Goal: Task Accomplishment & Management: Use online tool/utility

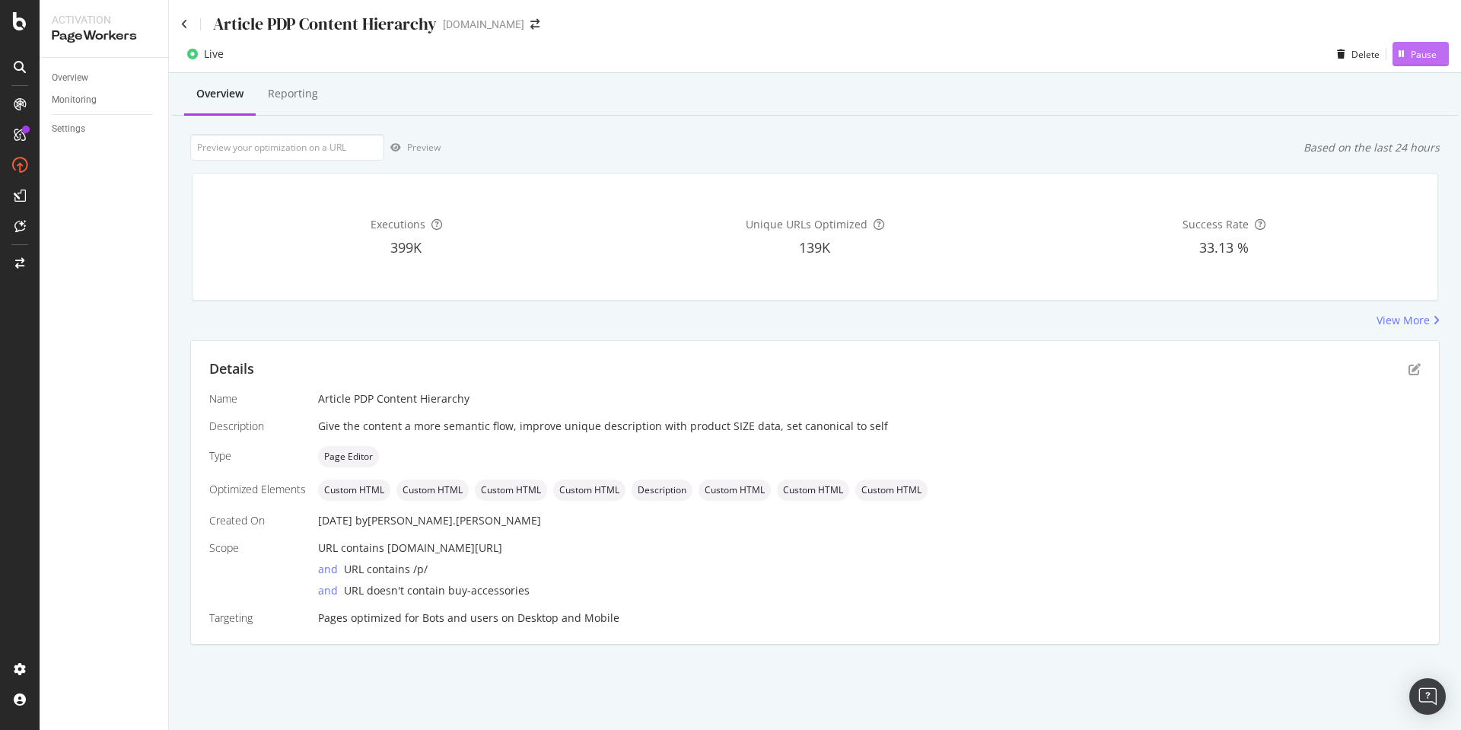
click at [1421, 55] on div "Pause" at bounding box center [1424, 54] width 26 height 13
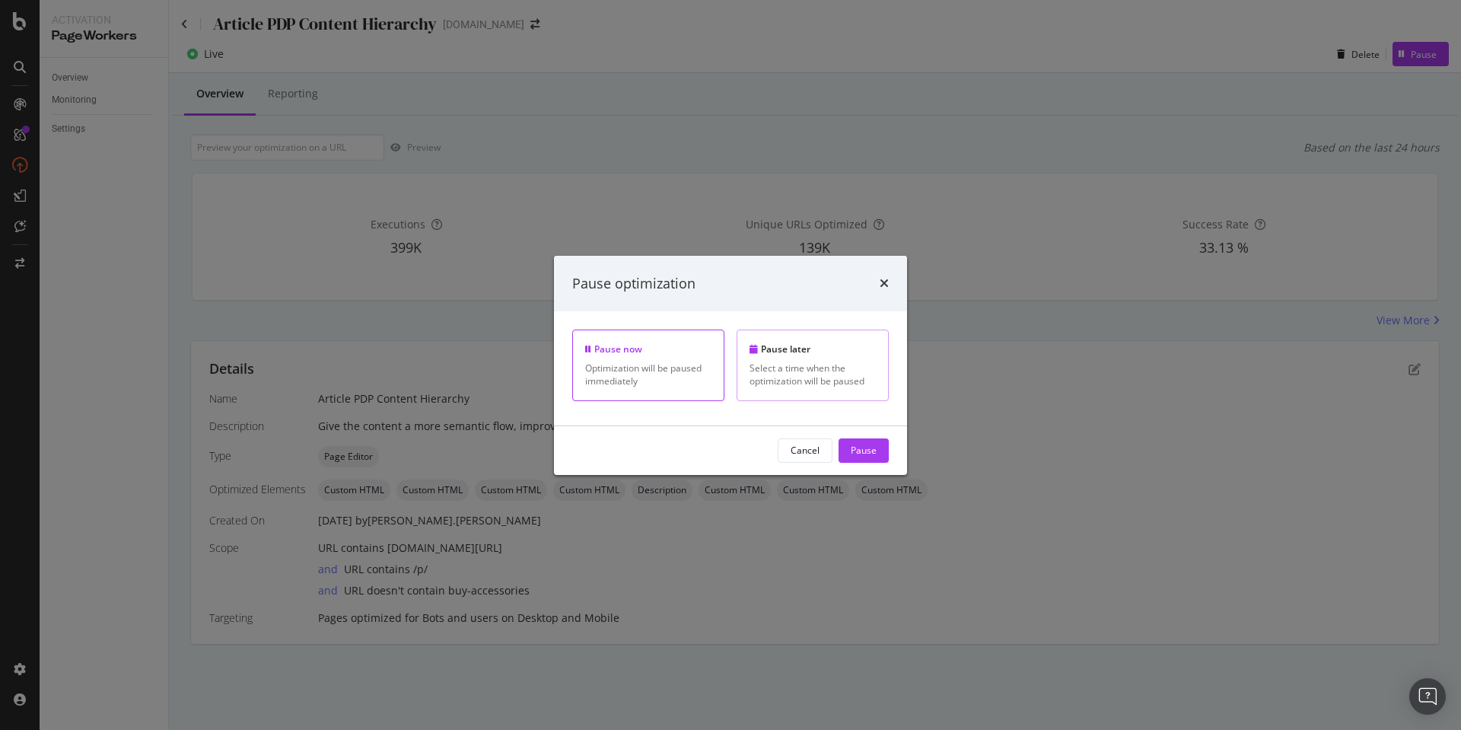
click at [829, 368] on div "Select a time when the optimization will be paused" at bounding box center [813, 374] width 126 height 26
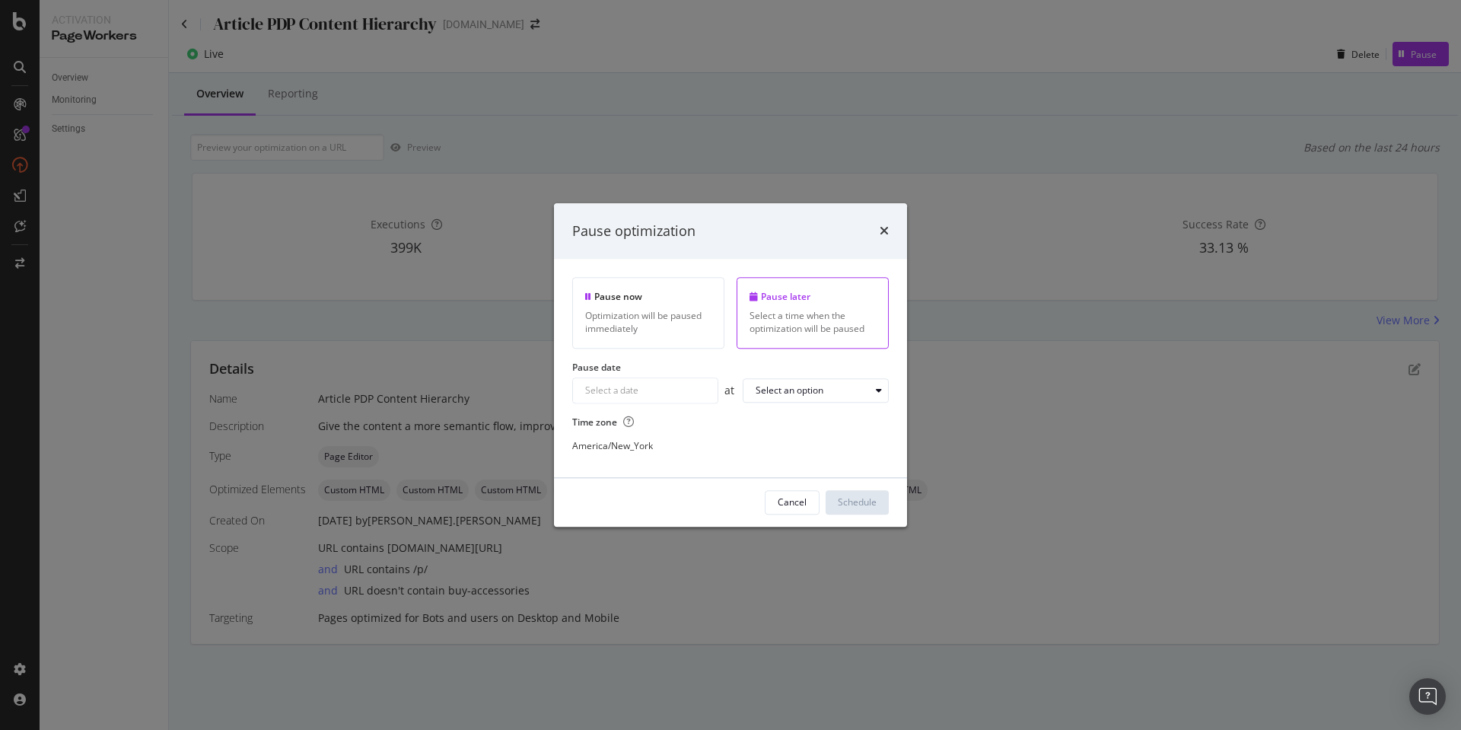
click at [683, 392] on div "Navigate forward to interact with the calendar and select a date. Press the que…" at bounding box center [645, 390] width 146 height 26
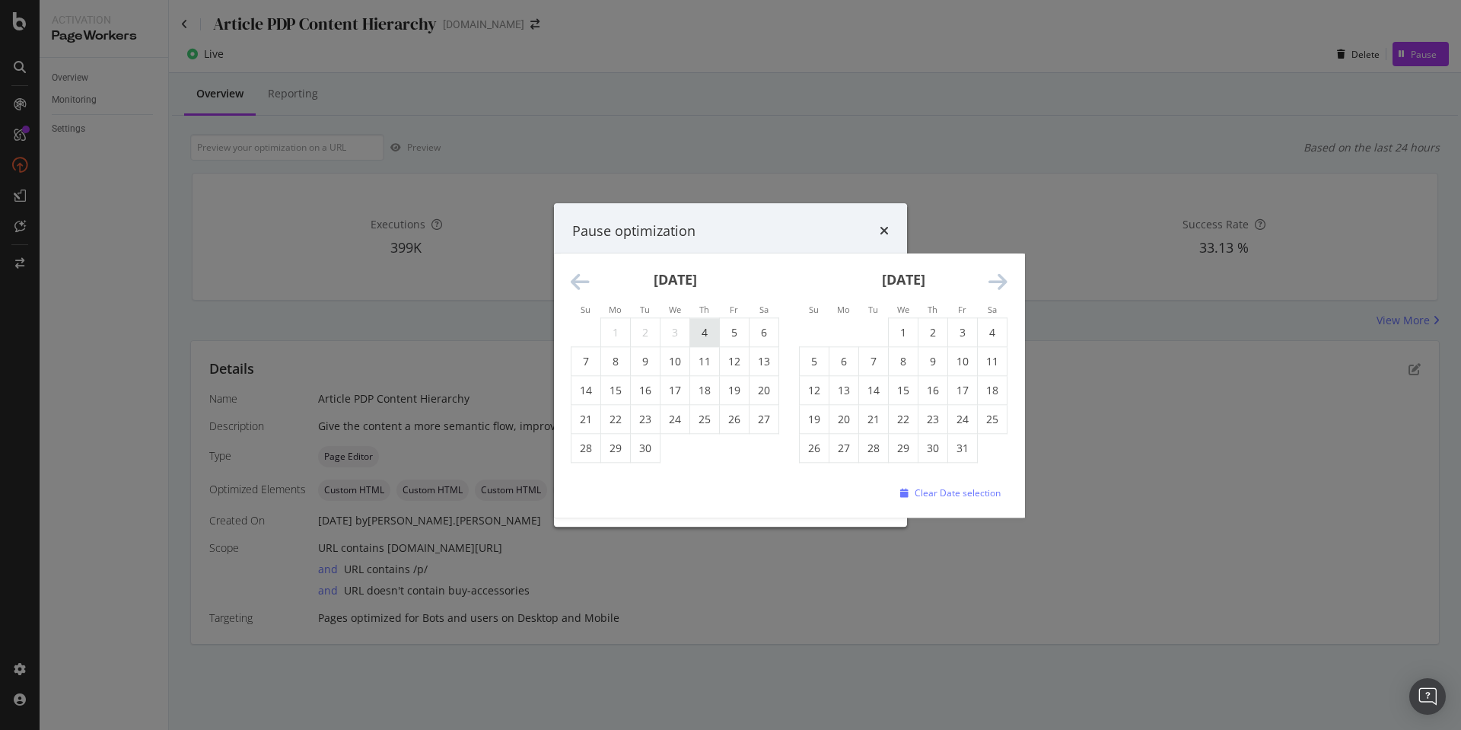
click at [704, 336] on td "4" at bounding box center [705, 332] width 30 height 29
type input "[DATE]"
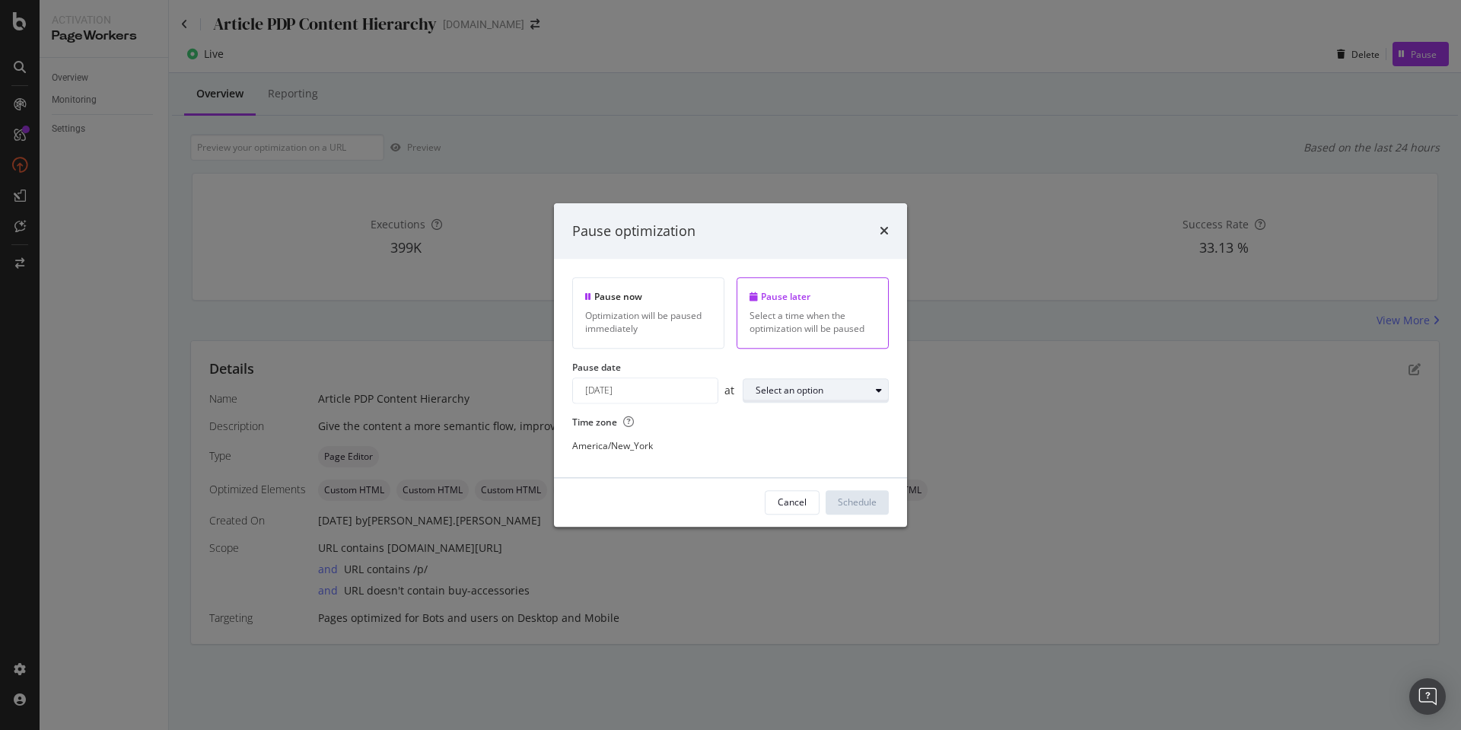
click at [825, 388] on div "Select an option" at bounding box center [813, 390] width 114 height 9
click at [779, 461] on div "03:00" at bounding box center [774, 461] width 24 height 13
click at [852, 502] on div "Schedule" at bounding box center [857, 502] width 39 height 13
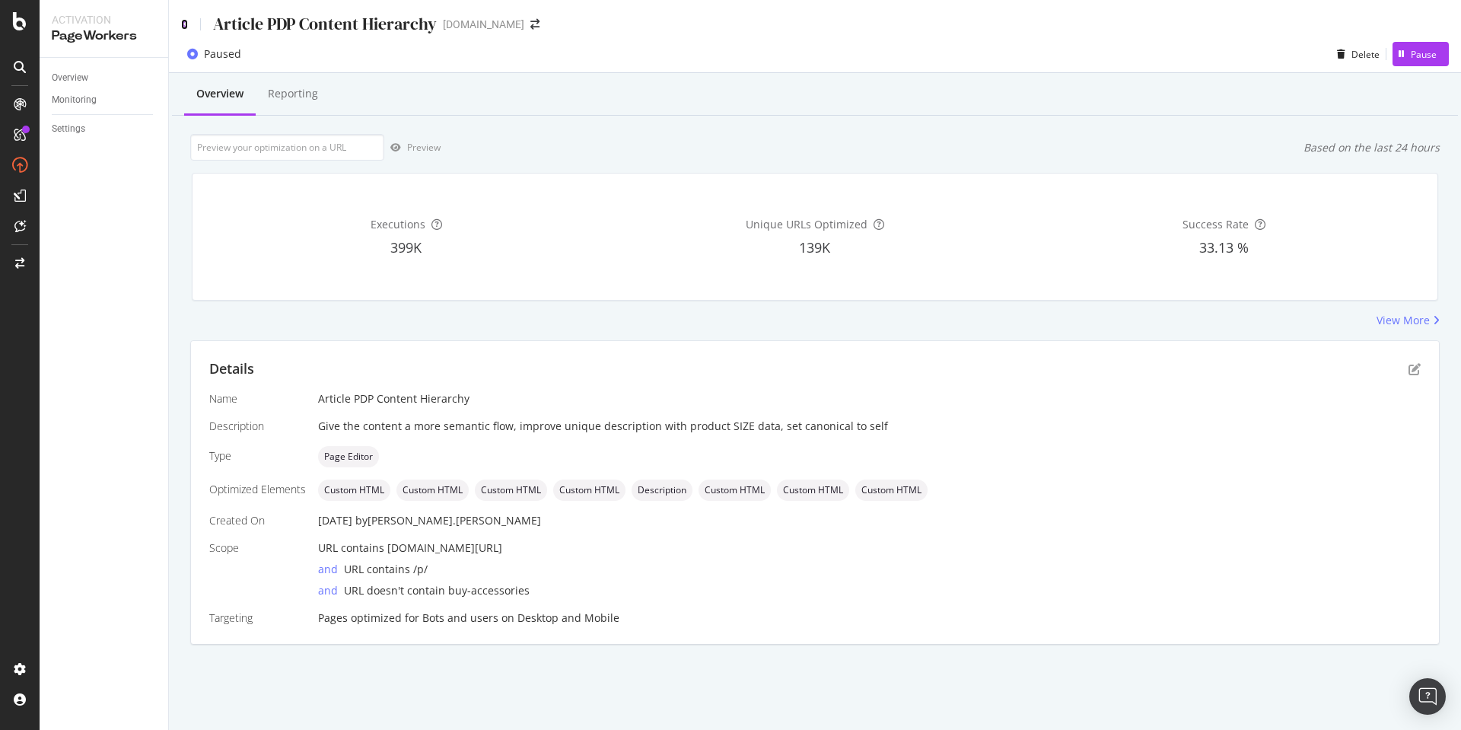
click at [184, 22] on icon at bounding box center [184, 24] width 7 height 11
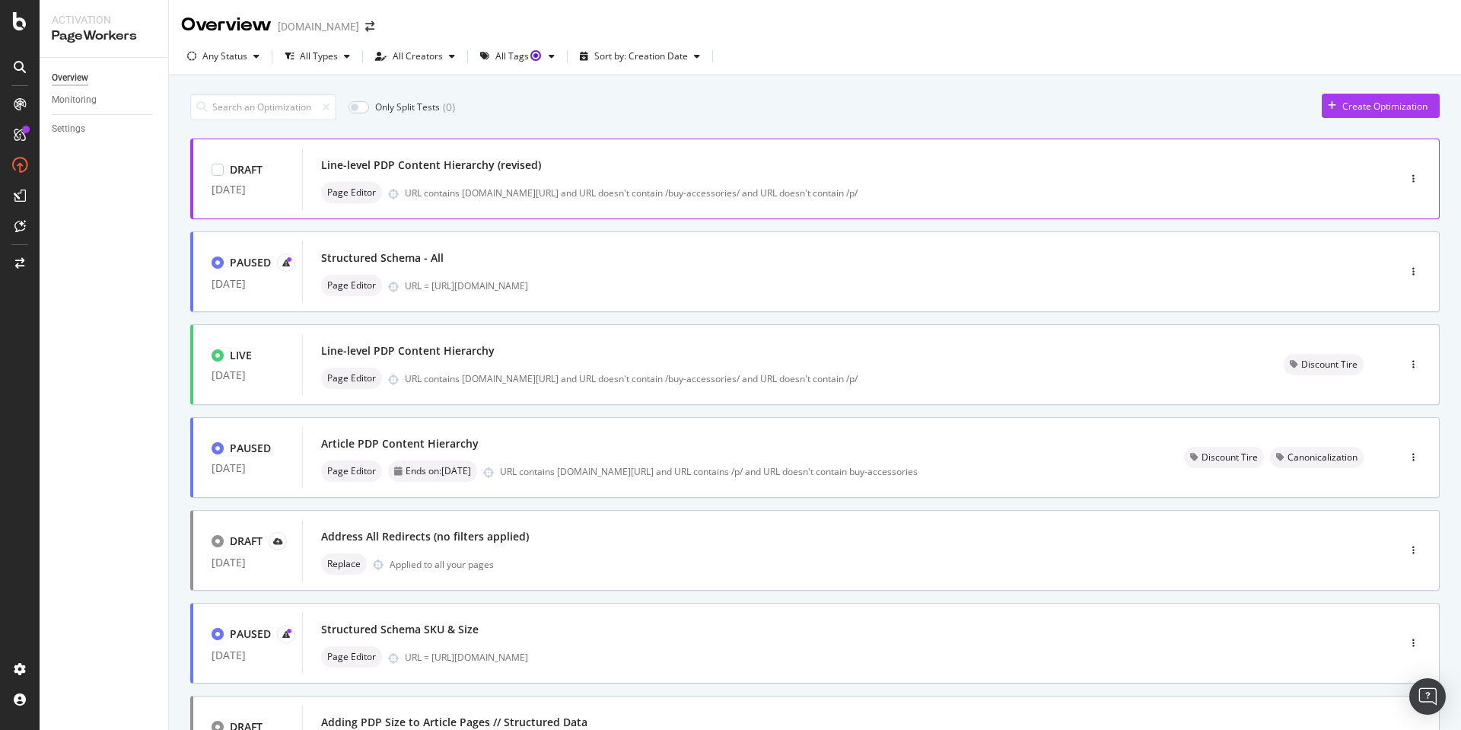
click at [724, 177] on div "Line-level PDP Content Hierarchy (revised) Page Editor URL contains [DOMAIN_NAM…" at bounding box center [827, 178] width 1012 height 49
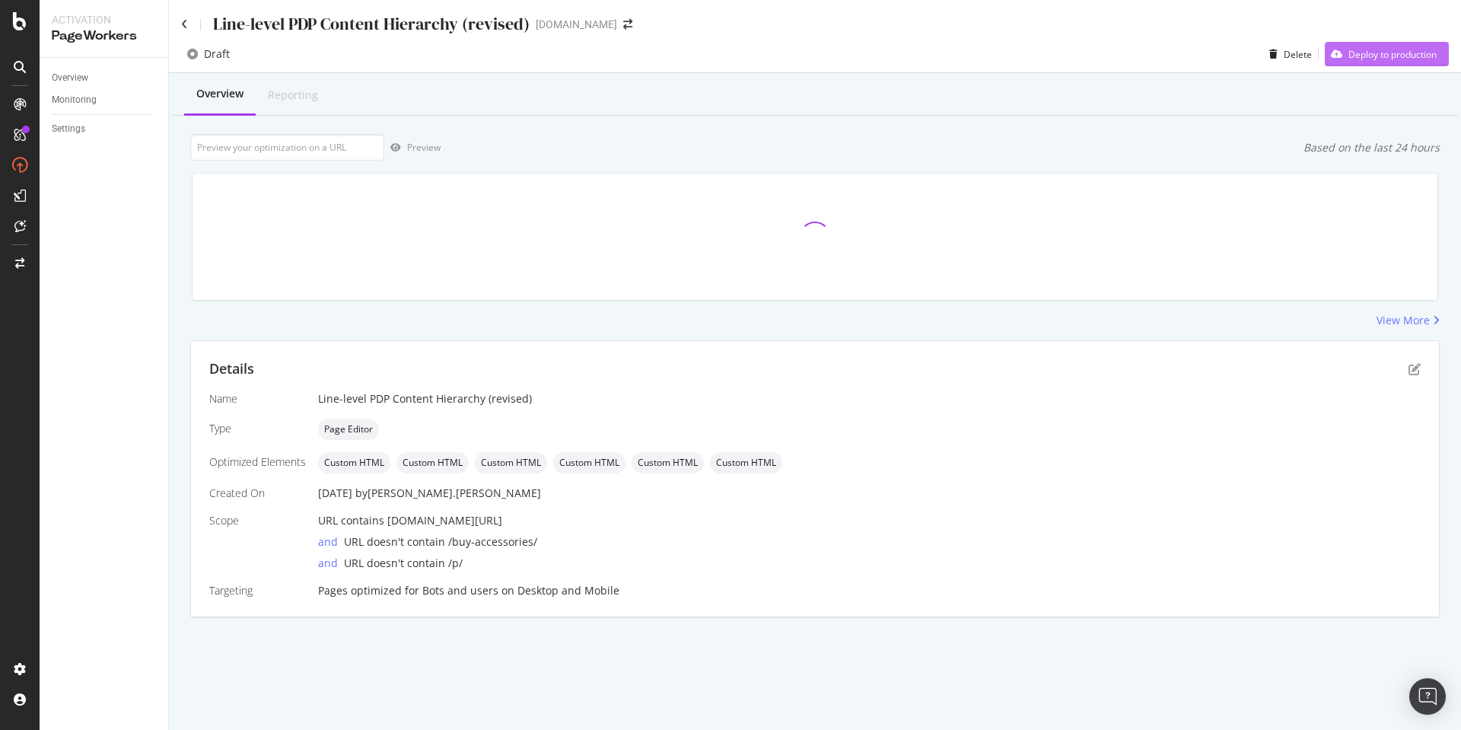
click at [1395, 54] on div "Deploy to production" at bounding box center [1392, 54] width 88 height 13
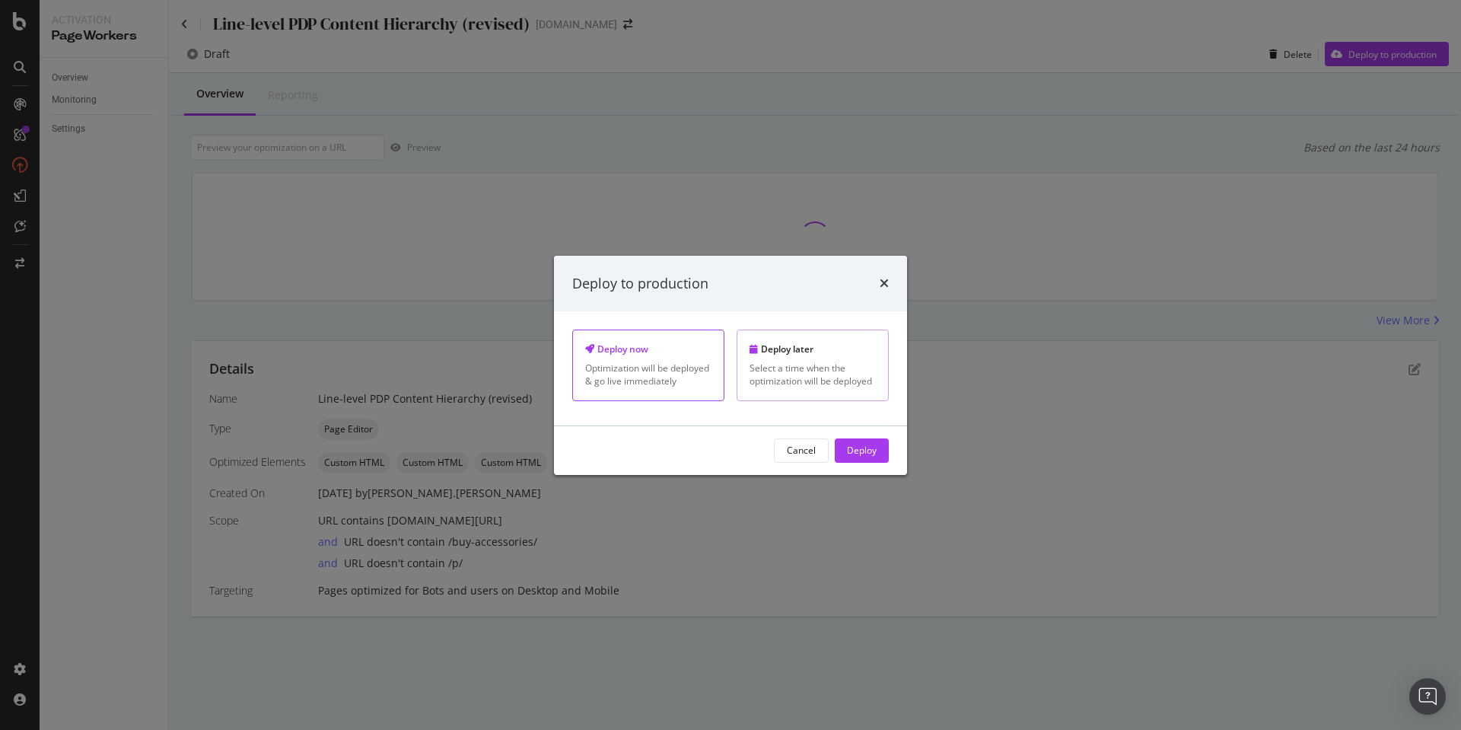
click at [801, 361] on div "Select a time when the optimization will be deployed" at bounding box center [813, 374] width 126 height 26
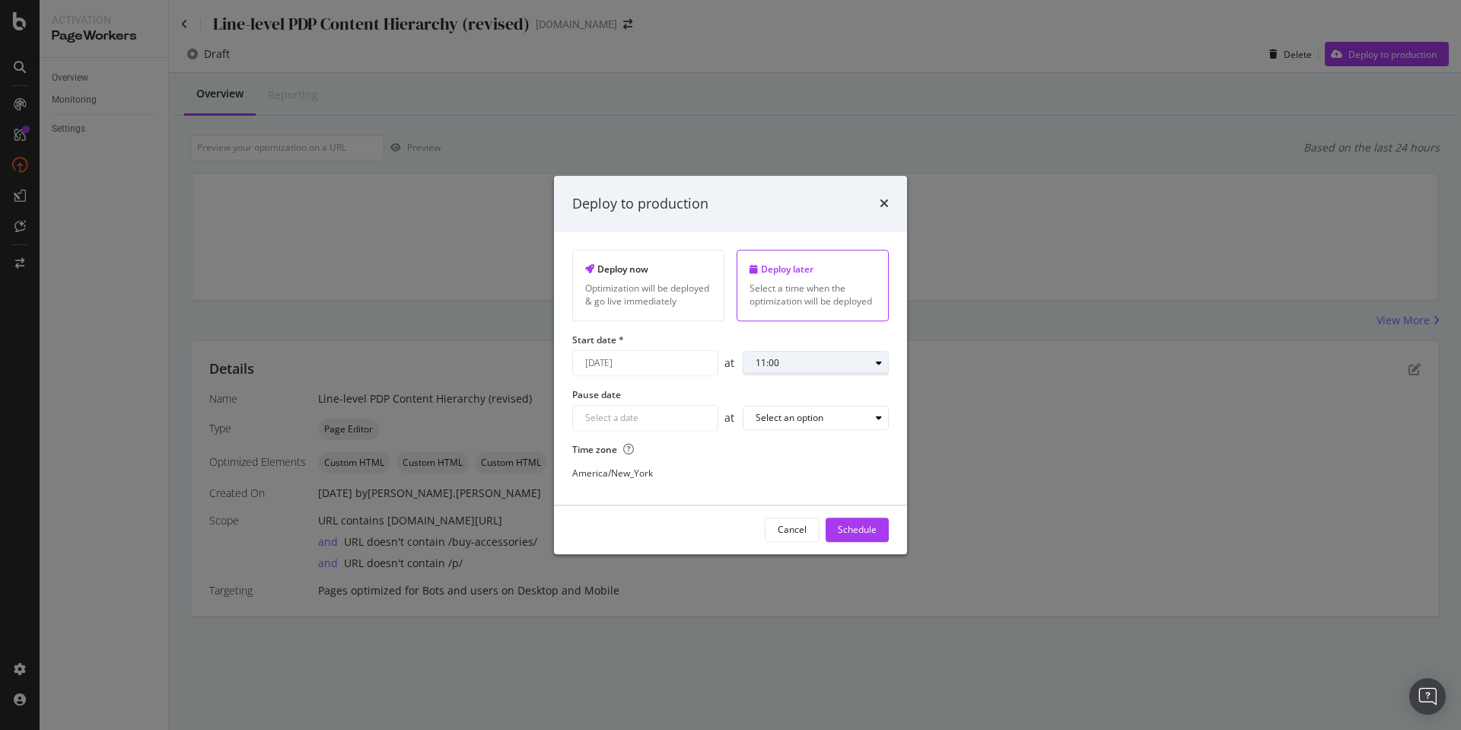
click at [875, 365] on div "modal" at bounding box center [879, 362] width 18 height 9
click at [786, 463] on div "03:00" at bounding box center [774, 463] width 48 height 19
click at [875, 359] on div "modal" at bounding box center [879, 362] width 18 height 9
drag, startPoint x: 1273, startPoint y: 85, endPoint x: 285, endPoint y: 74, distance: 987.8
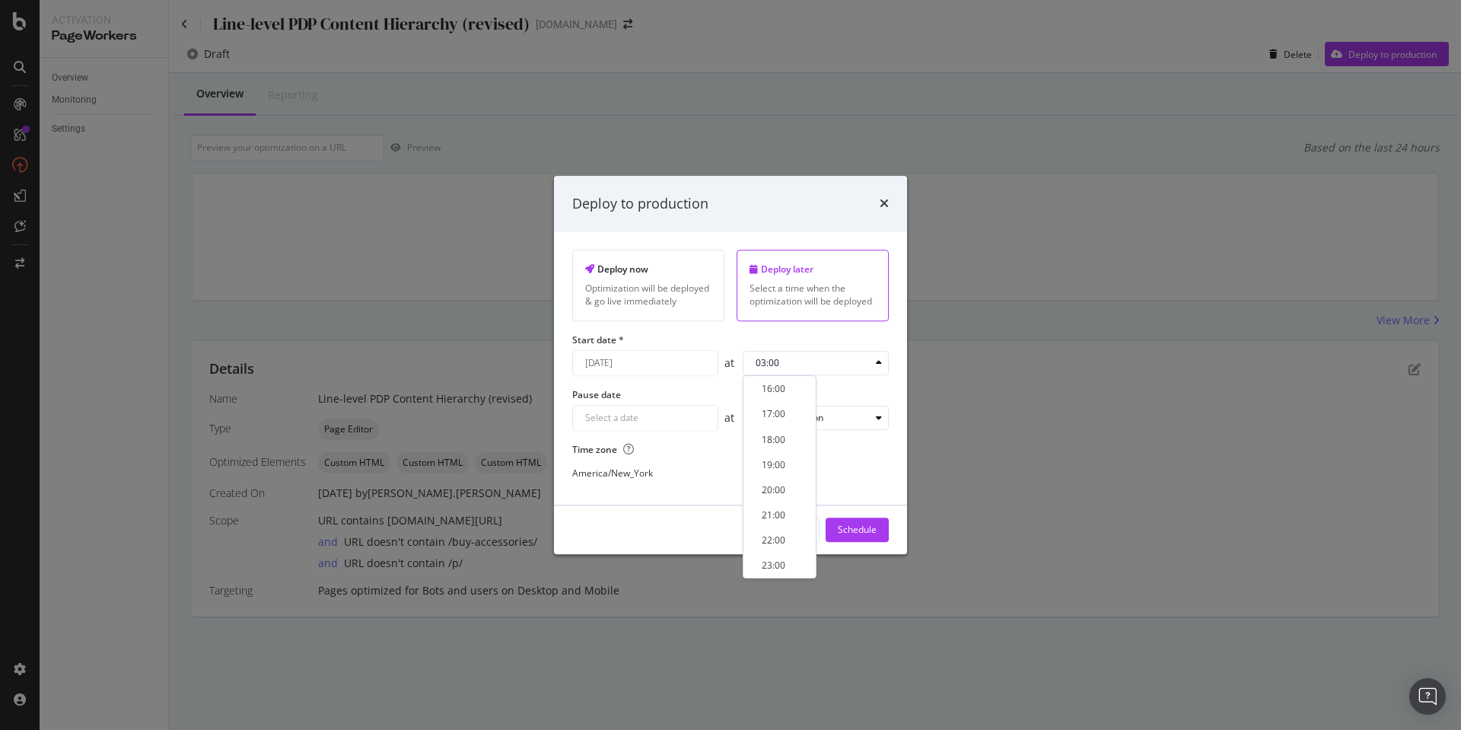
click at [1243, 88] on div "Deploy to production Deploy now Optimization will be deployed & go live immedia…" at bounding box center [730, 365] width 1461 height 730
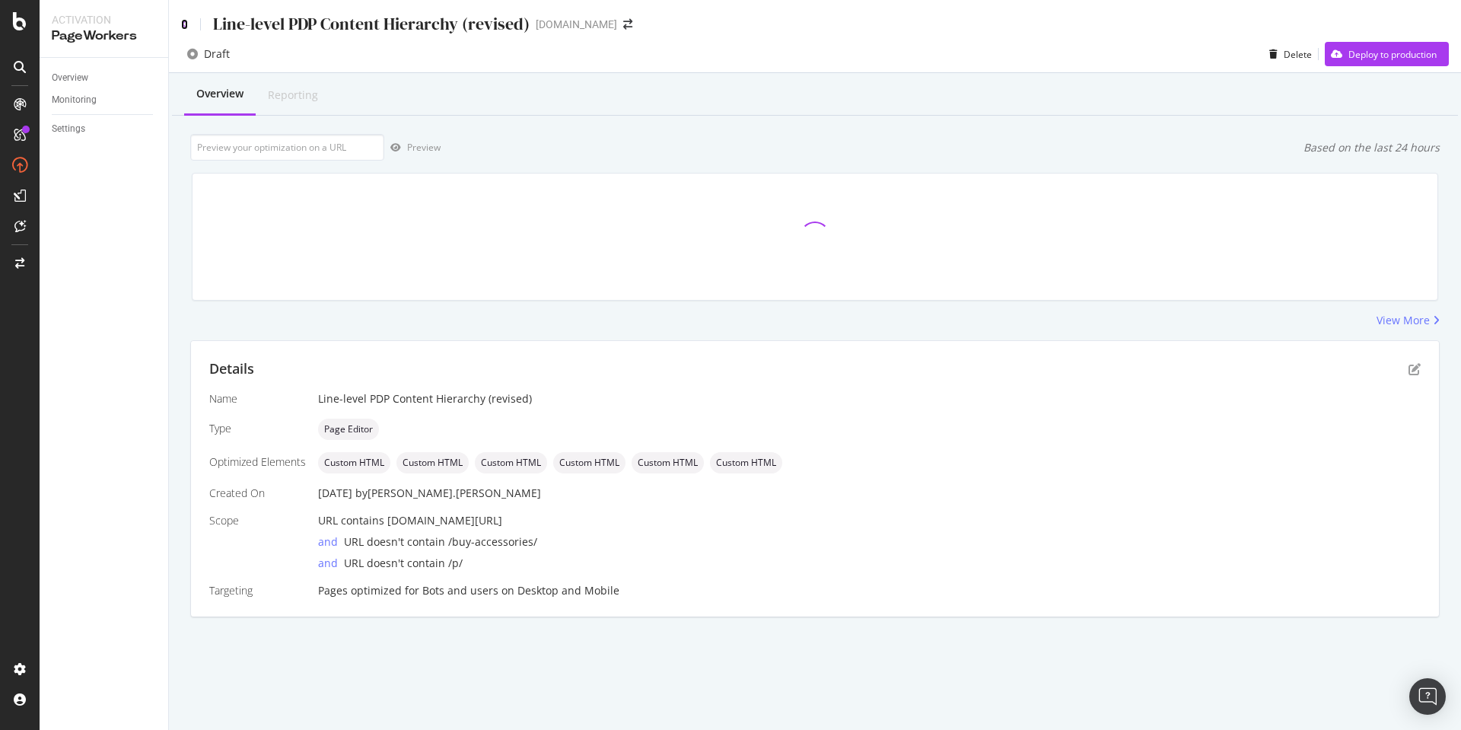
click at [185, 27] on icon at bounding box center [184, 24] width 7 height 11
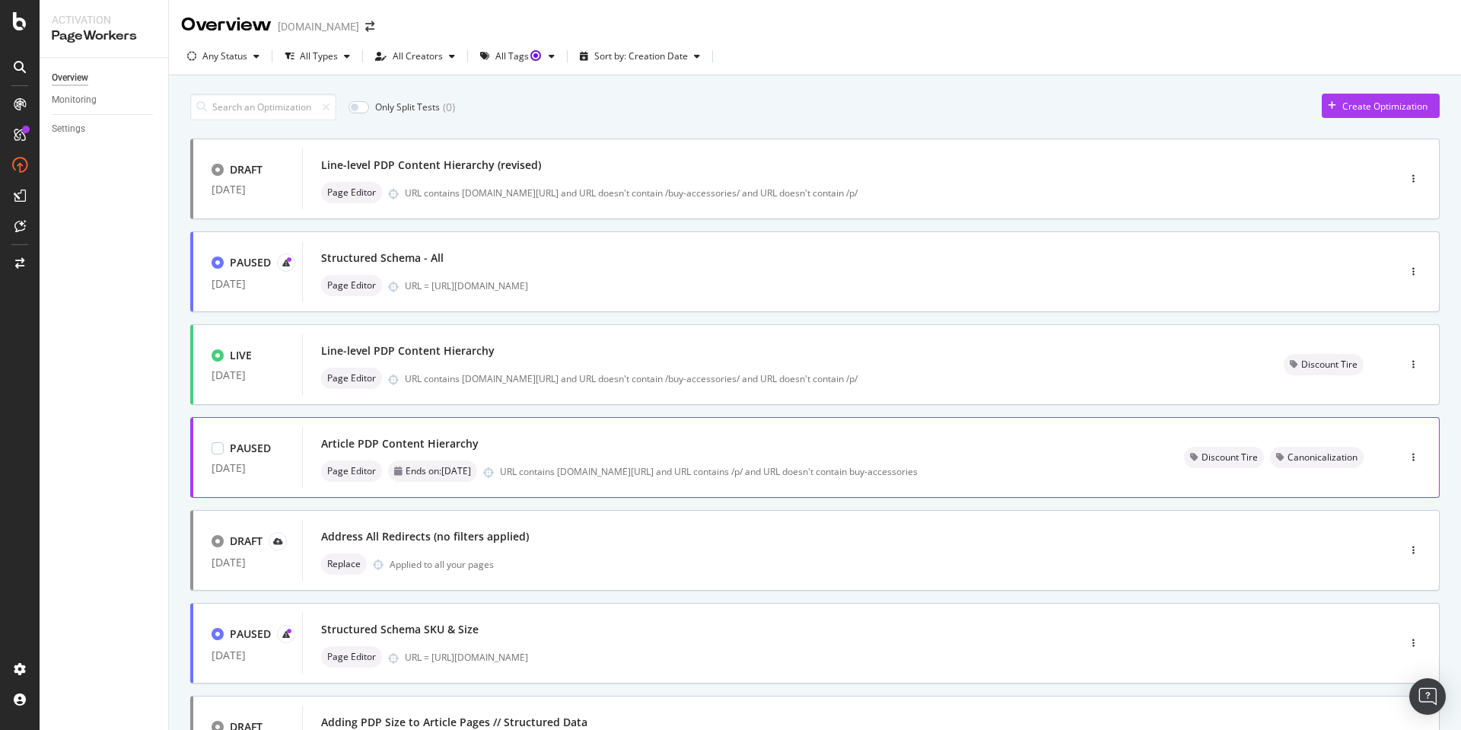
click at [686, 441] on div "Article PDP Content Hierarchy" at bounding box center [734, 443] width 826 height 21
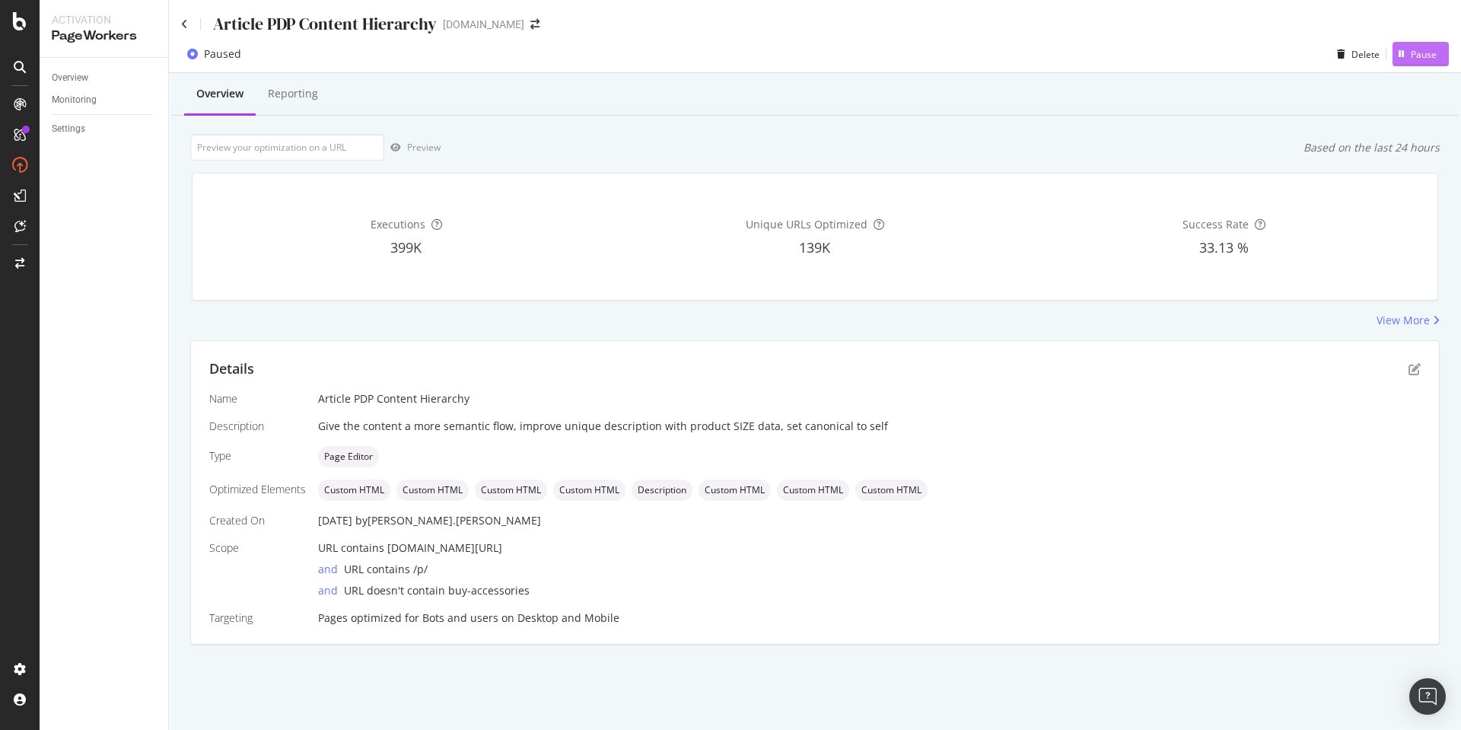
click at [1427, 55] on div "Pause" at bounding box center [1424, 54] width 26 height 13
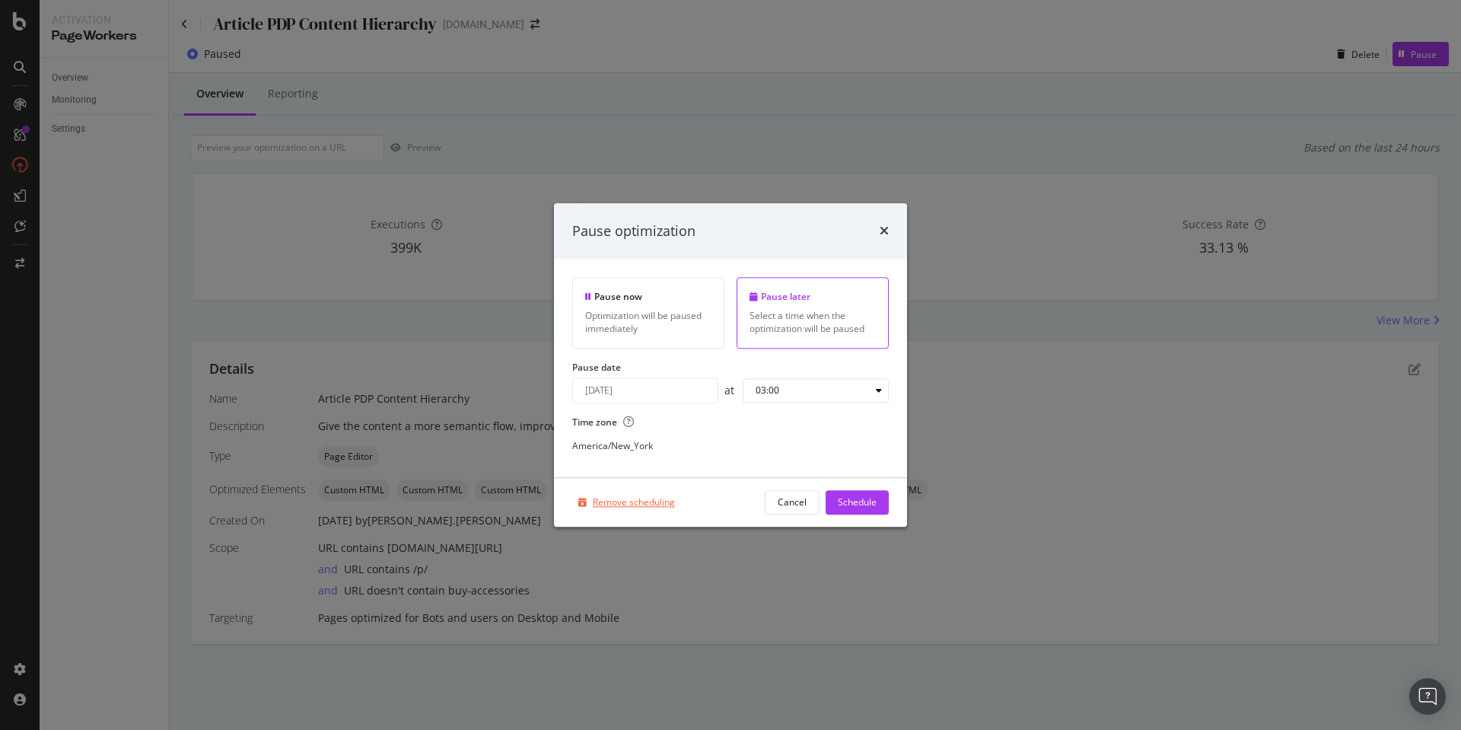
click at [633, 501] on div "Remove scheduling" at bounding box center [634, 502] width 82 height 13
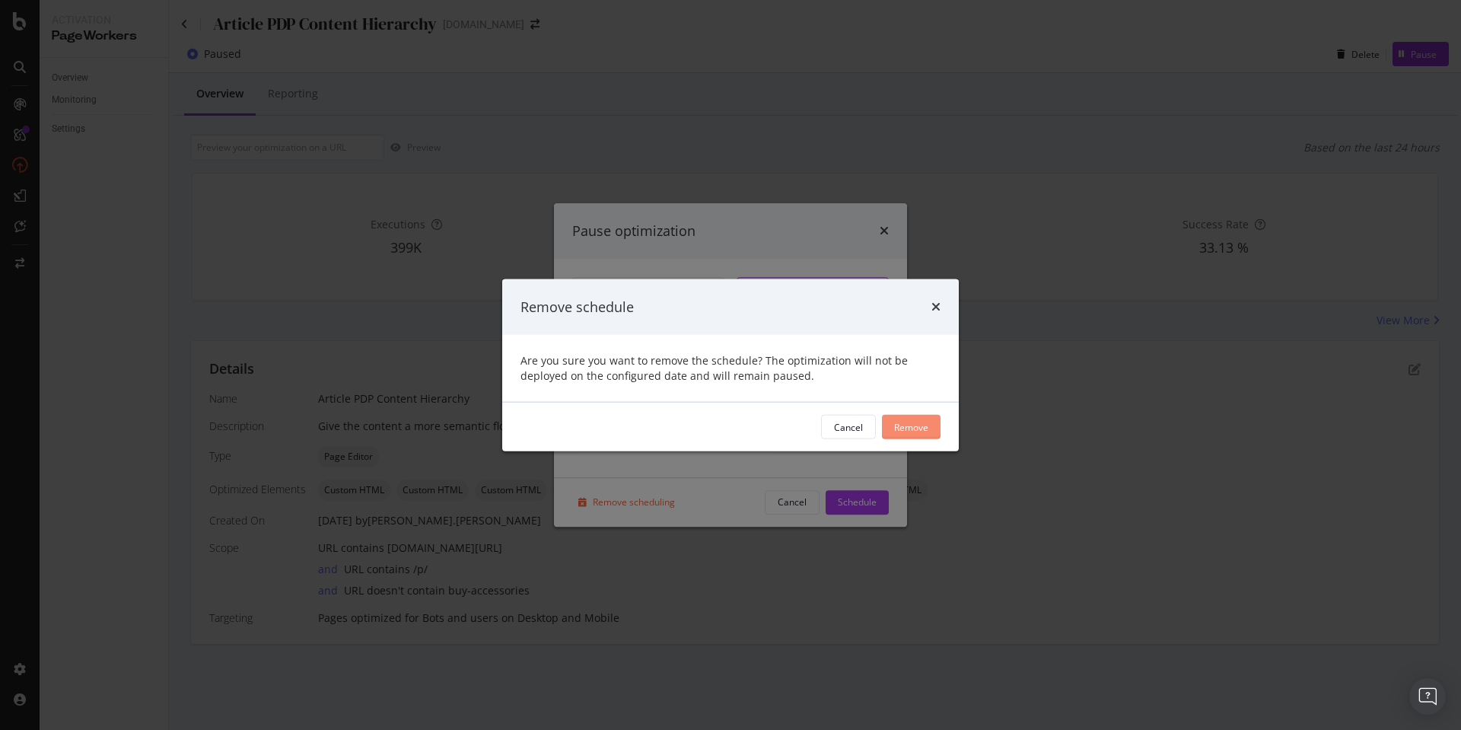
click at [921, 428] on div "Remove" at bounding box center [911, 426] width 34 height 13
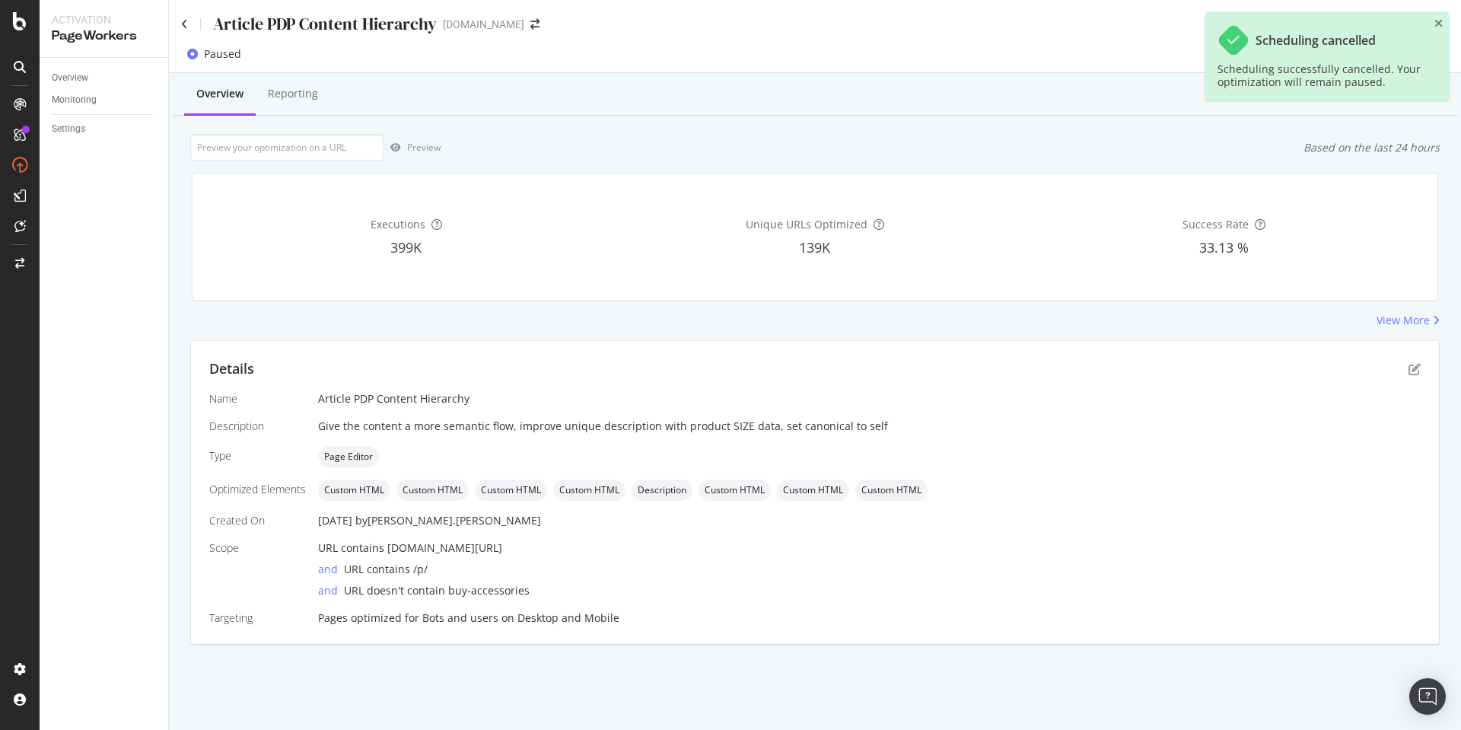
click at [1437, 22] on icon "close toast" at bounding box center [1438, 23] width 8 height 11
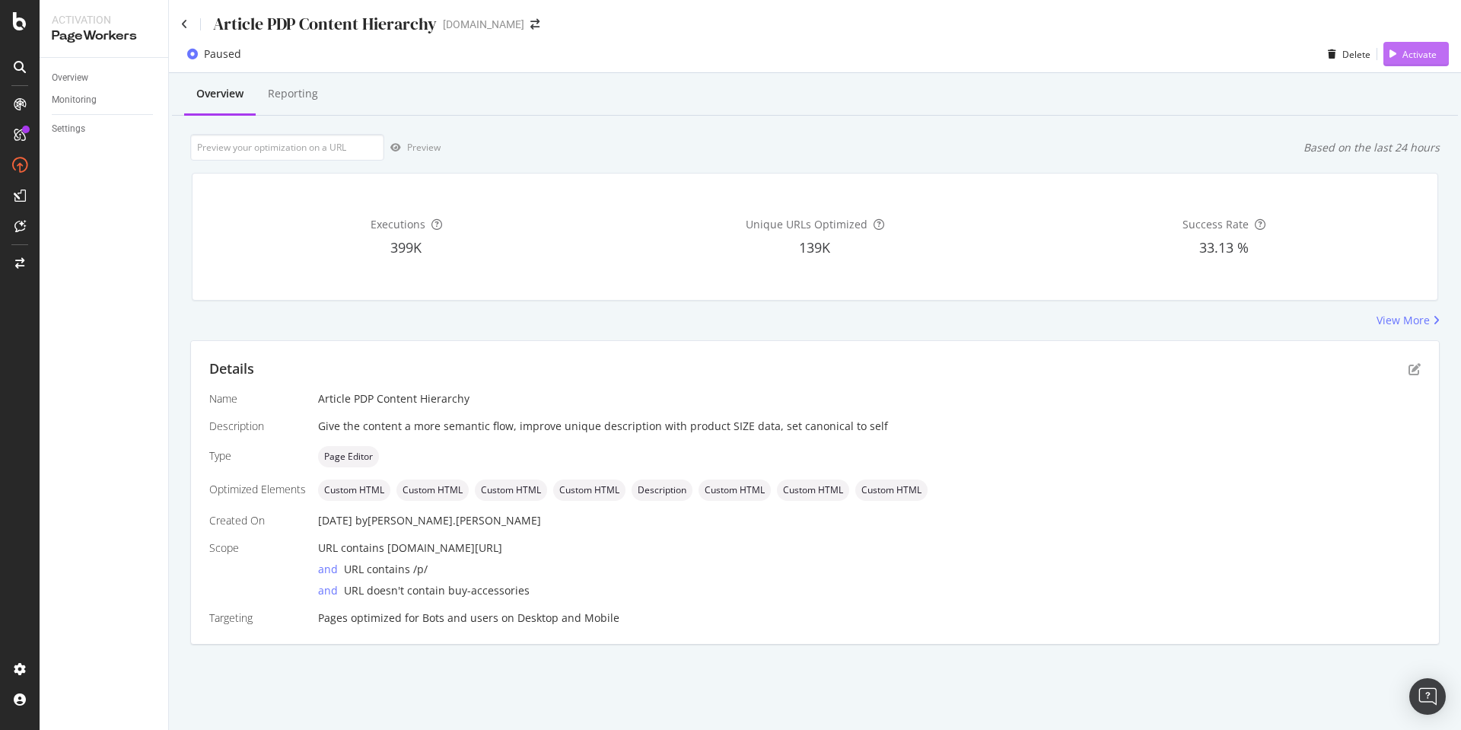
click at [1415, 56] on div "Activate" at bounding box center [1419, 54] width 34 height 13
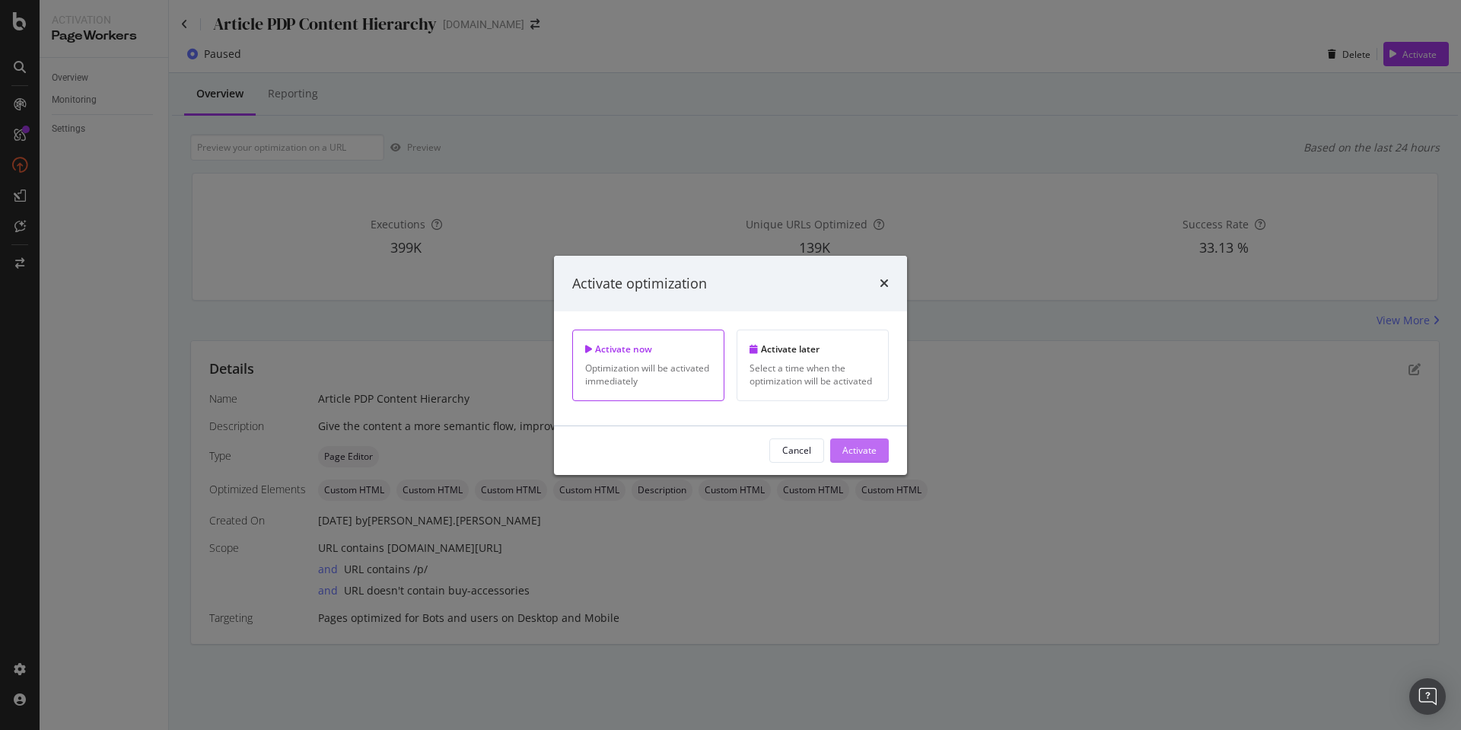
click at [861, 451] on div "Activate" at bounding box center [859, 450] width 34 height 13
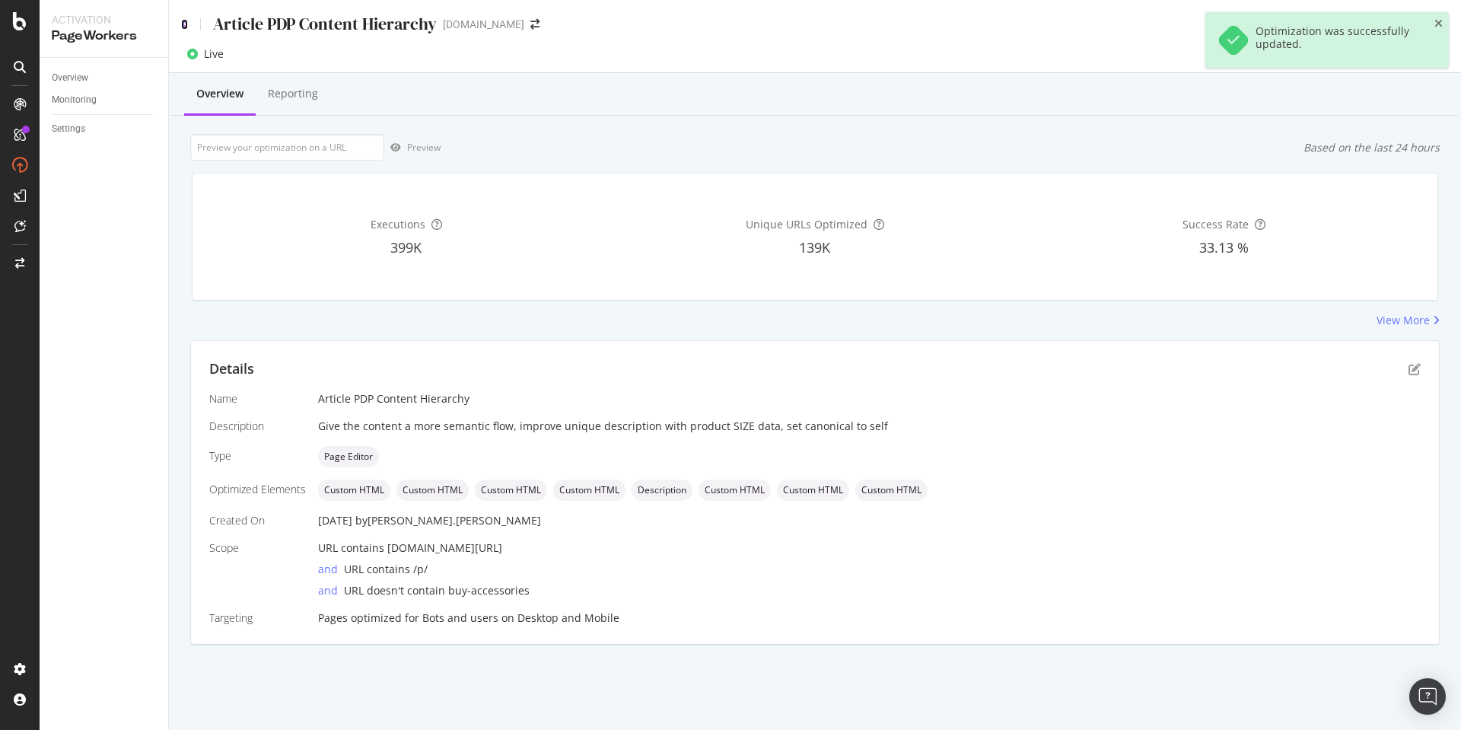
click at [182, 22] on icon at bounding box center [184, 24] width 7 height 11
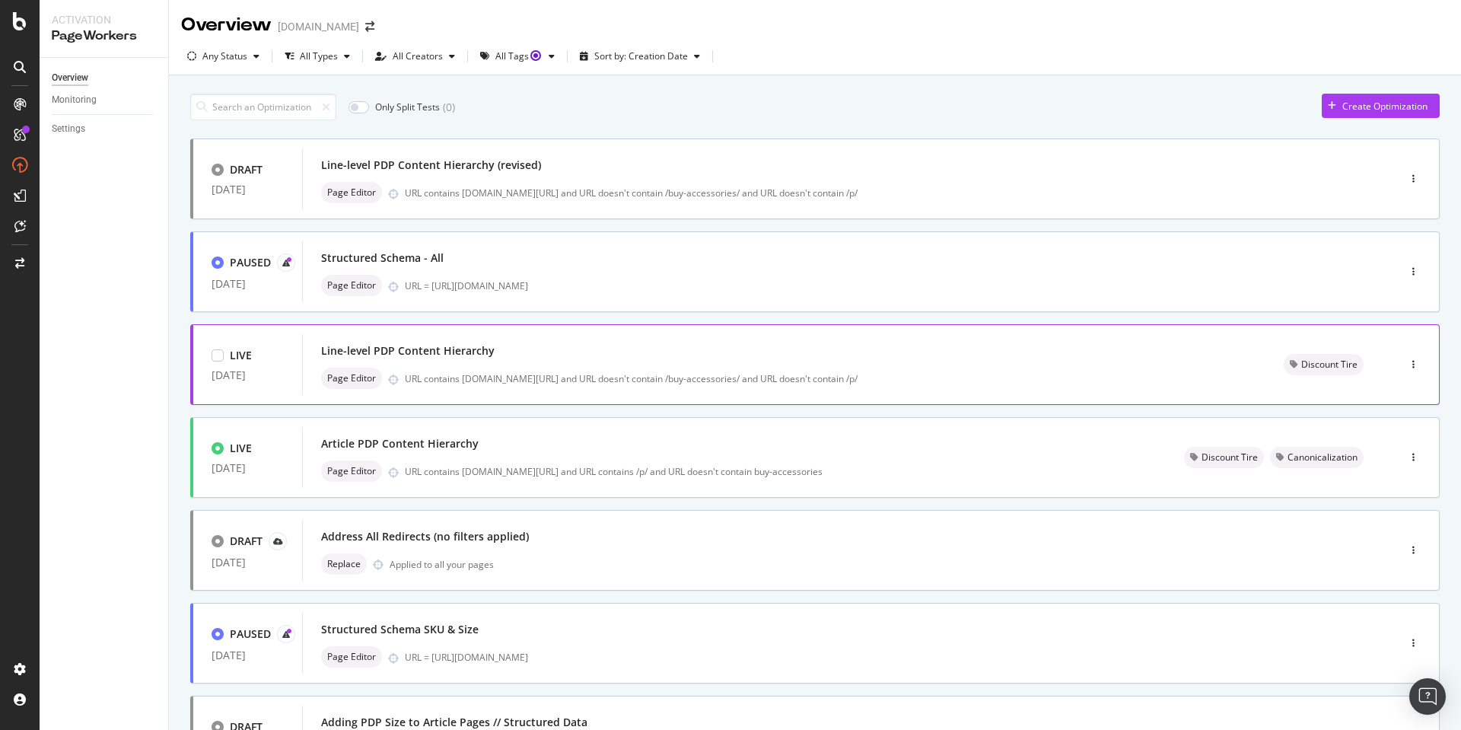
click at [782, 376] on div "URL contains [DOMAIN_NAME][URL] and URL doesn't contain /buy-accessories/ and U…" at bounding box center [826, 378] width 842 height 13
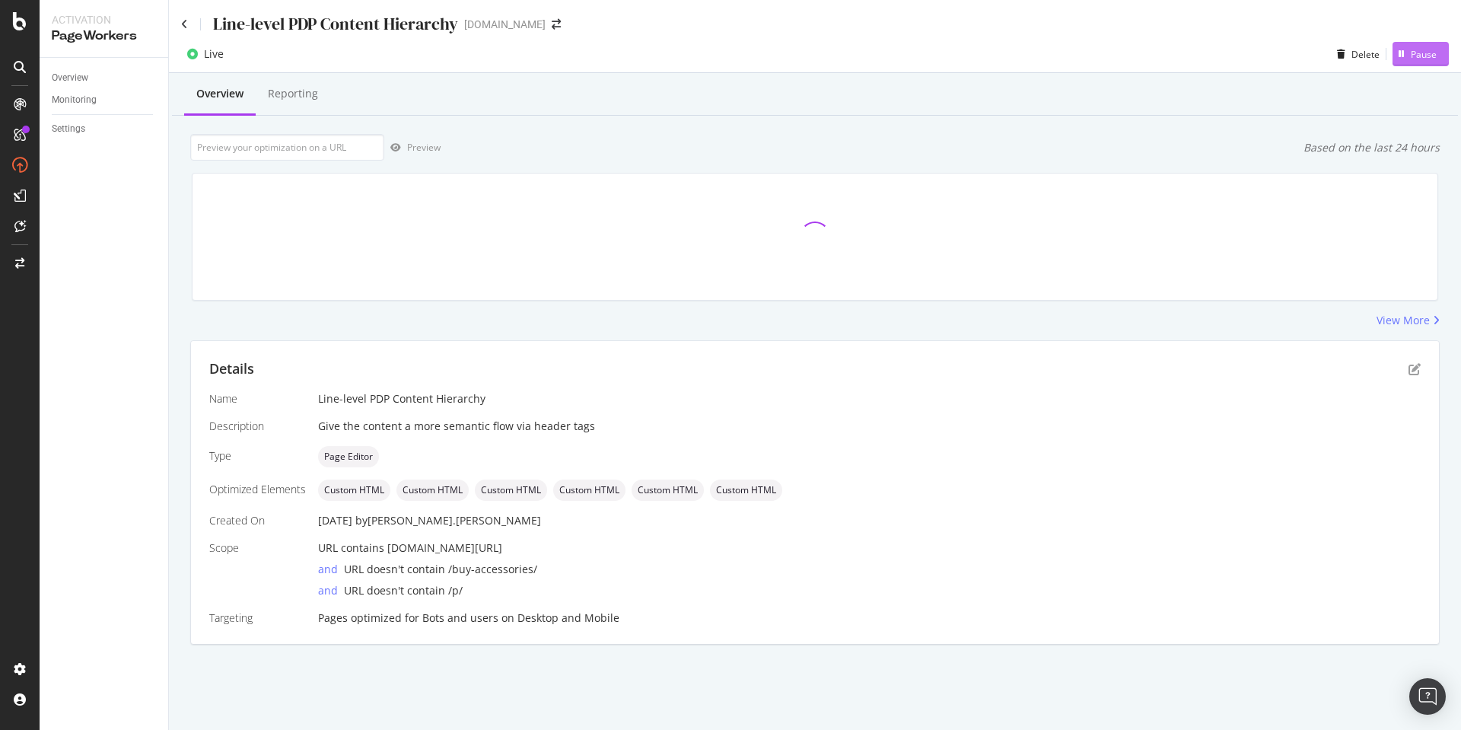
click at [1429, 59] on div "Pause" at bounding box center [1424, 54] width 26 height 13
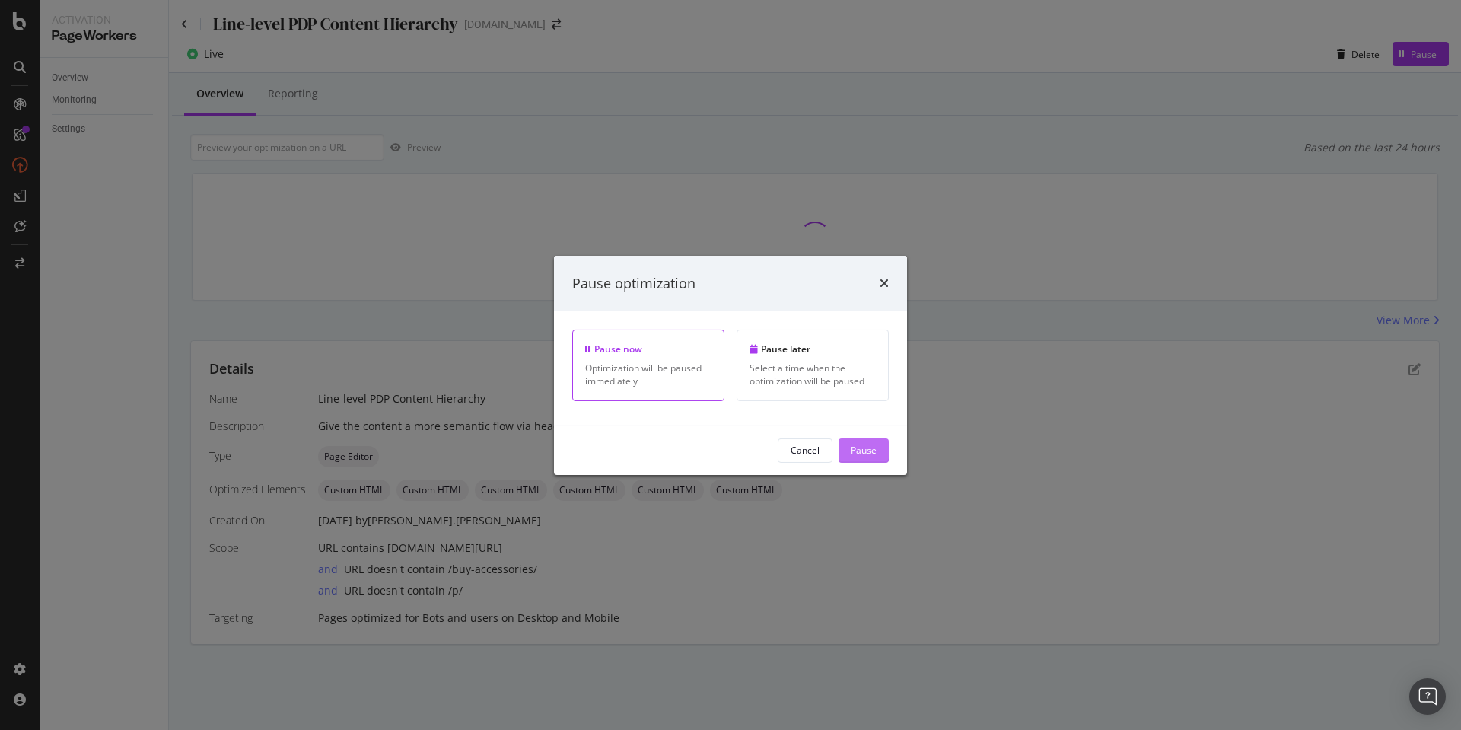
click at [865, 449] on div "Pause" at bounding box center [864, 450] width 26 height 13
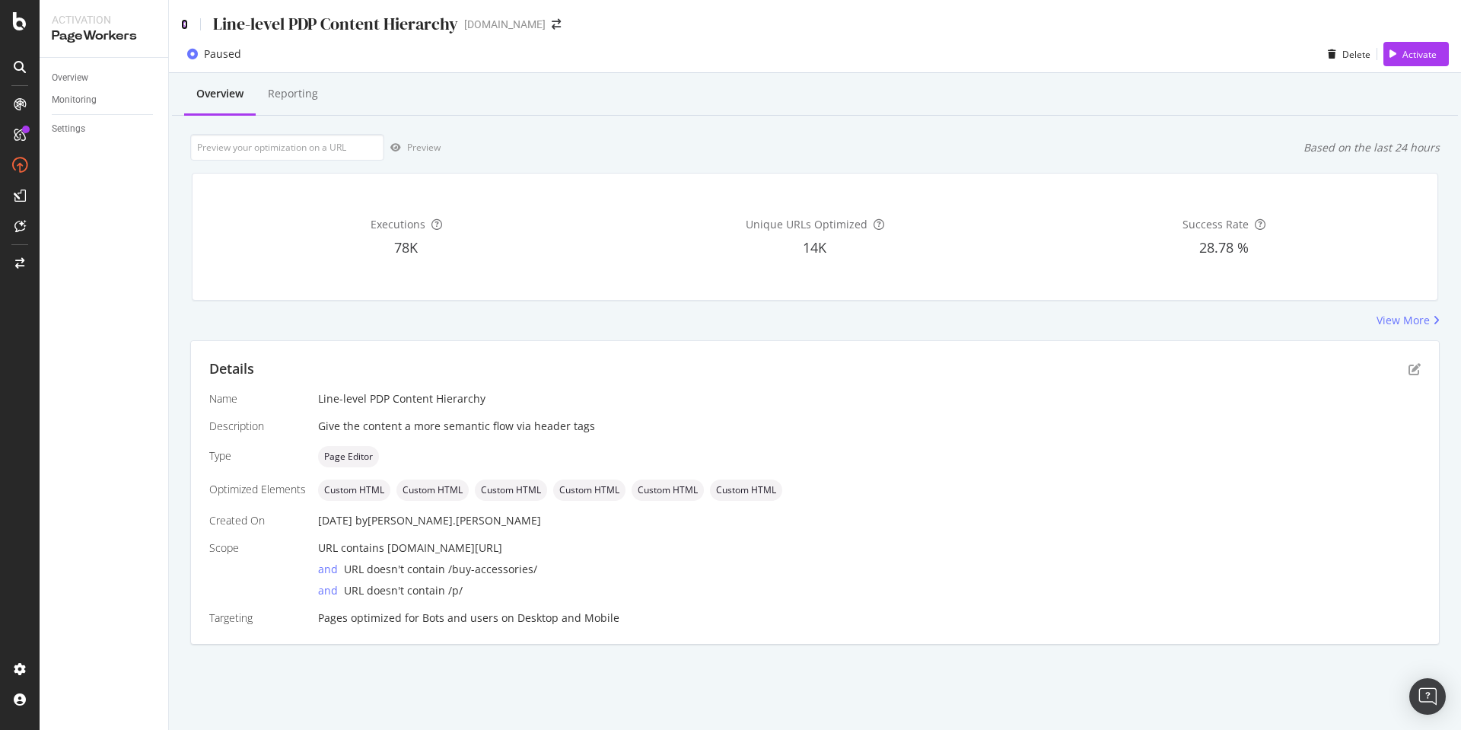
click at [186, 24] on icon at bounding box center [184, 24] width 7 height 11
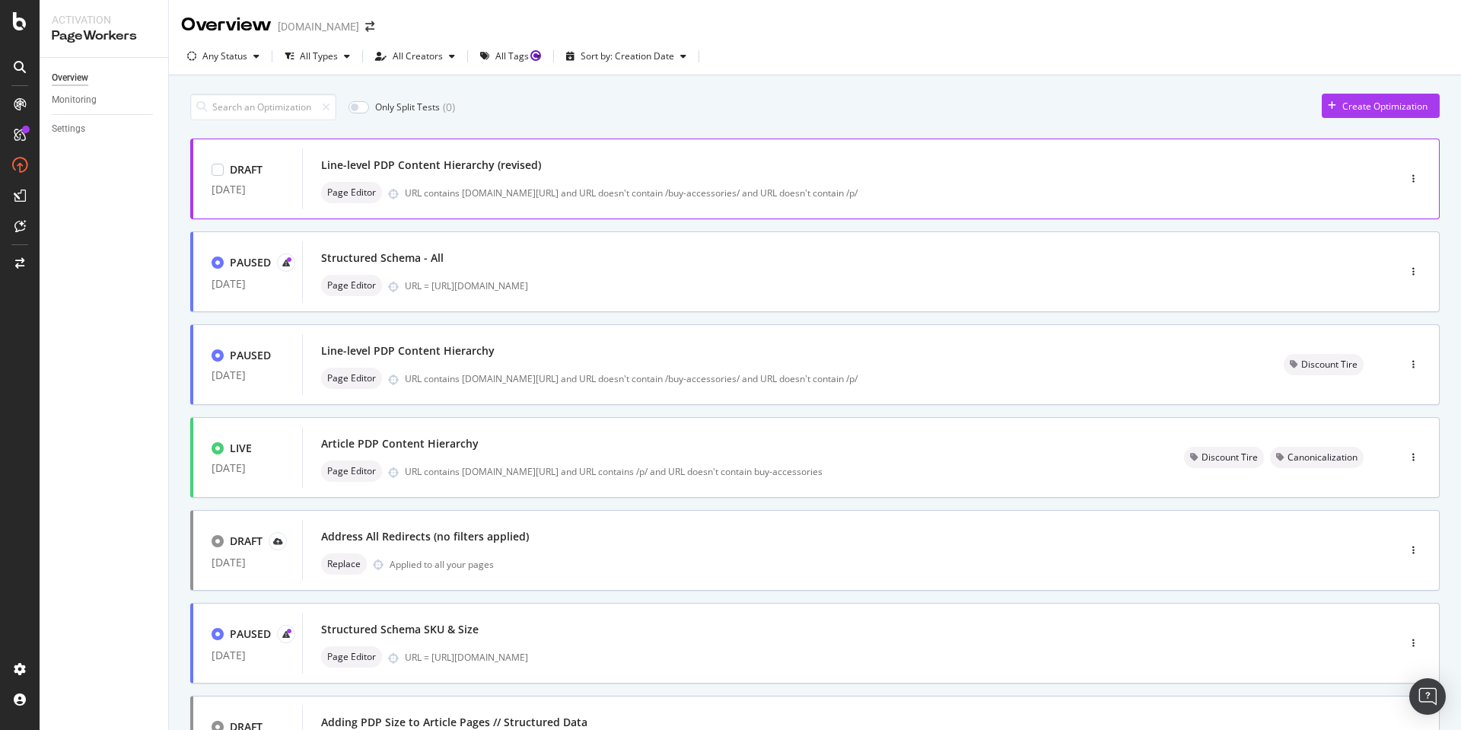
click at [508, 175] on div "Line-level PDP Content Hierarchy (revised)" at bounding box center [827, 164] width 1012 height 21
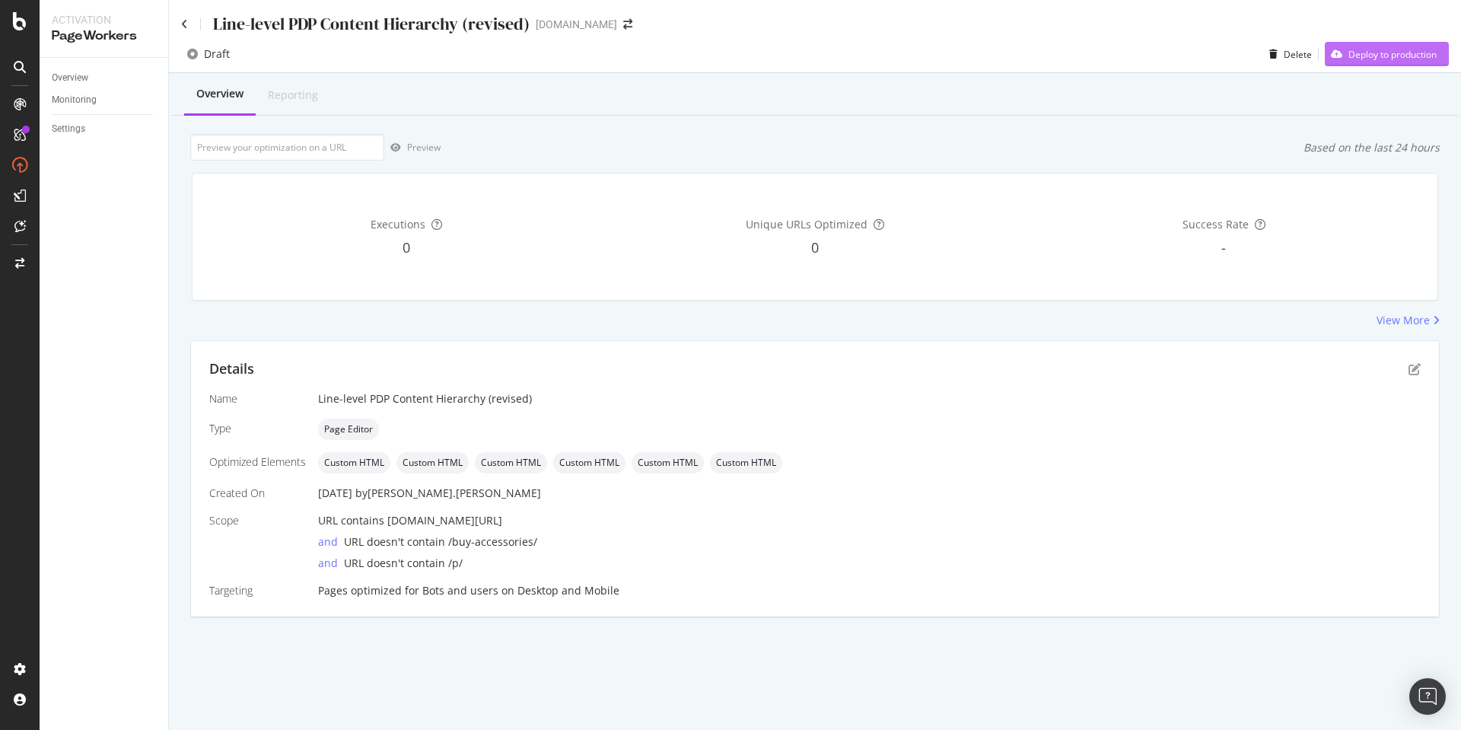
click at [1383, 57] on div "Deploy to production" at bounding box center [1392, 54] width 88 height 13
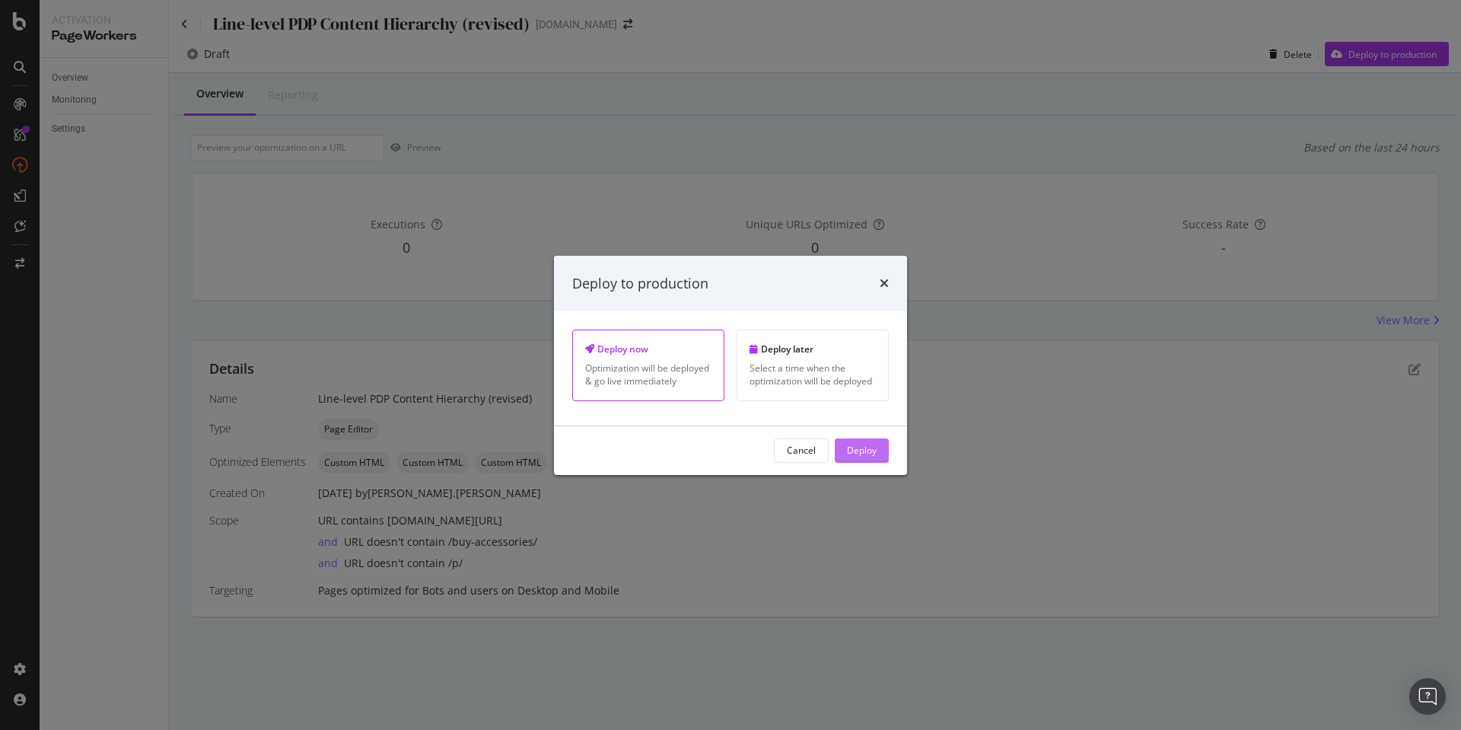
click at [874, 451] on div "Deploy" at bounding box center [862, 450] width 30 height 13
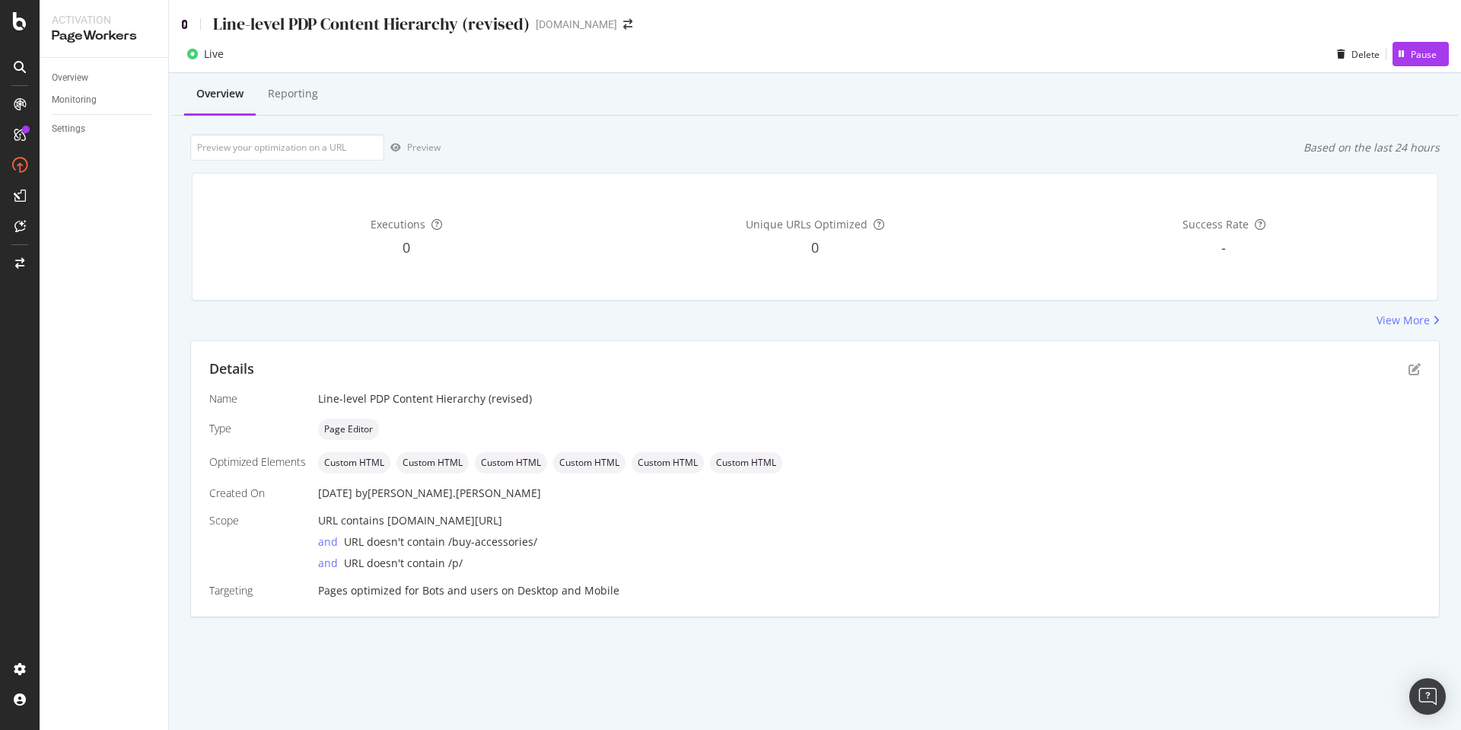
click at [183, 22] on icon at bounding box center [184, 24] width 7 height 11
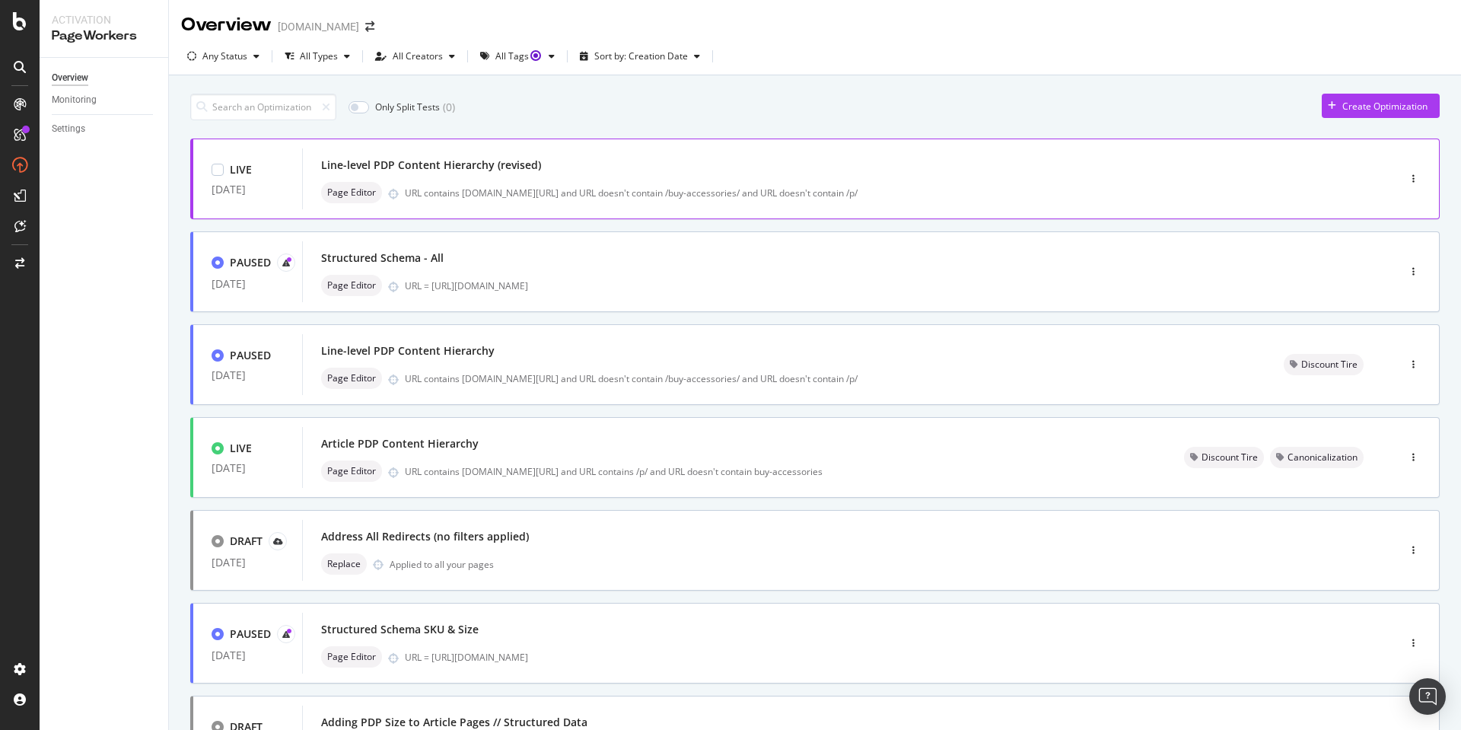
scroll to position [5, 0]
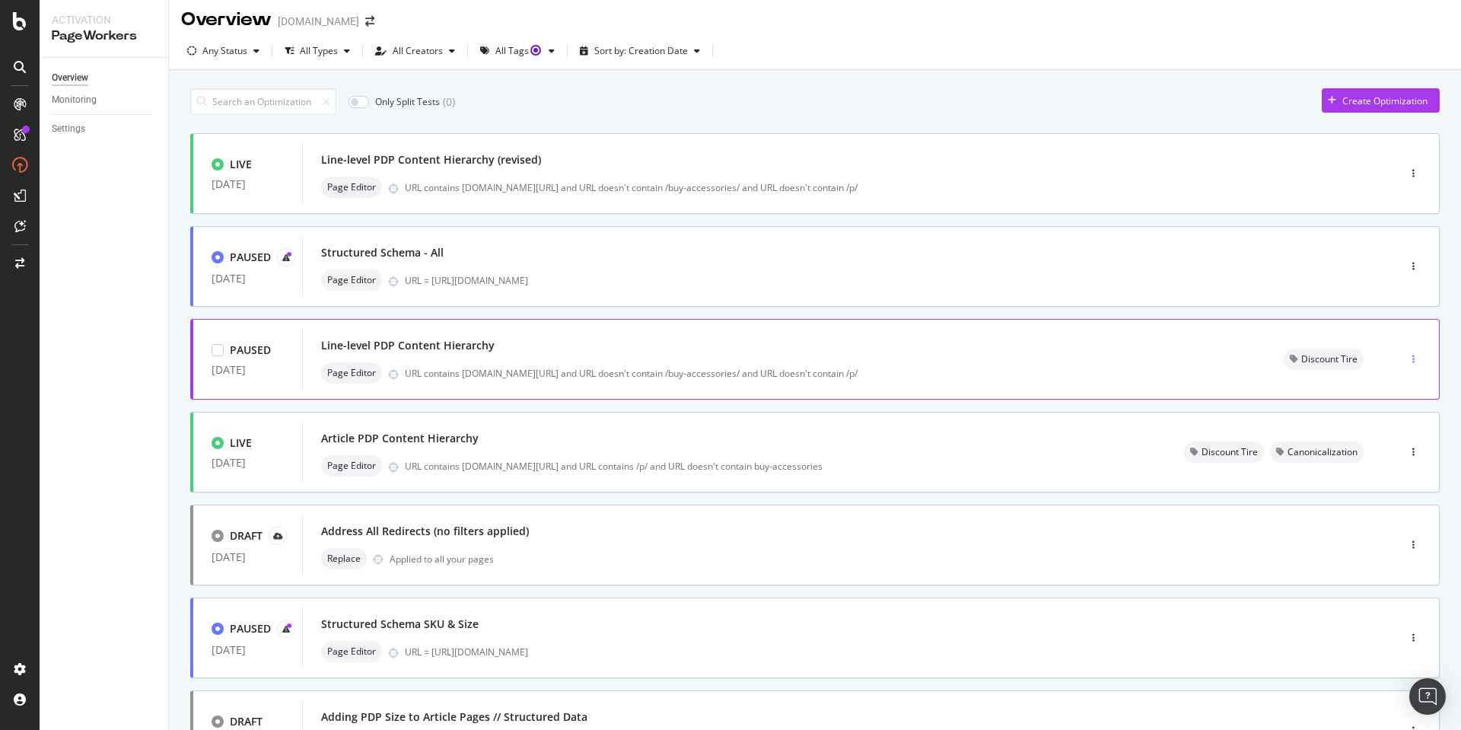
click at [1415, 358] on div "button" at bounding box center [1413, 359] width 14 height 9
click at [1175, 371] on div "URL contains [DOMAIN_NAME][URL] and URL doesn't contain /buy-accessories/ and U…" at bounding box center [826, 373] width 842 height 13
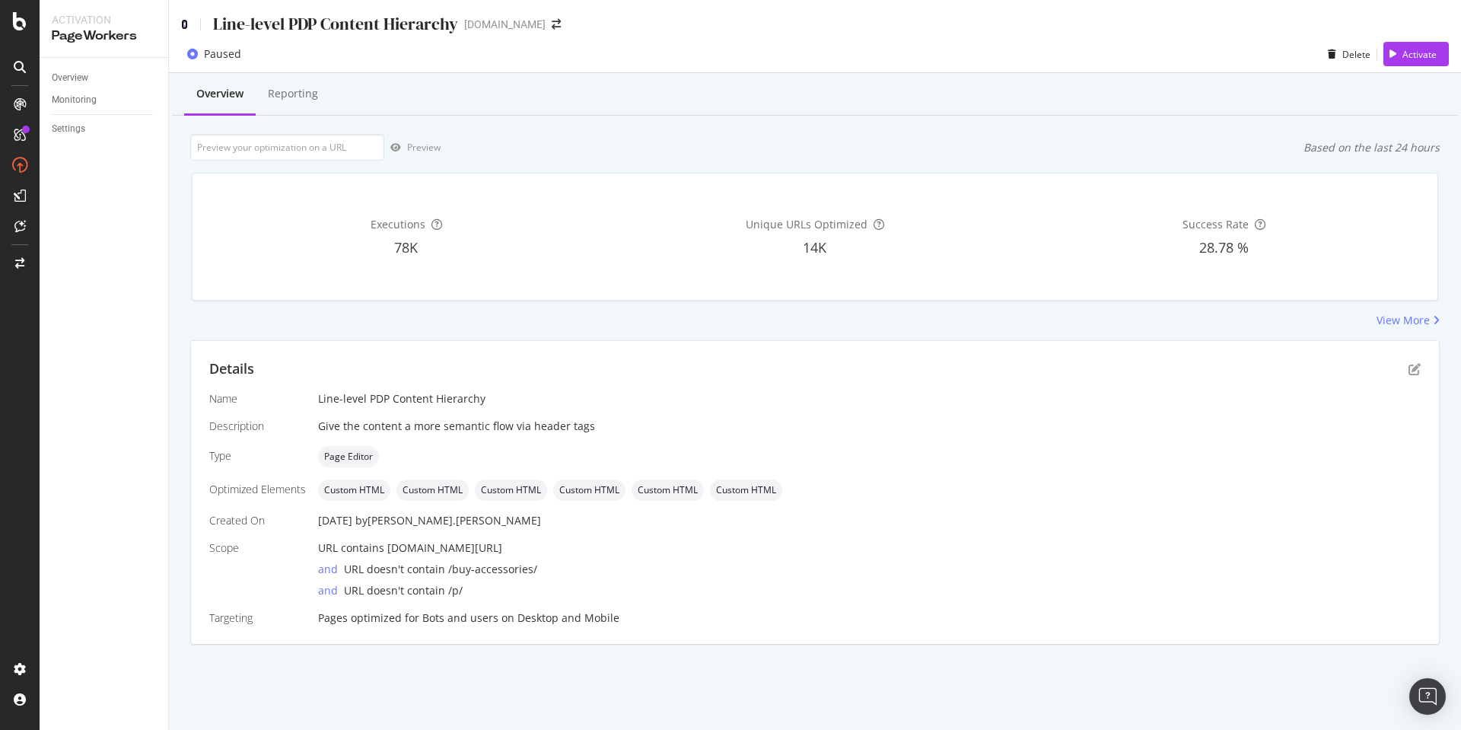
click at [182, 24] on icon at bounding box center [184, 24] width 7 height 11
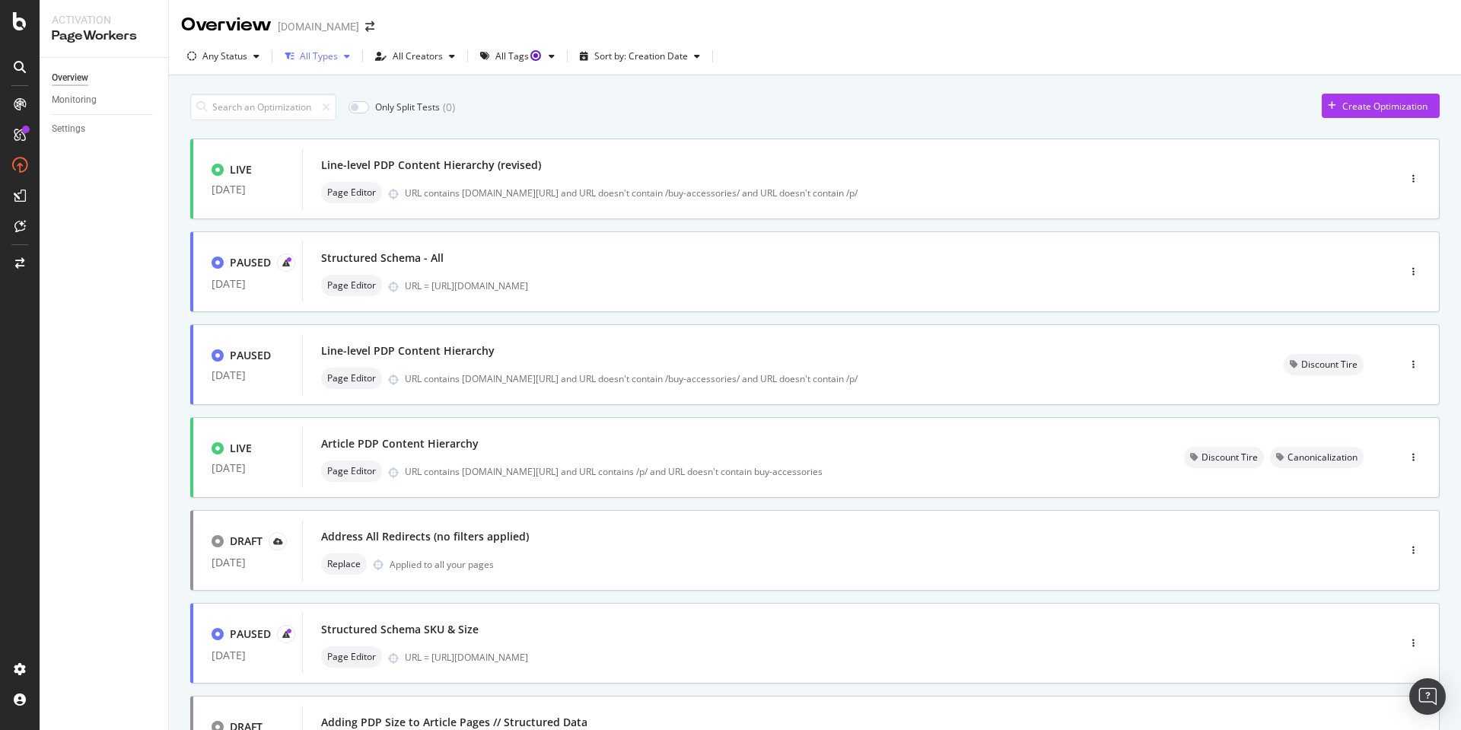
click at [334, 56] on div "All Types" at bounding box center [319, 56] width 38 height 9
click at [540, 98] on div "Only Split Tests ( 0 ) Create Optimization" at bounding box center [815, 107] width 1250 height 27
click at [252, 53] on div "button" at bounding box center [256, 56] width 18 height 9
click at [614, 110] on div "Only Split Tests ( 0 ) Create Optimization" at bounding box center [815, 107] width 1250 height 27
click at [962, 184] on div "Page Editor URL contains [DOMAIN_NAME][URL] and URL doesn't contain /buy-access…" at bounding box center [827, 192] width 1012 height 21
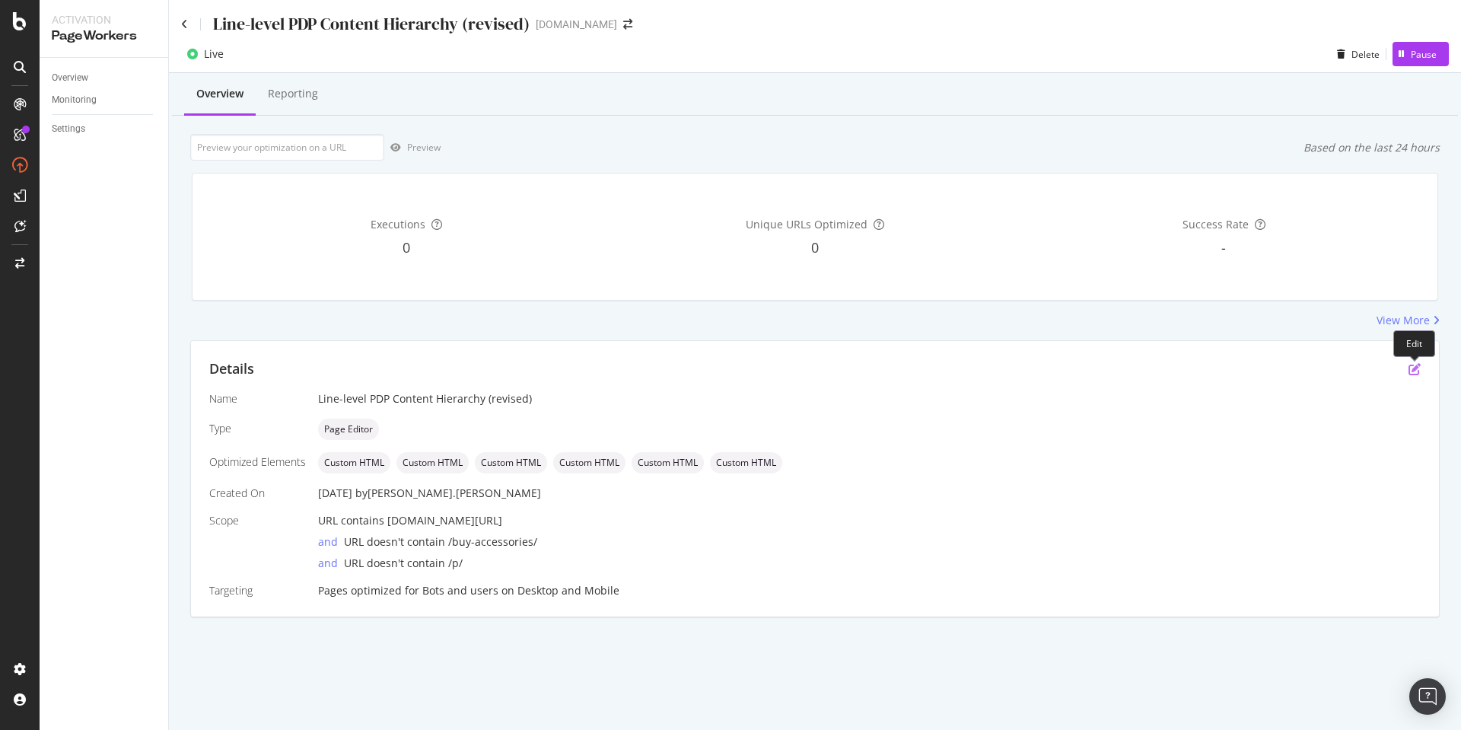
click at [1413, 369] on icon "pen-to-square" at bounding box center [1415, 369] width 12 height 12
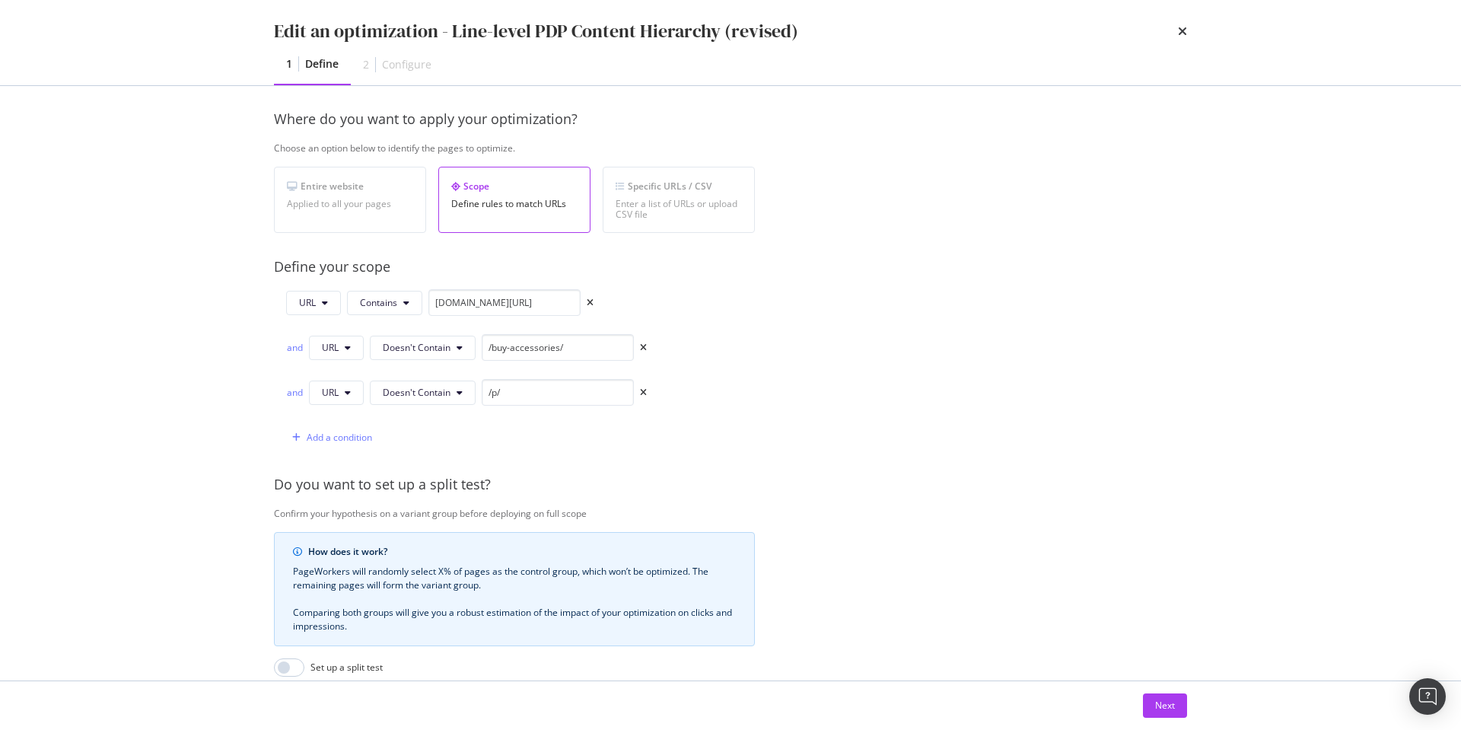
scroll to position [403, 0]
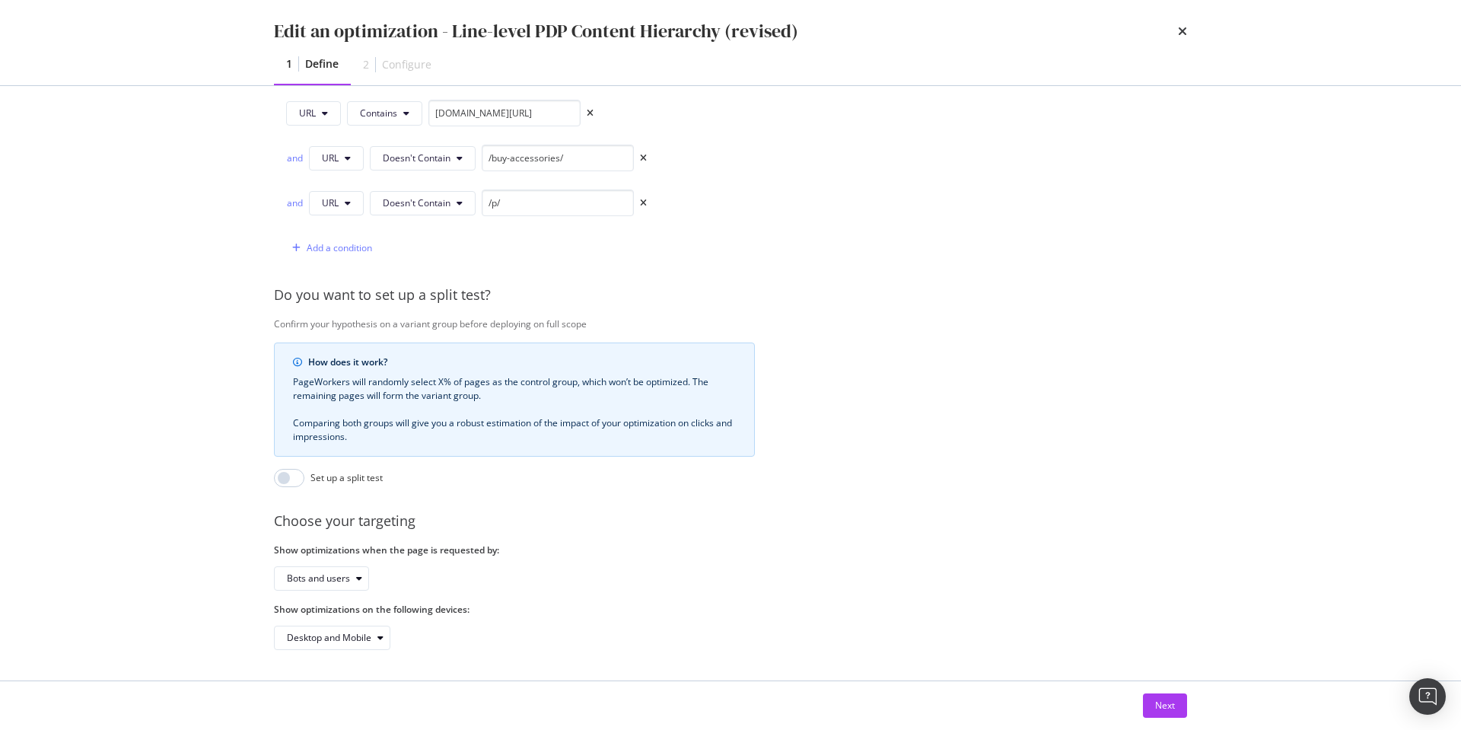
drag, startPoint x: 1172, startPoint y: 708, endPoint x: 1129, endPoint y: 654, distance: 69.4
click at [1171, 708] on div "Next" at bounding box center [1165, 705] width 20 height 13
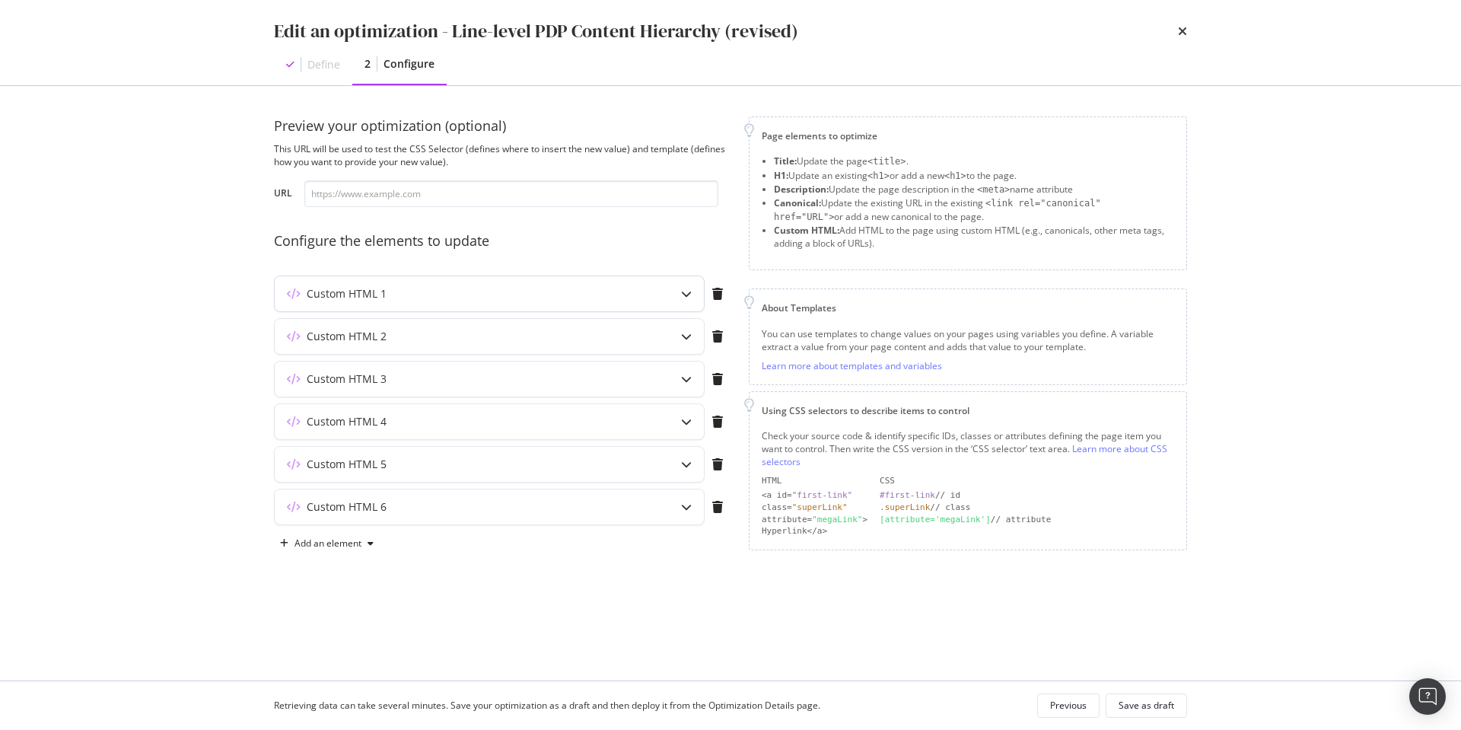
click at [680, 294] on div "modal" at bounding box center [686, 293] width 35 height 35
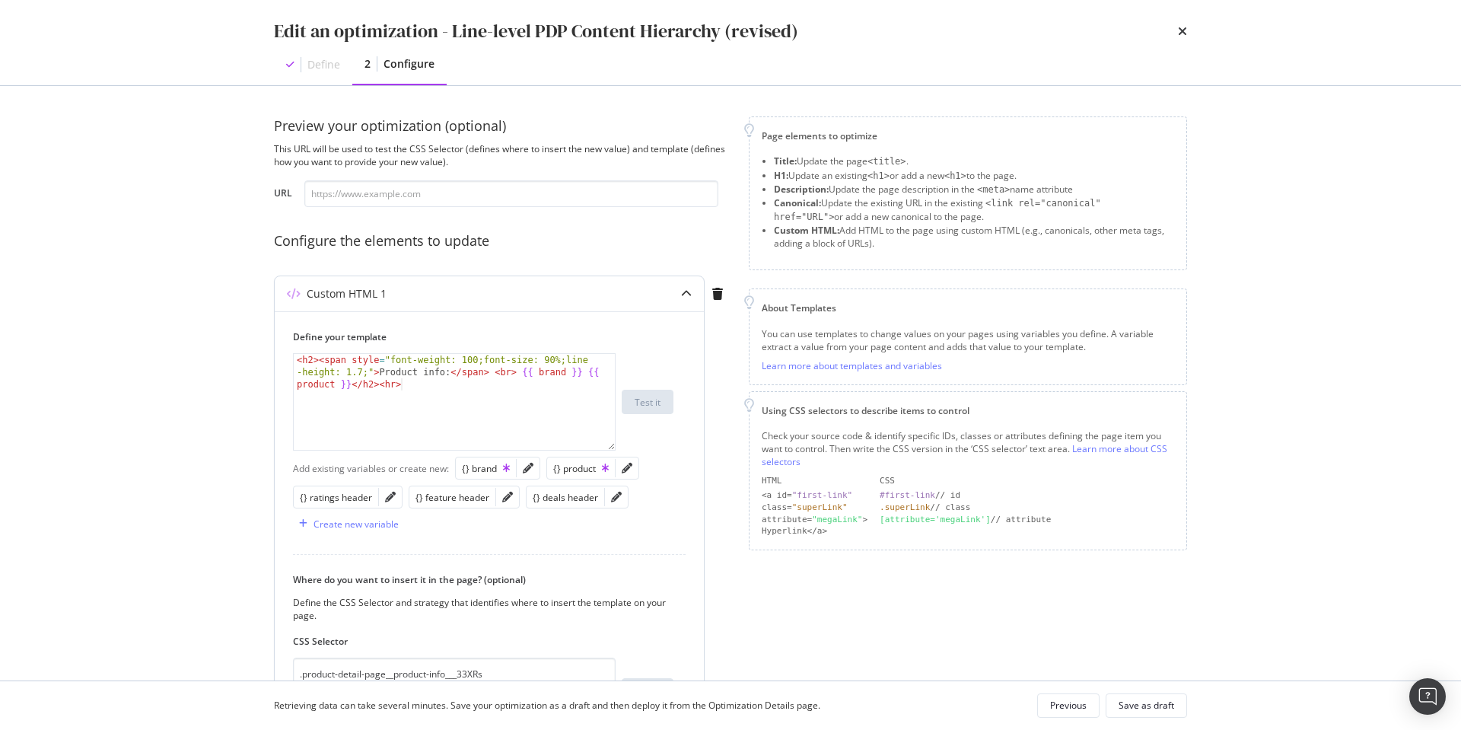
click at [681, 294] on icon "modal" at bounding box center [686, 293] width 11 height 11
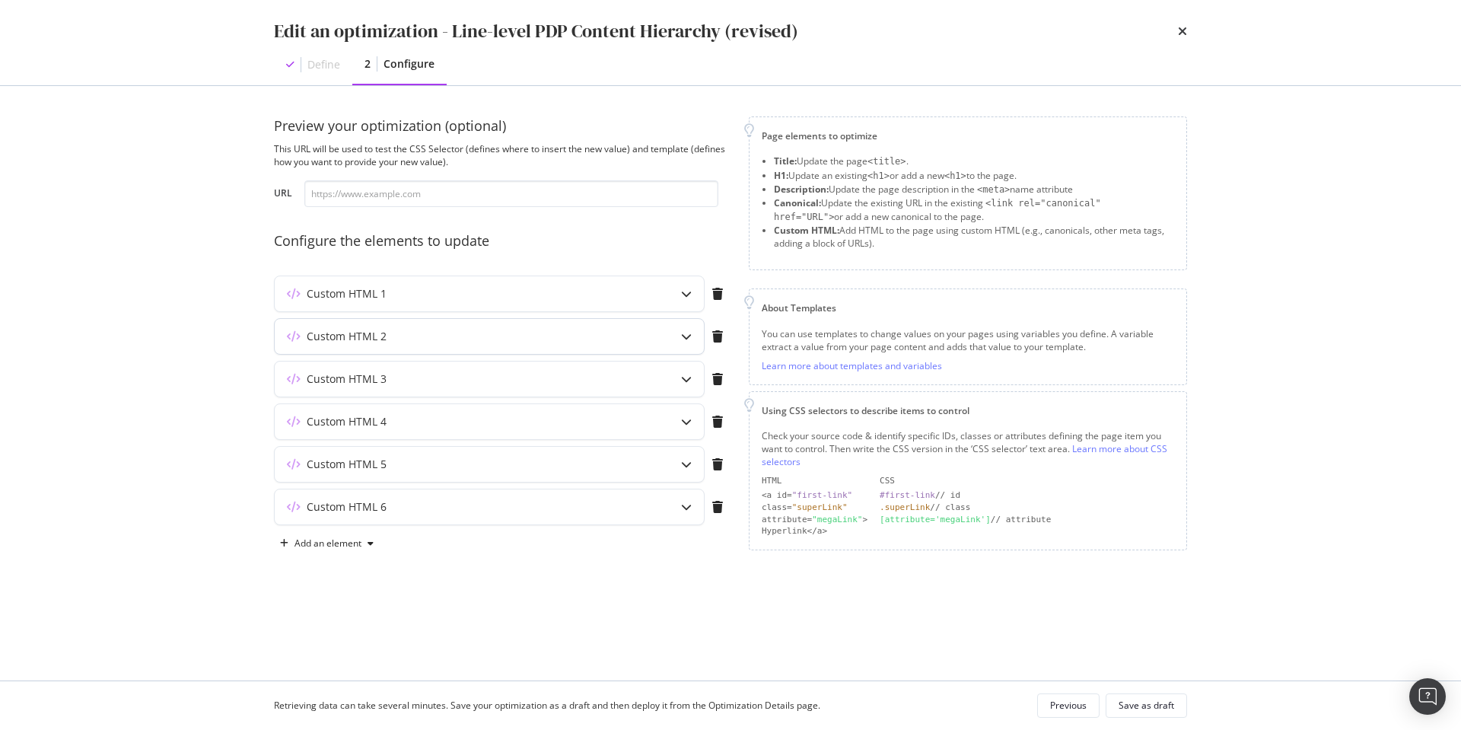
click at [683, 337] on icon "modal" at bounding box center [686, 336] width 11 height 11
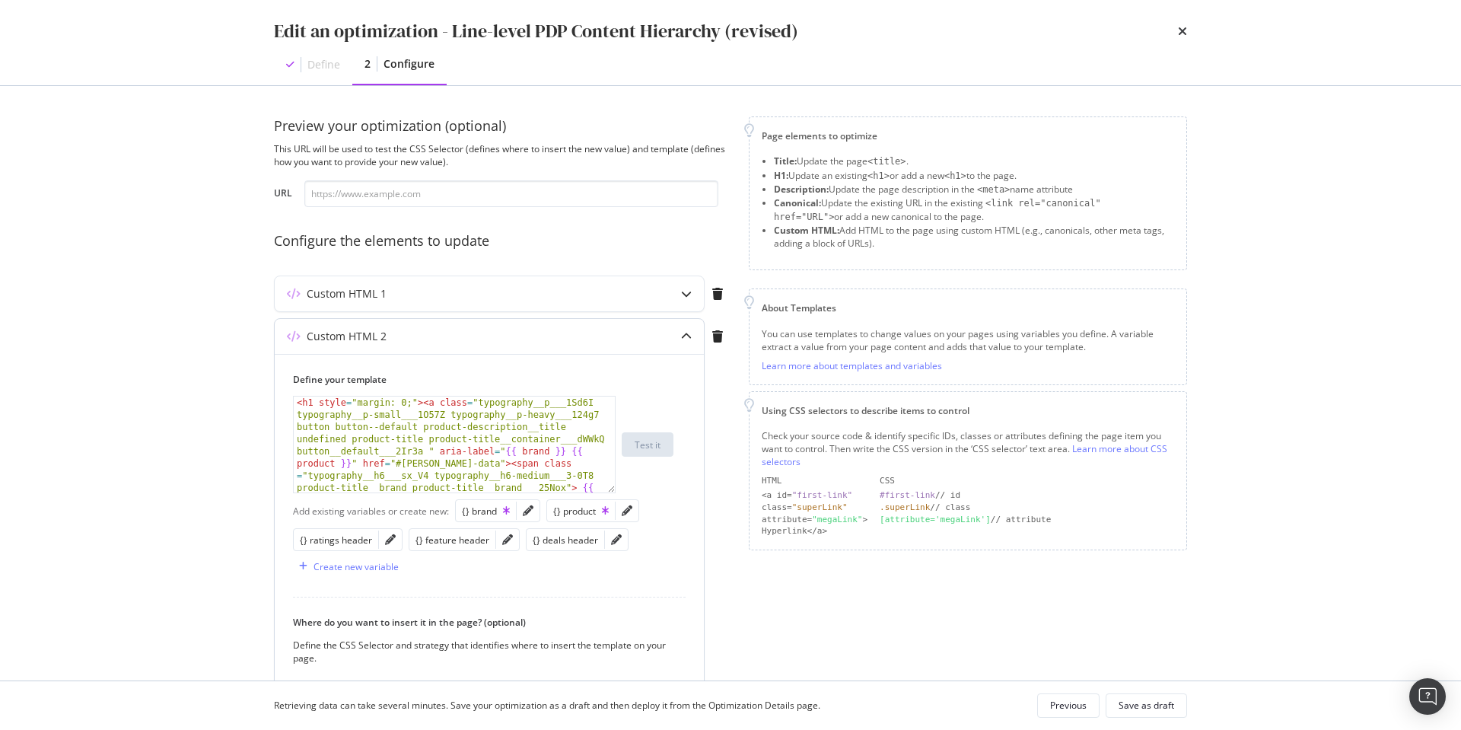
click at [683, 337] on icon "modal" at bounding box center [686, 336] width 11 height 11
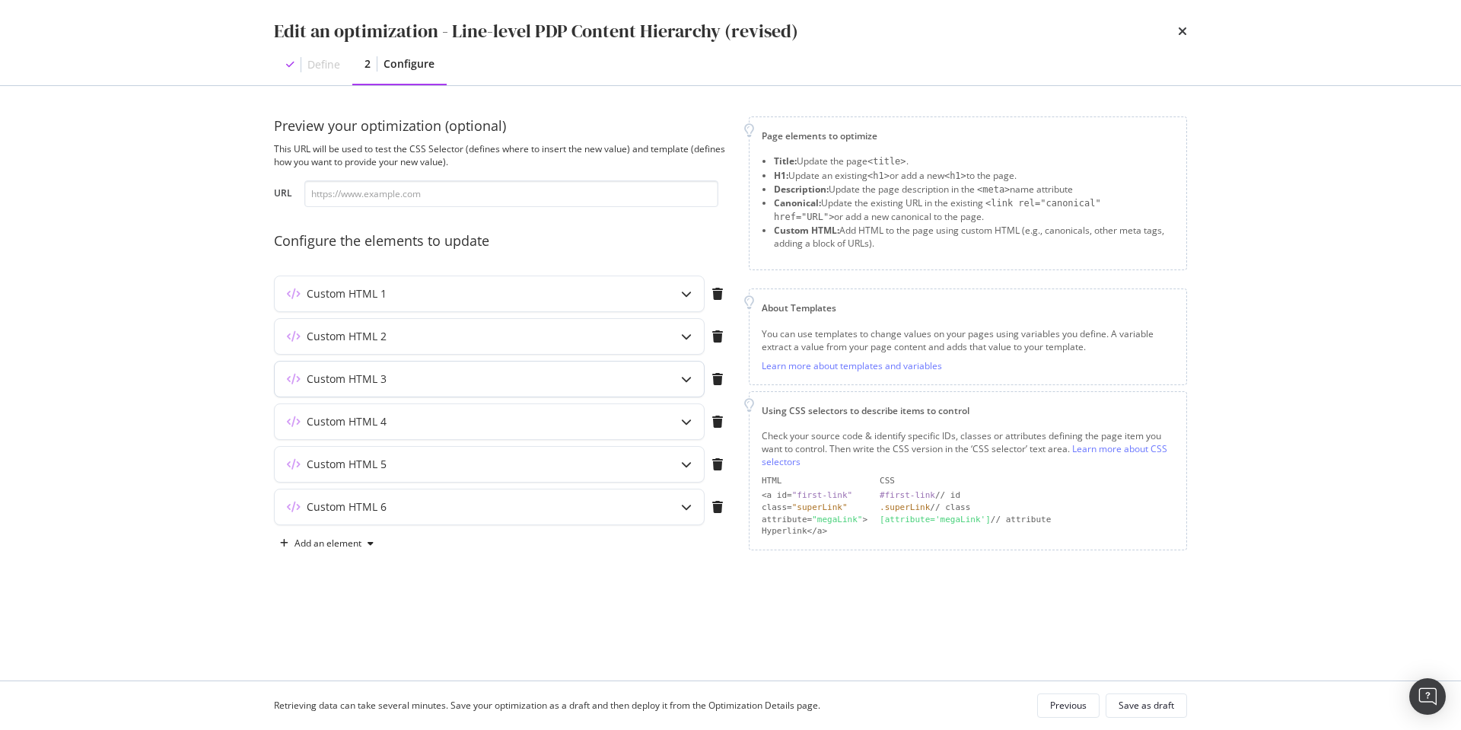
click at [686, 383] on icon "modal" at bounding box center [686, 379] width 11 height 11
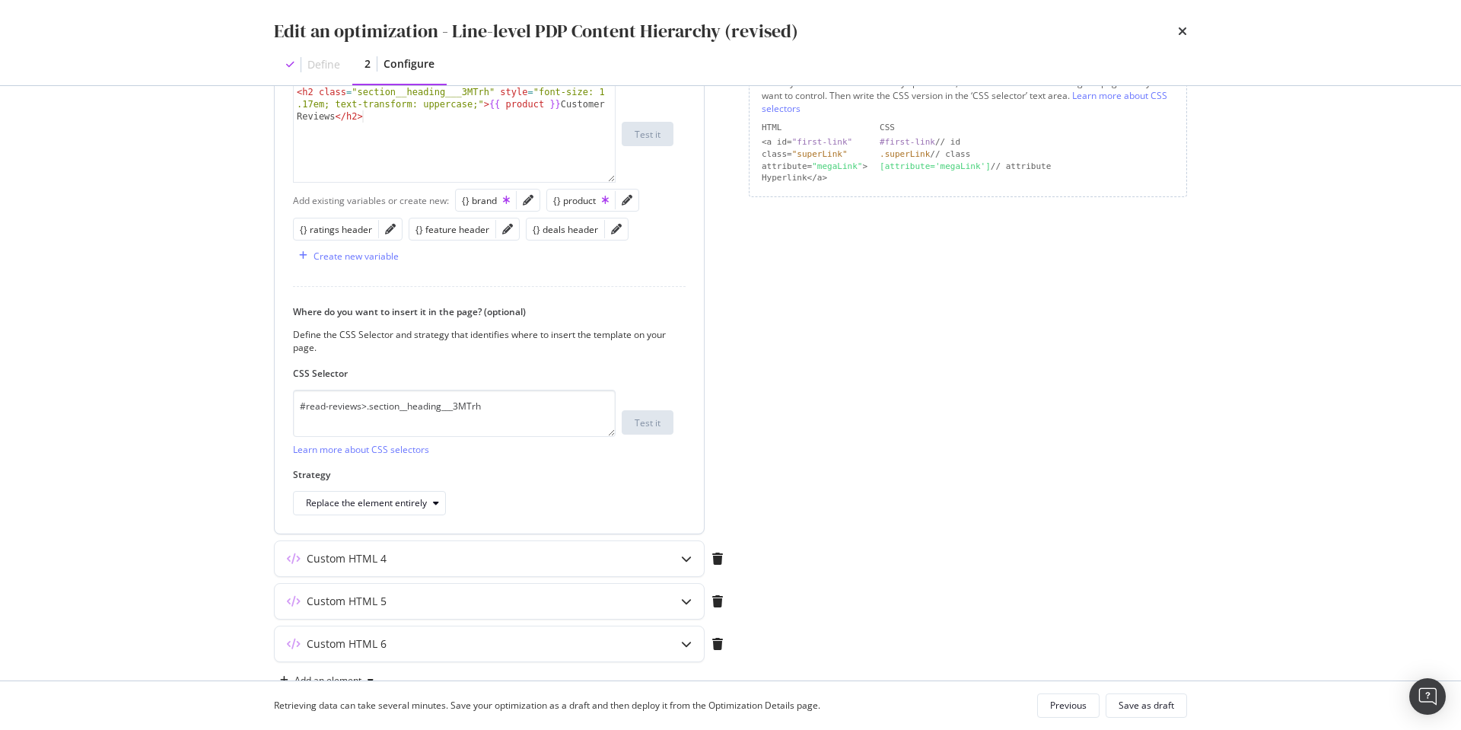
scroll to position [346, 0]
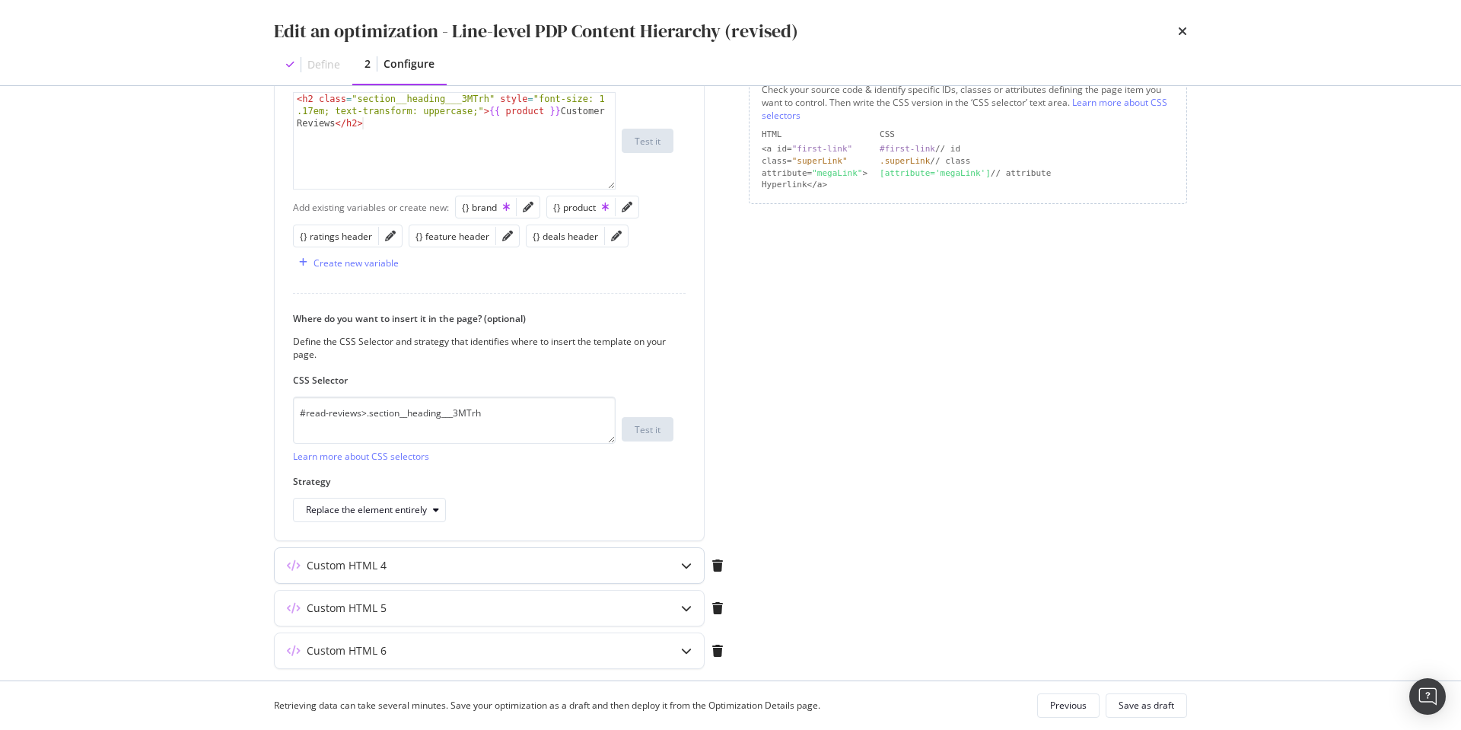
click at [665, 565] on div "Custom HTML 4" at bounding box center [489, 565] width 429 height 35
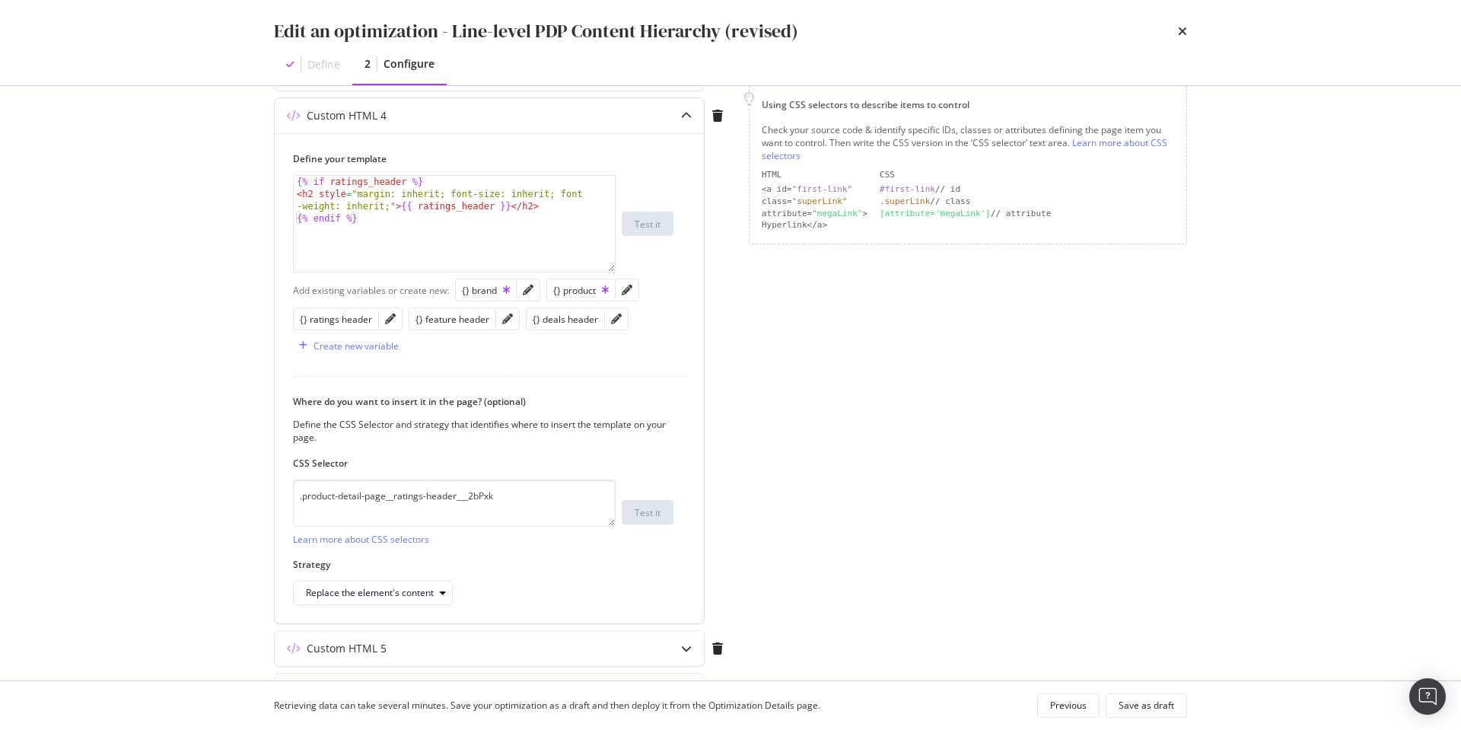
scroll to position [300, 0]
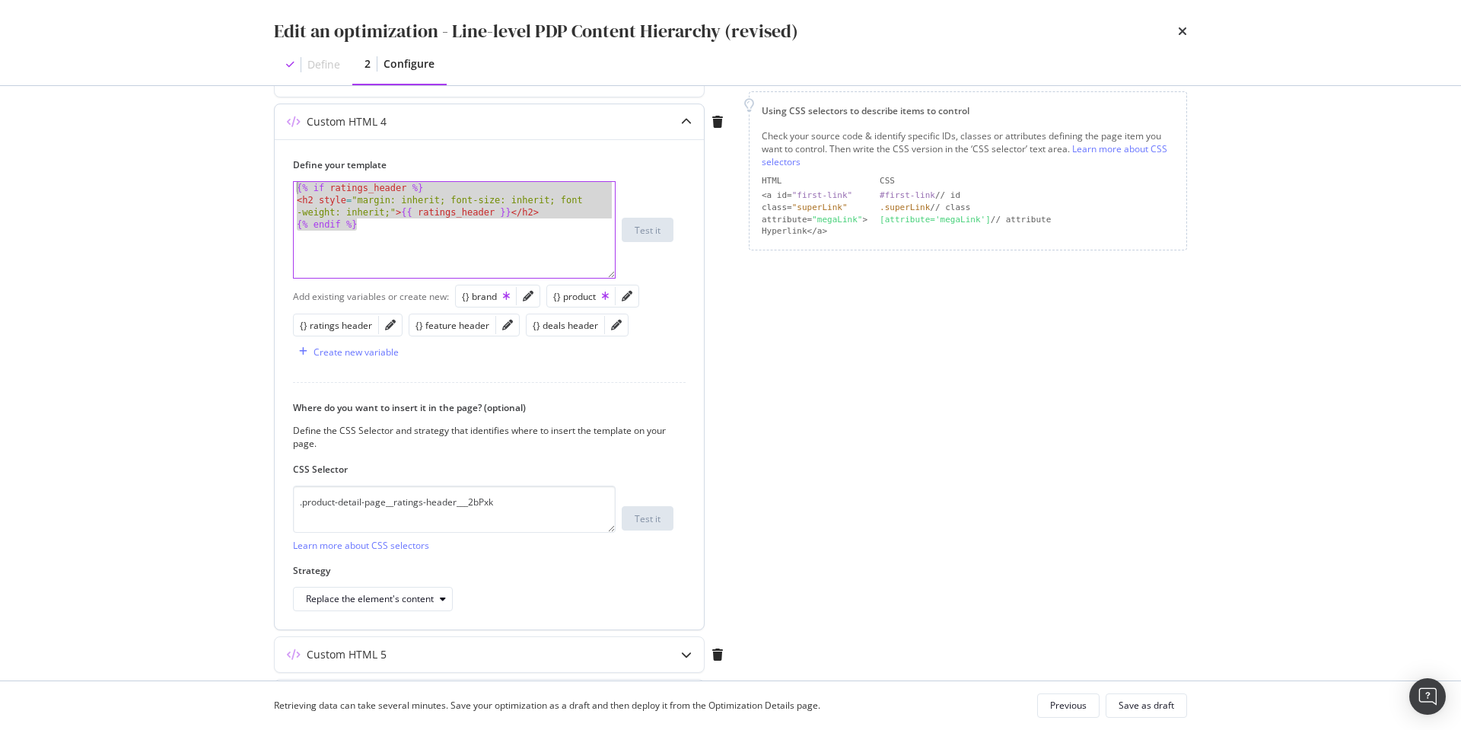
drag, startPoint x: 420, startPoint y: 229, endPoint x: 351, endPoint y: 170, distance: 90.7
click at [265, 151] on div "Preview your optimization (optional) This URL will be used to test the CSS Sele…" at bounding box center [731, 383] width 974 height 594
type textarea "{% if ratings_header %} <h2 style="margin: inherit; font-size: inherit; font-we…"
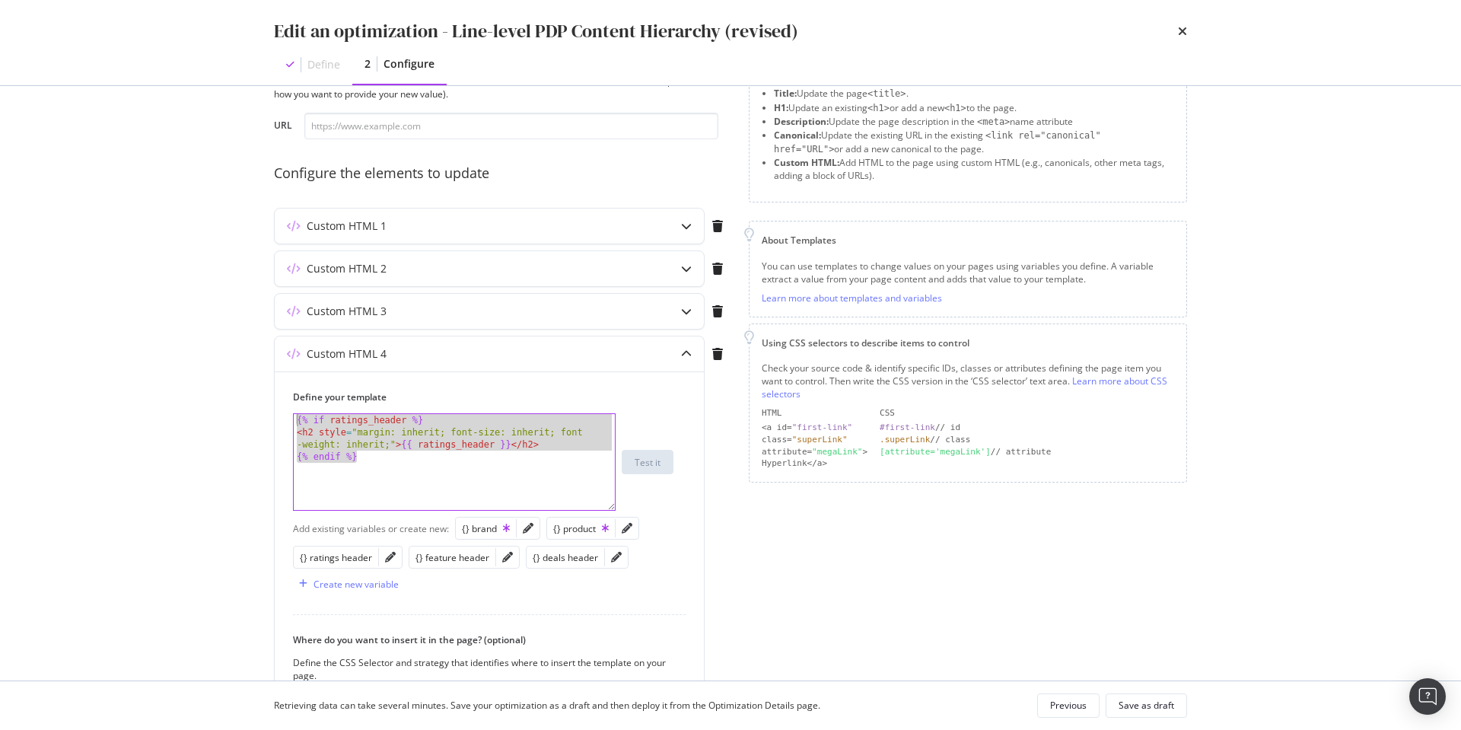
scroll to position [0, 0]
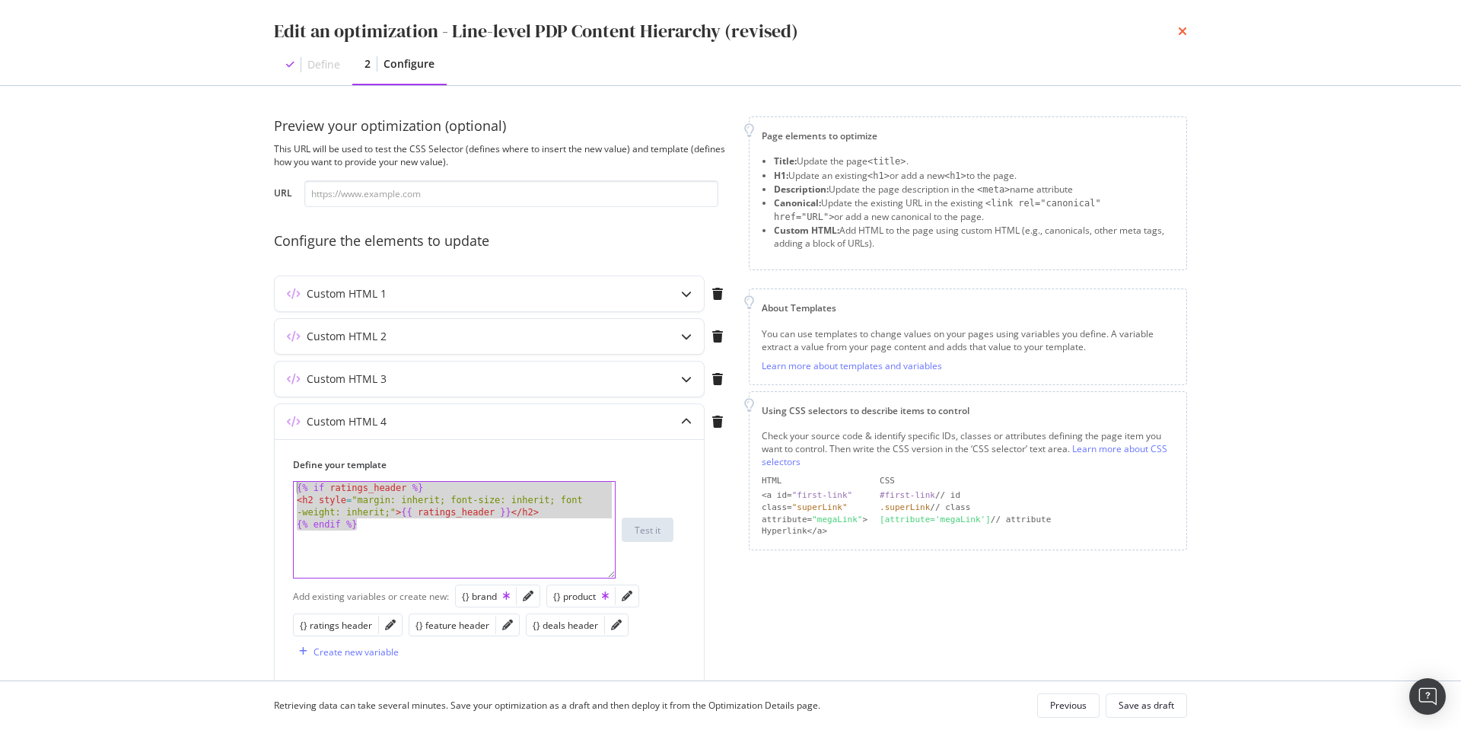
click at [1184, 27] on icon "times" at bounding box center [1182, 31] width 9 height 12
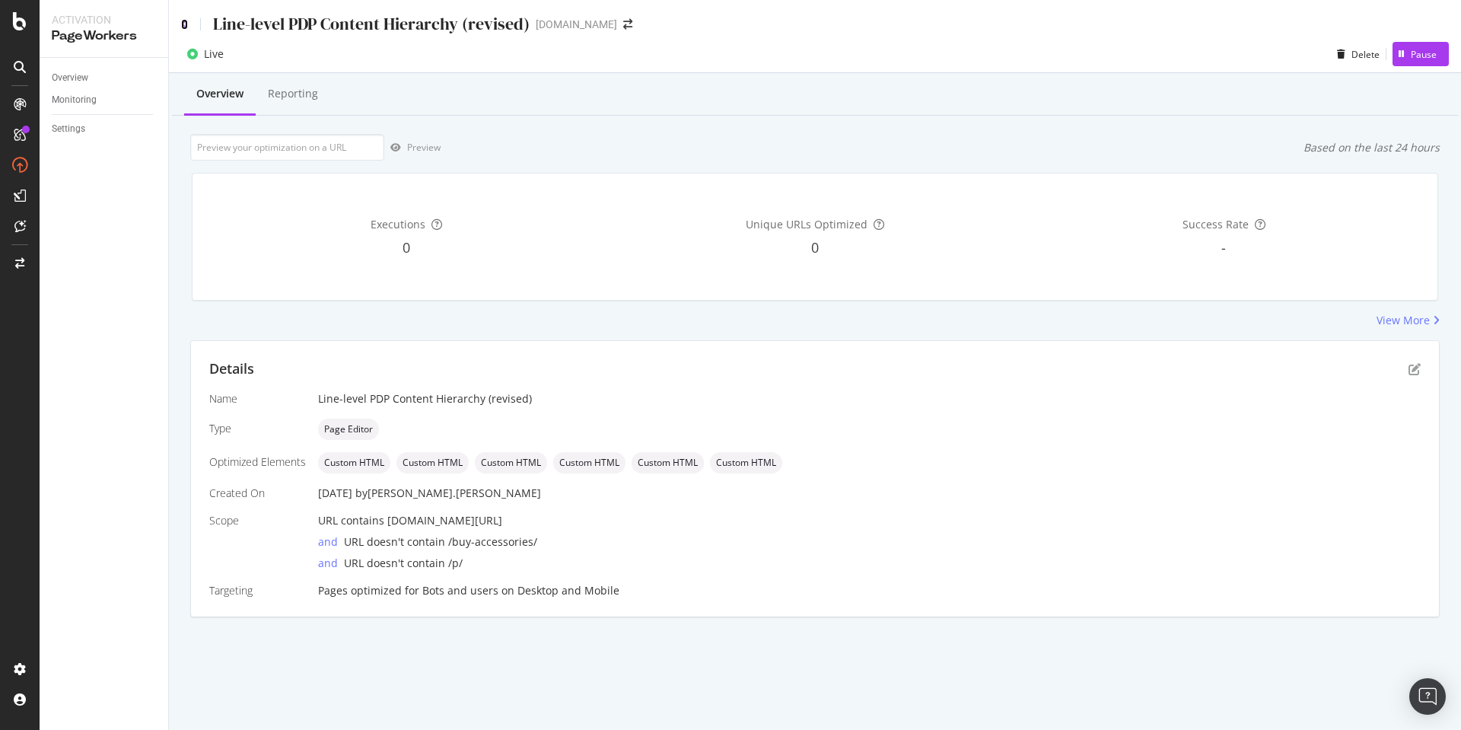
click at [183, 24] on icon at bounding box center [184, 24] width 7 height 11
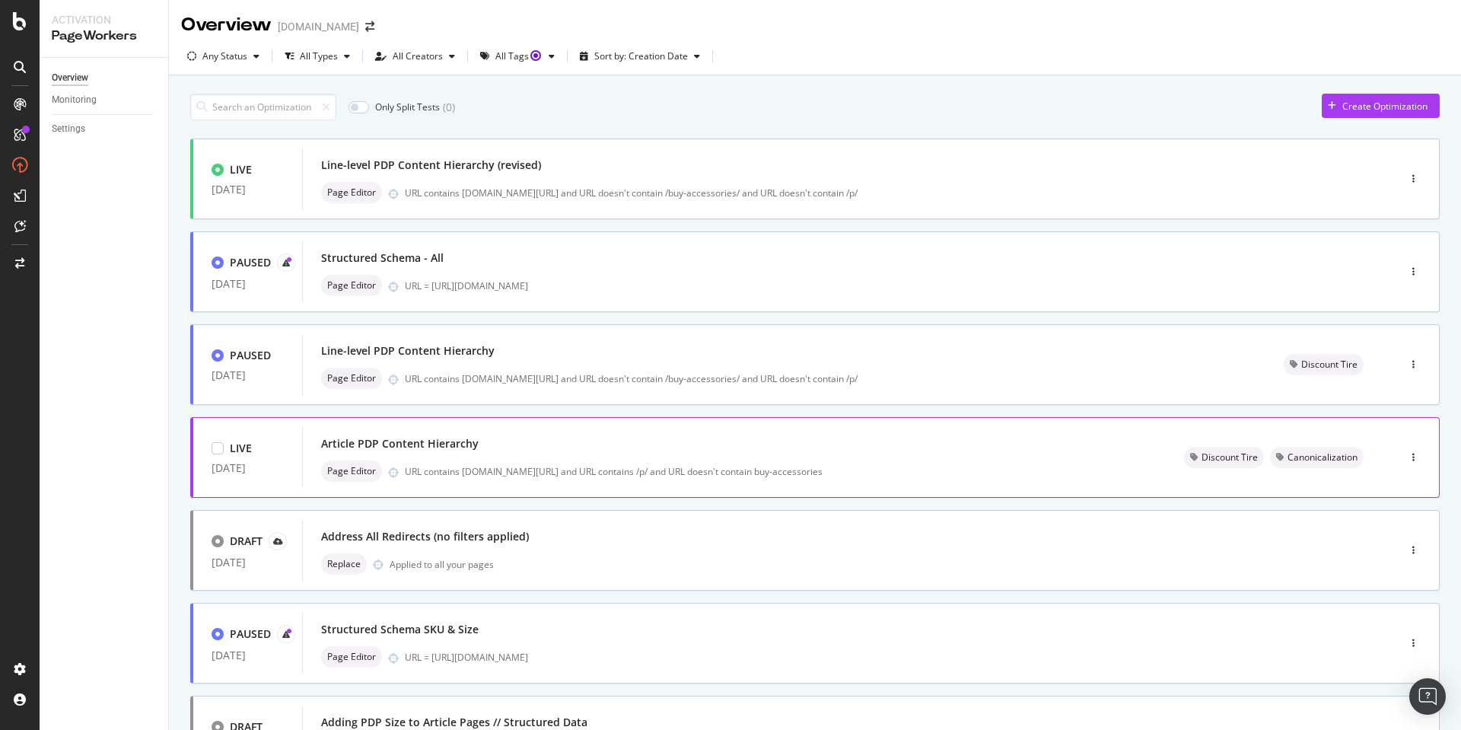
click at [715, 459] on div "Article PDP Content Hierarchy Page Editor URL contains [DOMAIN_NAME][URL] and U…" at bounding box center [734, 457] width 826 height 49
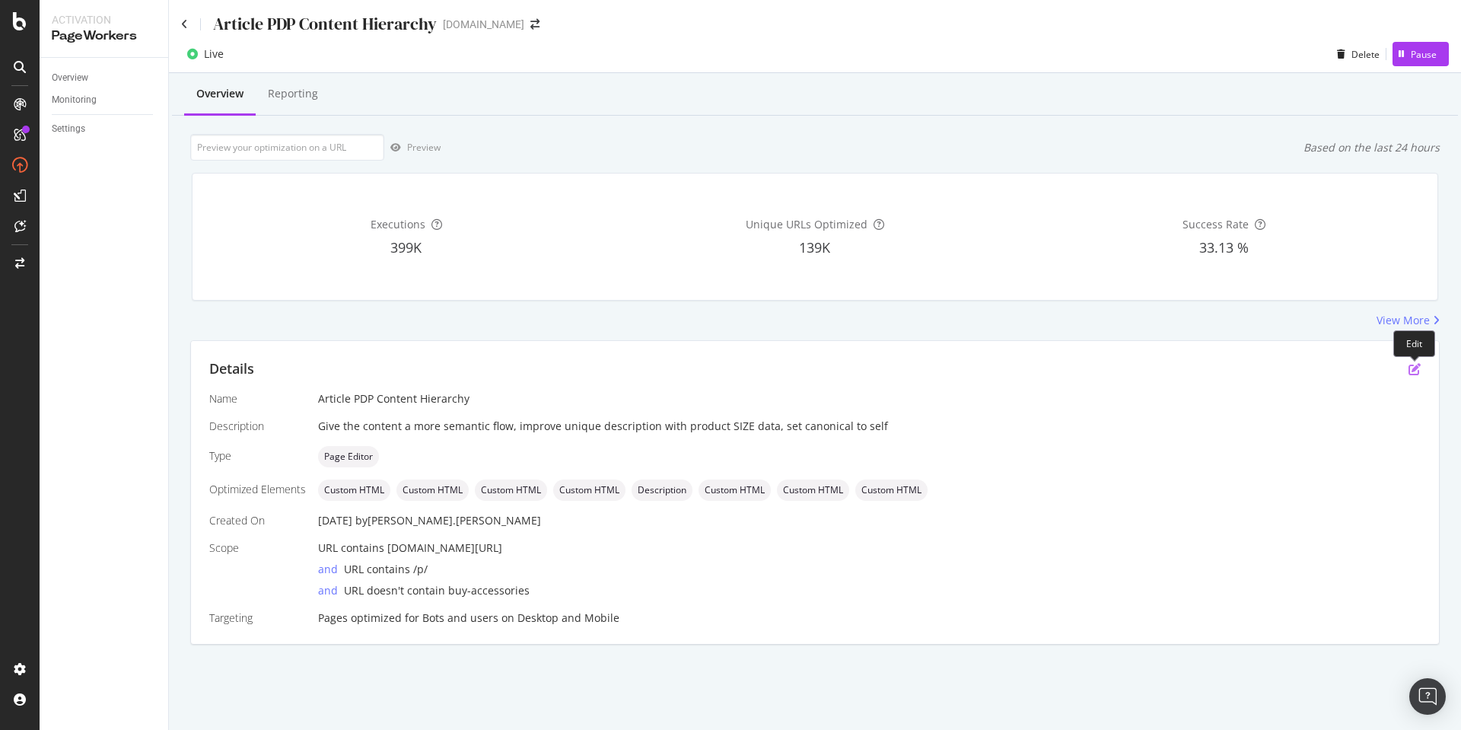
click at [1413, 367] on icon "pen-to-square" at bounding box center [1415, 369] width 12 height 12
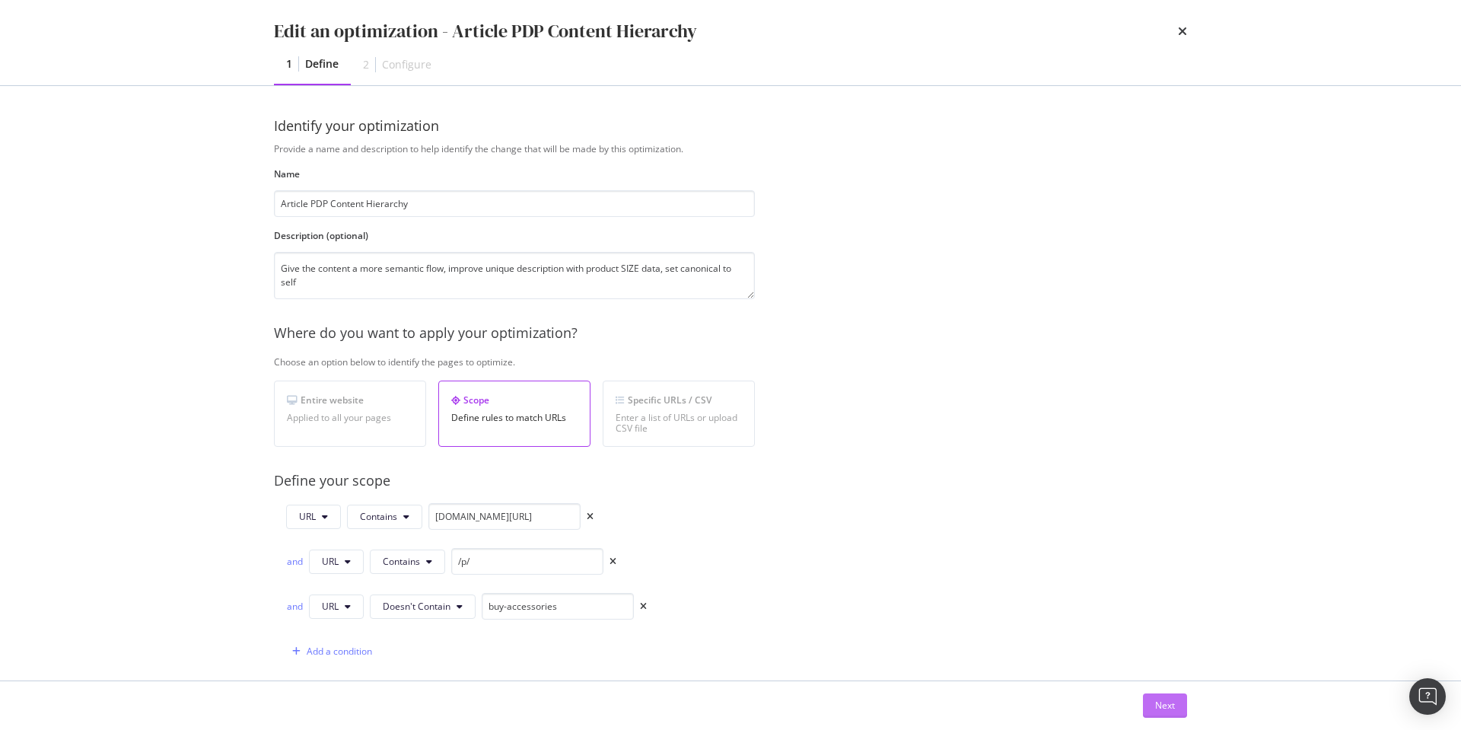
click at [1159, 707] on div "Next" at bounding box center [1165, 705] width 20 height 13
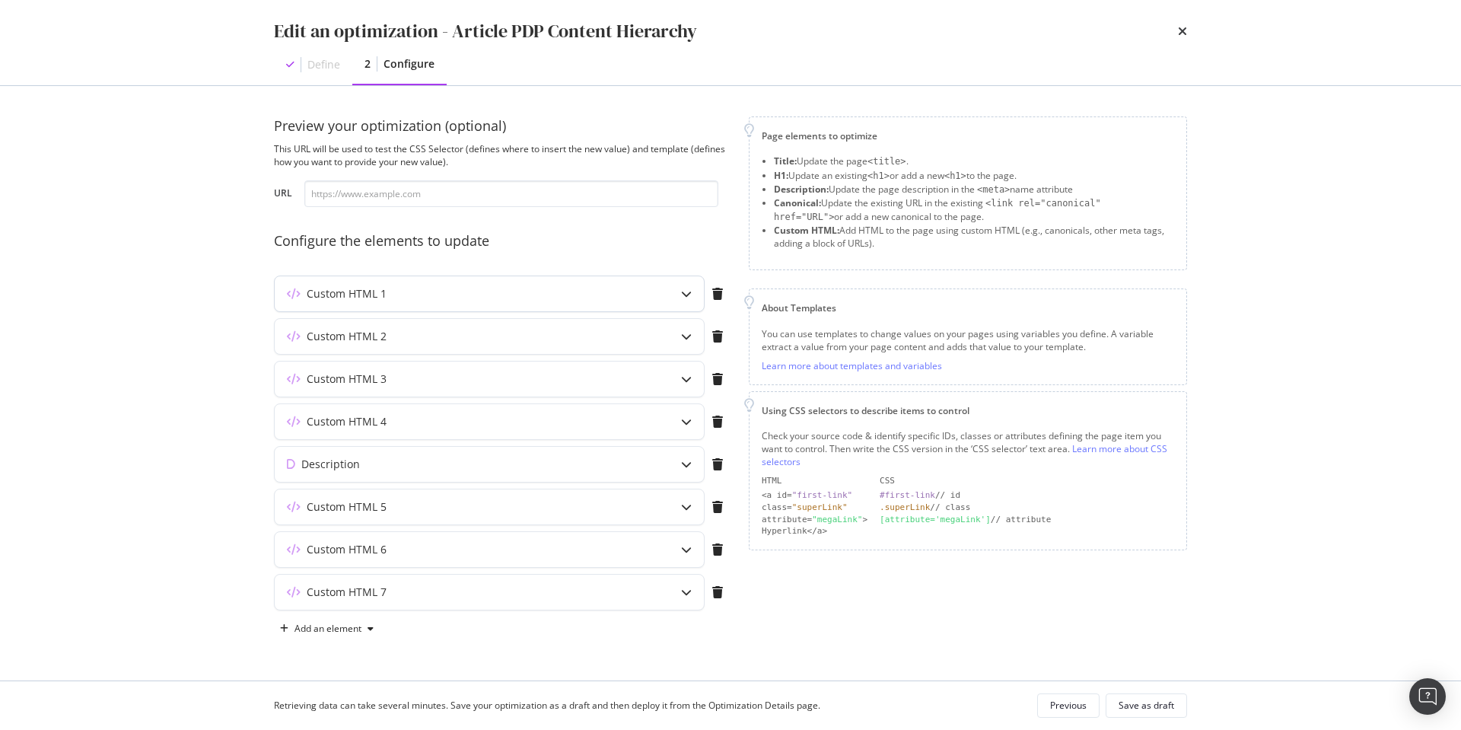
click at [682, 293] on icon "modal" at bounding box center [686, 293] width 11 height 11
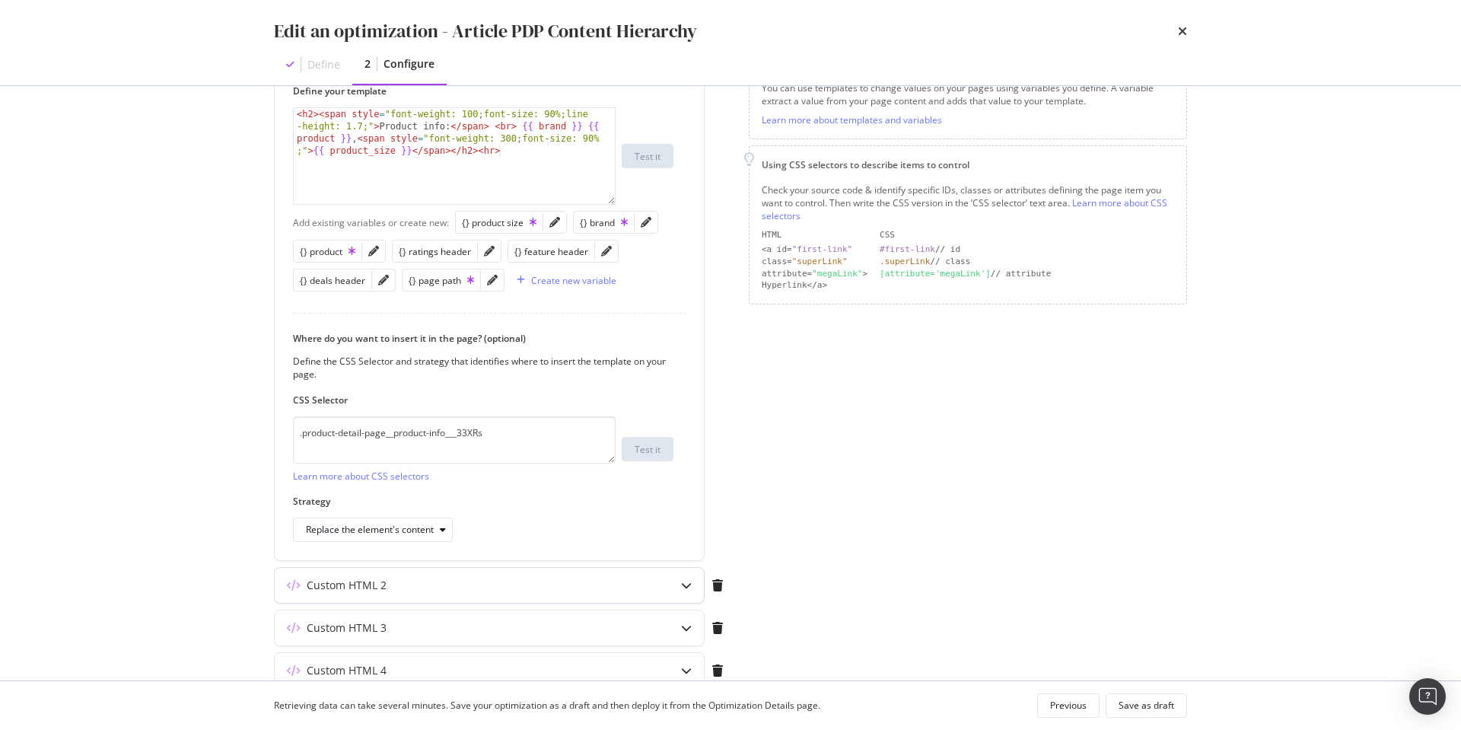
scroll to position [249, 0]
click at [461, 582] on div "Custom HTML 2" at bounding box center [459, 582] width 369 height 15
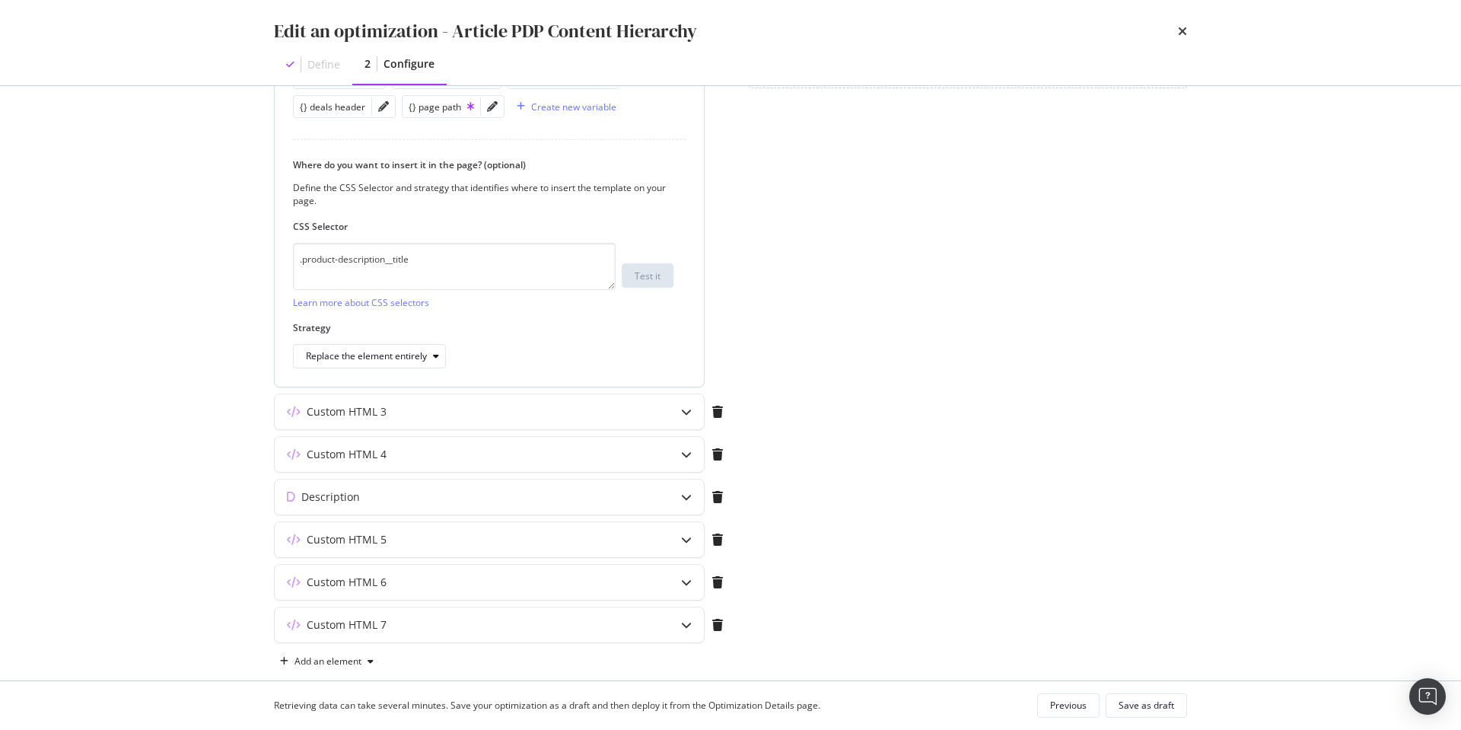
scroll to position [485, 0]
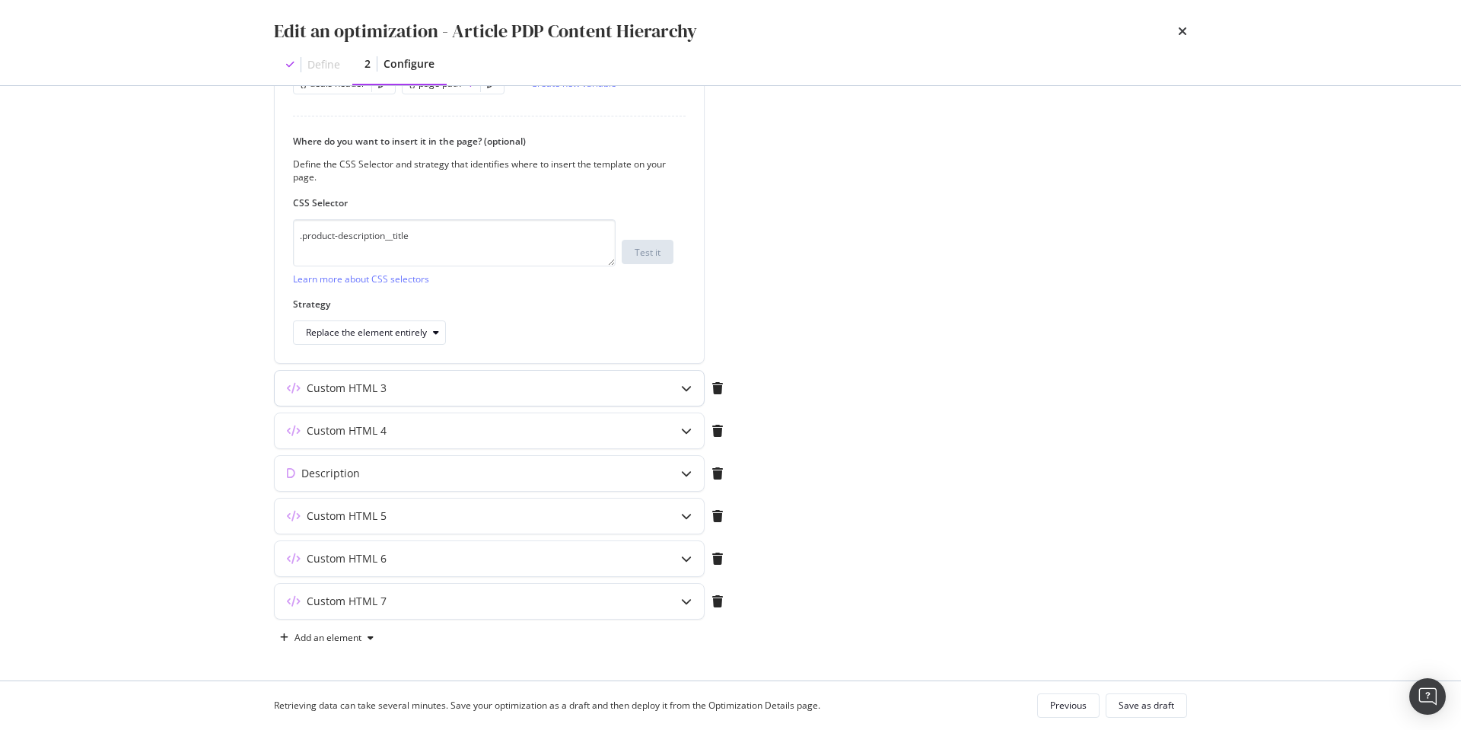
click at [683, 390] on icon "modal" at bounding box center [686, 388] width 11 height 11
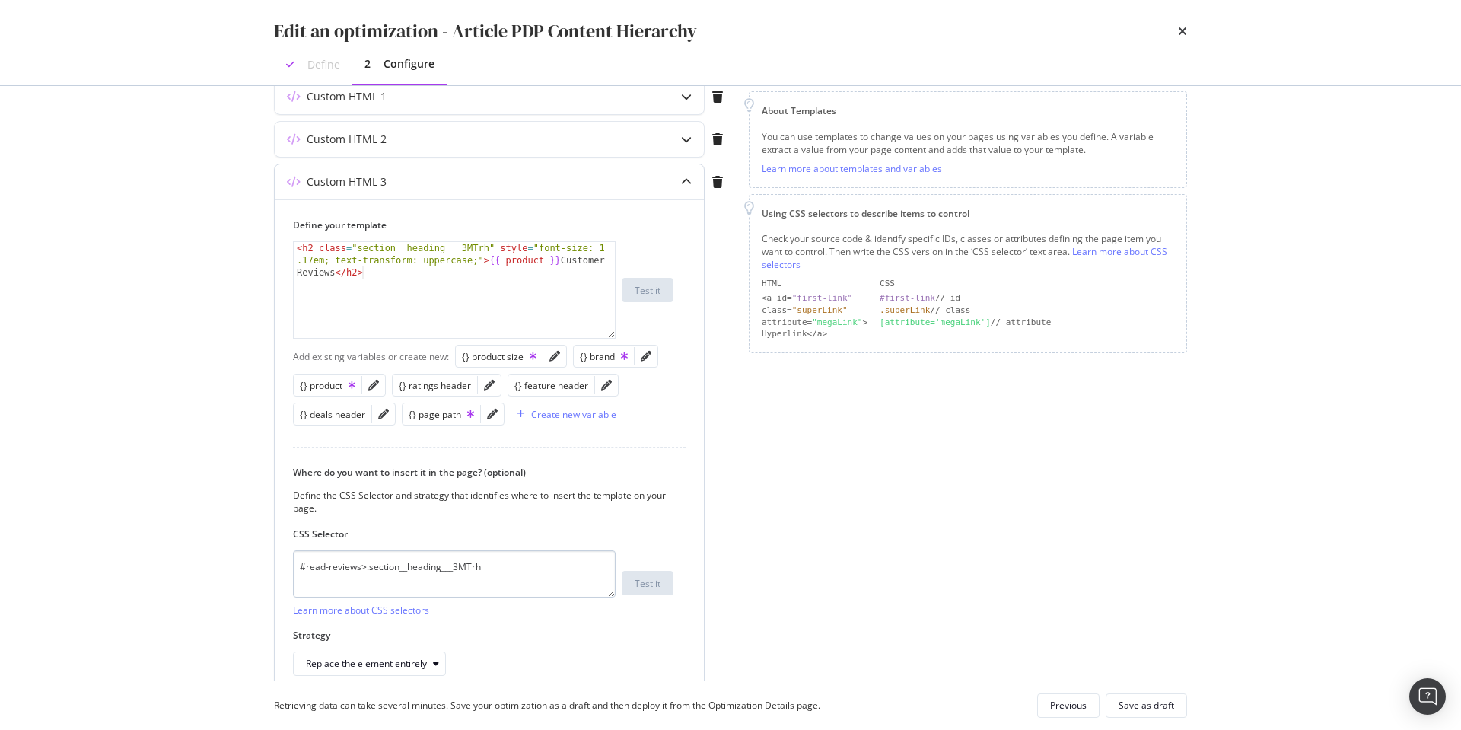
scroll to position [215, 0]
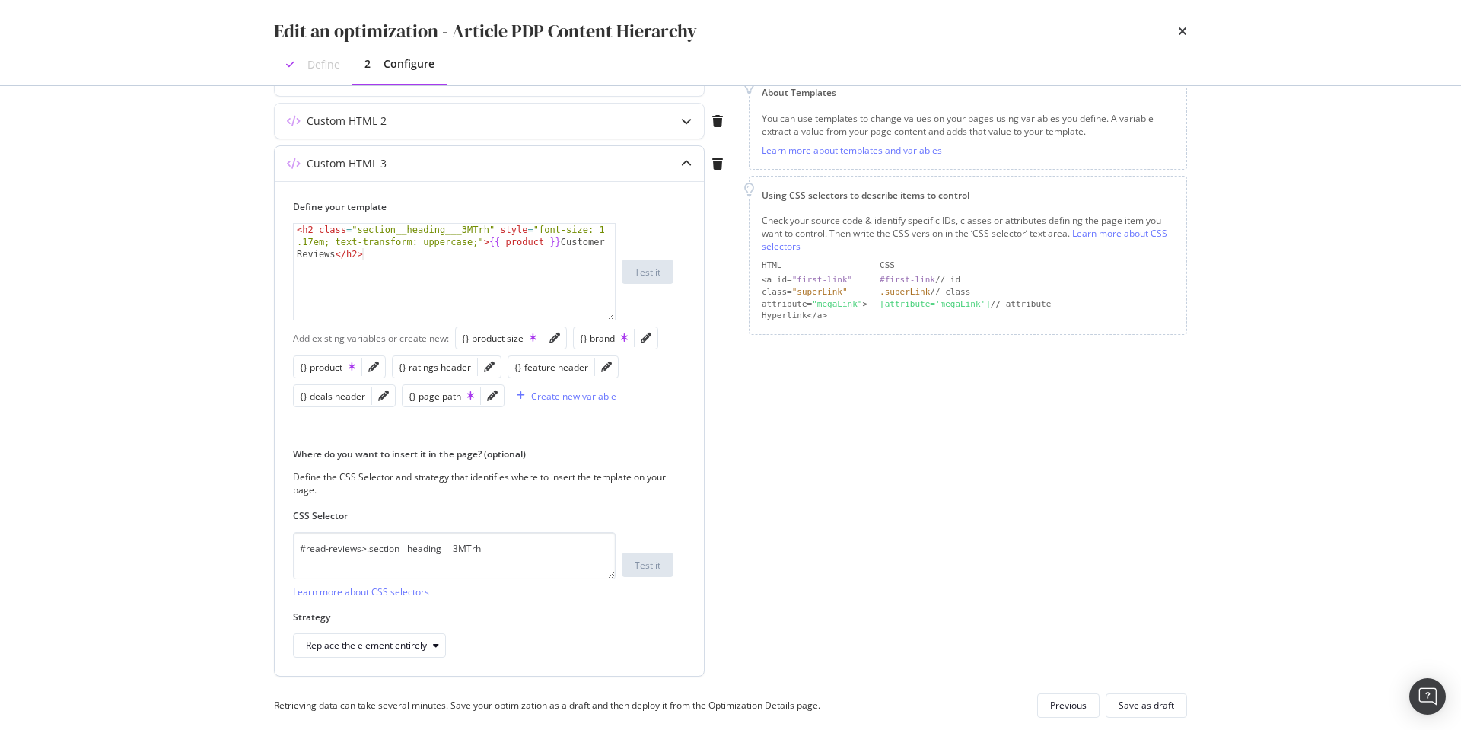
click at [294, 228] on div "< h2 class = "section__heading___3MTrh" style = "font-size: 1 .17em; text-trans…" at bounding box center [454, 308] width 321 height 169
type textarea "<h2 class="section__heading___3MTrh" style="font-size: 1.17em; text-transform: …"
paste textarea "{% if ratings_header %}"
click at [314, 279] on div "{% if ratings_header %} < h2 class = "section__heading___3MTrh" style = "font-s…" at bounding box center [454, 296] width 321 height 145
type textarea "<h2 class="section__heading___3MTrh" style="font-size: 1.17em; text-transform: …"
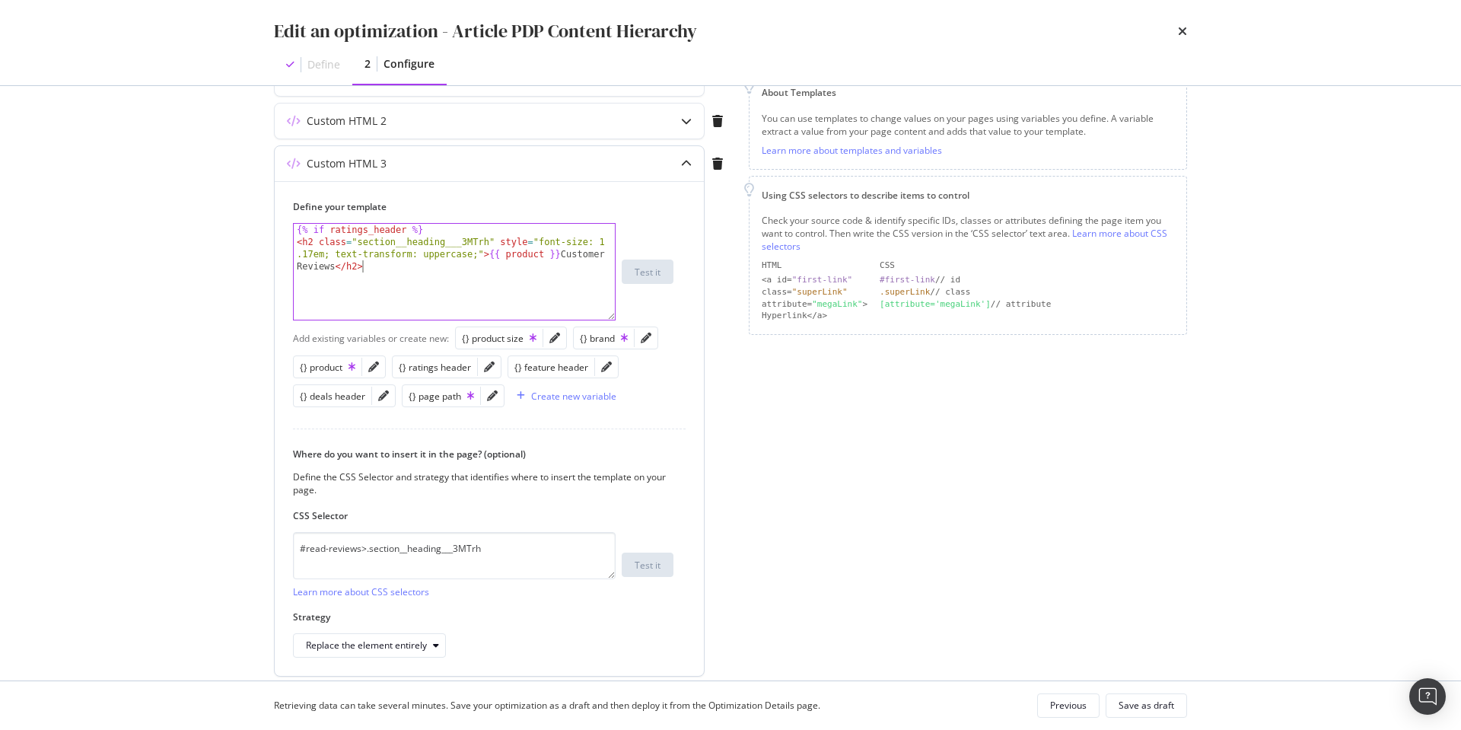
paste textarea "{% endif %}"
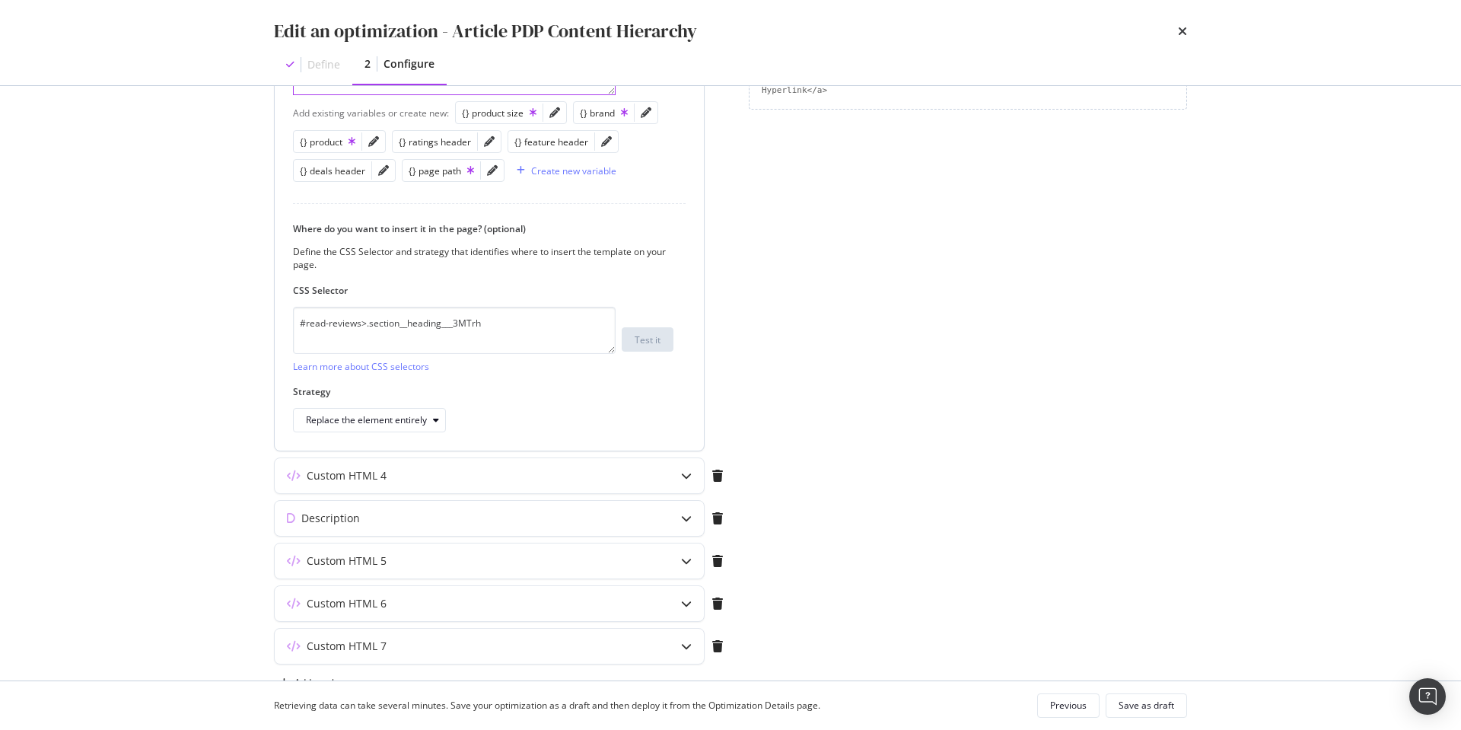
scroll to position [463, 0]
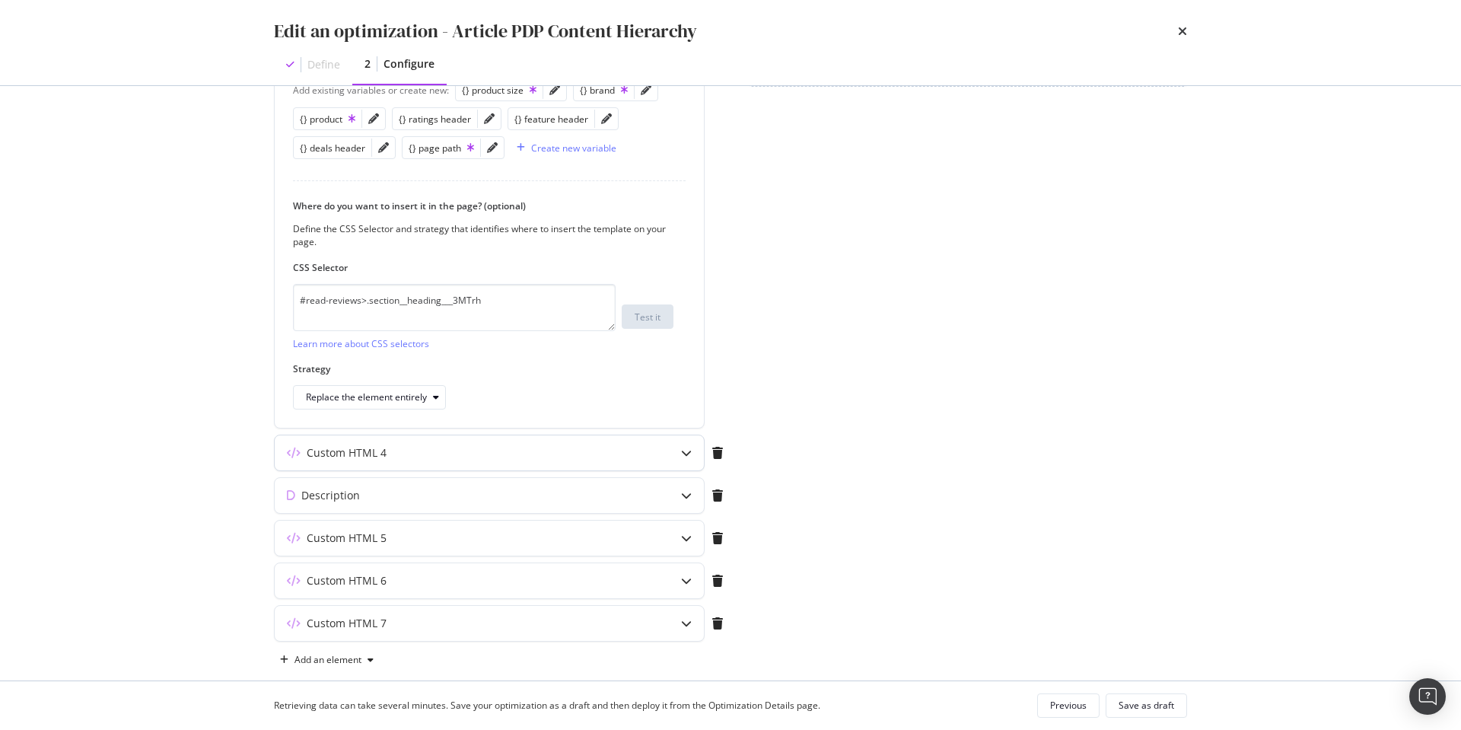
type textarea "{% endif %}"
click at [660, 457] on div "Custom HTML 4" at bounding box center [489, 452] width 429 height 35
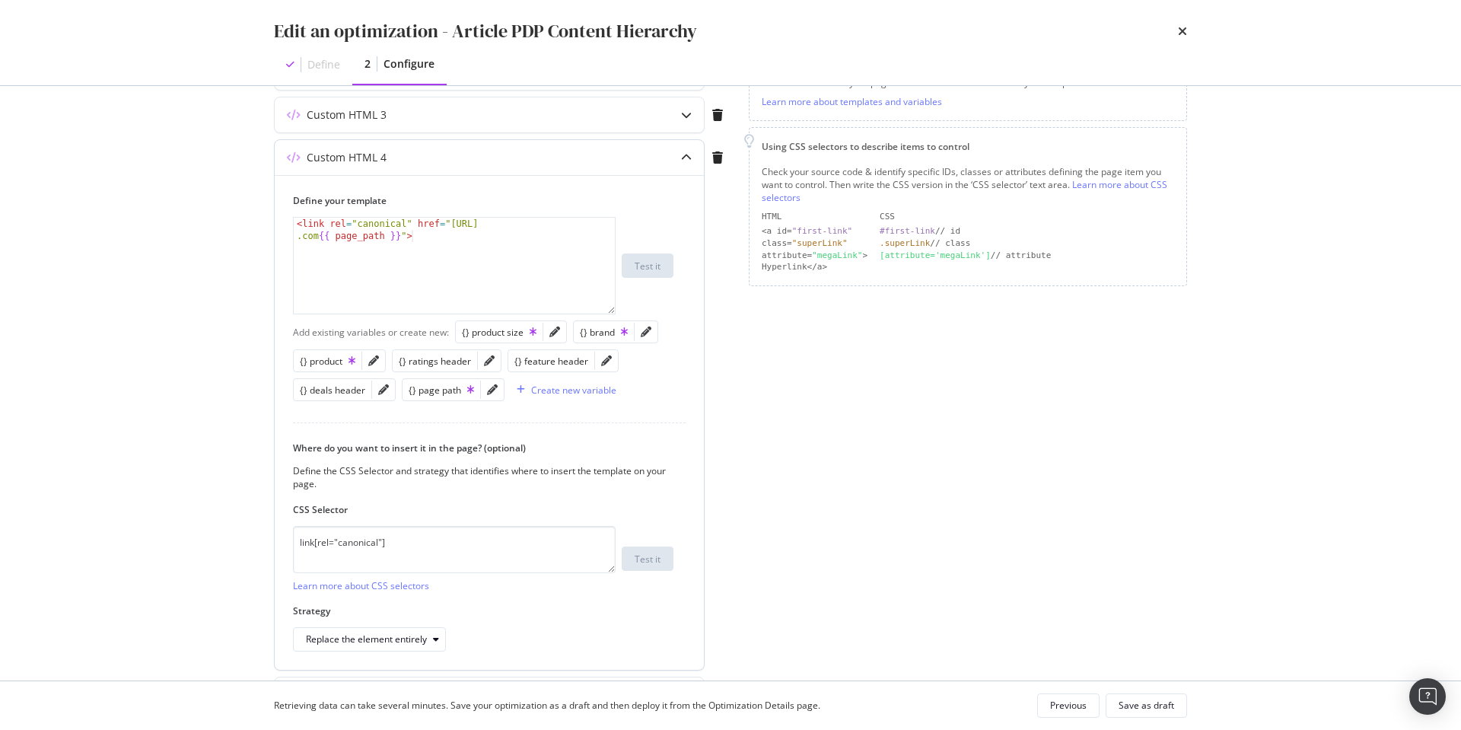
scroll to position [256, 0]
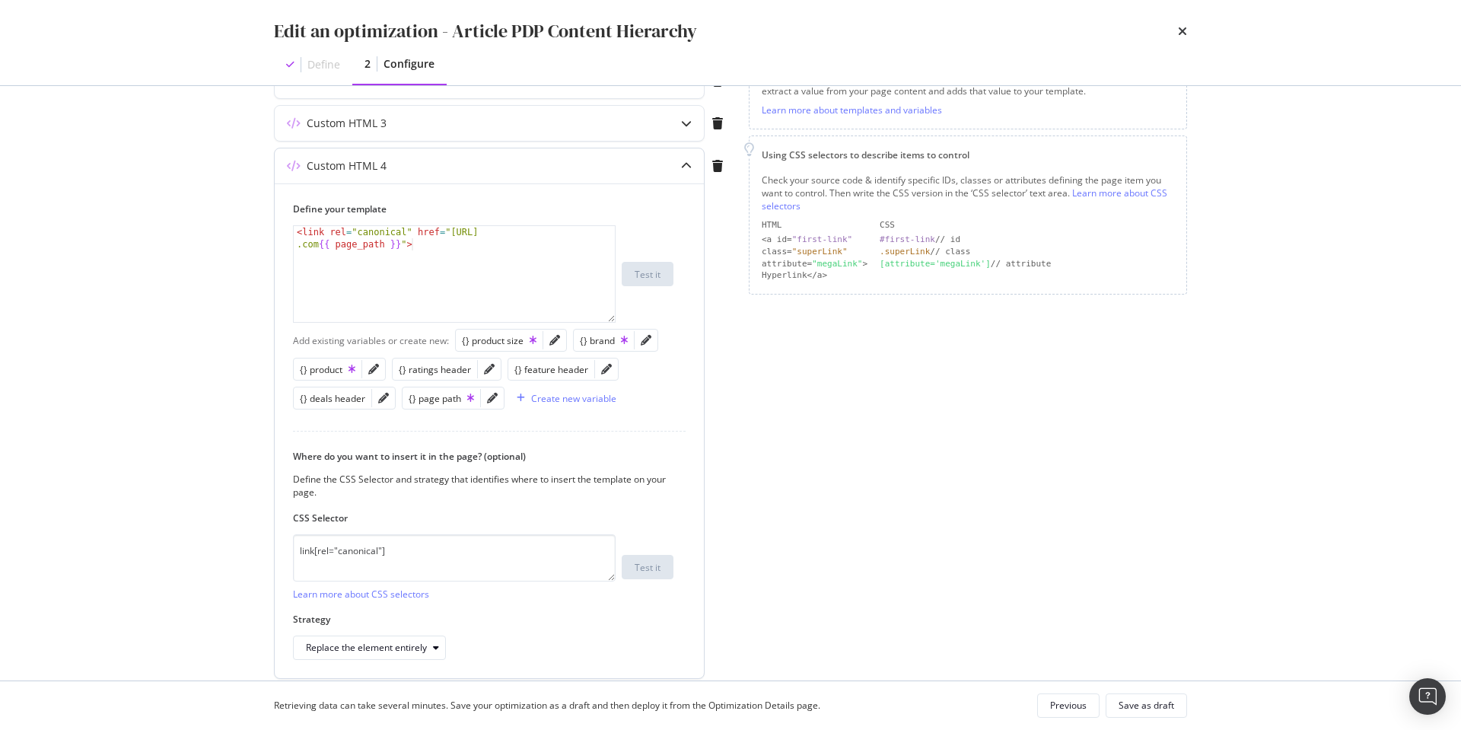
click at [683, 165] on icon "modal" at bounding box center [686, 166] width 11 height 11
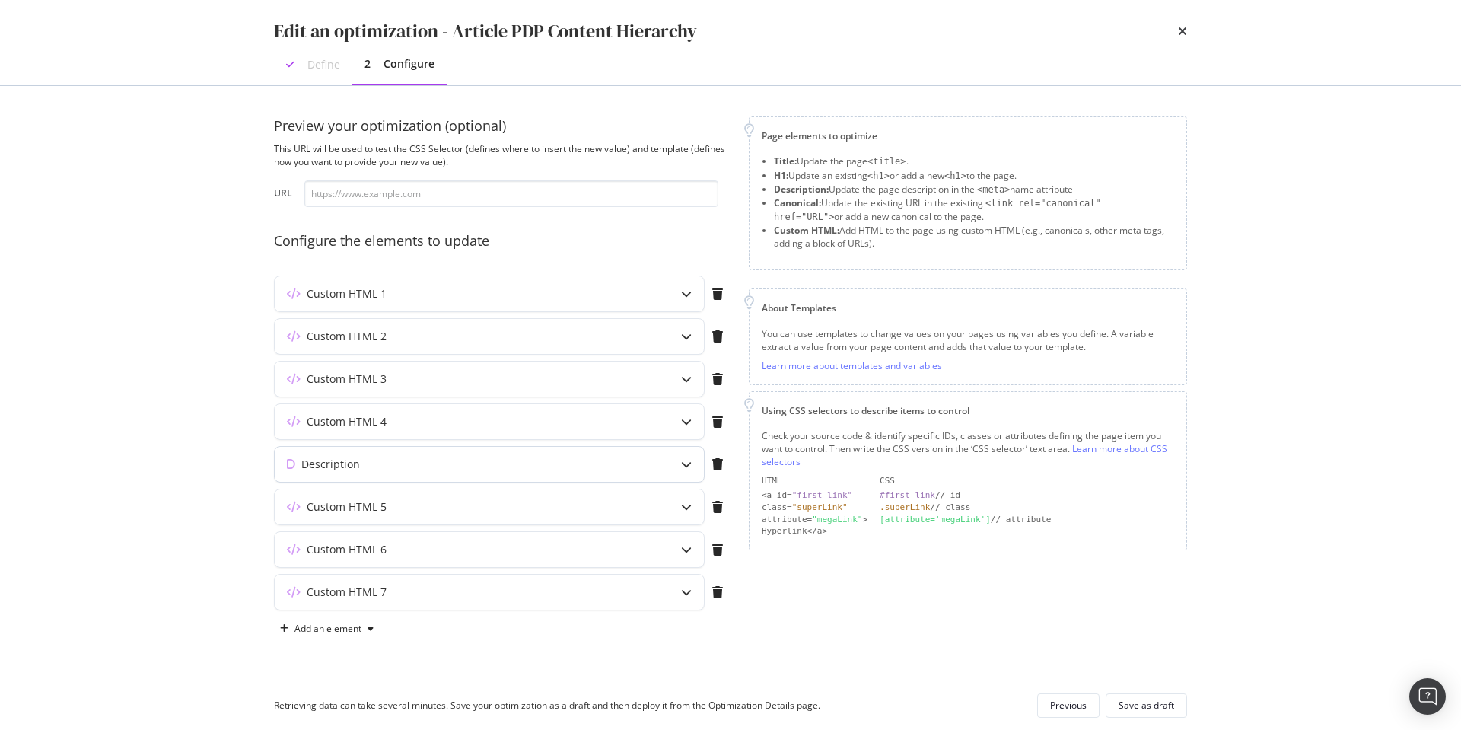
click at [685, 465] on icon "modal" at bounding box center [686, 464] width 11 height 11
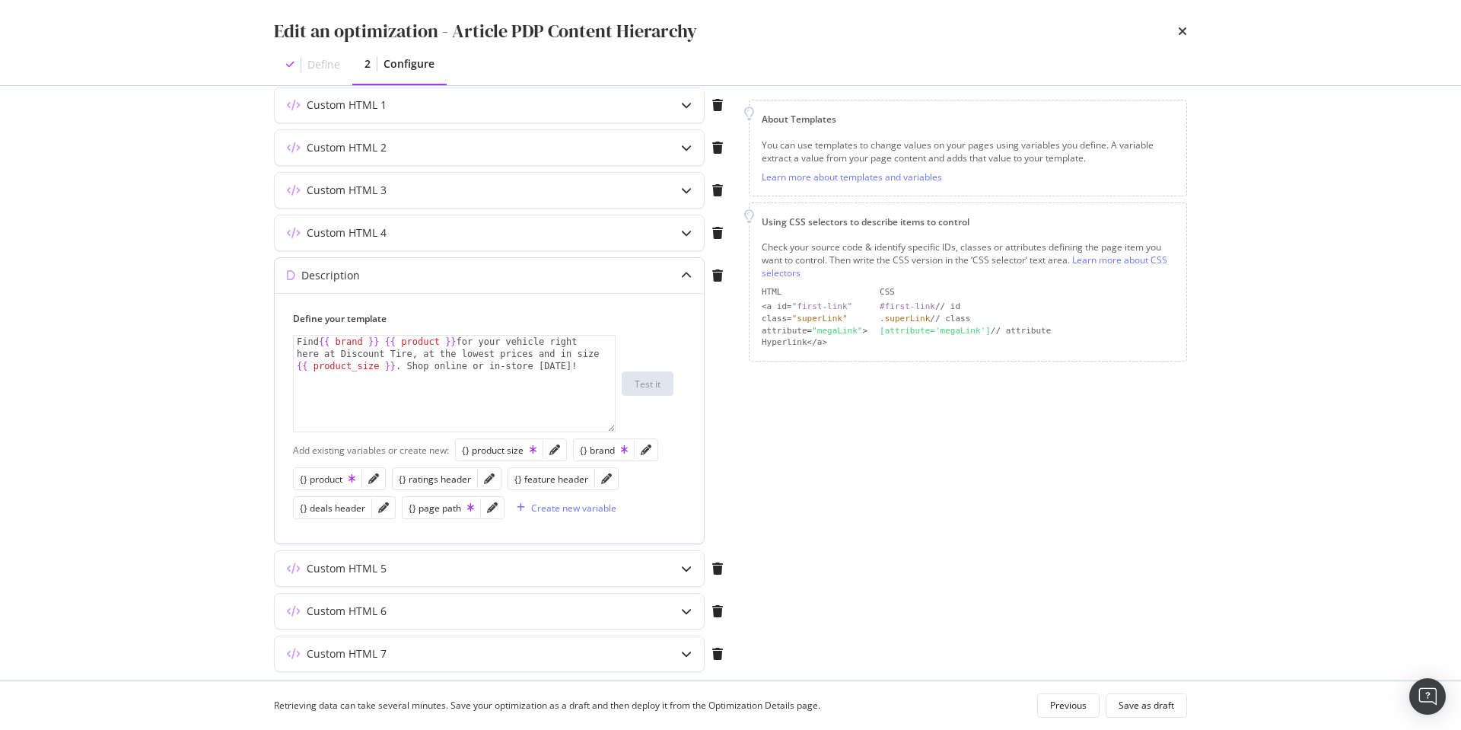
scroll to position [190, 0]
click at [683, 271] on icon "modal" at bounding box center [686, 274] width 11 height 11
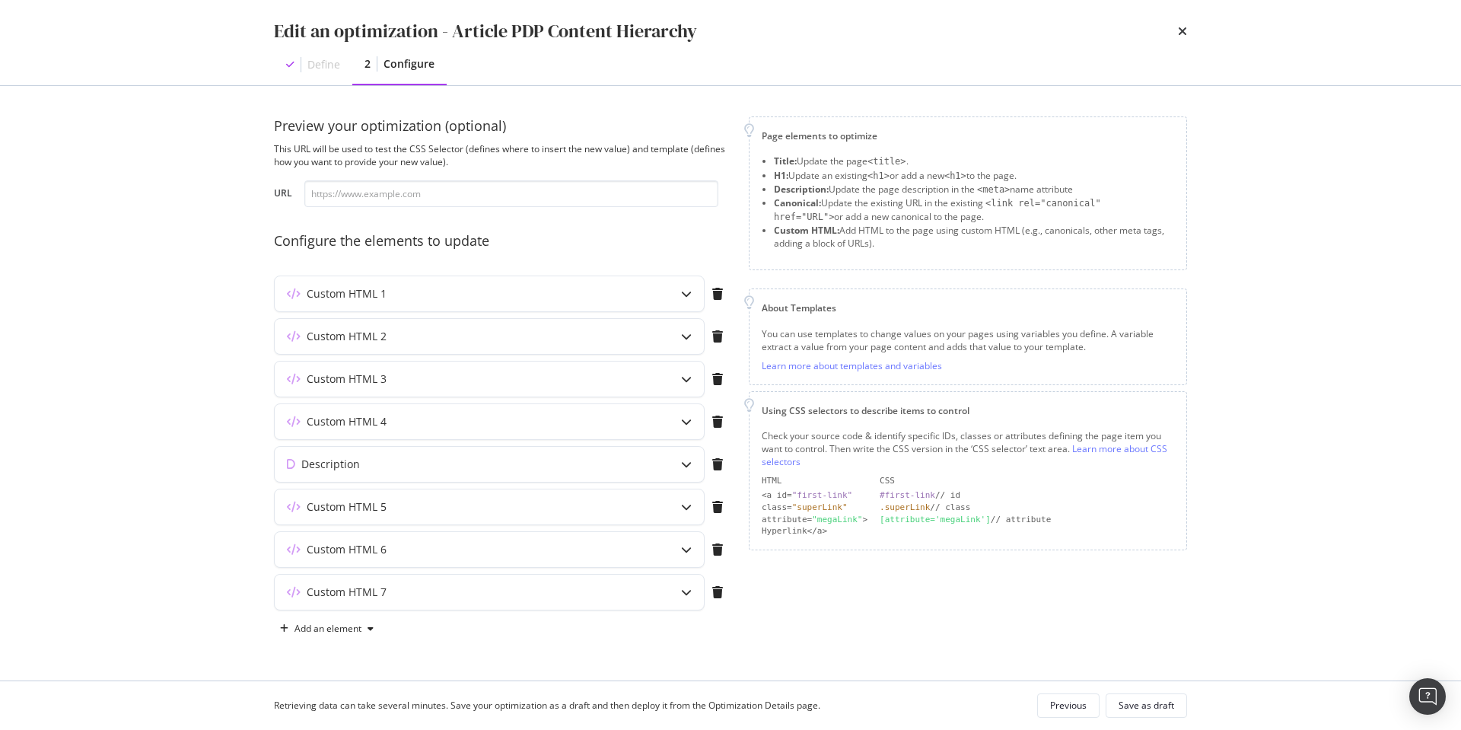
scroll to position [0, 0]
click at [687, 508] on icon "modal" at bounding box center [686, 506] width 11 height 11
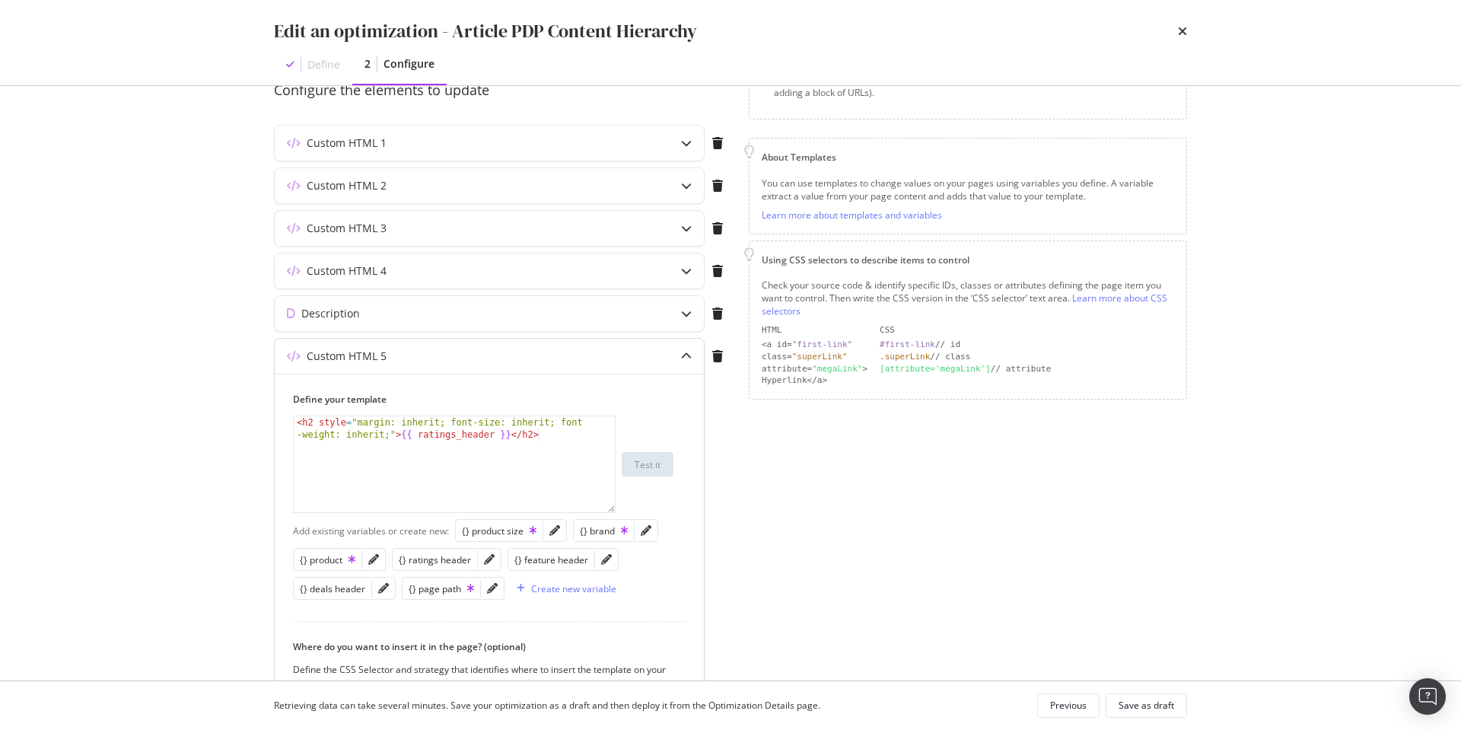
scroll to position [155, 0]
click at [297, 418] on div "< h2 style = "margin: inherit; font-size: inherit; font -weight: inherit;" > {{…" at bounding box center [454, 484] width 321 height 145
type textarea "<h2 style="margin: inherit; font-size: inherit; font-weight: inherit;">{{ ratin…"
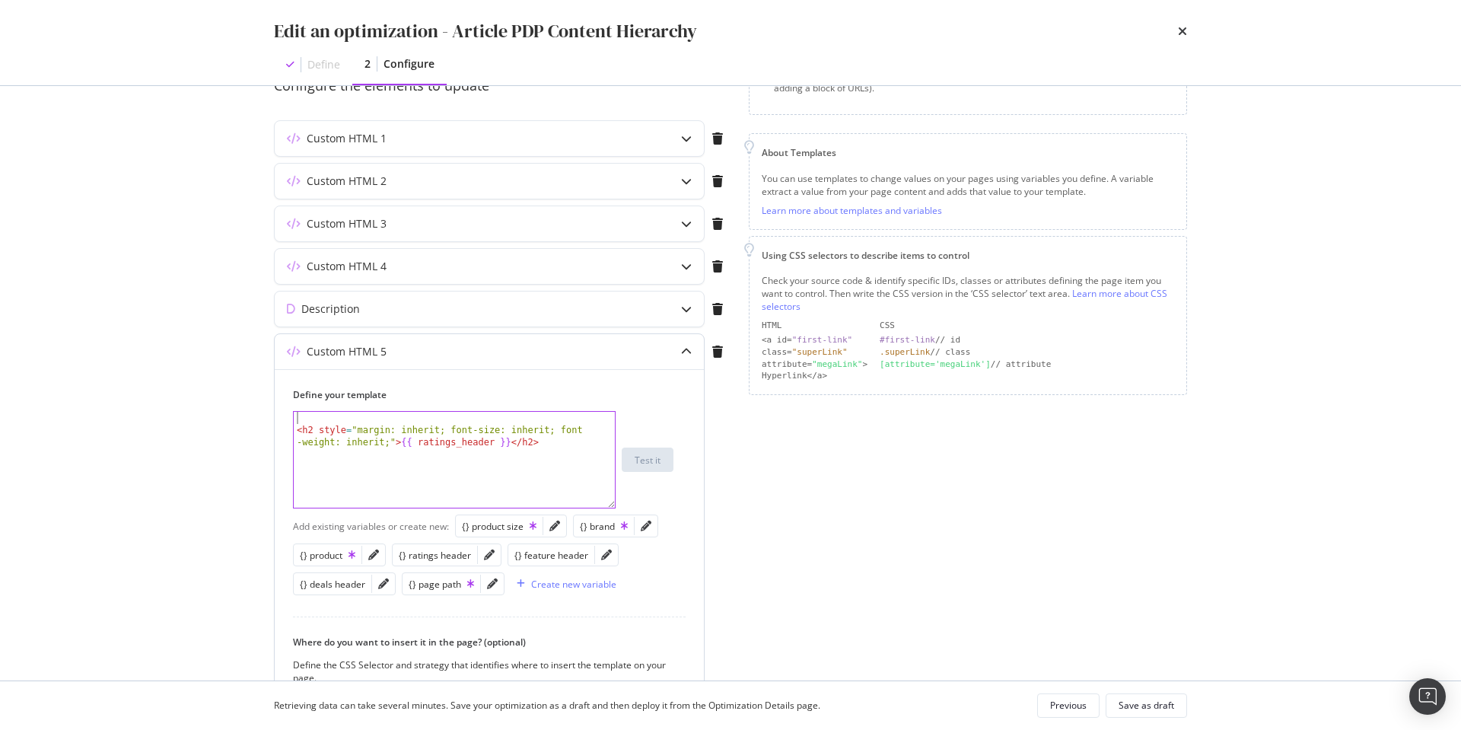
paste textarea "{% if ratings_header %}"
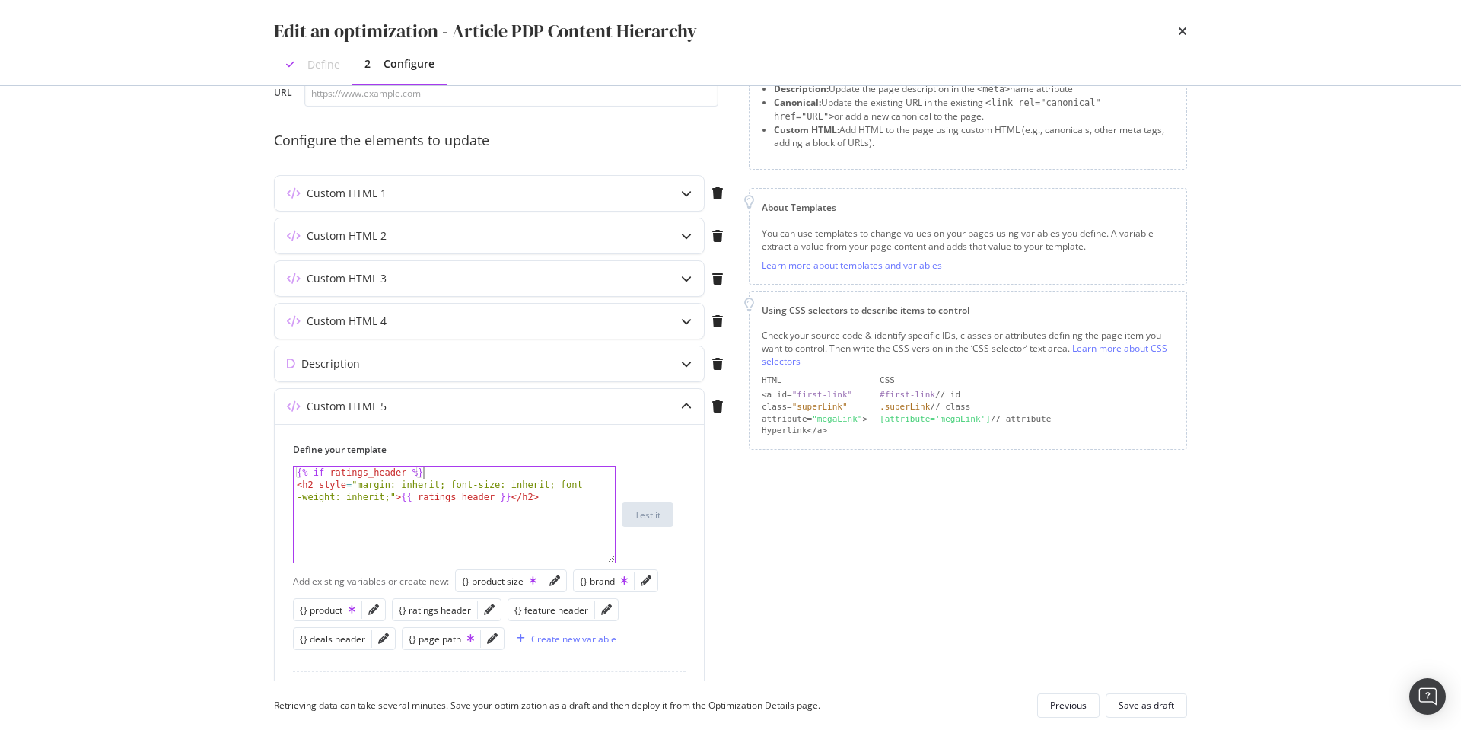
scroll to position [97, 0]
click at [563, 501] on div "{% if ratings_header %} < h2 style = "margin: inherit; font-size: inherit; font…" at bounding box center [454, 536] width 321 height 132
type textarea "<h2 style="margin: inherit; font-size: inherit; font-weight: inherit;">{{ ratin…"
paste textarea "{% endif %}"
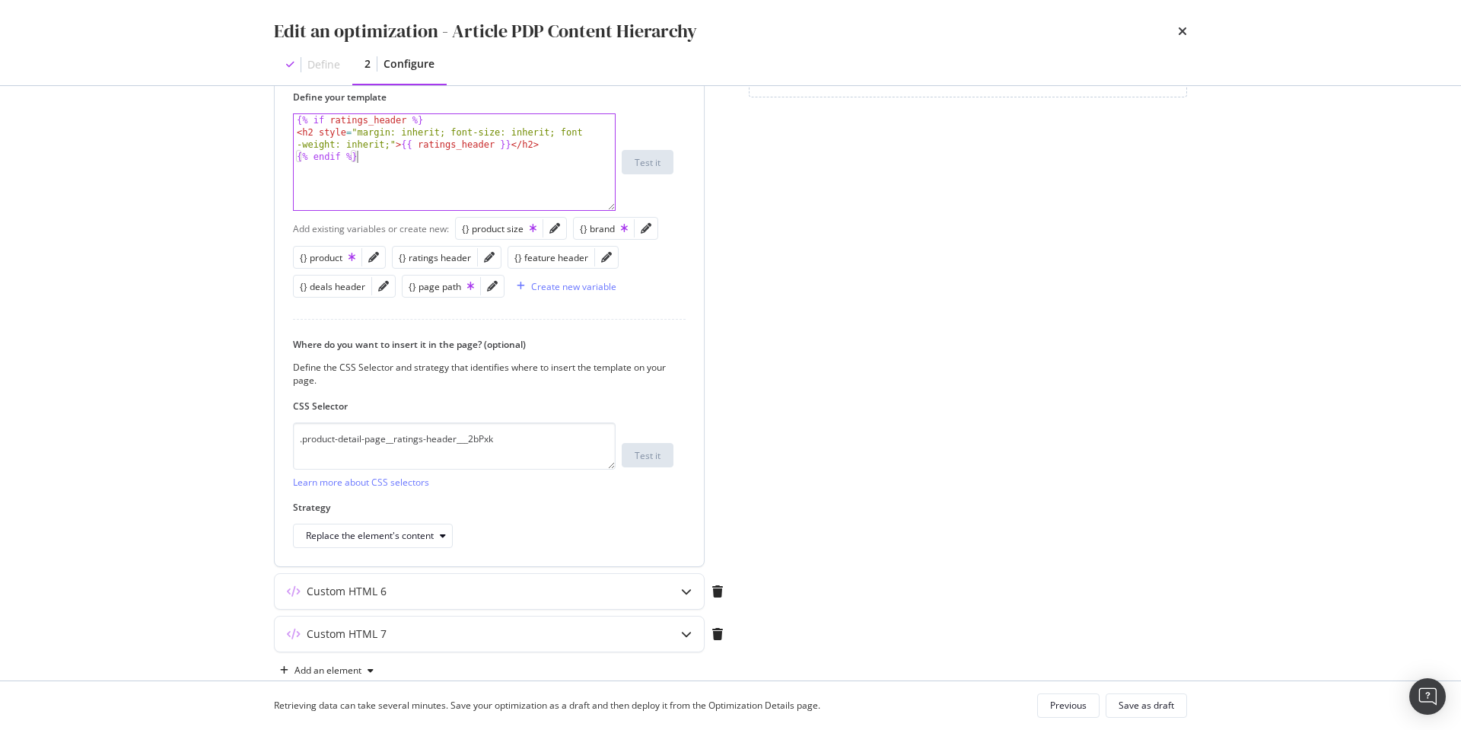
scroll to position [485, 0]
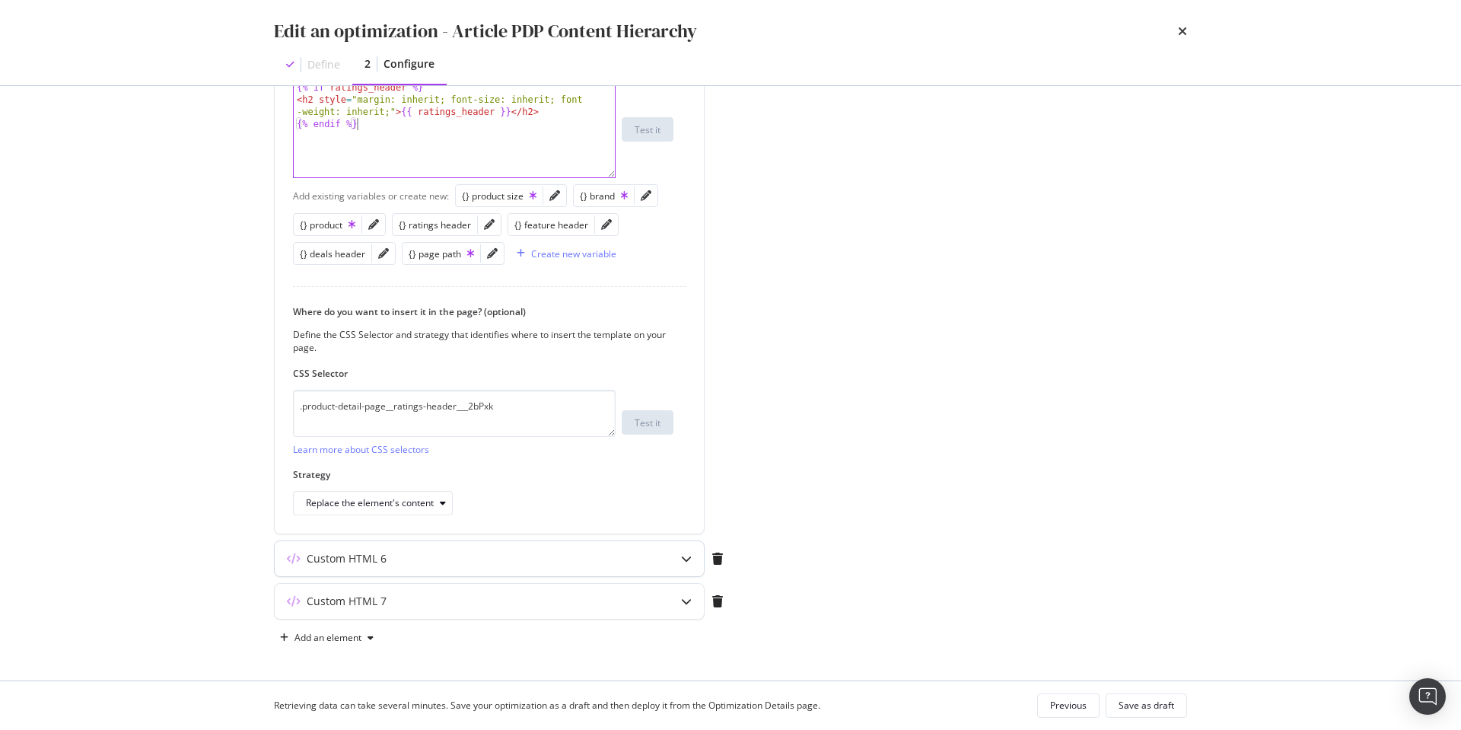
type textarea "{% endif %}"
click at [677, 558] on div "modal" at bounding box center [686, 558] width 35 height 35
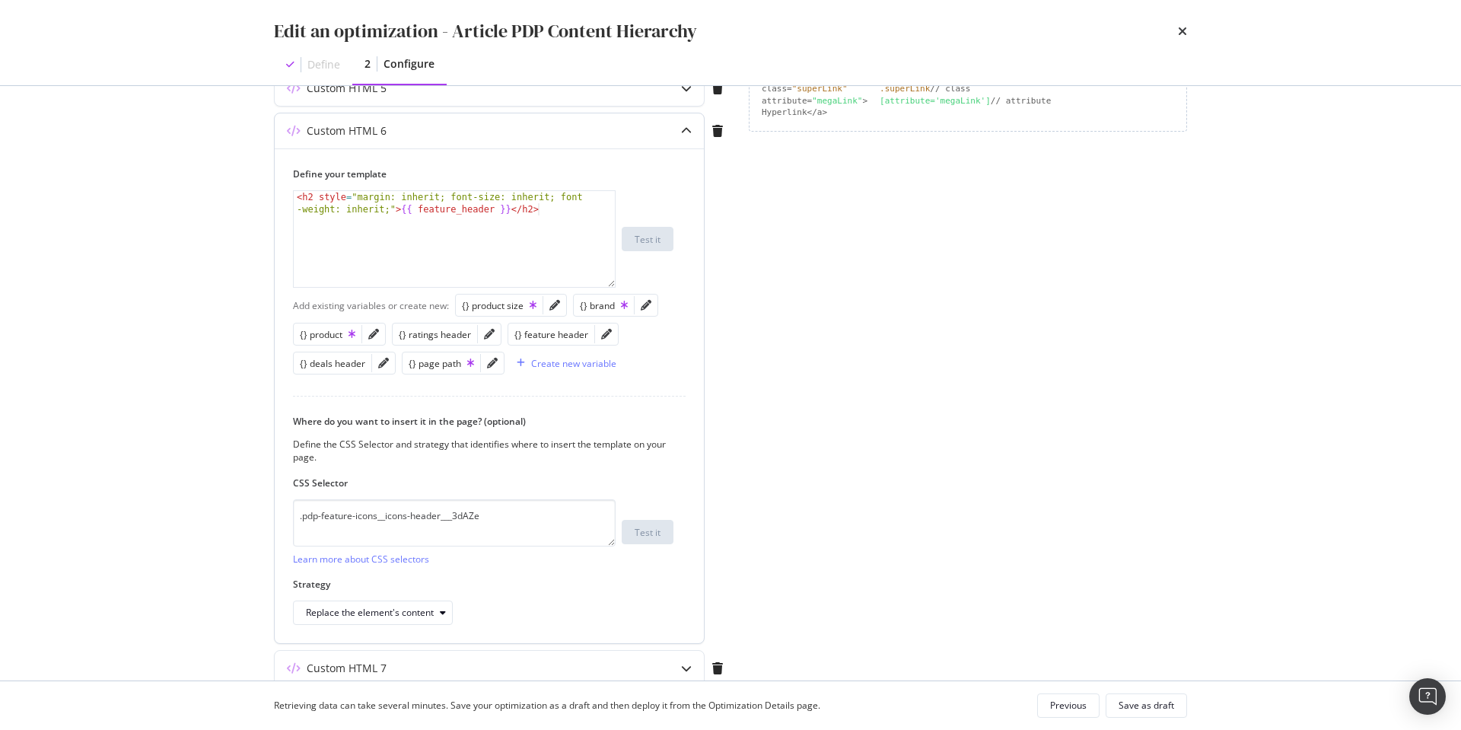
scroll to position [358, 0]
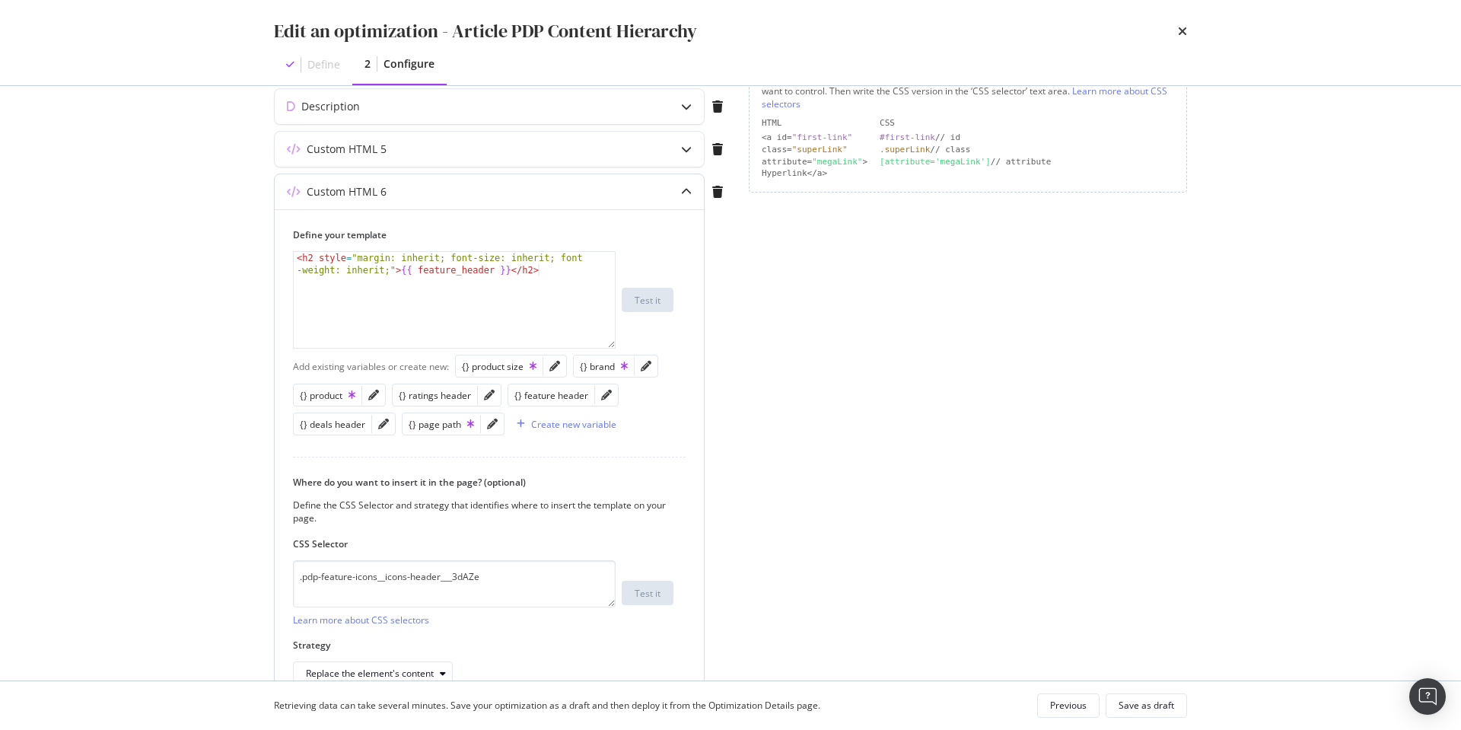
drag, startPoint x: 297, startPoint y: 257, endPoint x: 439, endPoint y: 315, distance: 153.6
click at [297, 257] on div "< h2 style = "margin: inherit; font-size: inherit; font -weight: inherit;" > {{…" at bounding box center [454, 324] width 321 height 145
type textarea "<h2 style="margin: inherit; font-size: inherit; font-weight: inherit;">{{ featu…"
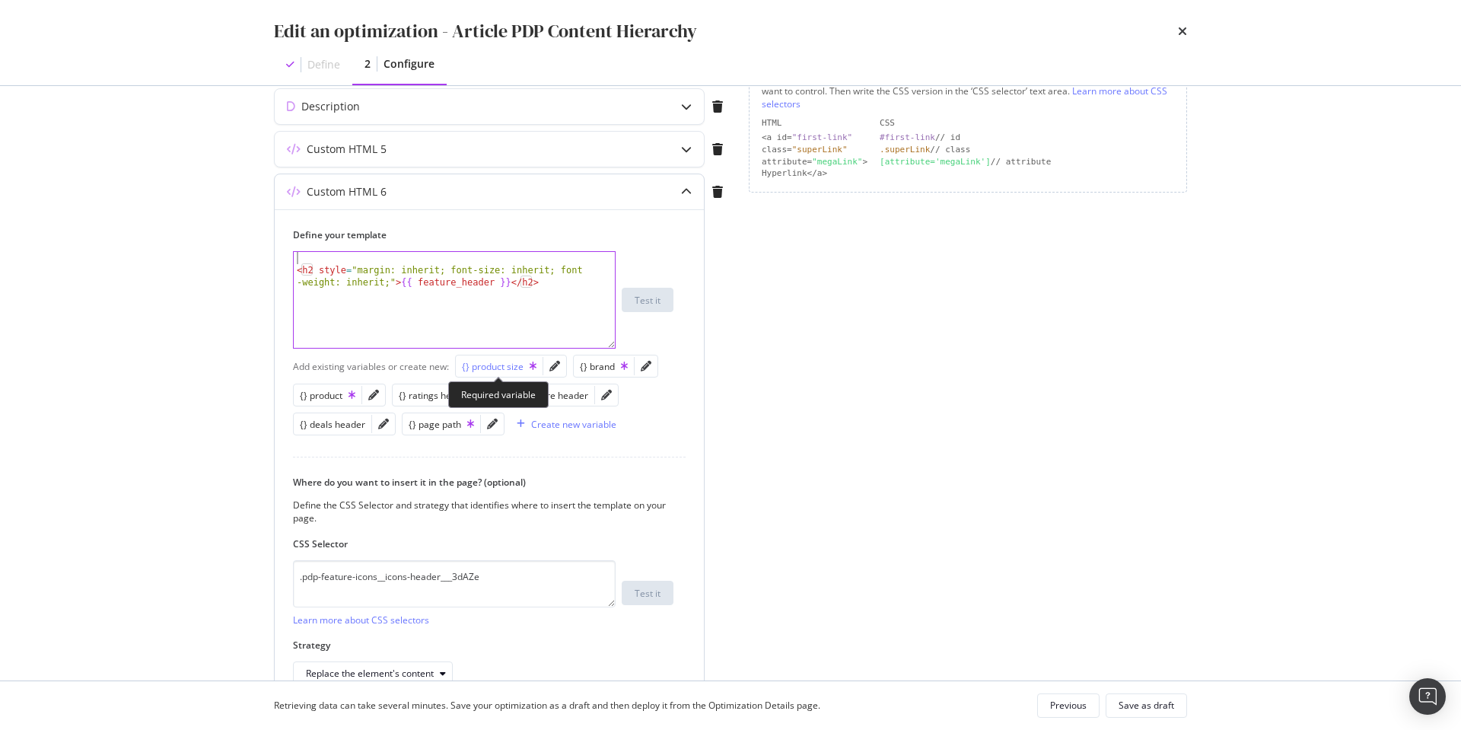
paste textarea "{% if ratings_header %}"
click at [460, 304] on div "{% if ratings_header %} < h2 style = "margin: inherit; font-size: inherit; font…" at bounding box center [454, 318] width 321 height 132
type textarea "<h2 style="margin: inherit; font-size: inherit; font-weight: inherit;">{{ featu…"
paste textarea "{% endif %}"
click at [438, 280] on div "{% if ratings_header %} < h2 style = "margin: inherit; font-size: inherit; font…" at bounding box center [454, 312] width 321 height 120
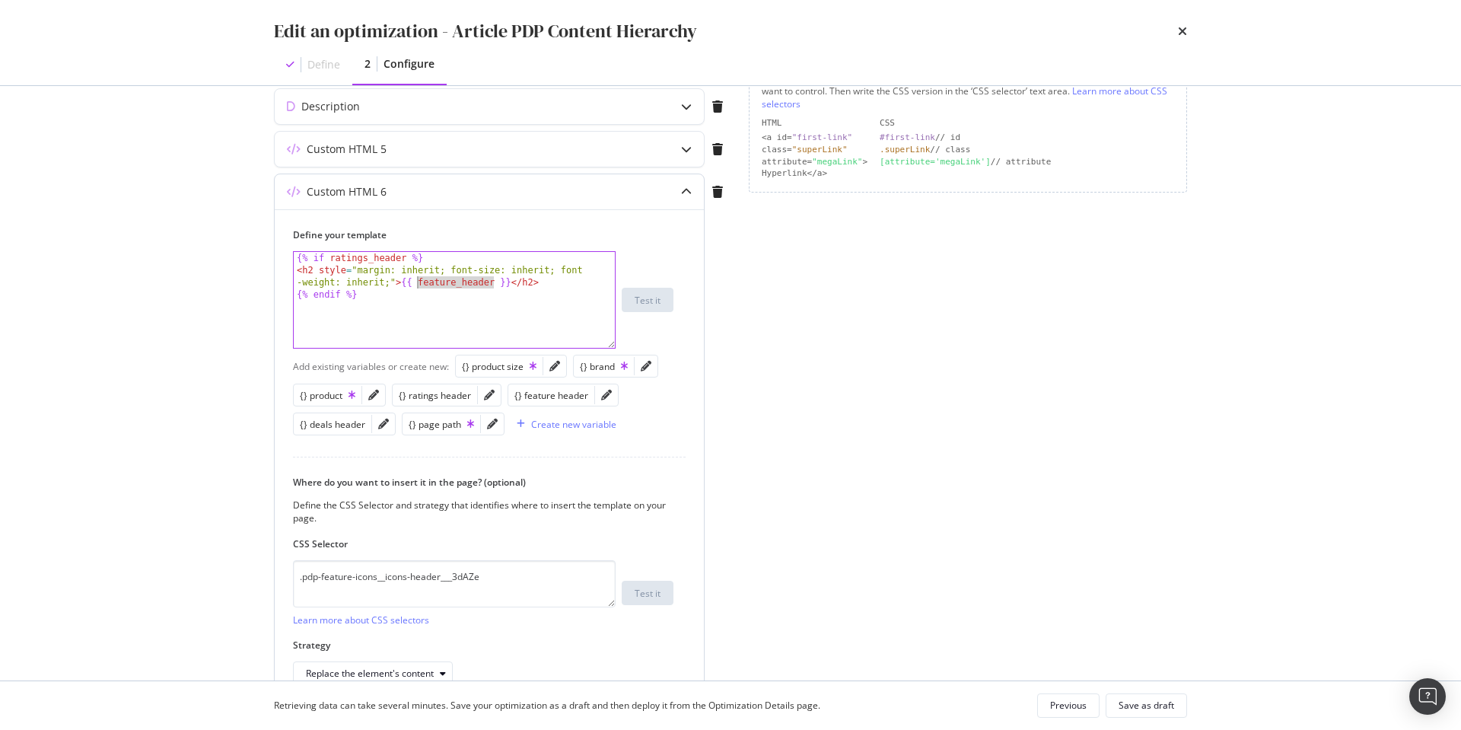
drag, startPoint x: 493, startPoint y: 281, endPoint x: 451, endPoint y: 292, distance: 43.4
click at [420, 280] on div "{% if ratings_header %} < h2 style = "margin: inherit; font-size: inherit; font…" at bounding box center [454, 312] width 321 height 120
drag, startPoint x: 400, startPoint y: 256, endPoint x: 395, endPoint y: 269, distance: 13.7
click at [331, 255] on div "{% if ratings_header %} < h2 style = "margin: inherit; font-size: inherit; font…" at bounding box center [454, 312] width 321 height 120
paste textarea "feature"
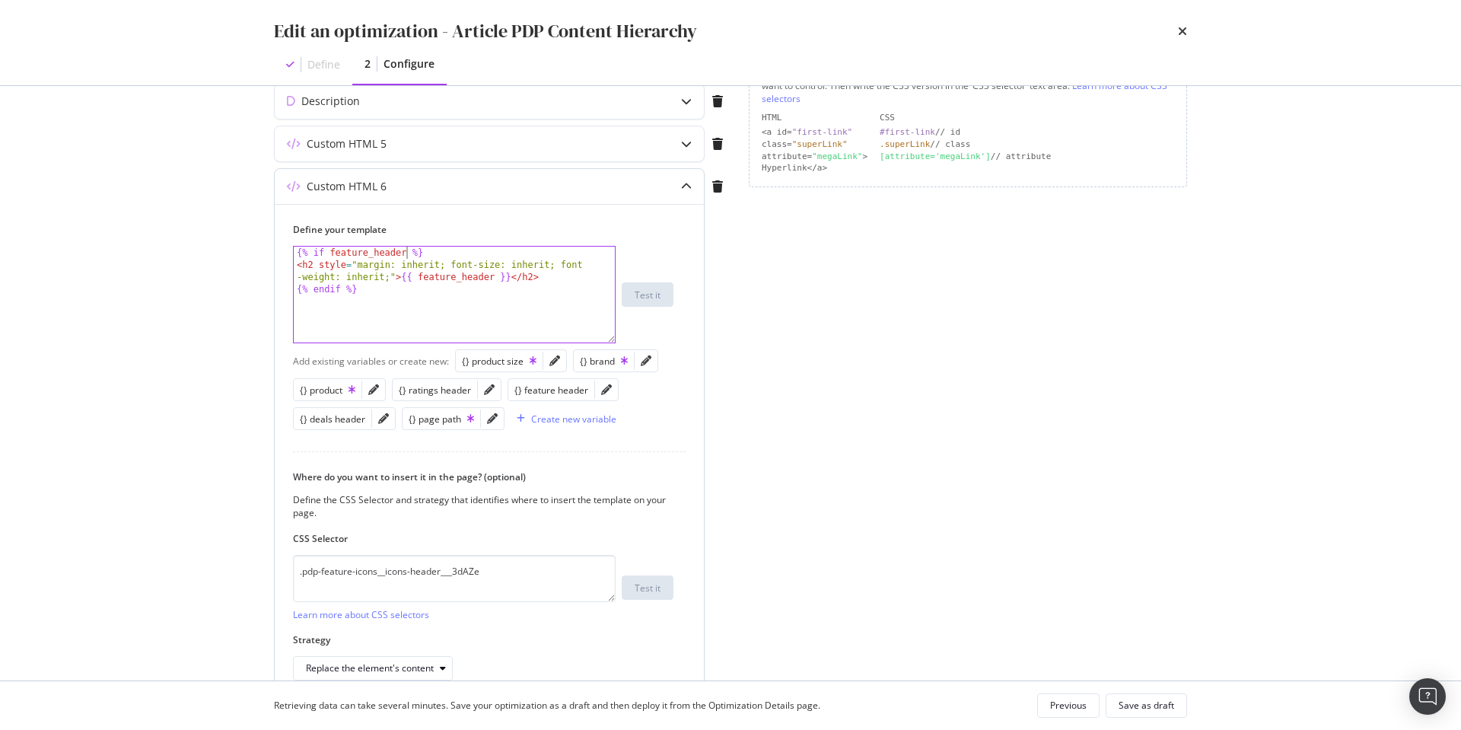
scroll to position [349, 0]
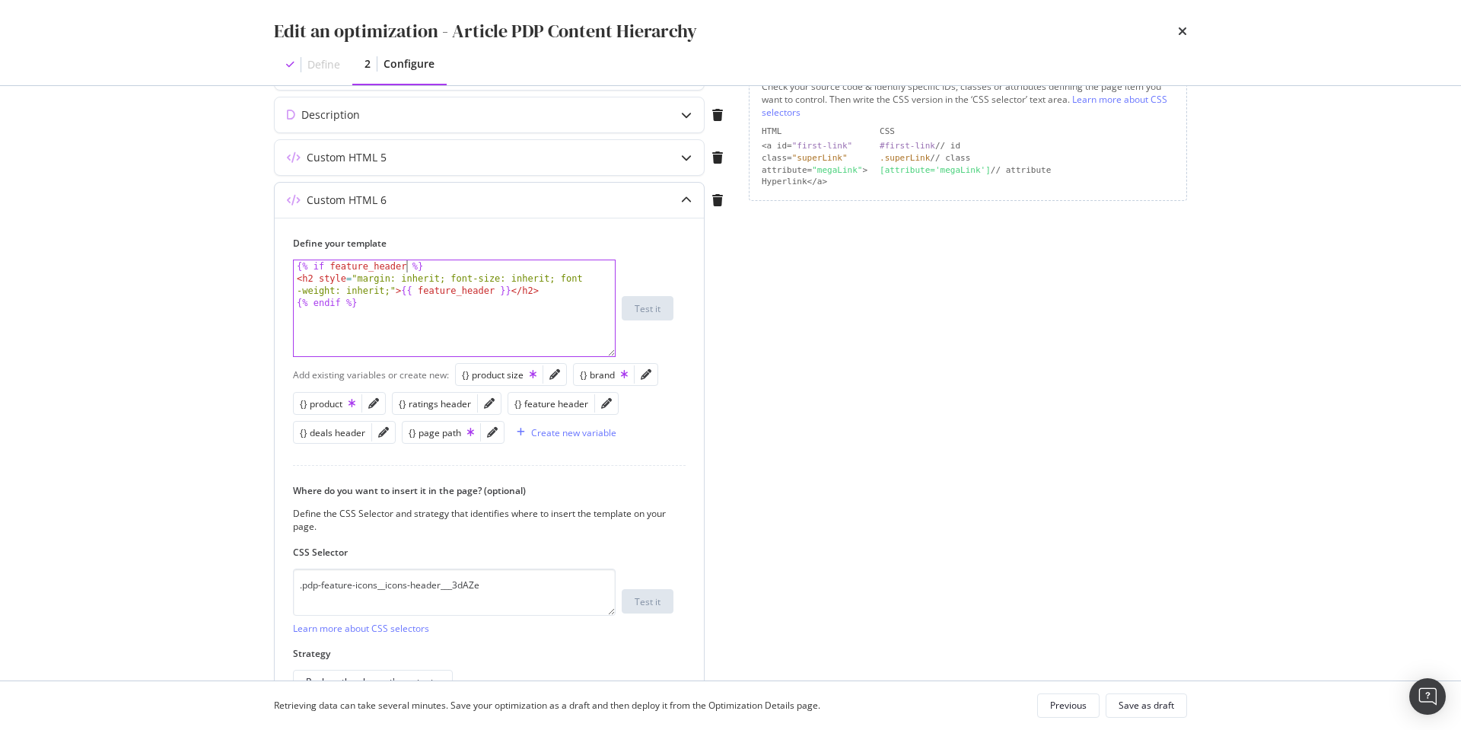
type textarea "{% if feature_header %}"
click at [687, 199] on icon "modal" at bounding box center [686, 200] width 11 height 11
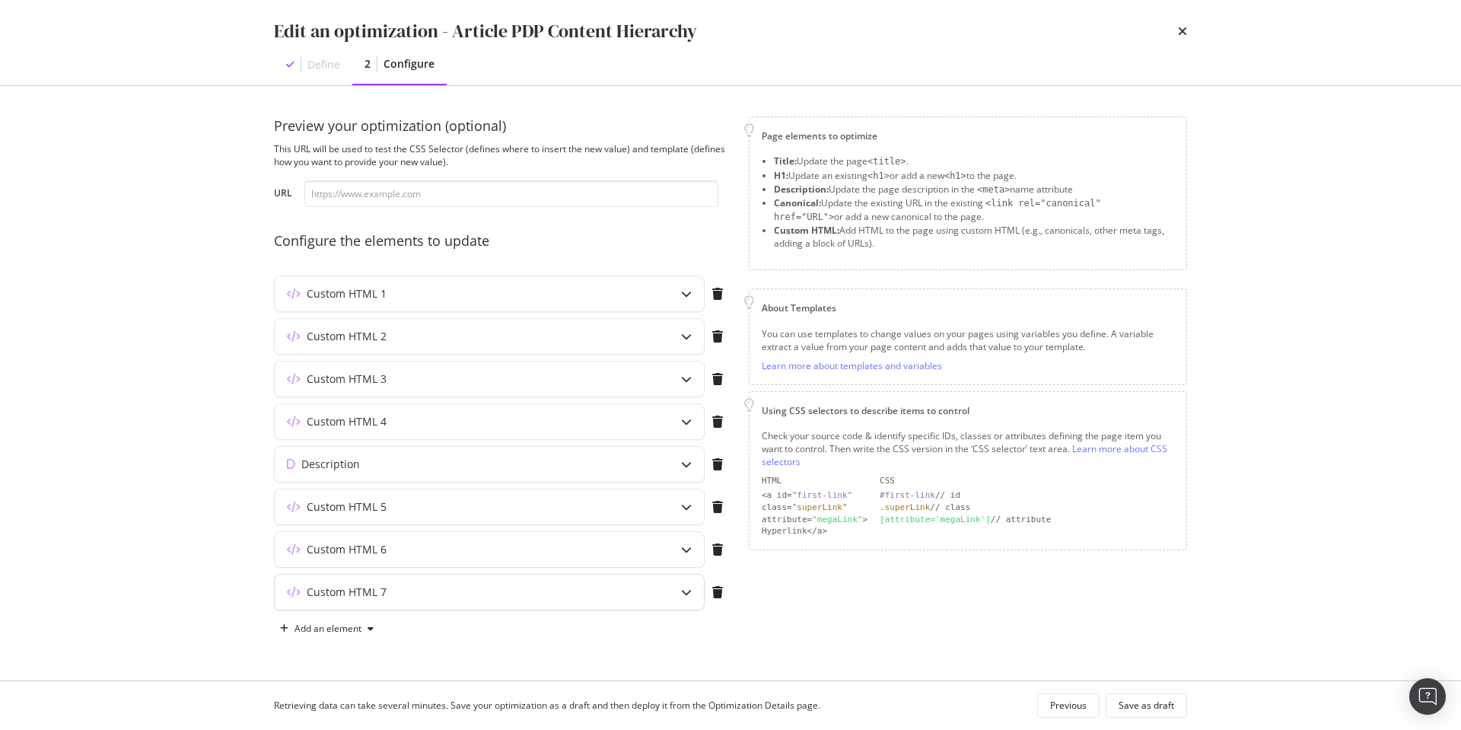
click at [681, 589] on icon "modal" at bounding box center [686, 592] width 11 height 11
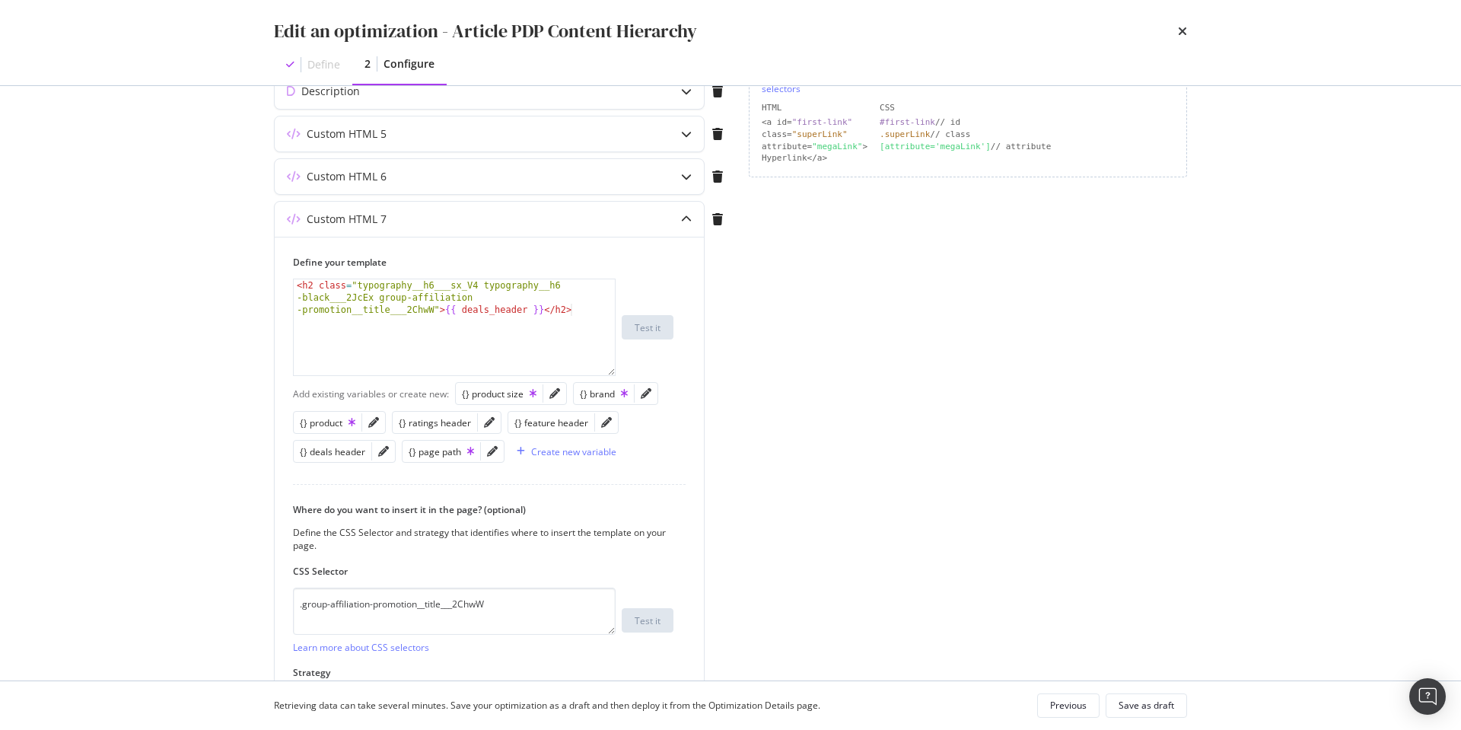
scroll to position [371, 0]
drag, startPoint x: 296, startPoint y: 285, endPoint x: 408, endPoint y: 349, distance: 129.2
click at [296, 285] on div "< h2 class = "typography__h6___sx_V4 typography__h6 -black___2JcEx group-affili…" at bounding box center [454, 365] width 321 height 169
type textarea "<h2 class="typography__h6___sx_V4 typography__h6-black___2JcEx group-affiliatio…"
paste textarea "{% if ratings_header %}"
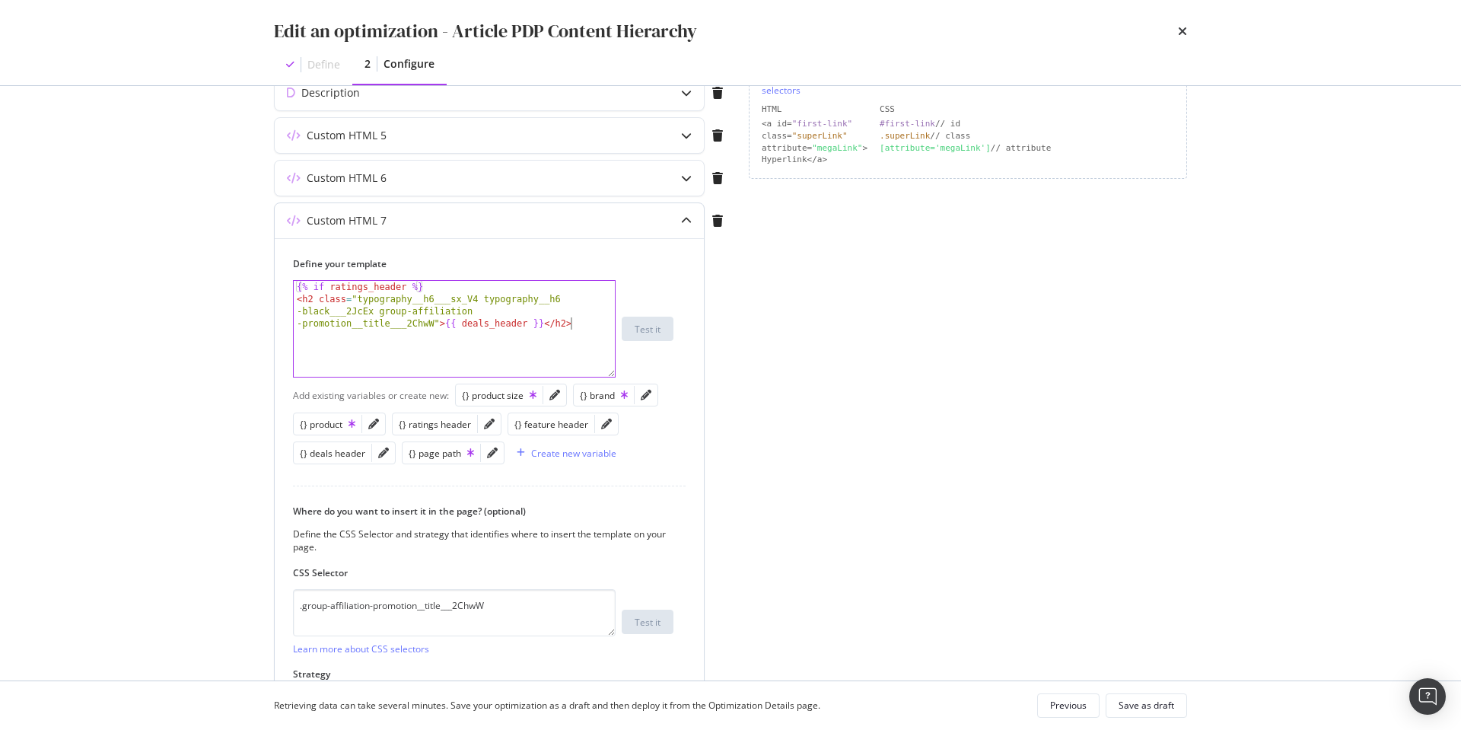
click at [594, 320] on div "{% if ratings_header %} < h2 class = "typography__h6___sx_V4 typography__h6 -bl…" at bounding box center [454, 353] width 321 height 145
type textarea "<h2 class="typography__h6___sx_V4 typography__h6-black___2JcEx group-affiliatio…"
paste textarea "{% endif %}"
drag, startPoint x: 514, startPoint y: 320, endPoint x: 485, endPoint y: 352, distance: 42.6
click at [464, 324] on div "{% if ratings_header %} < h2 class = "typography__h6___sx_V4 typography__h6 -bl…" at bounding box center [454, 341] width 321 height 120
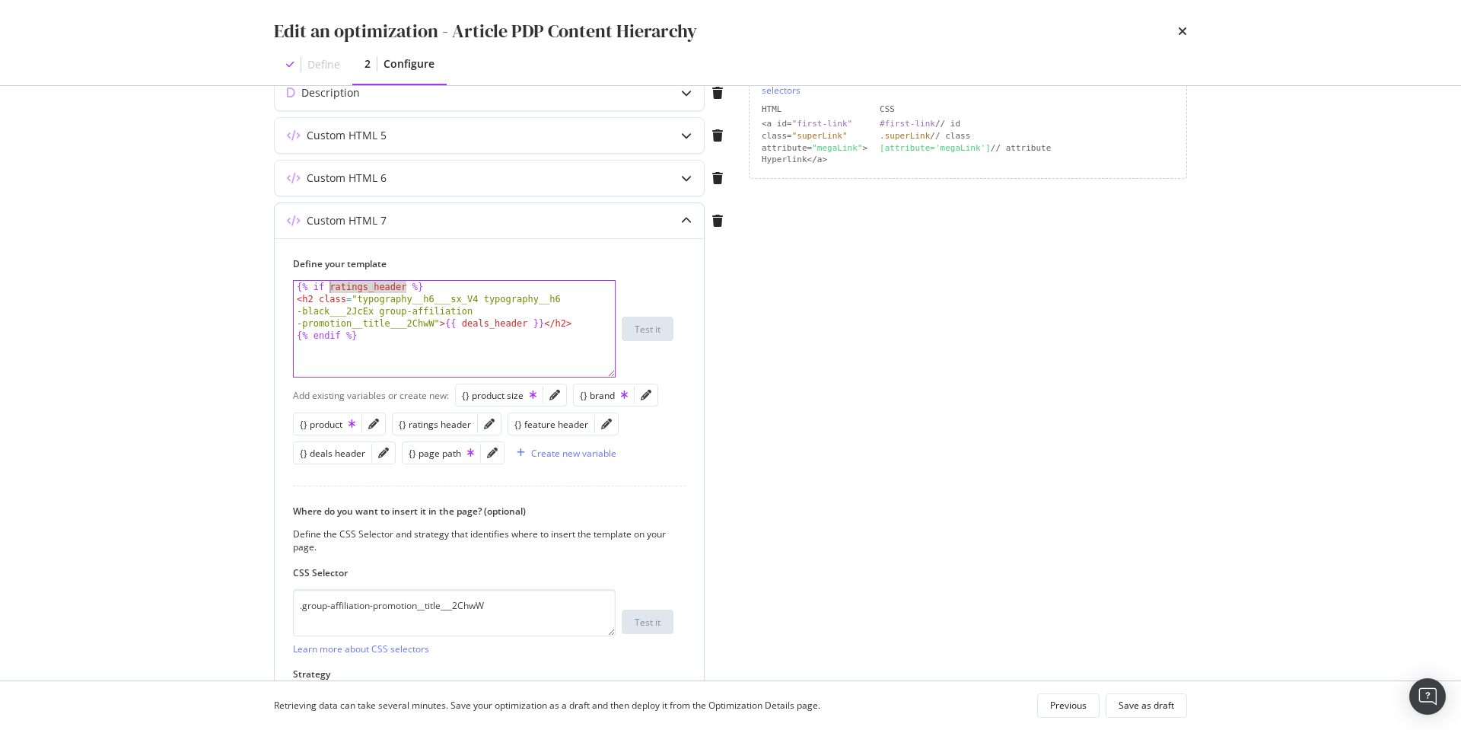
drag, startPoint x: 395, startPoint y: 285, endPoint x: 330, endPoint y: 285, distance: 64.7
click at [330, 285] on div "{% if ratings_header %} < h2 class = "typography__h6___sx_V4 typography__h6 -bl…" at bounding box center [454, 341] width 321 height 120
paste textarea "deal"
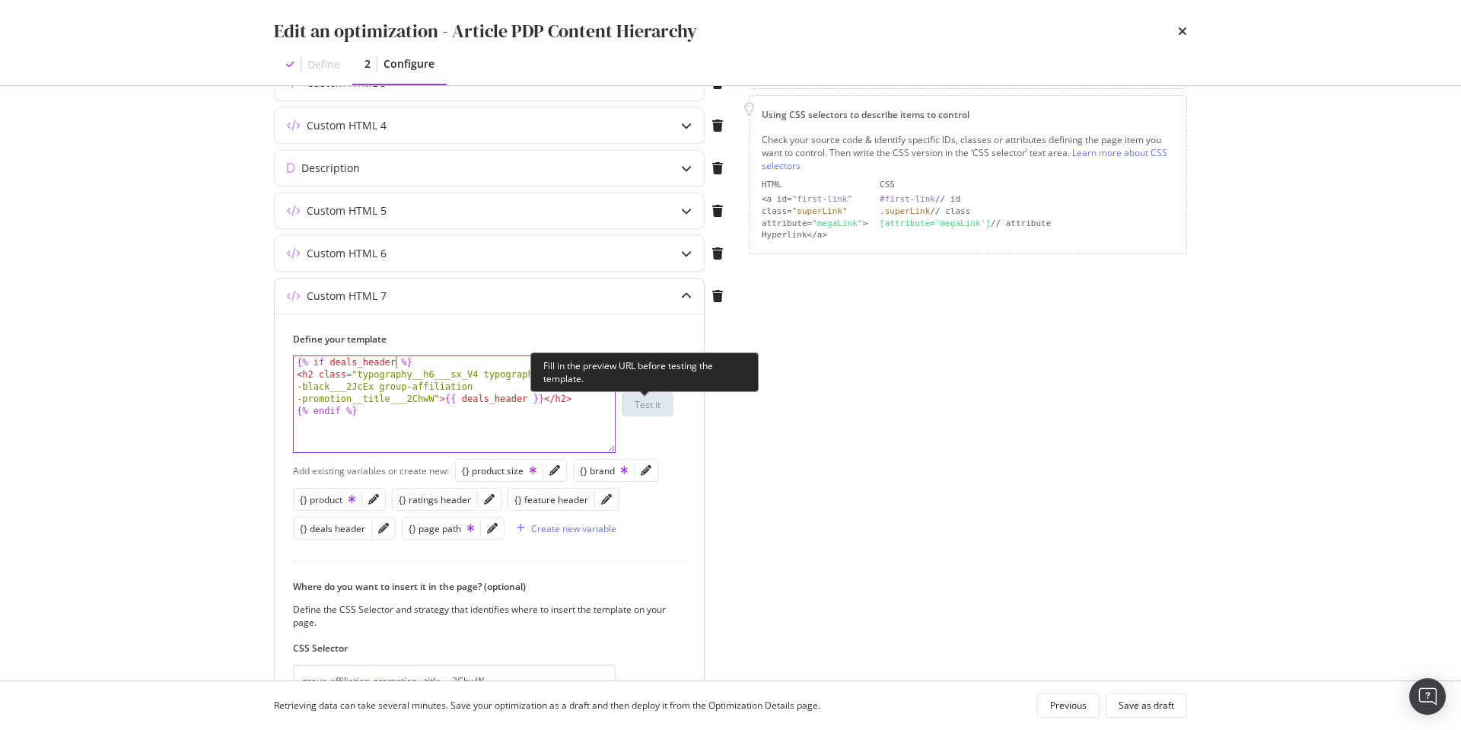
scroll to position [289, 0]
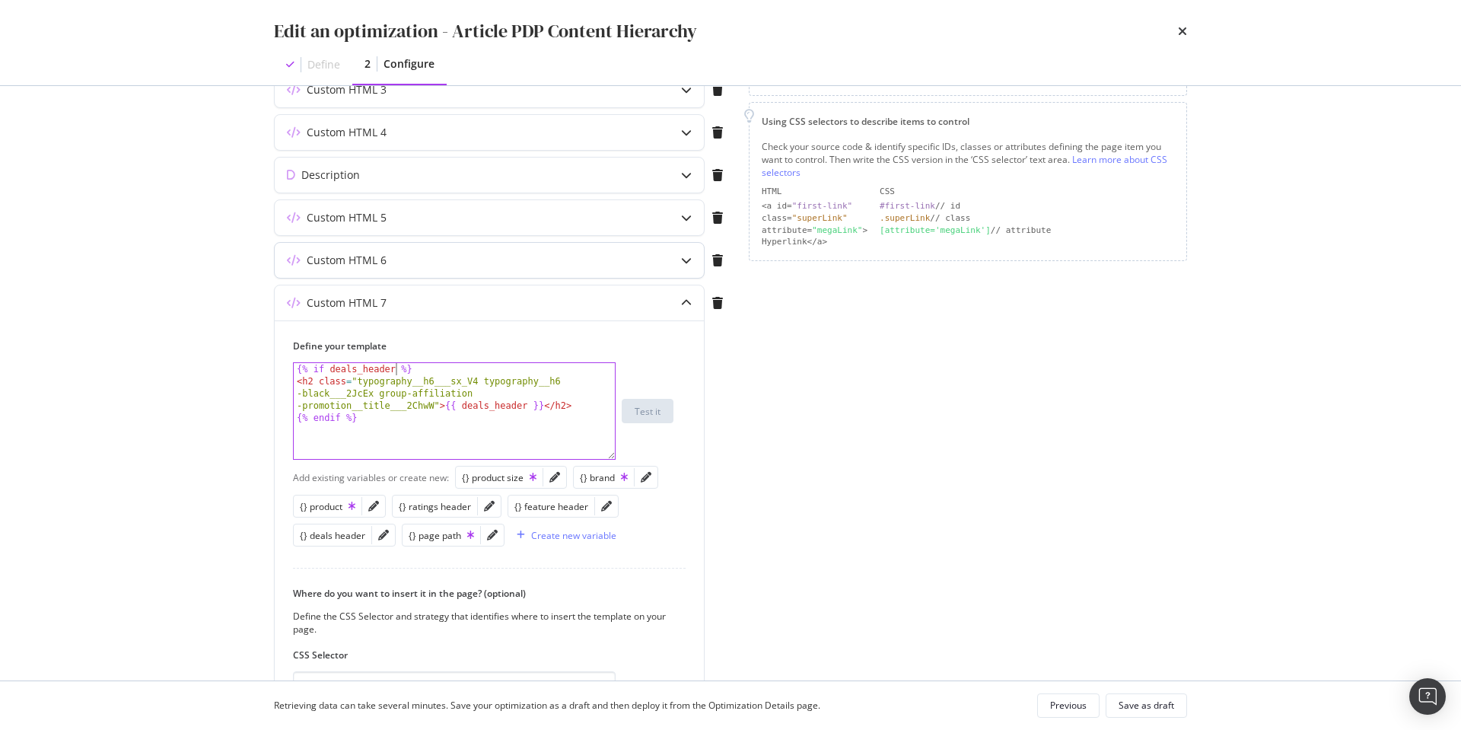
type textarea "{% if deals_header %}"
click at [684, 261] on icon "modal" at bounding box center [686, 260] width 11 height 11
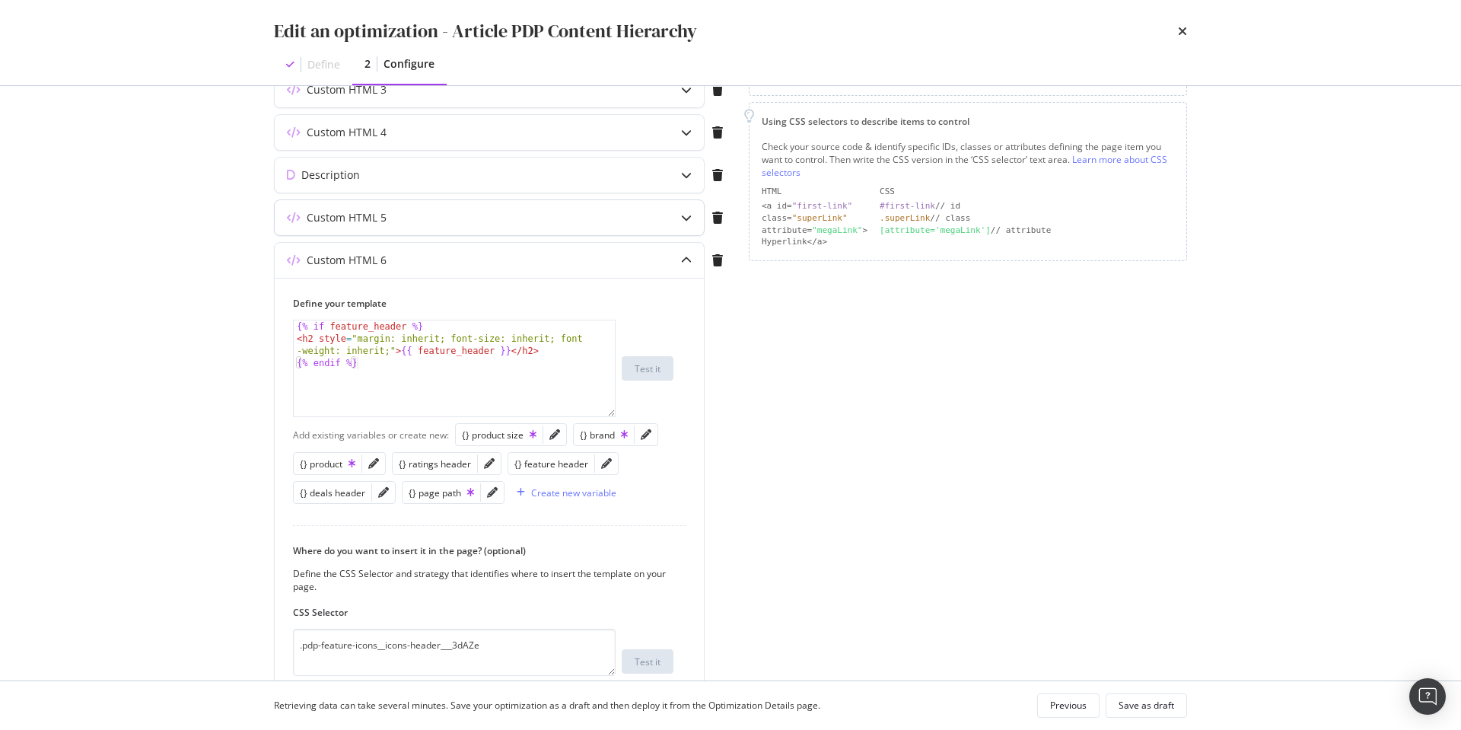
click at [689, 221] on icon "modal" at bounding box center [686, 217] width 11 height 11
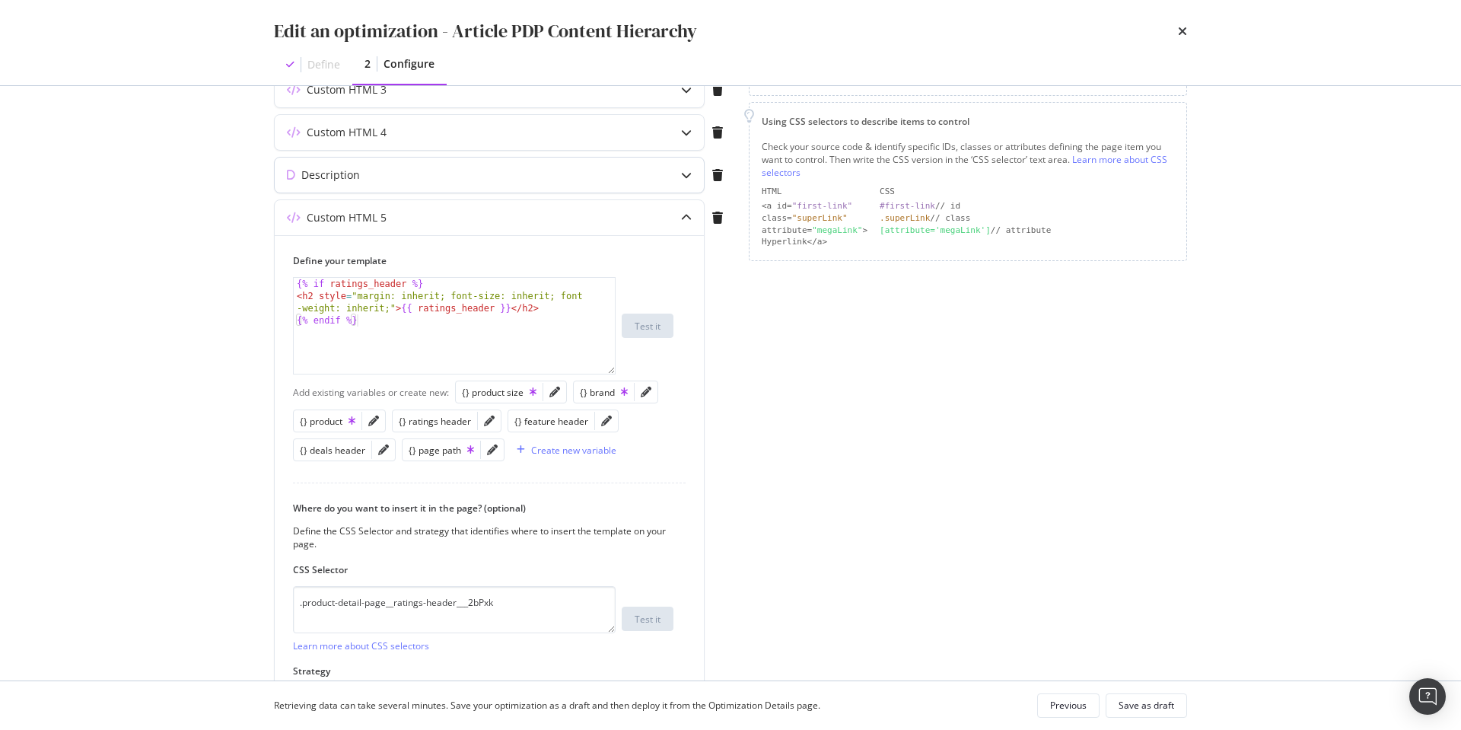
click at [686, 176] on icon "modal" at bounding box center [686, 175] width 11 height 11
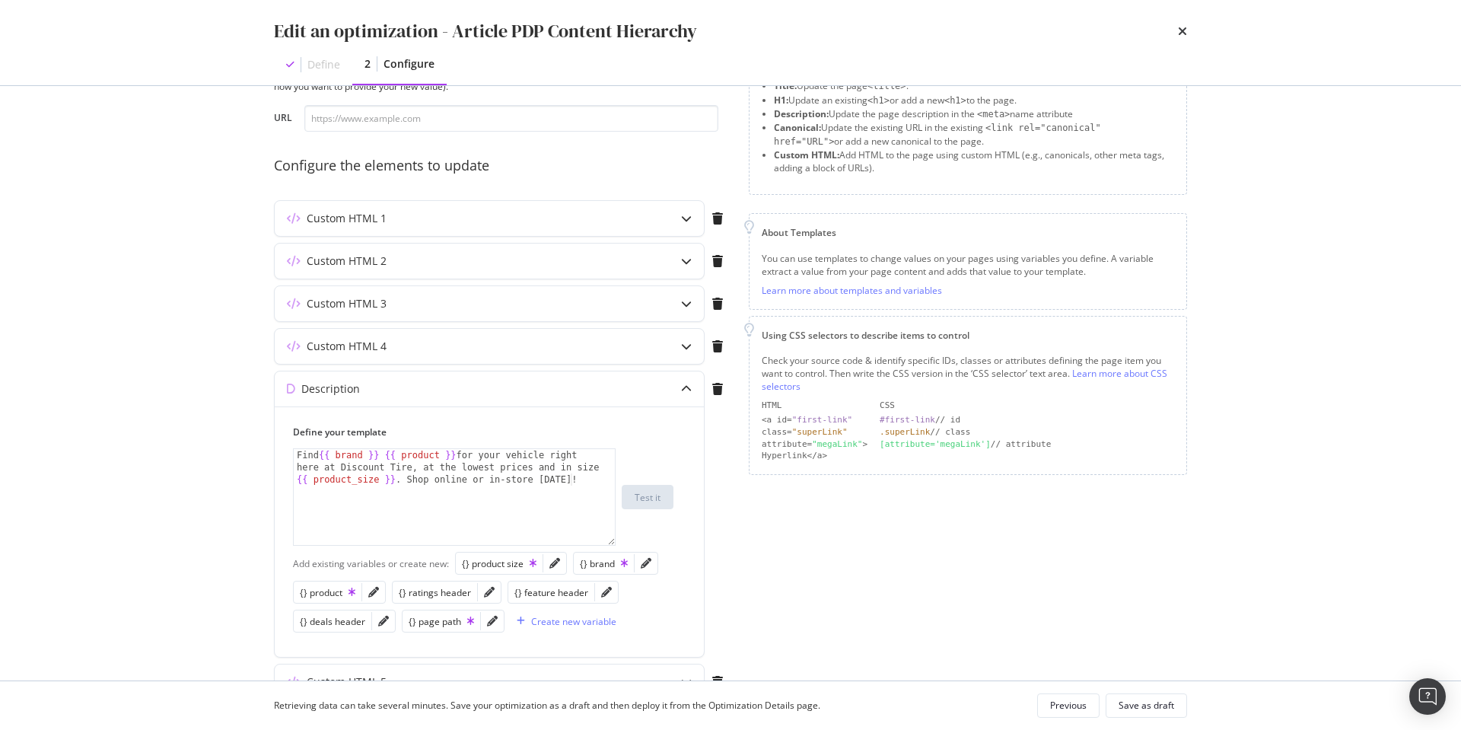
scroll to position [75, 0]
click at [688, 344] on icon "modal" at bounding box center [686, 347] width 11 height 11
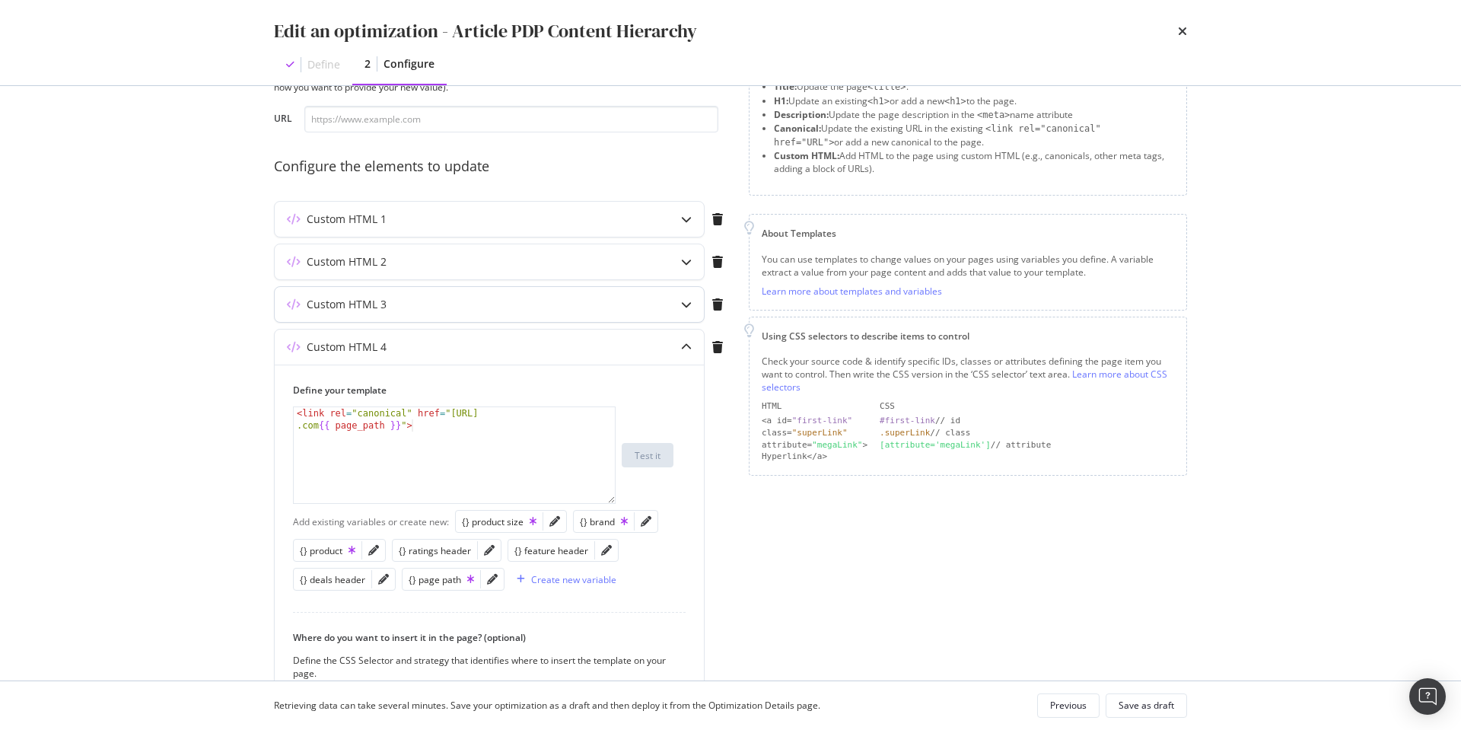
click at [686, 304] on icon "modal" at bounding box center [686, 304] width 11 height 11
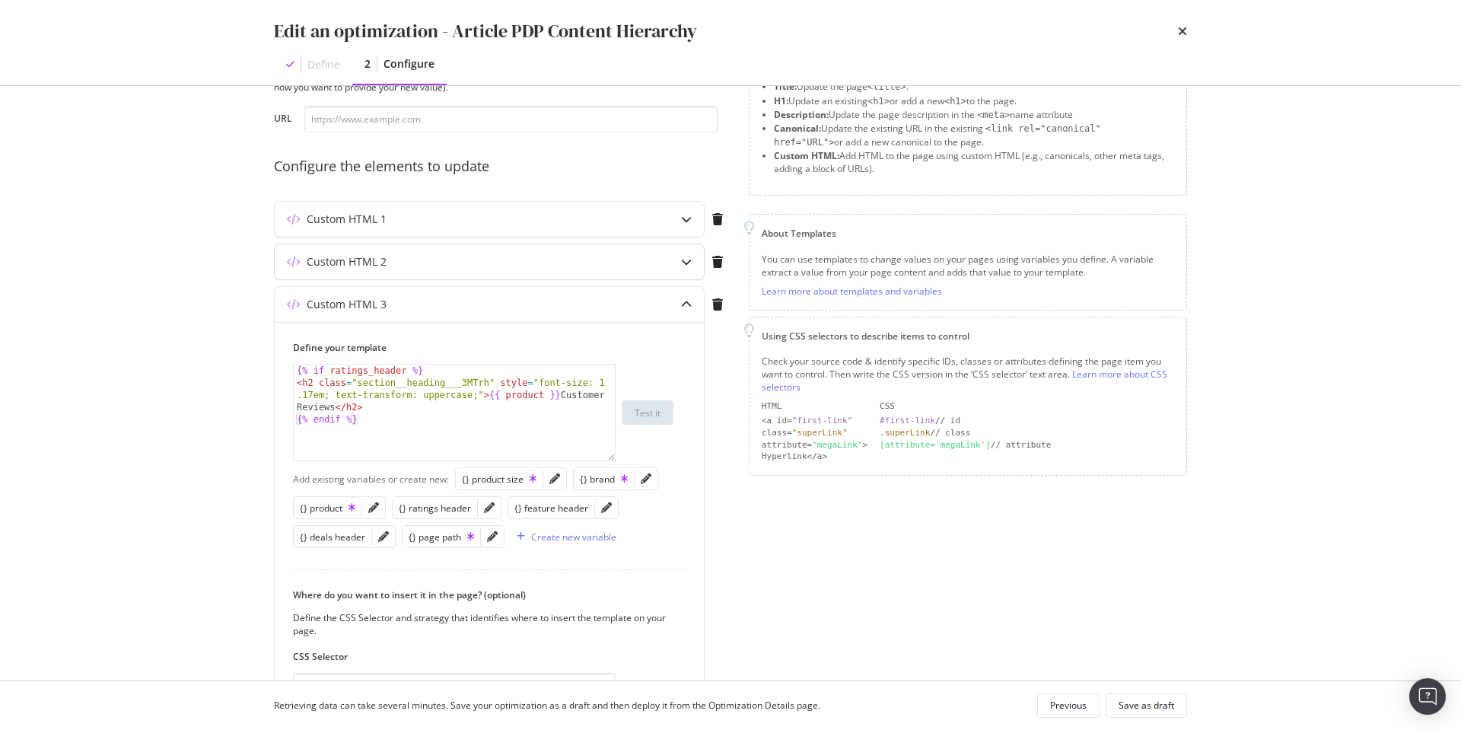
click at [683, 263] on icon "modal" at bounding box center [686, 261] width 11 height 11
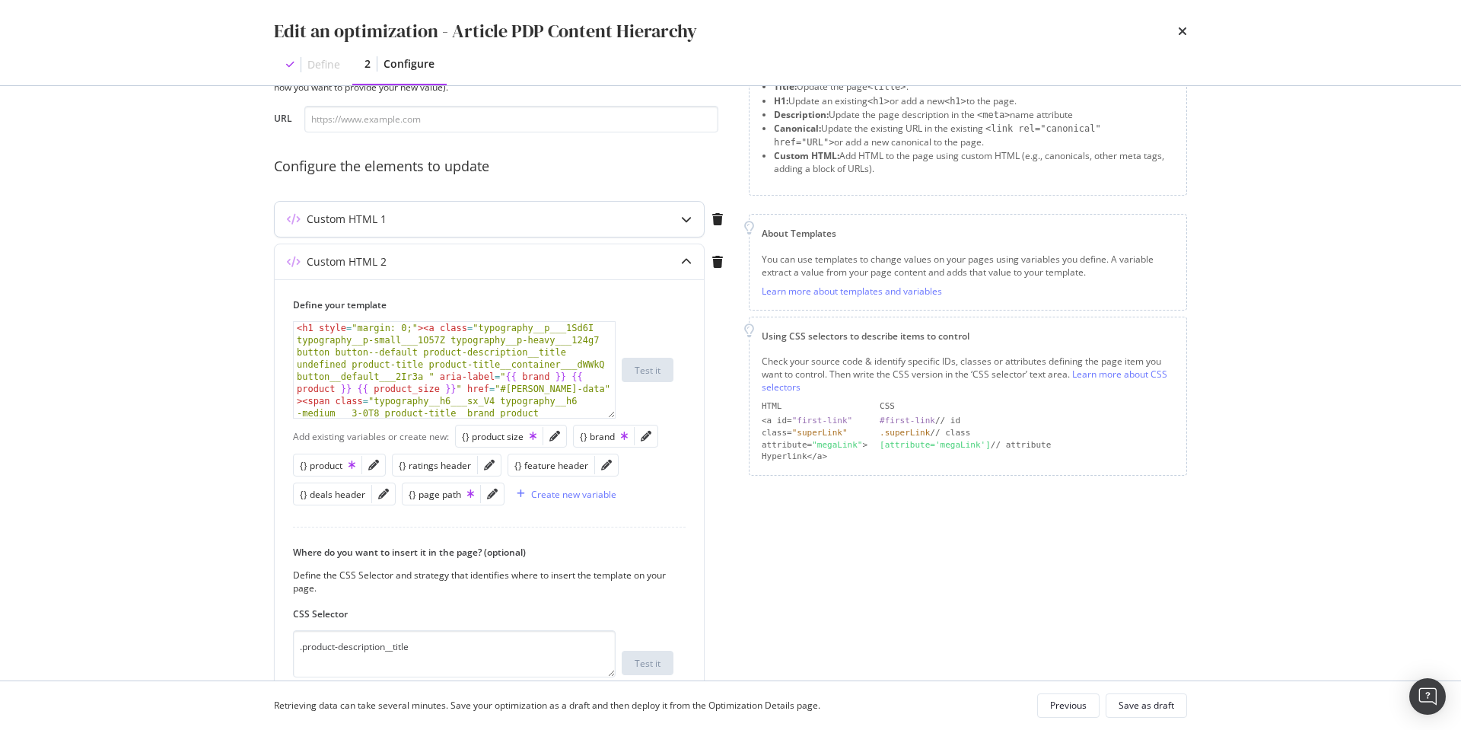
click at [687, 221] on icon "modal" at bounding box center [686, 219] width 11 height 11
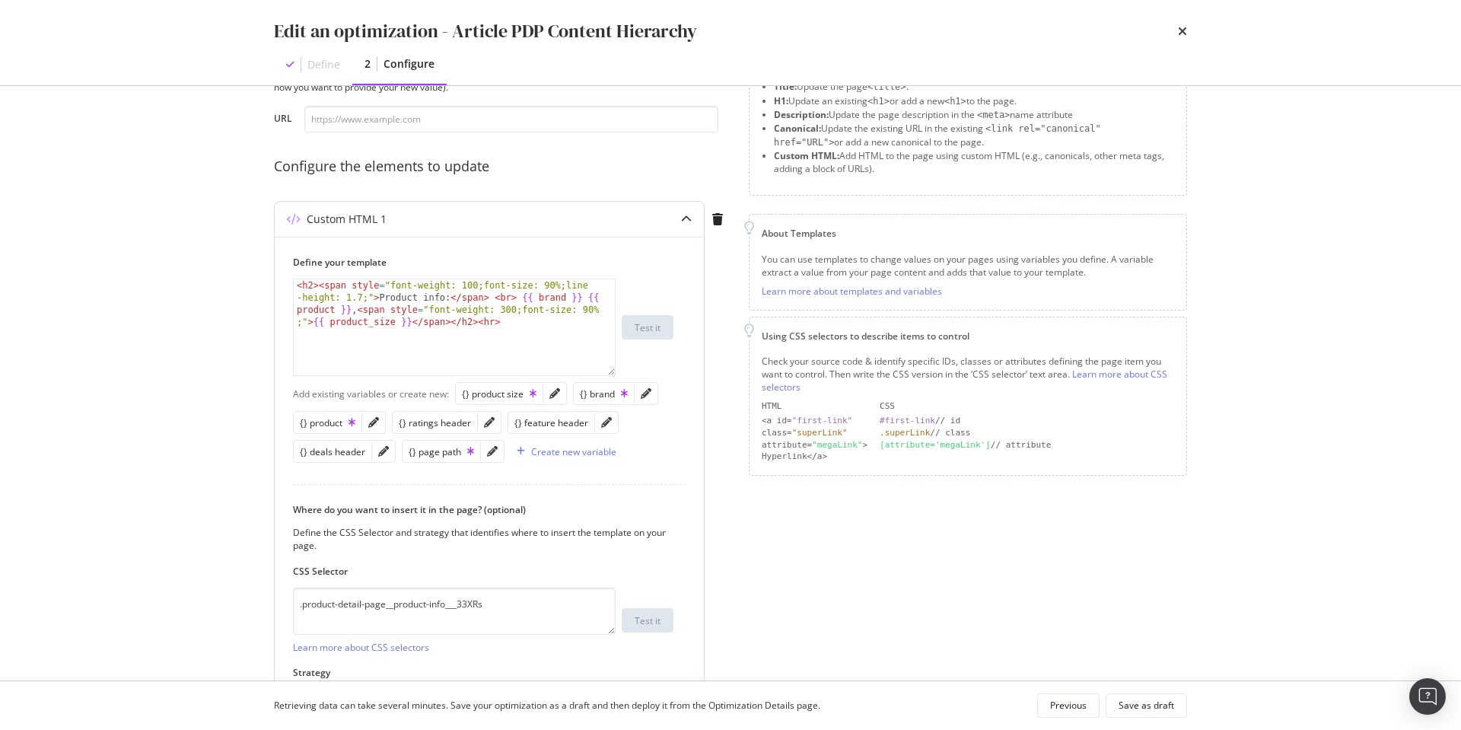
scroll to position [0, 0]
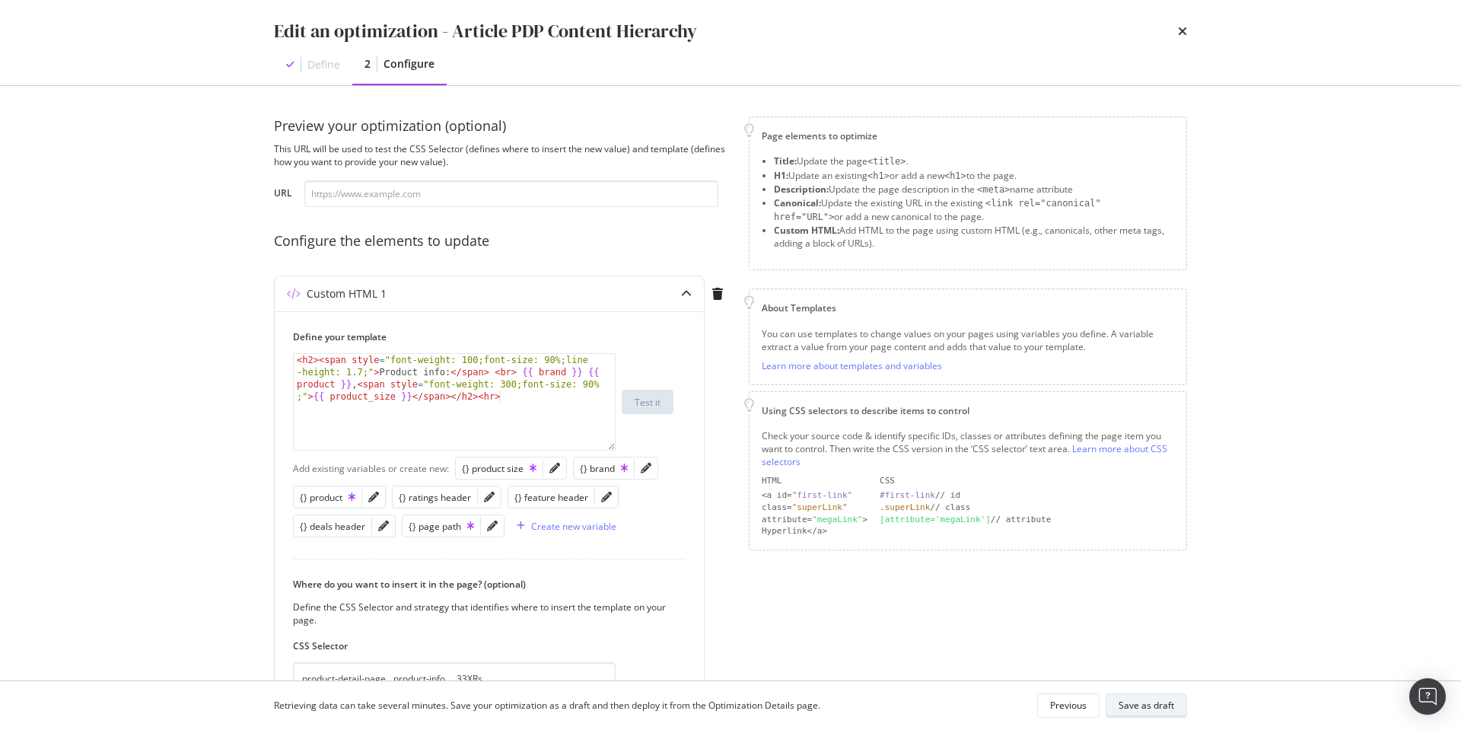
click at [1148, 705] on div "Save as draft" at bounding box center [1147, 705] width 56 height 13
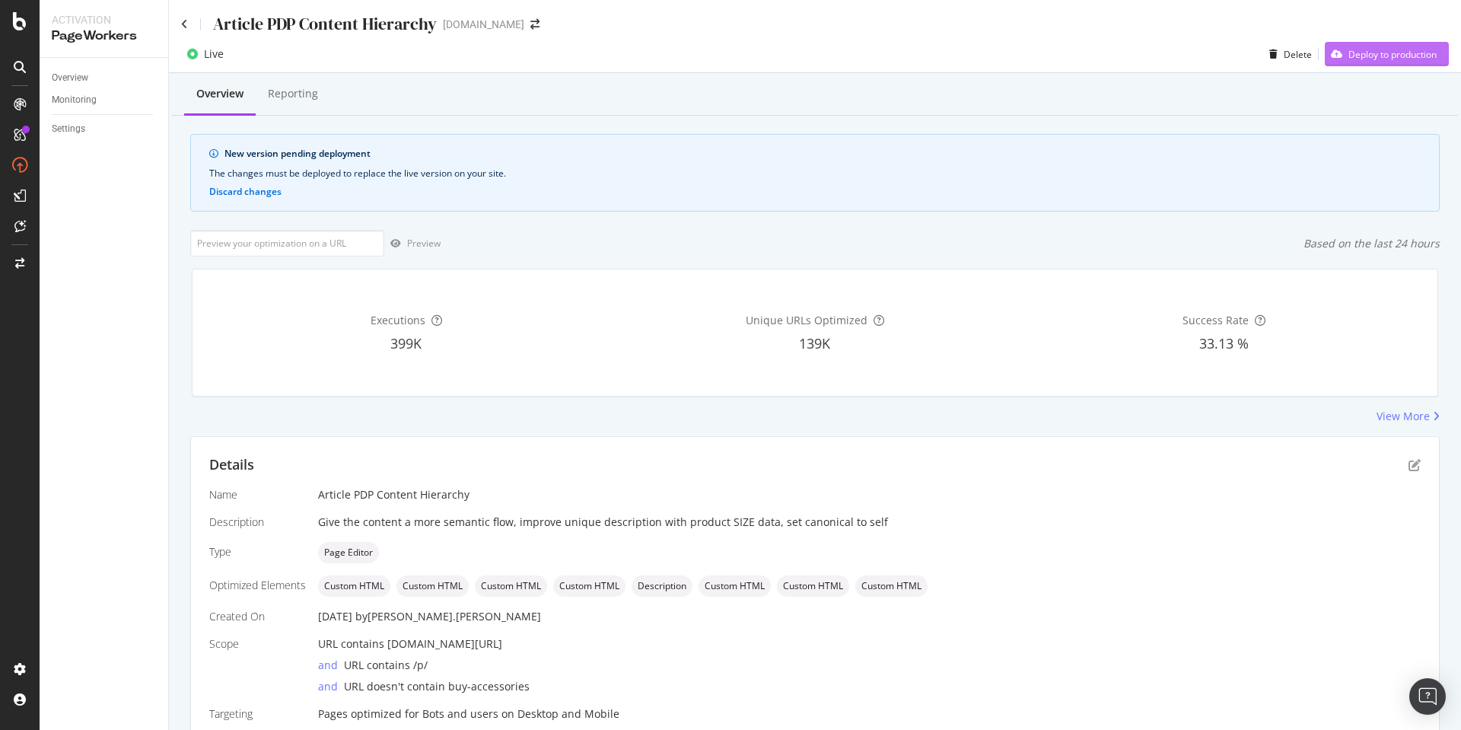
click at [1382, 54] on div "Deploy to production" at bounding box center [1392, 54] width 88 height 13
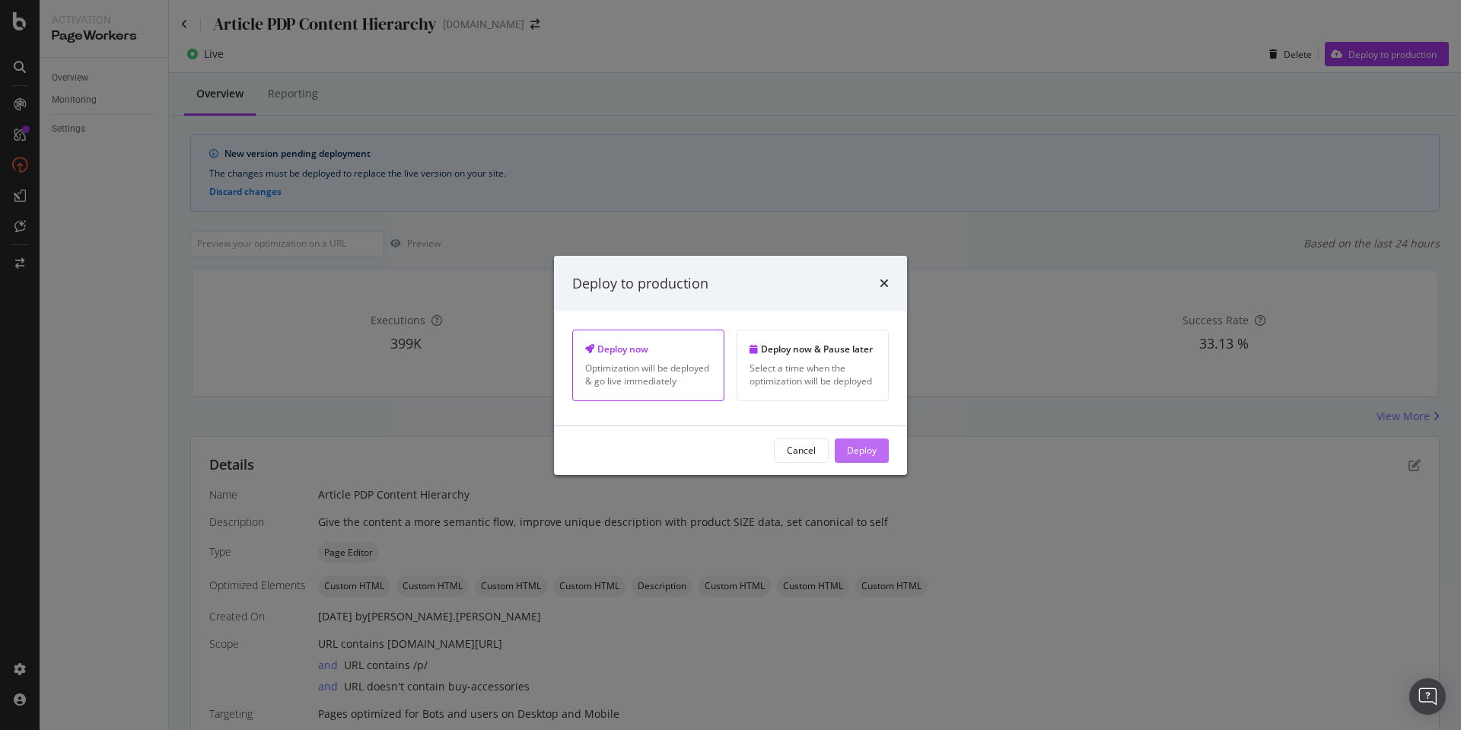
click at [874, 453] on div "Deploy" at bounding box center [862, 450] width 30 height 13
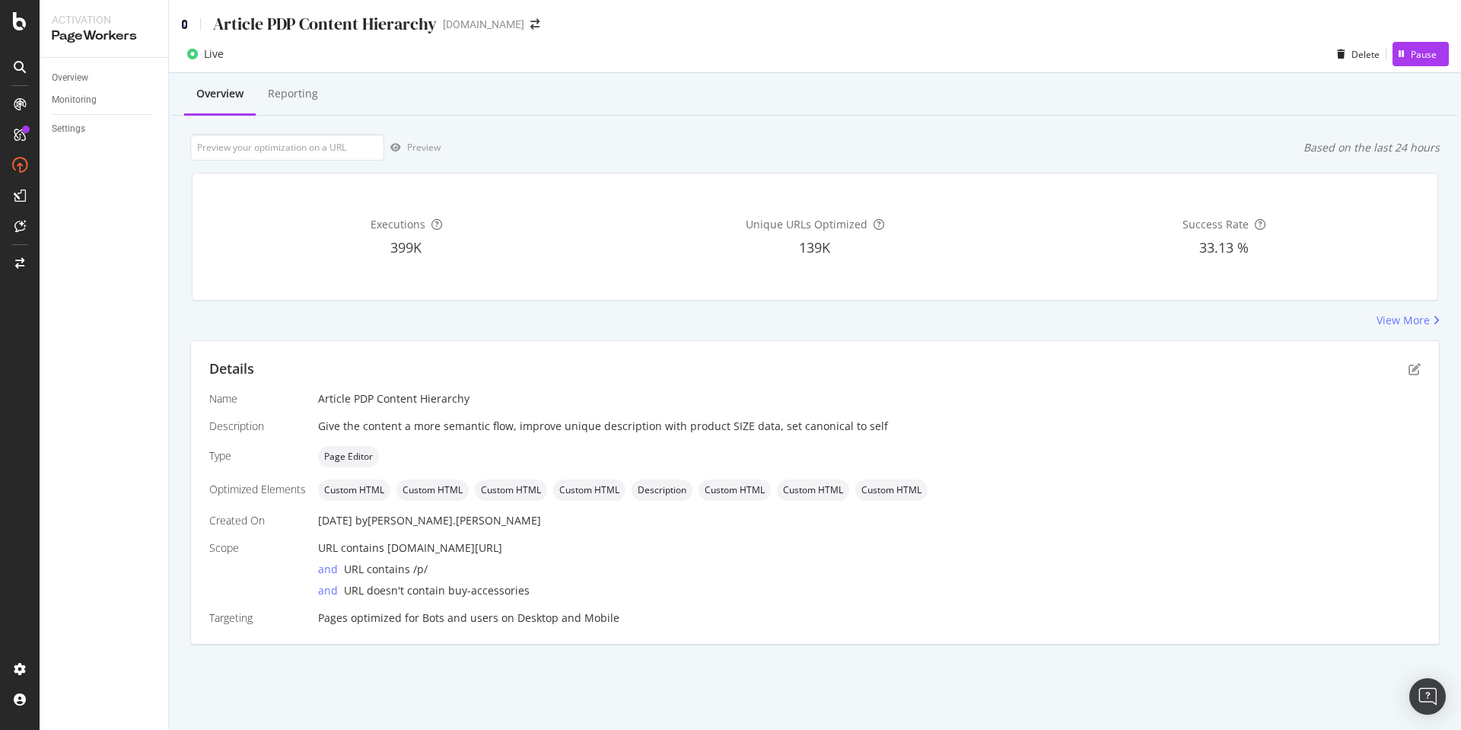
click at [186, 21] on icon at bounding box center [184, 24] width 7 height 11
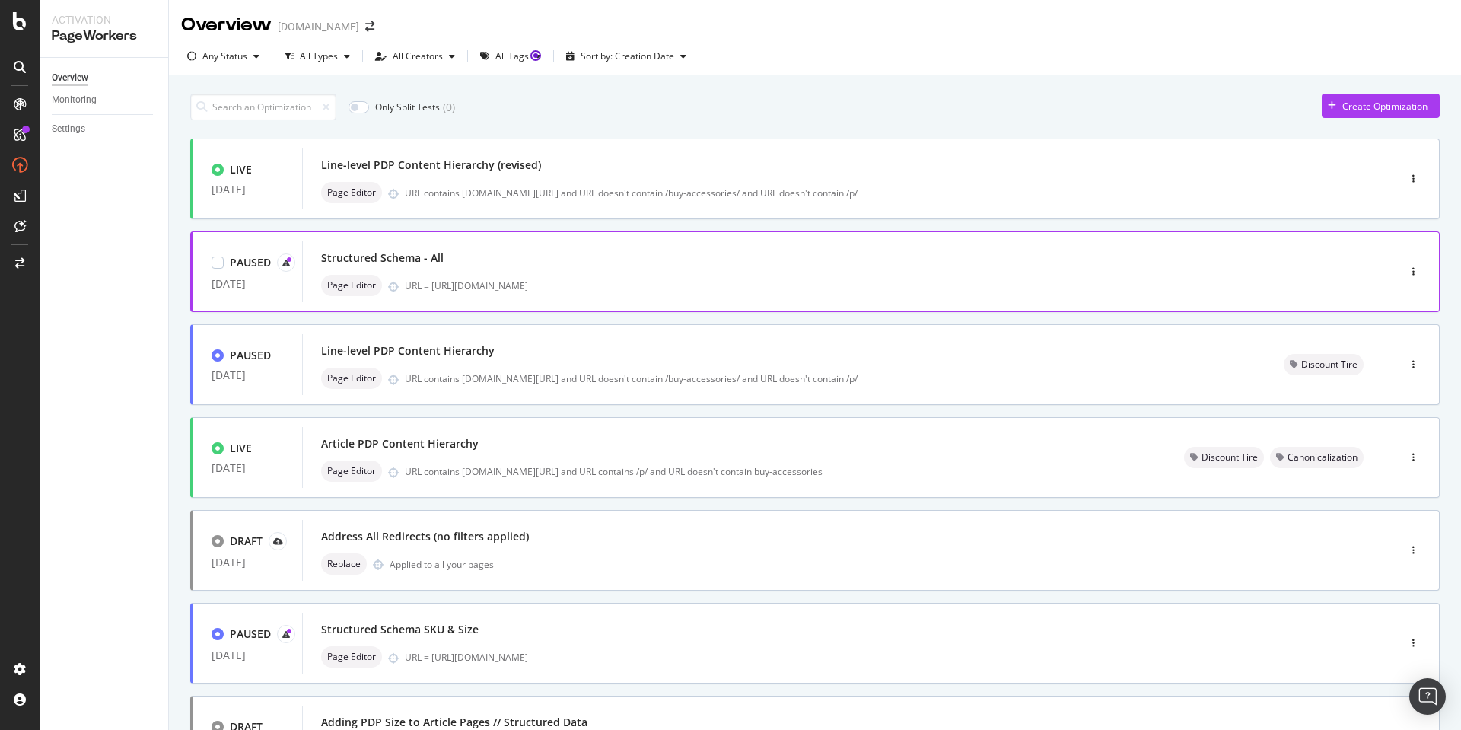
click at [497, 266] on div "Structured Schema - All" at bounding box center [827, 257] width 1012 height 21
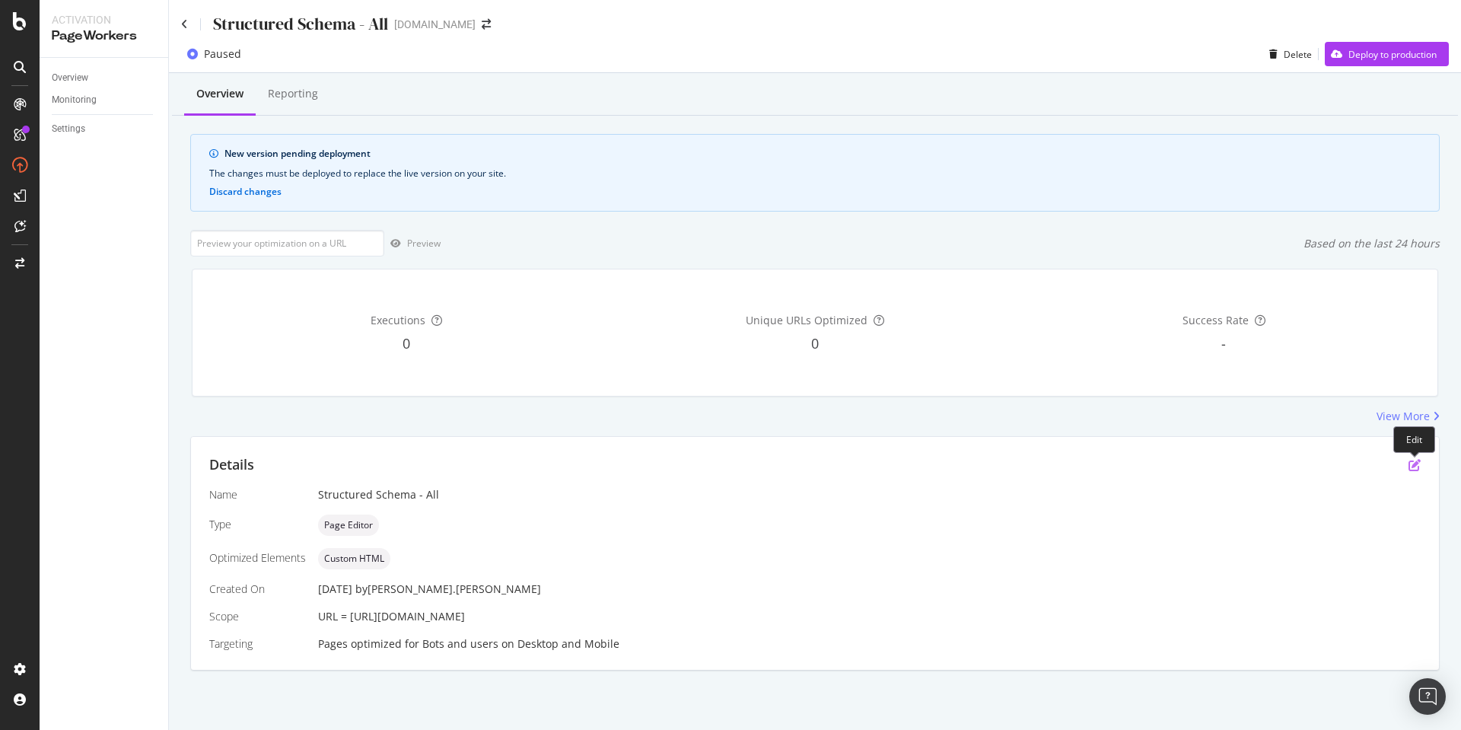
click at [1414, 463] on icon "pen-to-square" at bounding box center [1415, 465] width 12 height 12
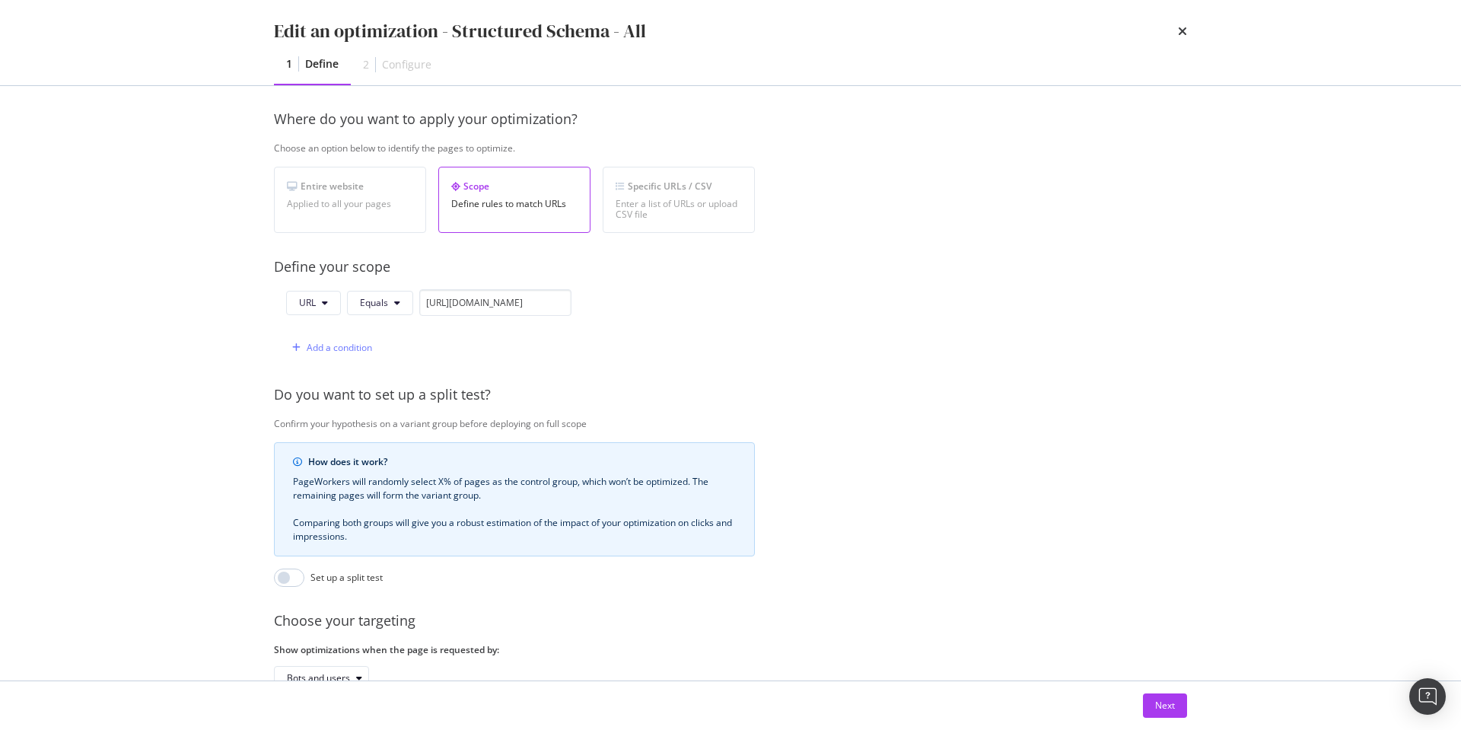
scroll to position [215, 0]
drag, startPoint x: 534, startPoint y: 301, endPoint x: 619, endPoint y: 305, distance: 84.6
click at [621, 305] on div "URL Equals [URL][DOMAIN_NAME] Add a condition" at bounding box center [514, 324] width 481 height 72
drag, startPoint x: 587, startPoint y: 305, endPoint x: 617, endPoint y: 304, distance: 30.4
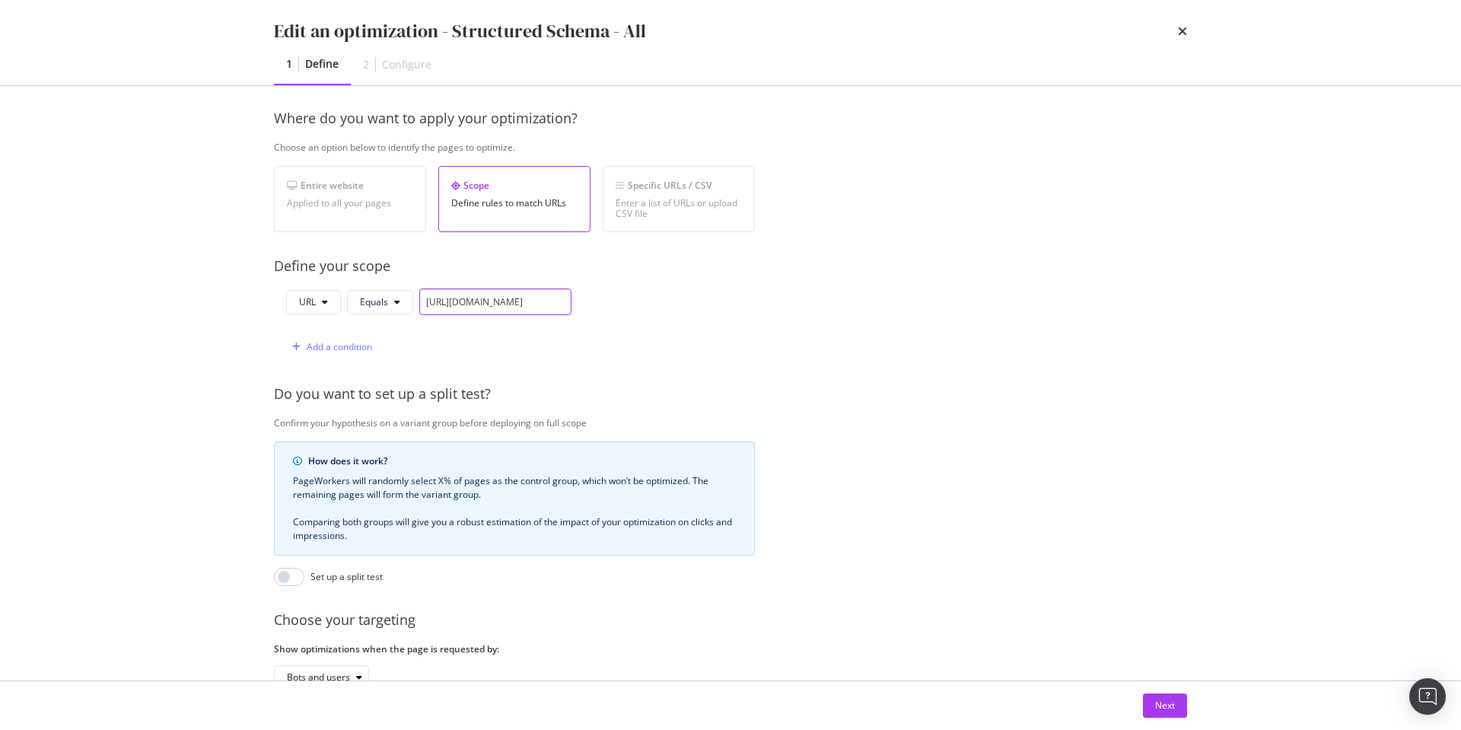
click at [617, 304] on div "URL Equals [URL][DOMAIN_NAME] Add a condition" at bounding box center [514, 324] width 481 height 72
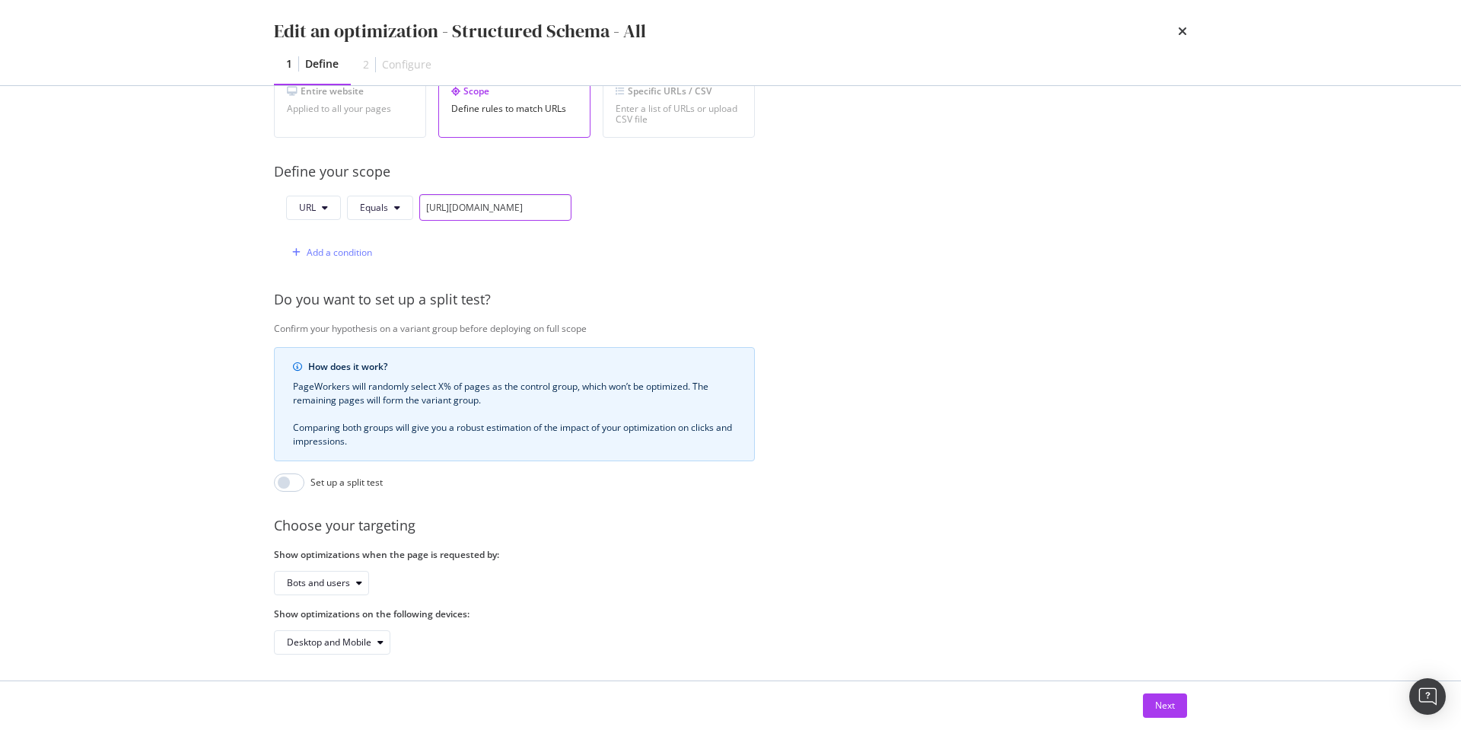
scroll to position [314, 0]
click at [1159, 705] on div "Next" at bounding box center [1165, 705] width 20 height 13
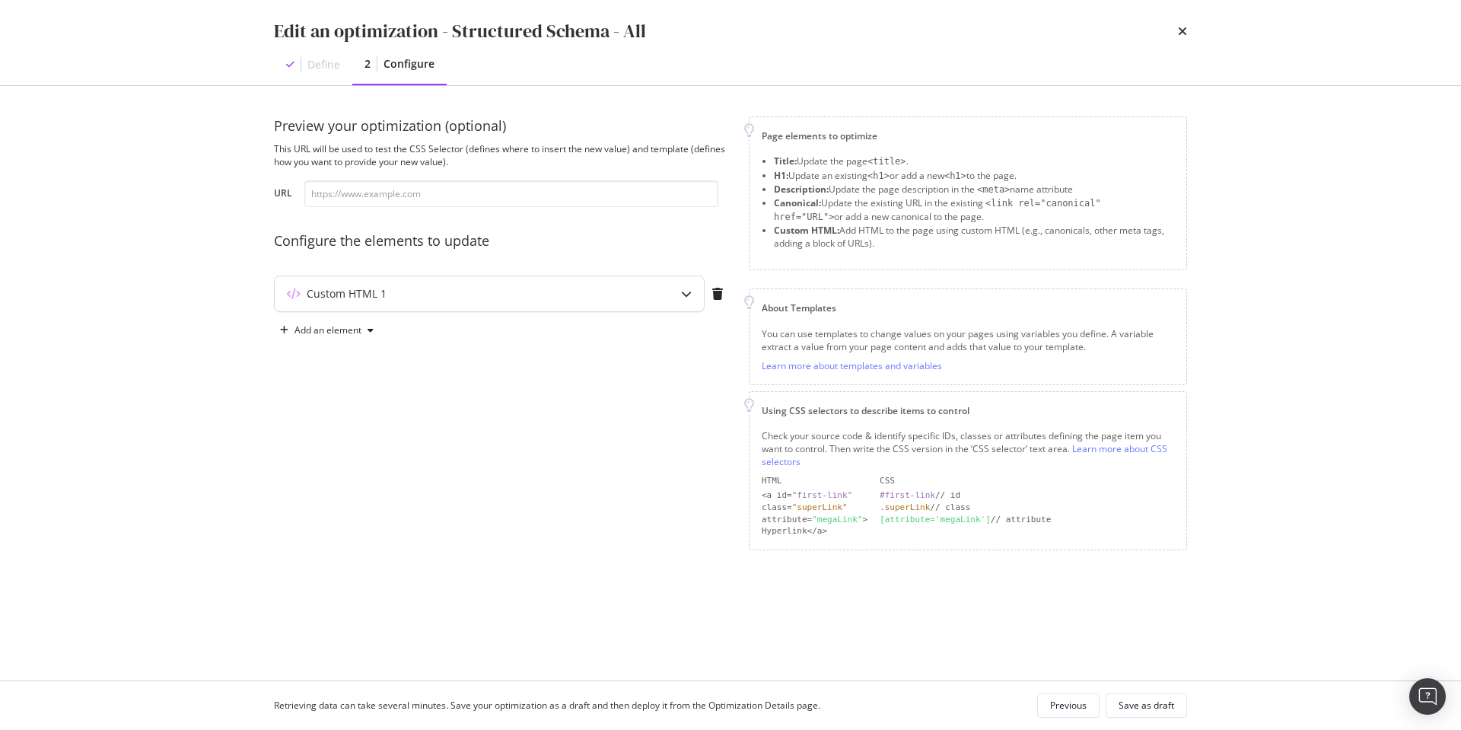
click at [687, 294] on icon "modal" at bounding box center [686, 293] width 11 height 11
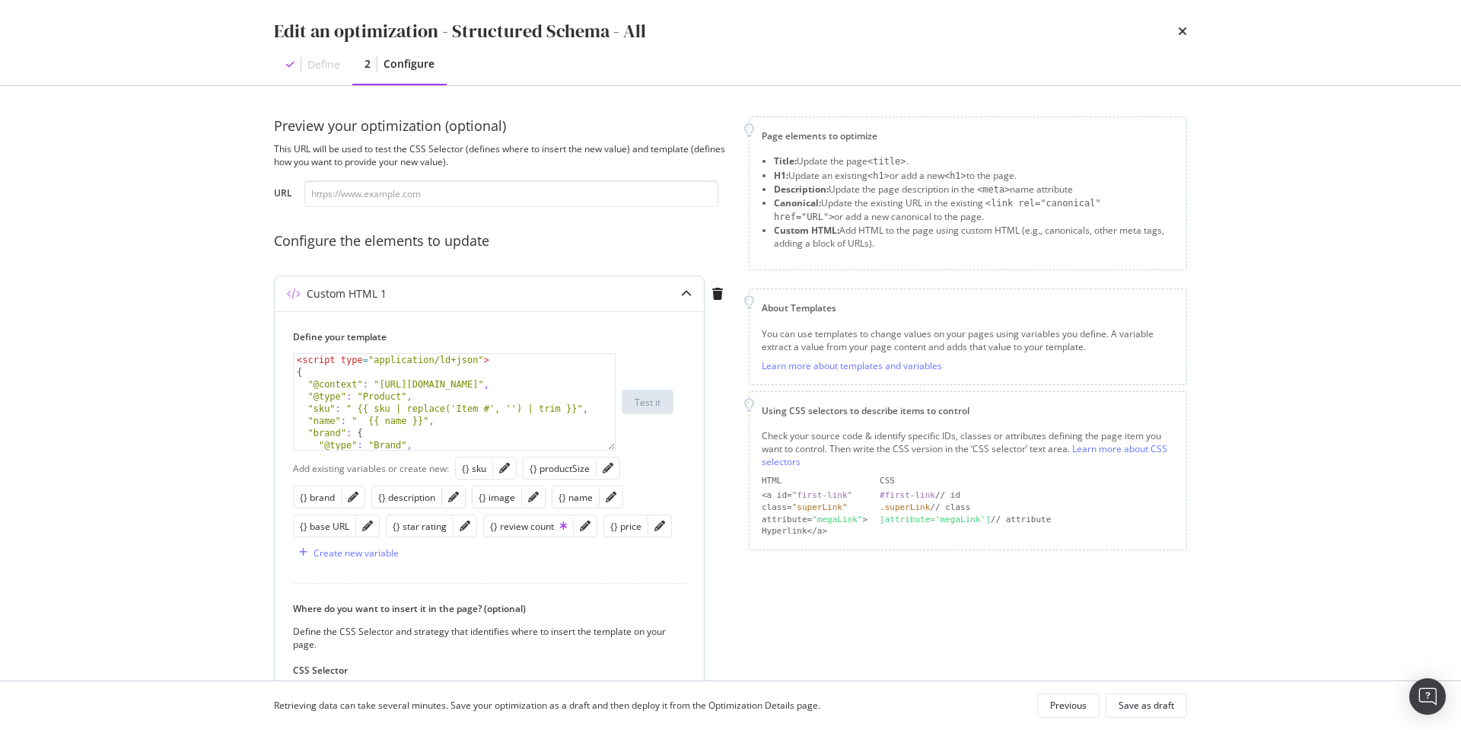
type textarea "{"
click at [574, 370] on div "< script type = "application/ld+json" > { "@context" : "[URL][DOMAIN_NAME]" , "…" at bounding box center [454, 414] width 321 height 120
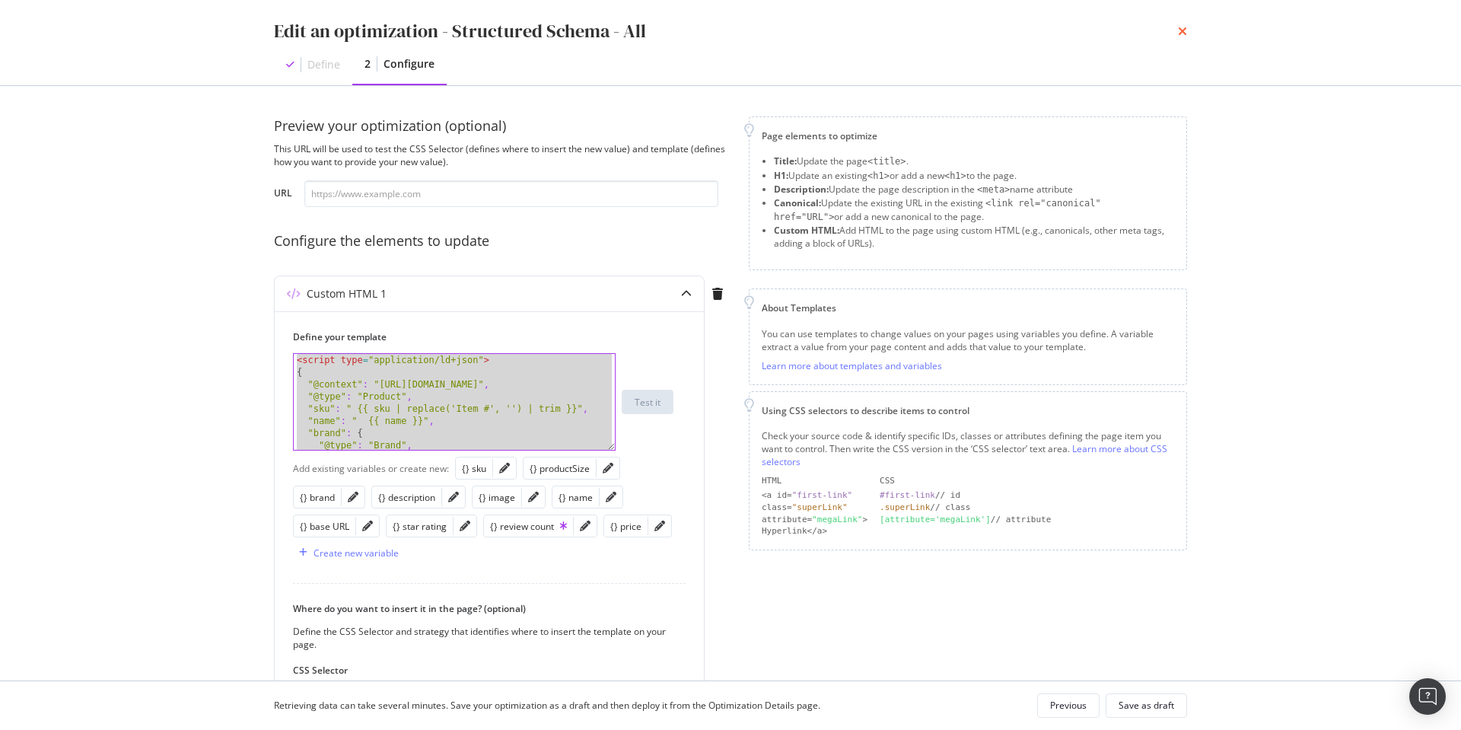
click at [1182, 30] on icon "times" at bounding box center [1182, 31] width 9 height 12
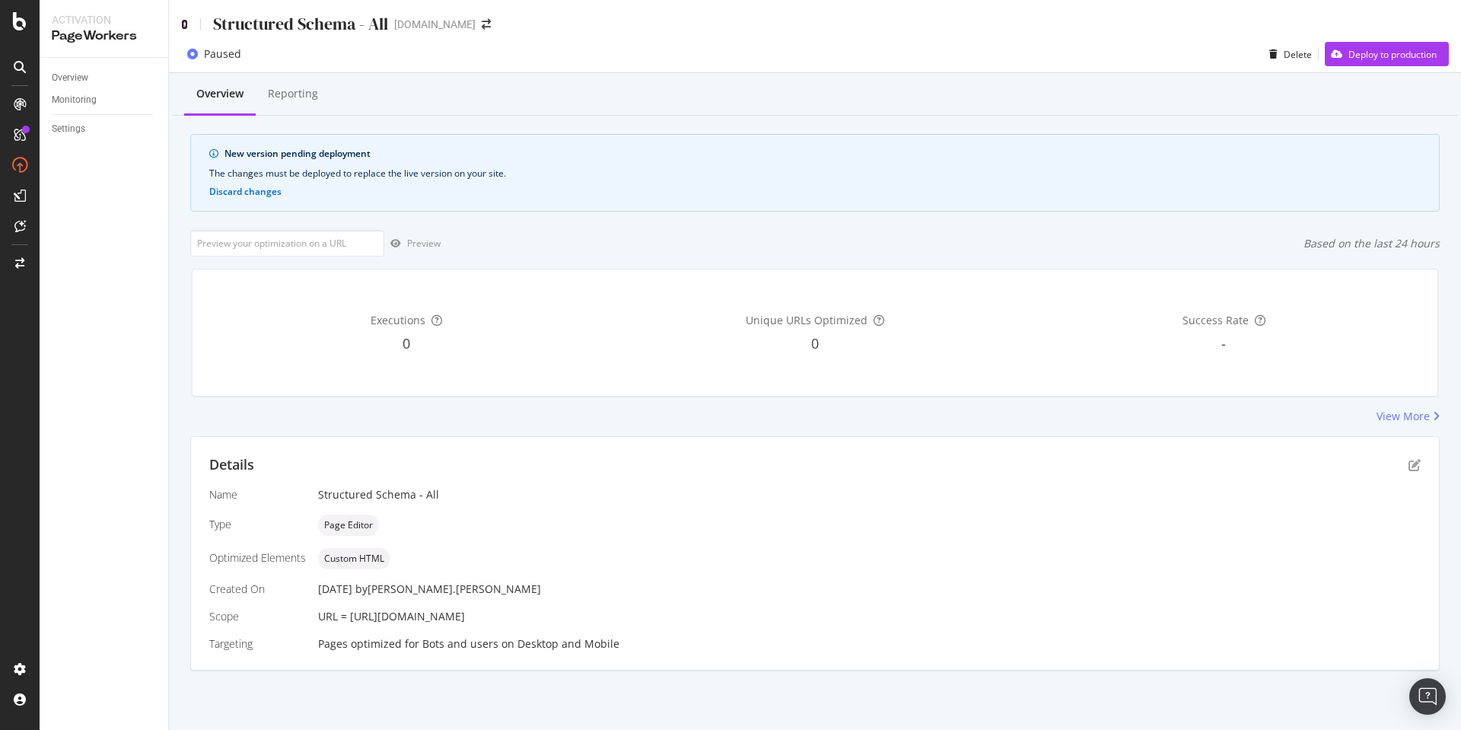
click at [182, 24] on icon at bounding box center [184, 24] width 7 height 11
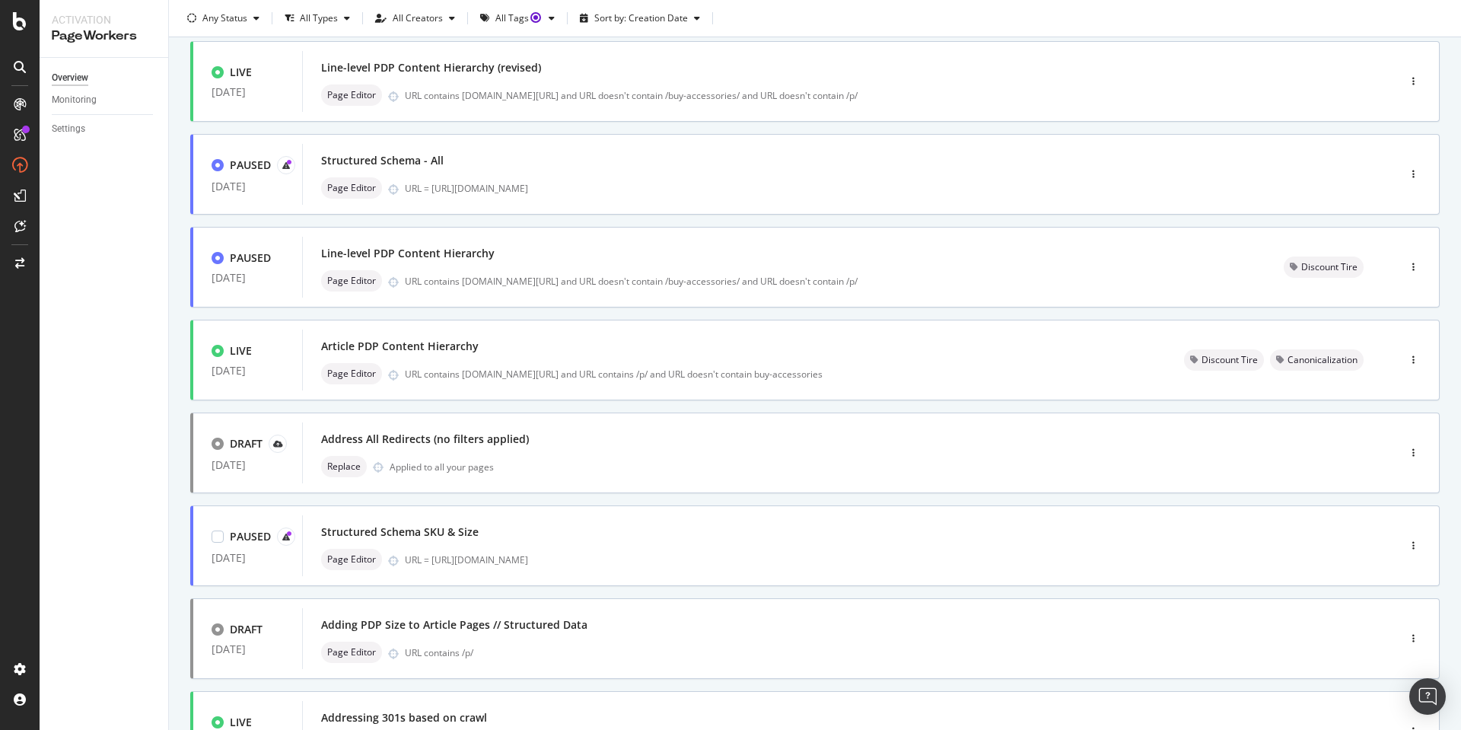
scroll to position [101, 0]
click at [629, 450] on div "Address All Redirects (no filters applied) Replace Applied to all your pages" at bounding box center [827, 449] width 1012 height 49
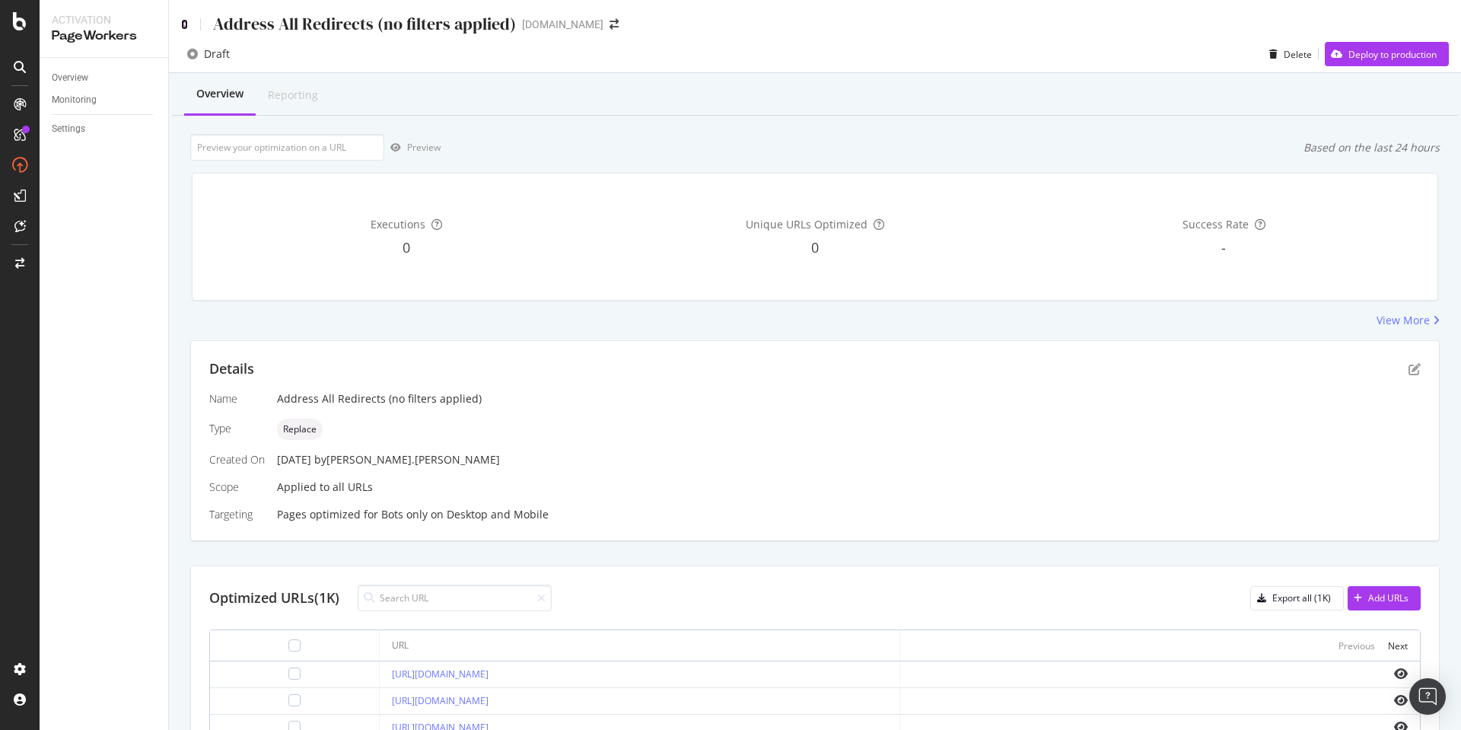
click at [186, 24] on icon at bounding box center [184, 24] width 7 height 11
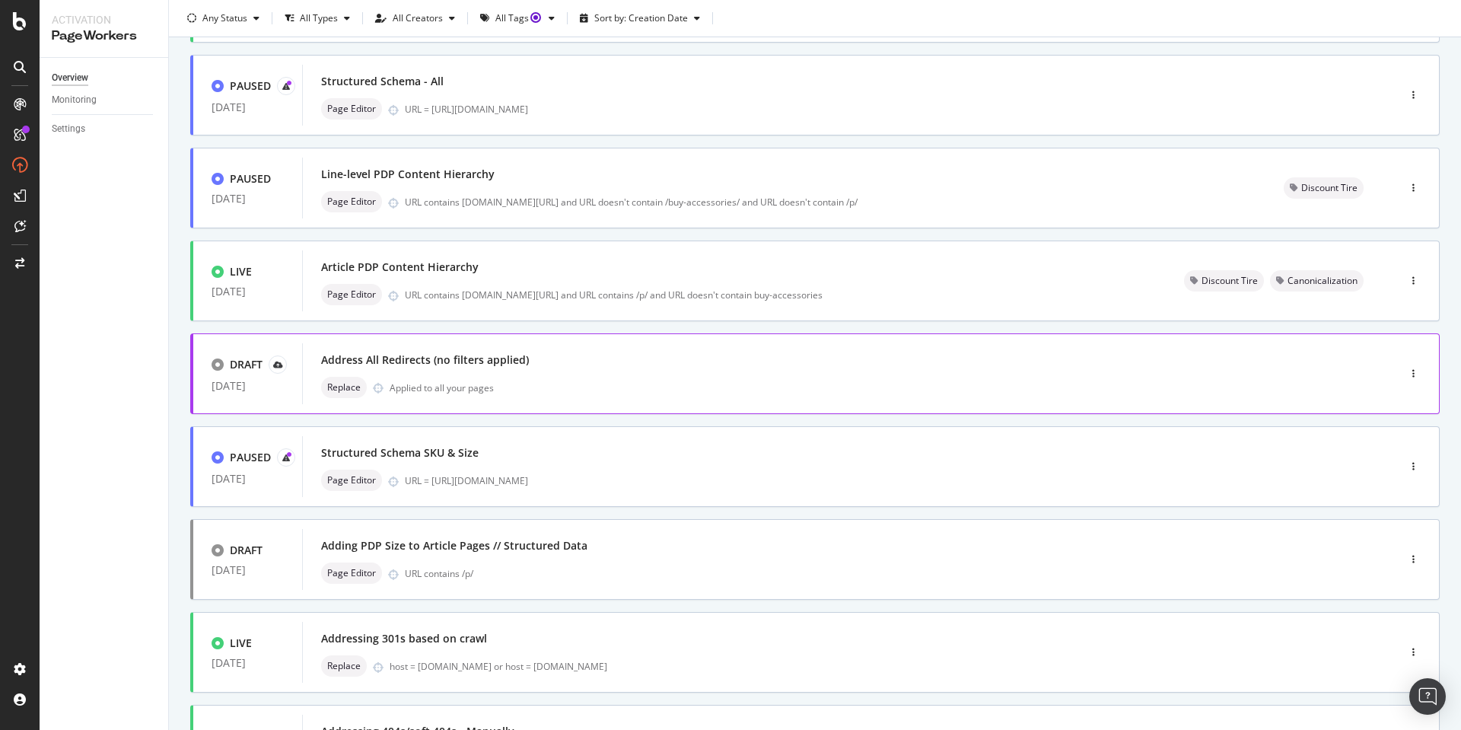
scroll to position [201, 0]
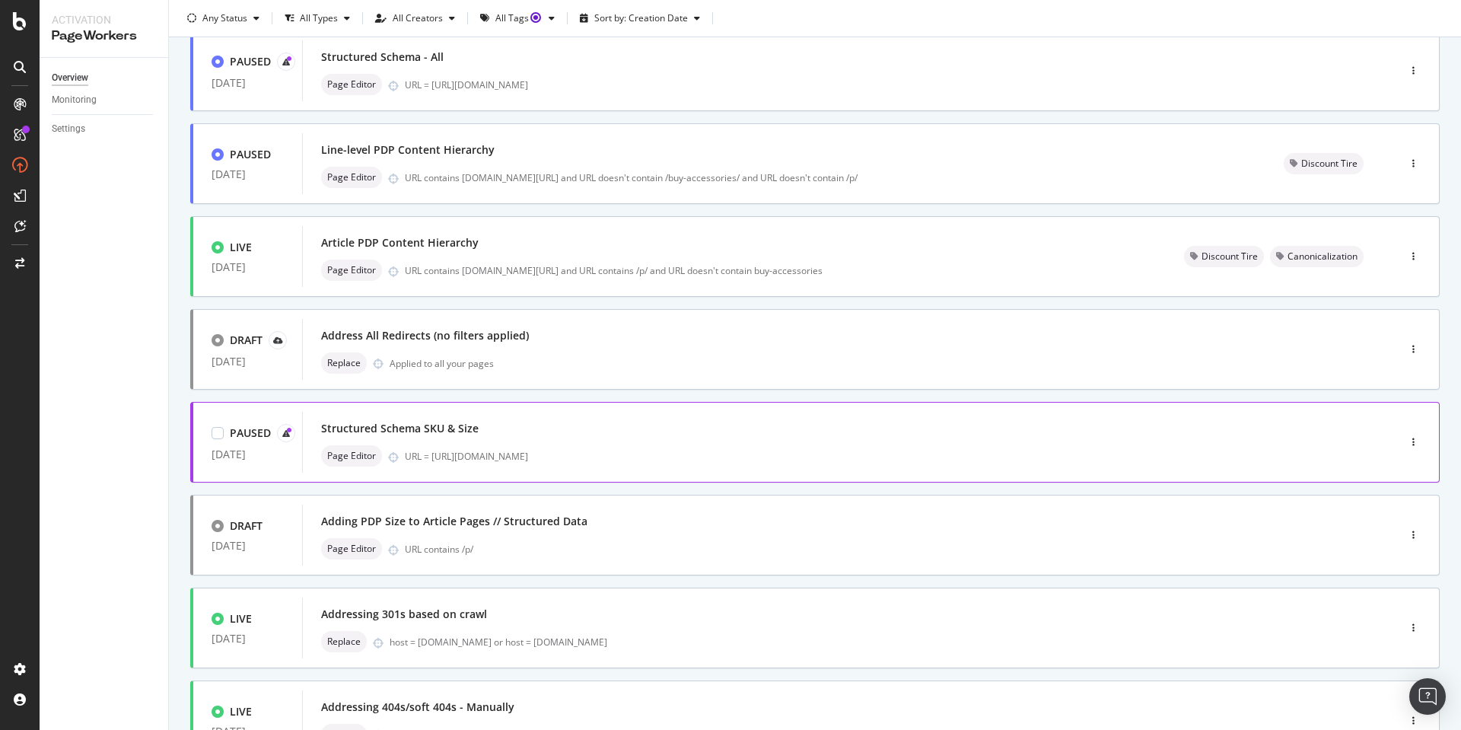
click at [683, 441] on div "Structured Schema SKU & Size Page Editor URL = [URL][DOMAIN_NAME]" at bounding box center [827, 442] width 1012 height 49
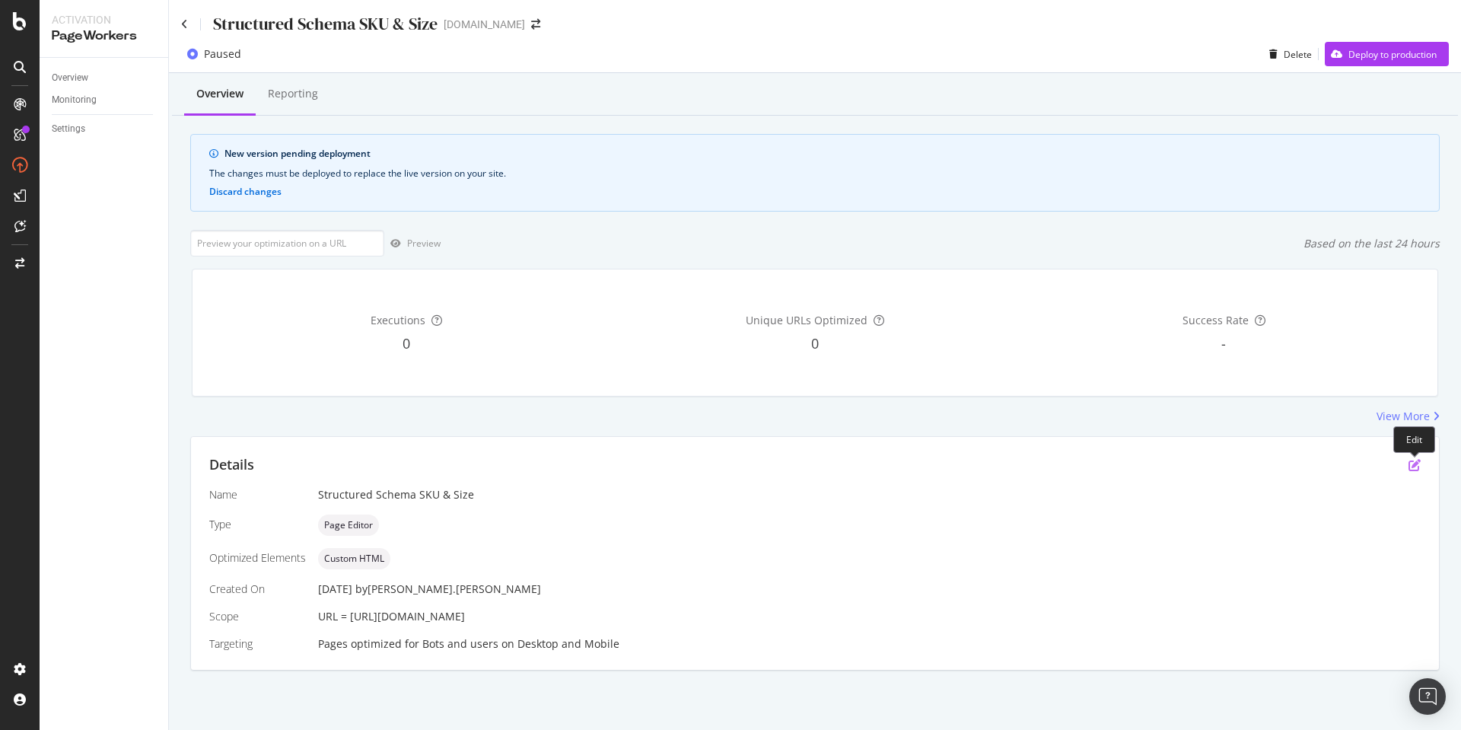
click at [1412, 466] on icon "pen-to-square" at bounding box center [1415, 465] width 12 height 12
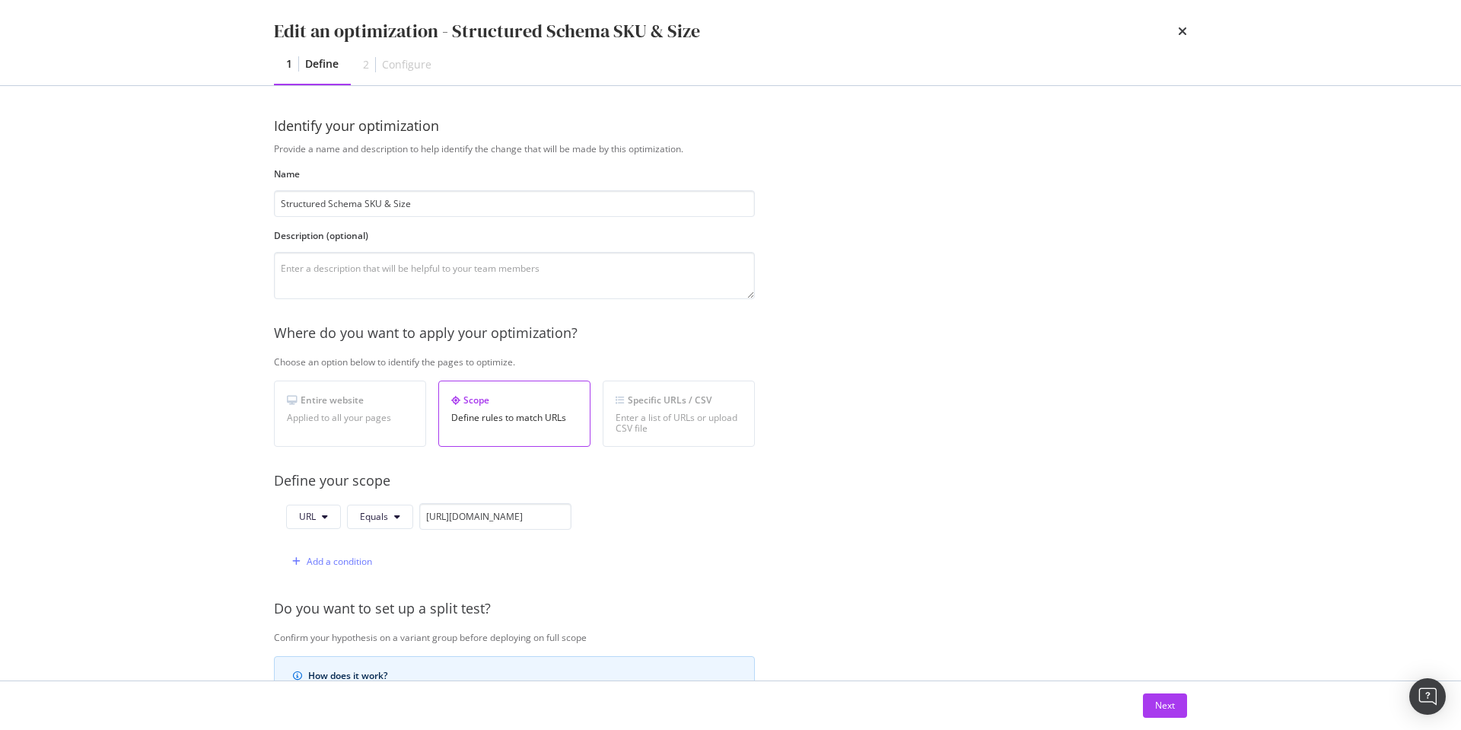
scroll to position [314, 0]
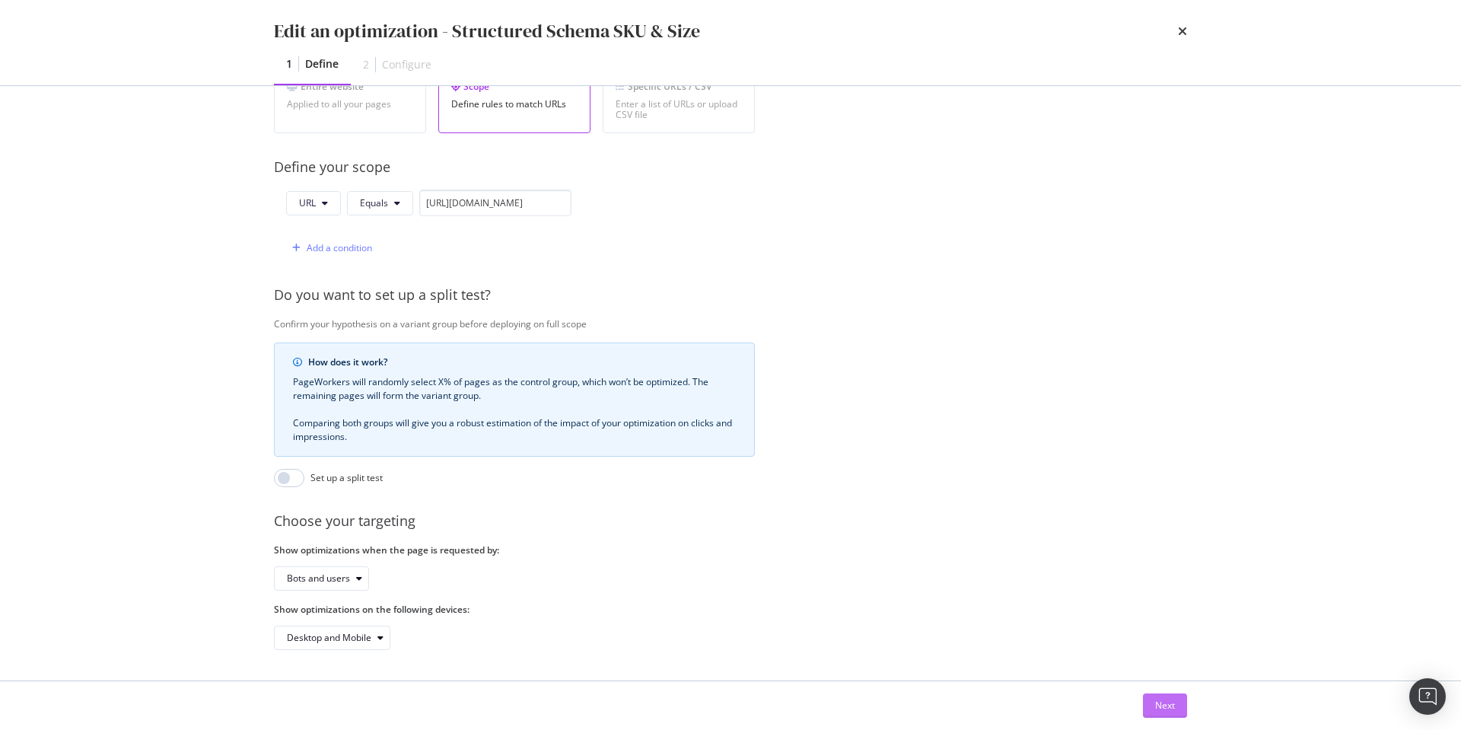
click at [1164, 705] on div "Next" at bounding box center [1165, 705] width 20 height 13
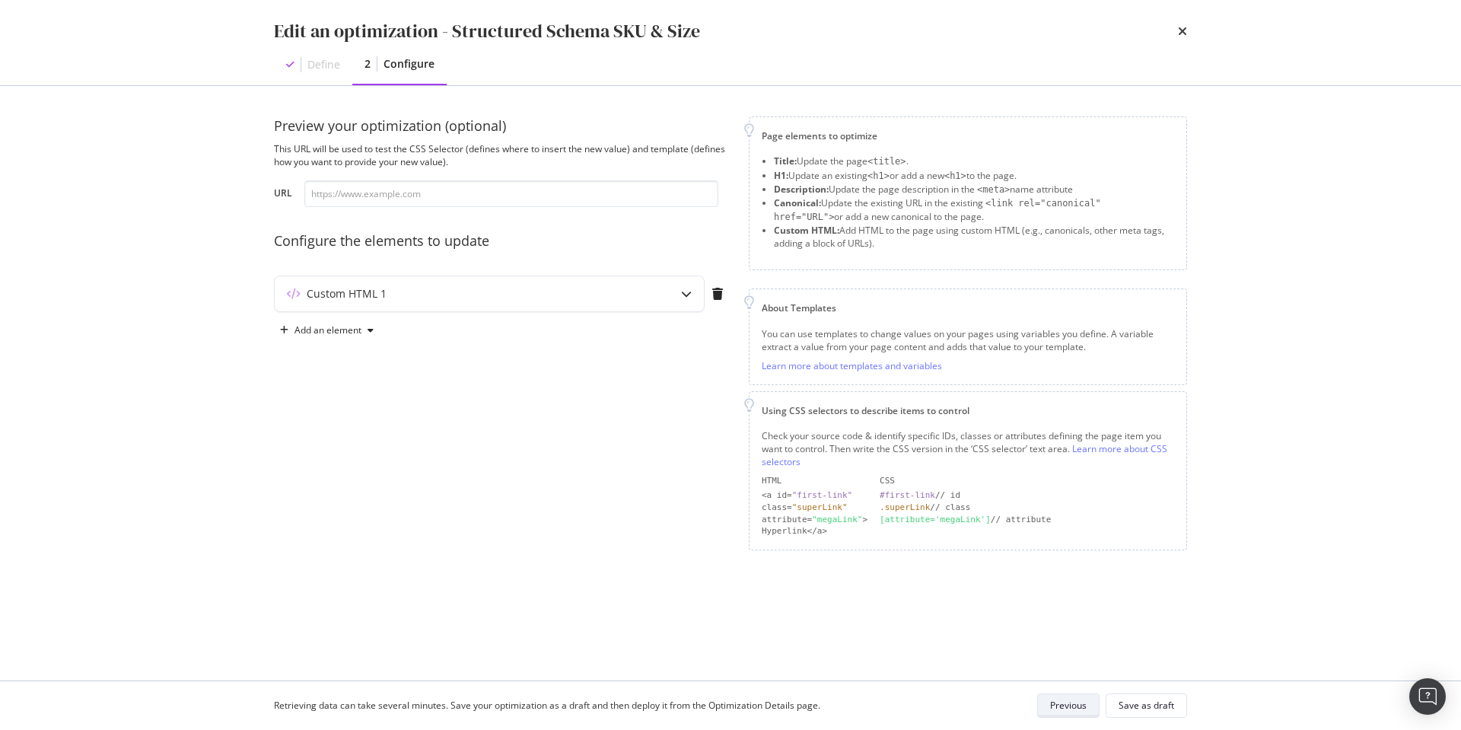
scroll to position [0, 0]
click at [675, 293] on div "modal" at bounding box center [686, 293] width 35 height 35
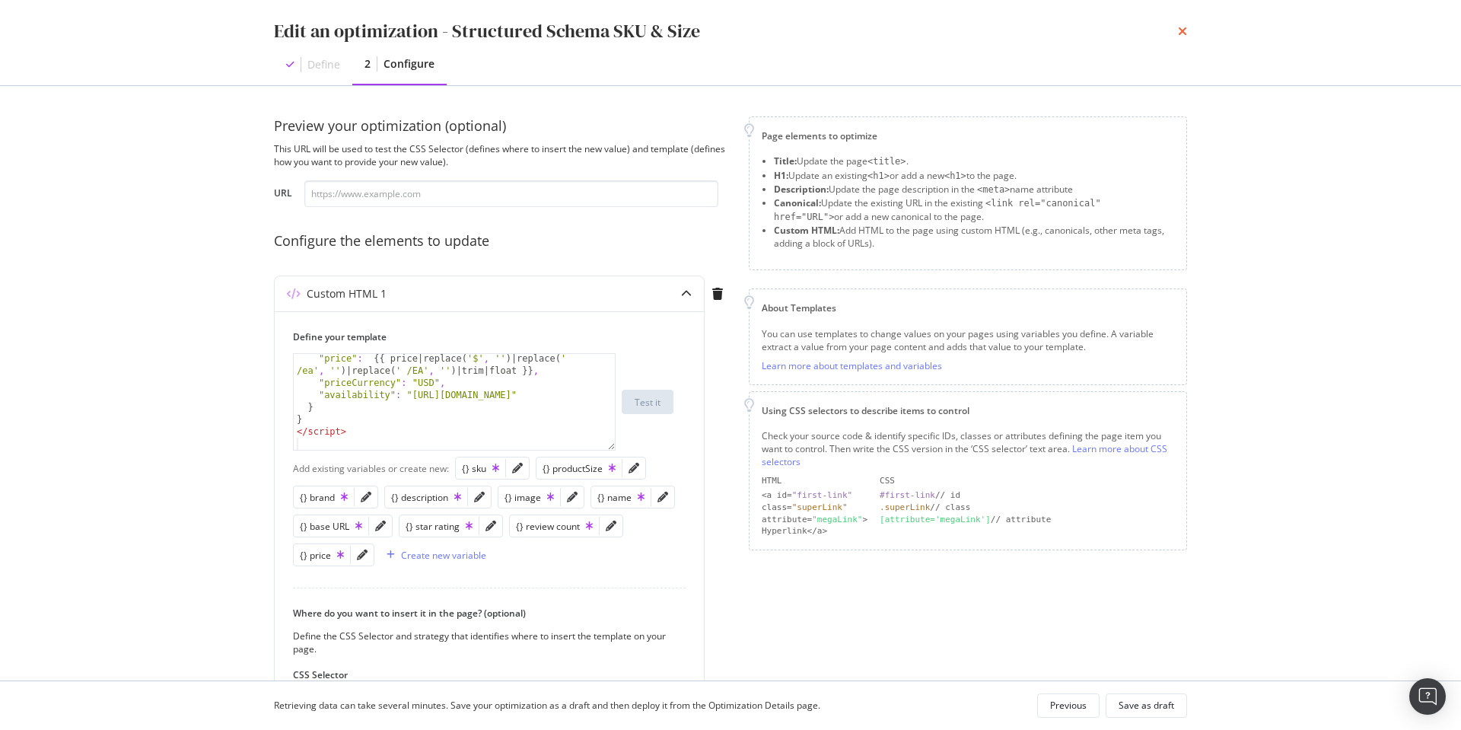
click at [1180, 29] on icon "times" at bounding box center [1182, 31] width 9 height 12
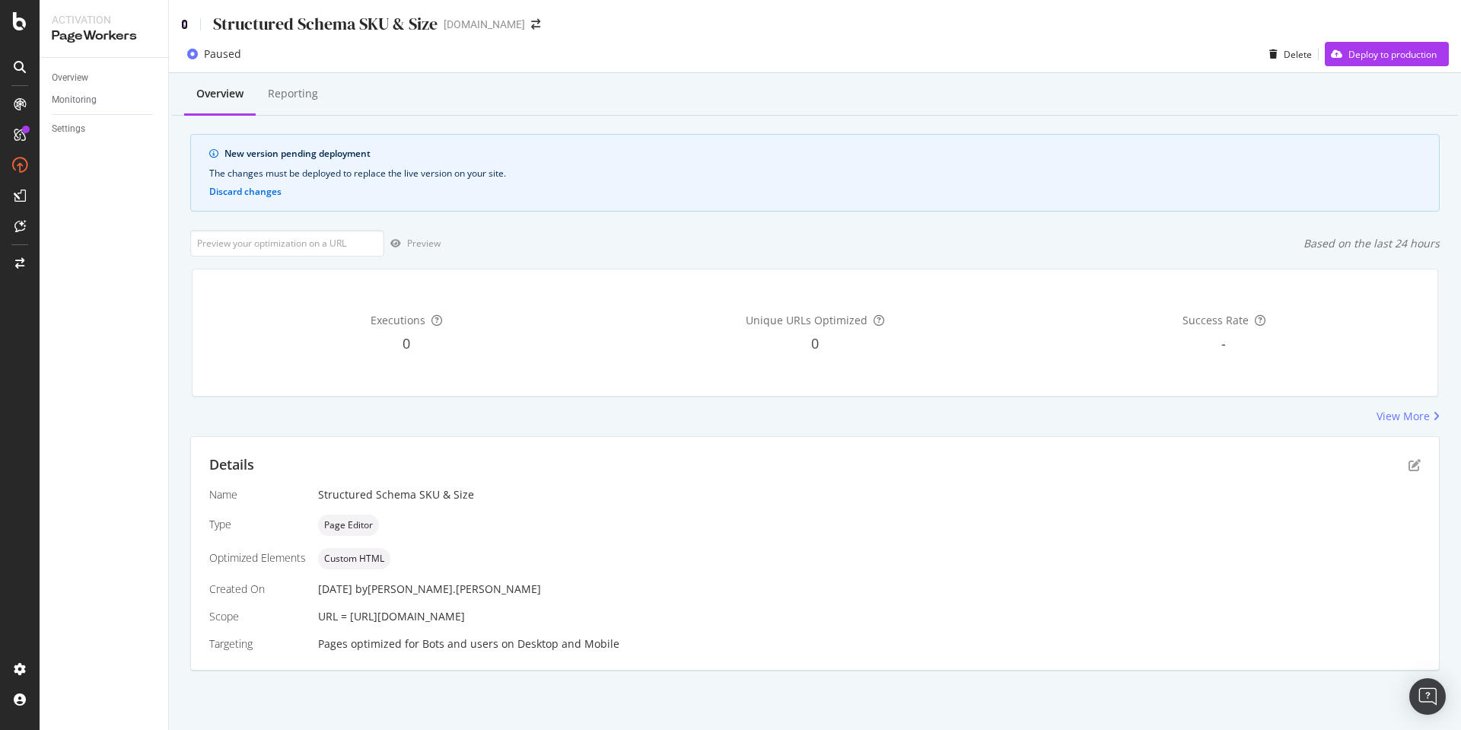
click at [182, 23] on icon at bounding box center [184, 24] width 7 height 11
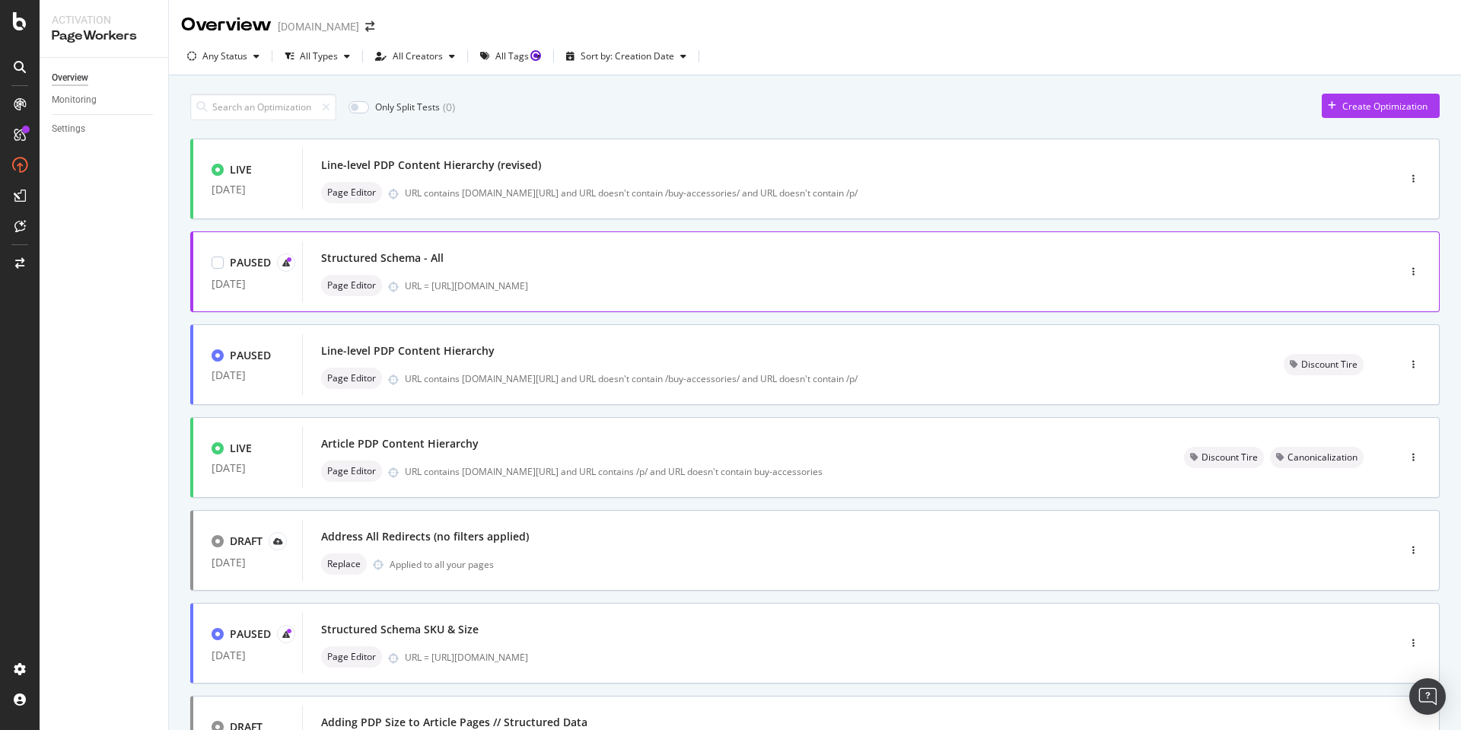
click at [535, 273] on div "Structured Schema - All Page Editor URL = [URL][DOMAIN_NAME]" at bounding box center [827, 271] width 1012 height 49
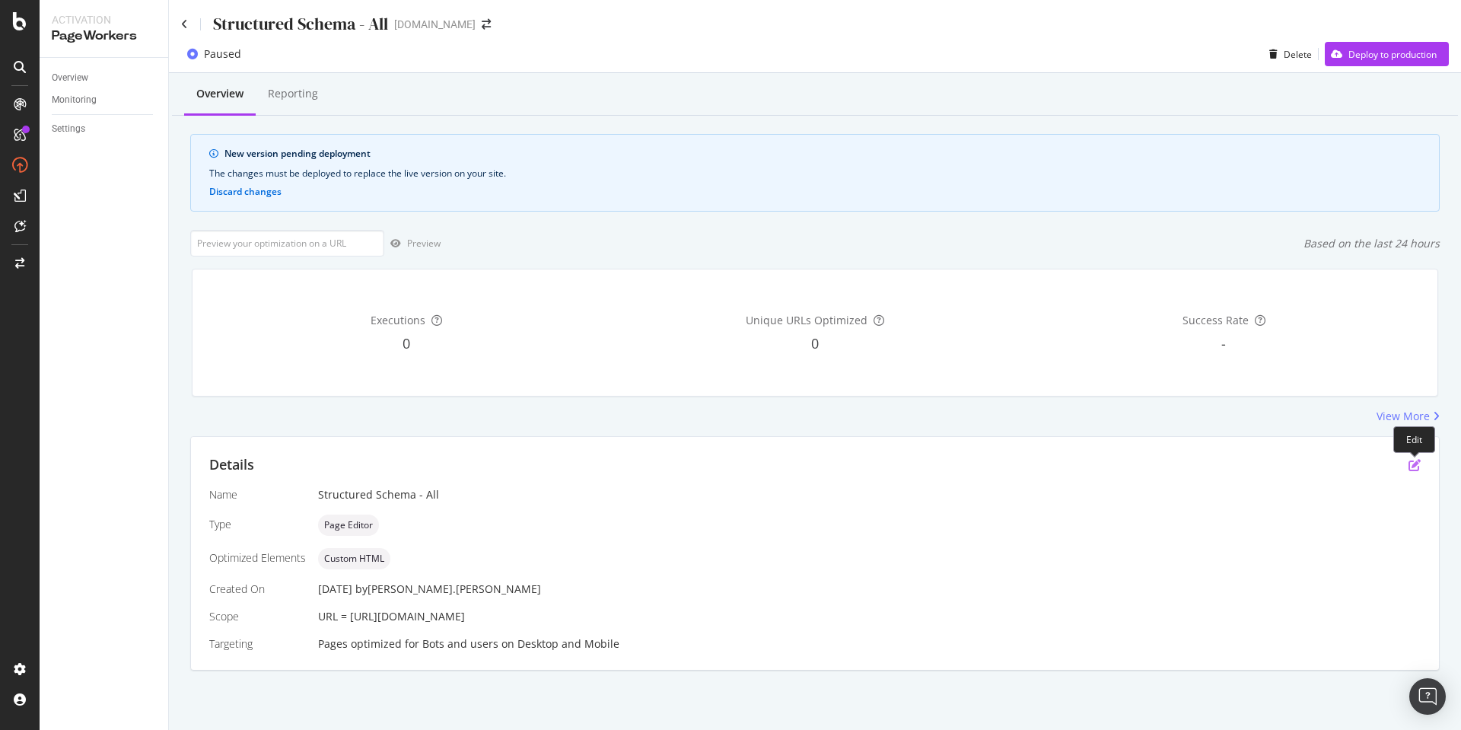
click at [1415, 463] on icon "pen-to-square" at bounding box center [1415, 465] width 12 height 12
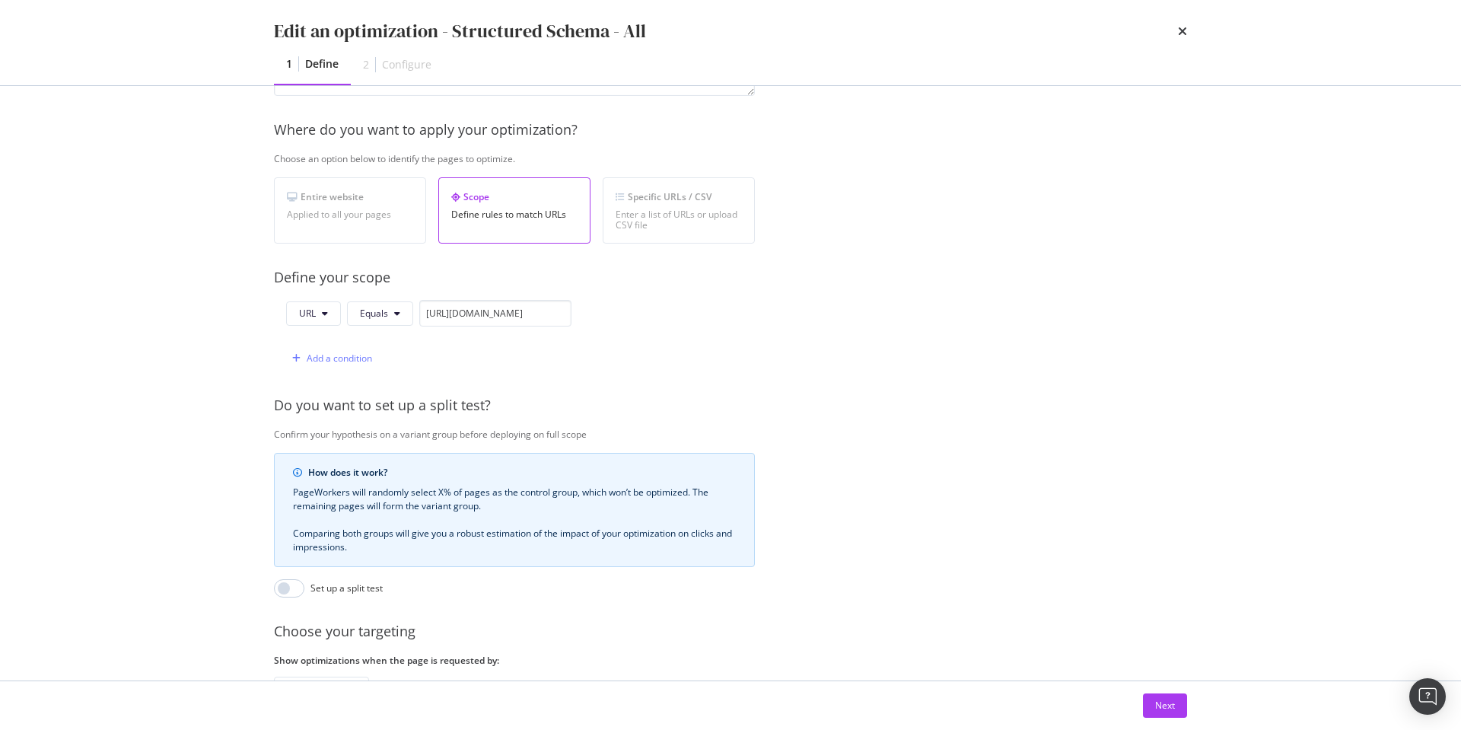
scroll to position [314, 0]
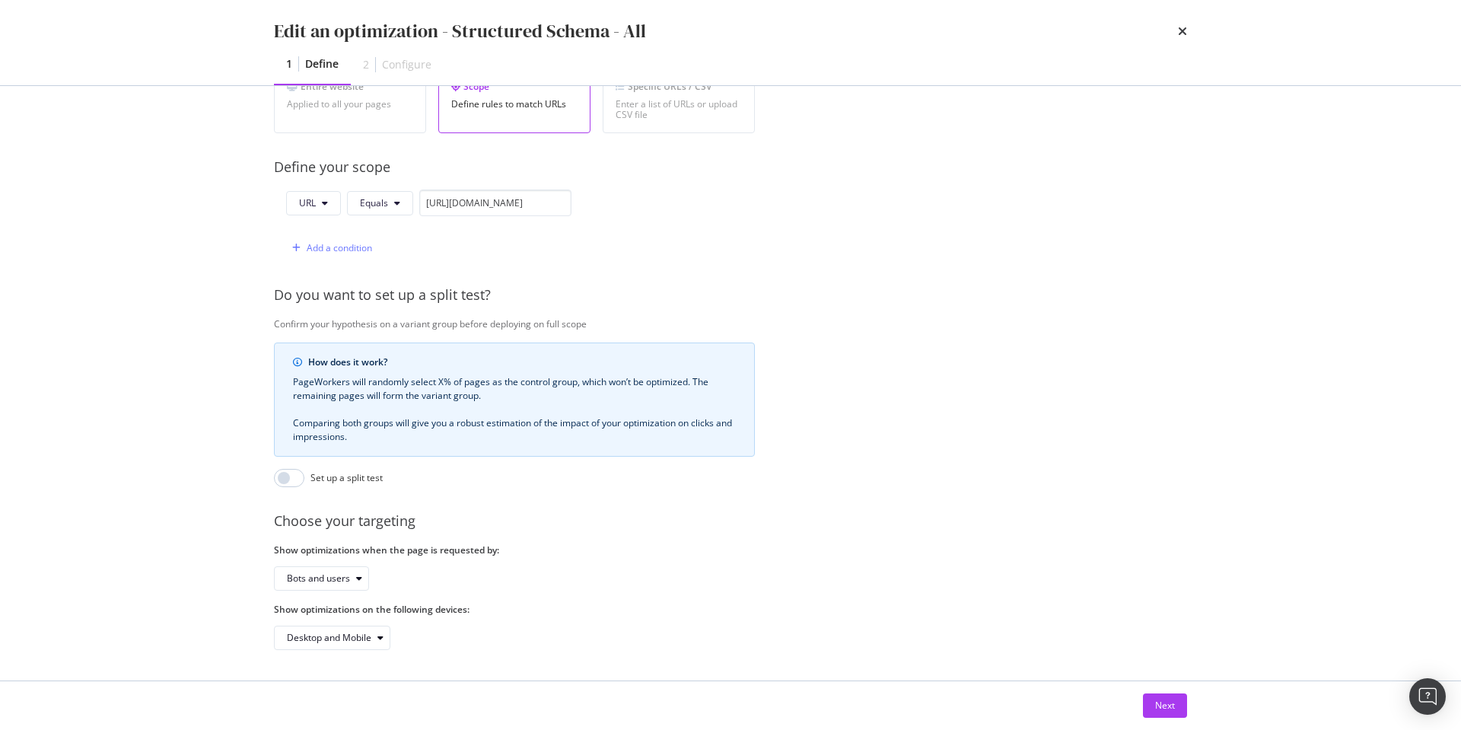
drag, startPoint x: 1167, startPoint y: 705, endPoint x: 1152, endPoint y: 686, distance: 24.4
click at [1167, 705] on div "Next" at bounding box center [1165, 705] width 20 height 13
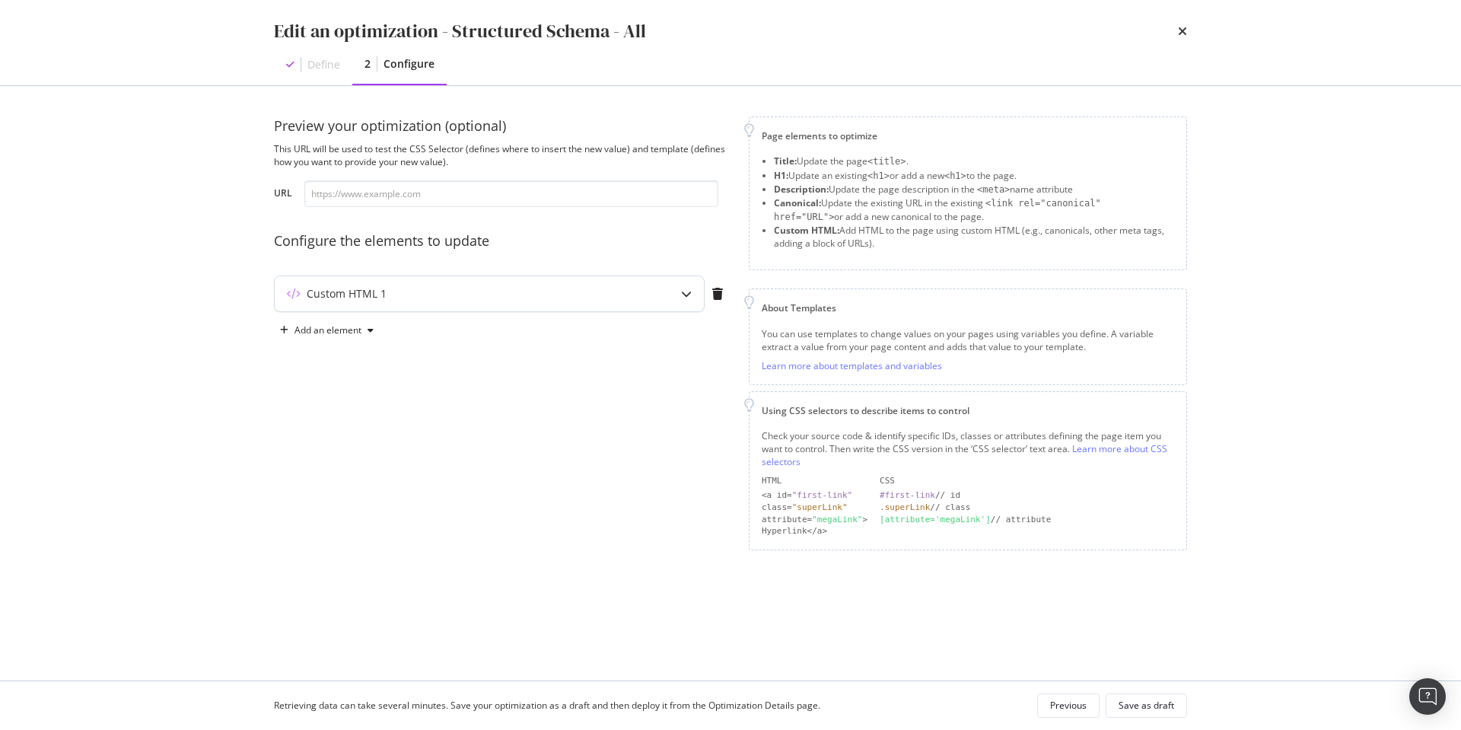
click at [681, 295] on icon "modal" at bounding box center [686, 293] width 11 height 11
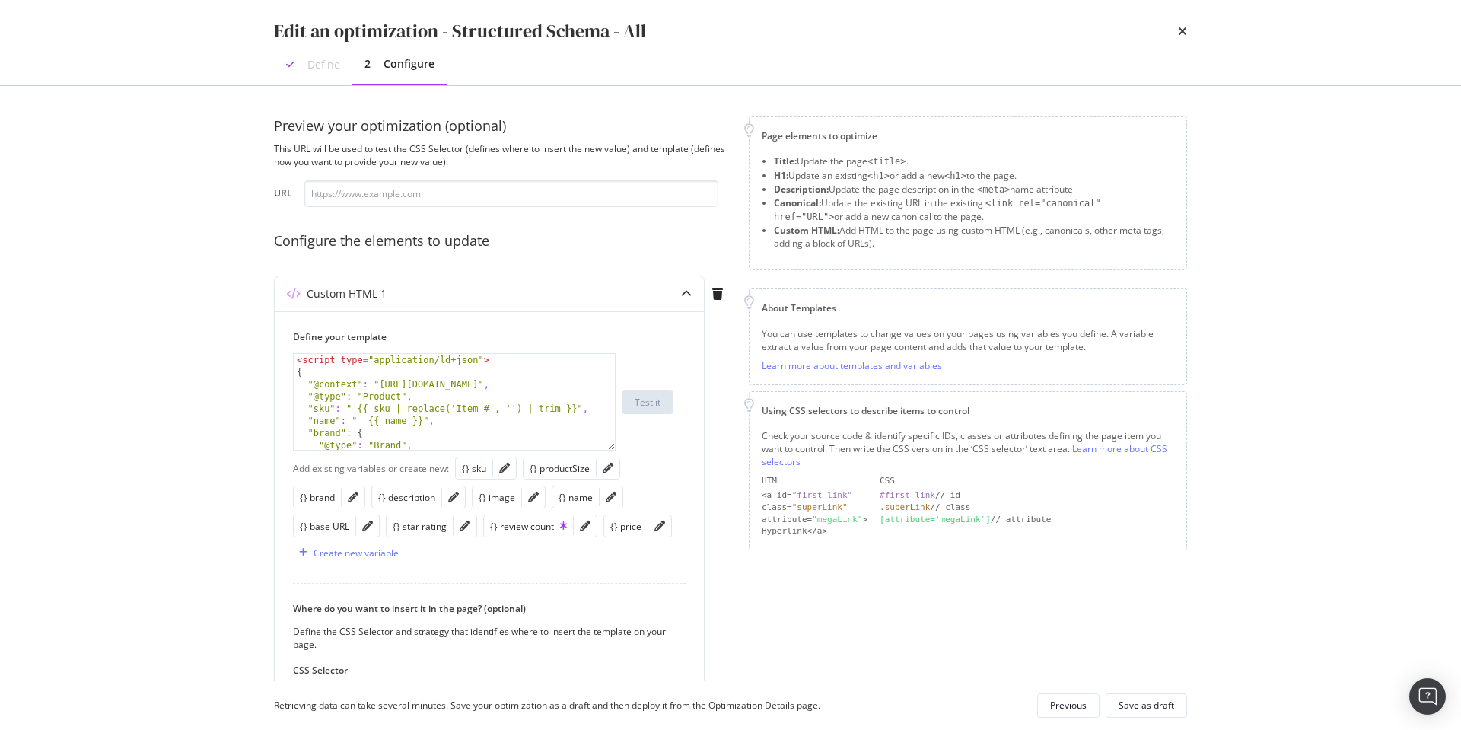
drag, startPoint x: 842, startPoint y: 575, endPoint x: 600, endPoint y: 263, distance: 395.3
click at [841, 574] on div "Page elements to optimize Title: Update the page <title> . H1: Update an existi…" at bounding box center [968, 488] width 438 height 745
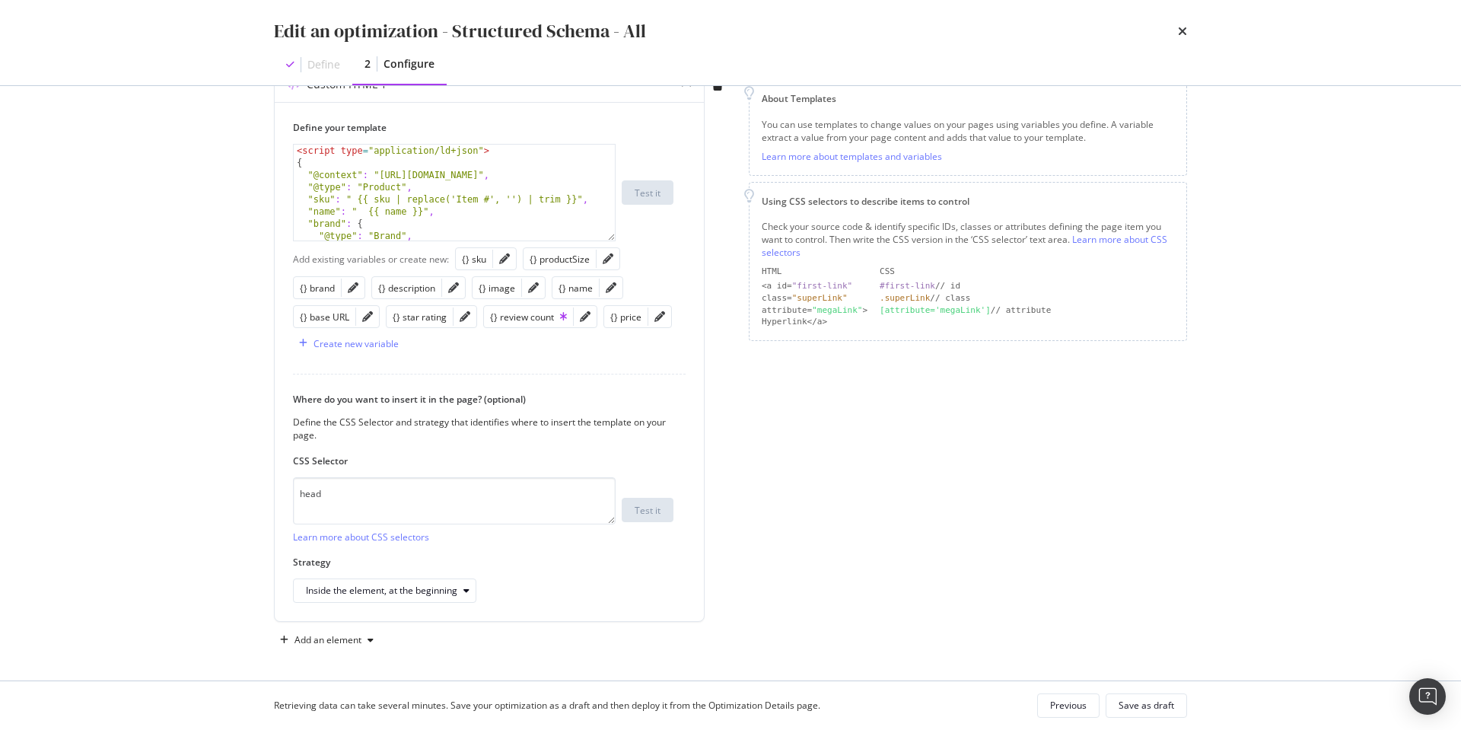
scroll to position [212, 0]
click at [1065, 705] on div "Previous" at bounding box center [1068, 705] width 37 height 13
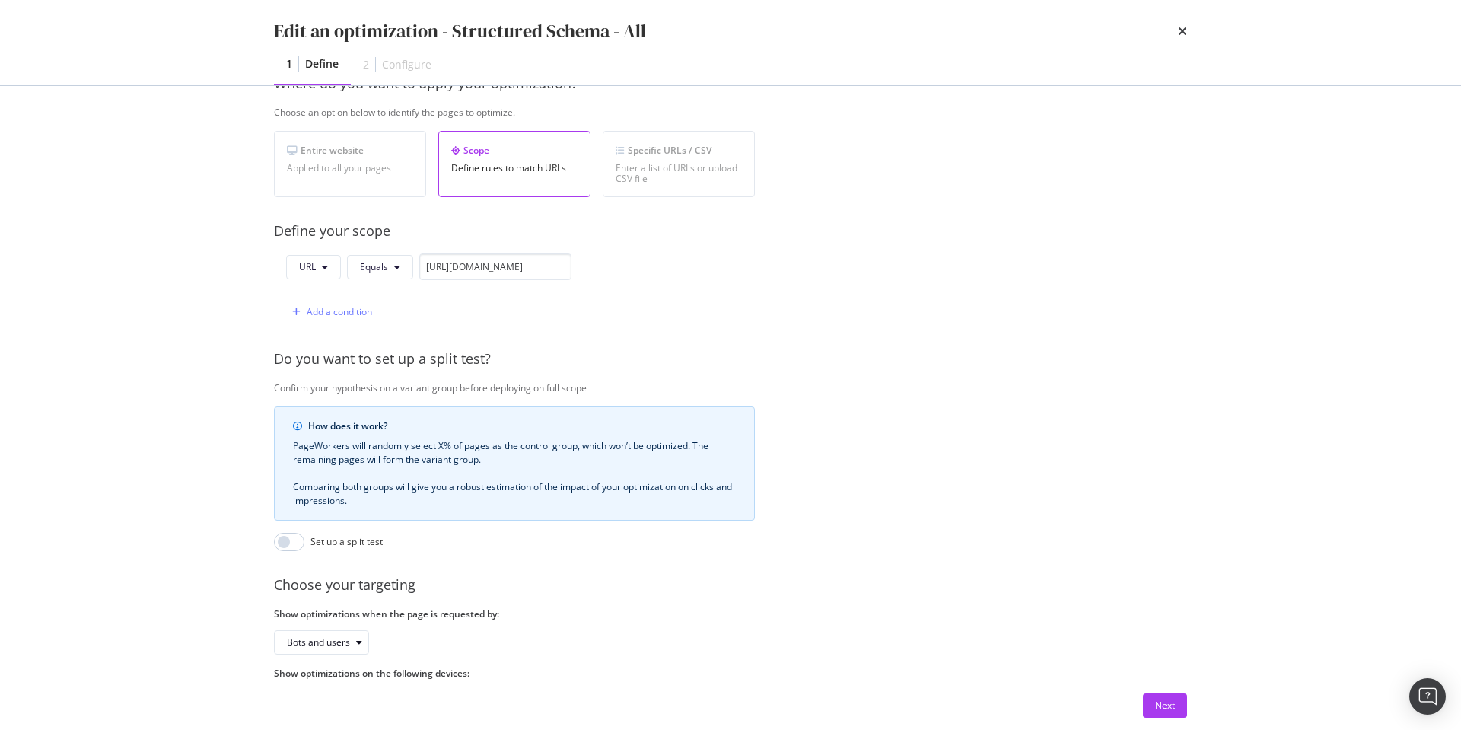
scroll to position [251, 0]
drag, startPoint x: 495, startPoint y: 269, endPoint x: 560, endPoint y: 256, distance: 66.6
click at [654, 267] on div "URL Equals [URL][DOMAIN_NAME] Add a condition" at bounding box center [514, 288] width 481 height 72
drag, startPoint x: 547, startPoint y: 265, endPoint x: 669, endPoint y: 269, distance: 121.8
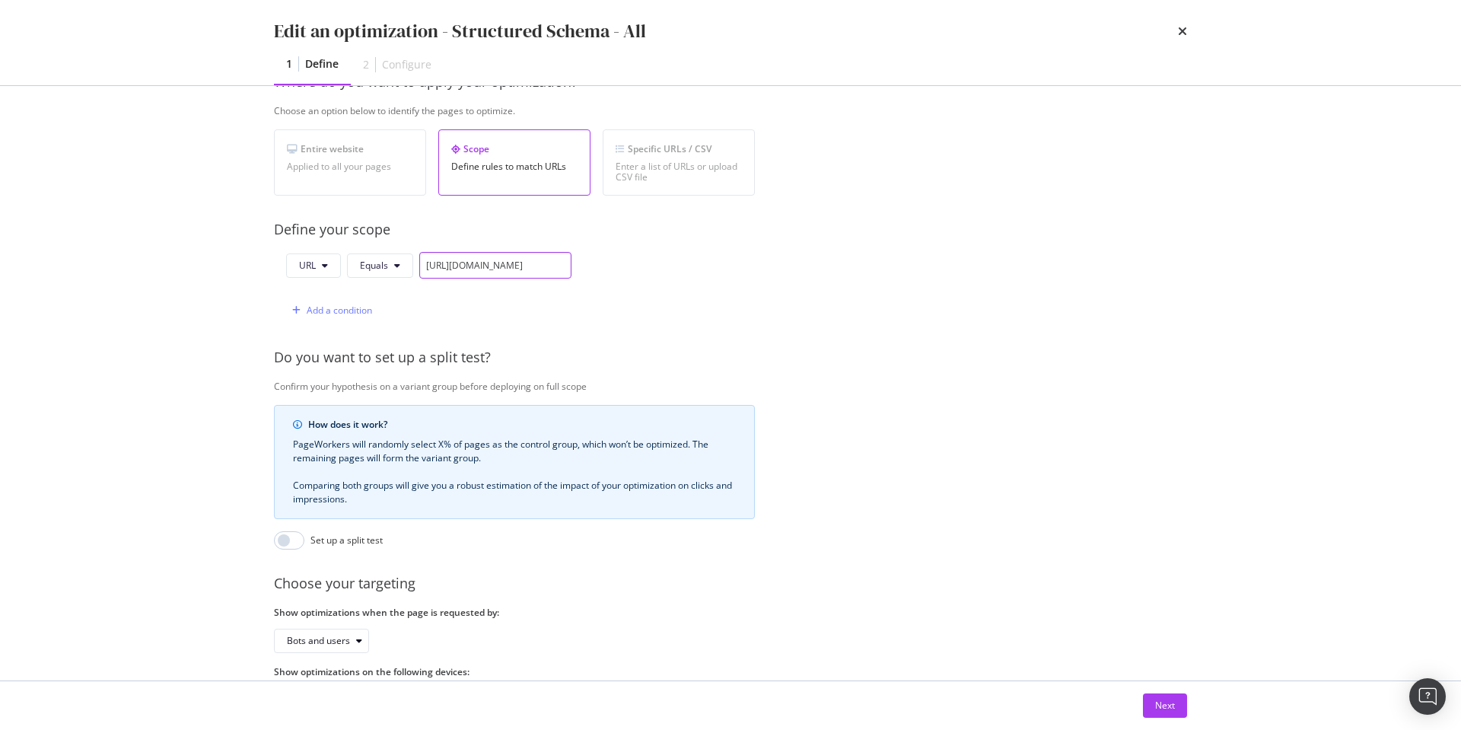
click at [669, 269] on div "URL Equals [URL][DOMAIN_NAME] Add a condition" at bounding box center [514, 288] width 481 height 72
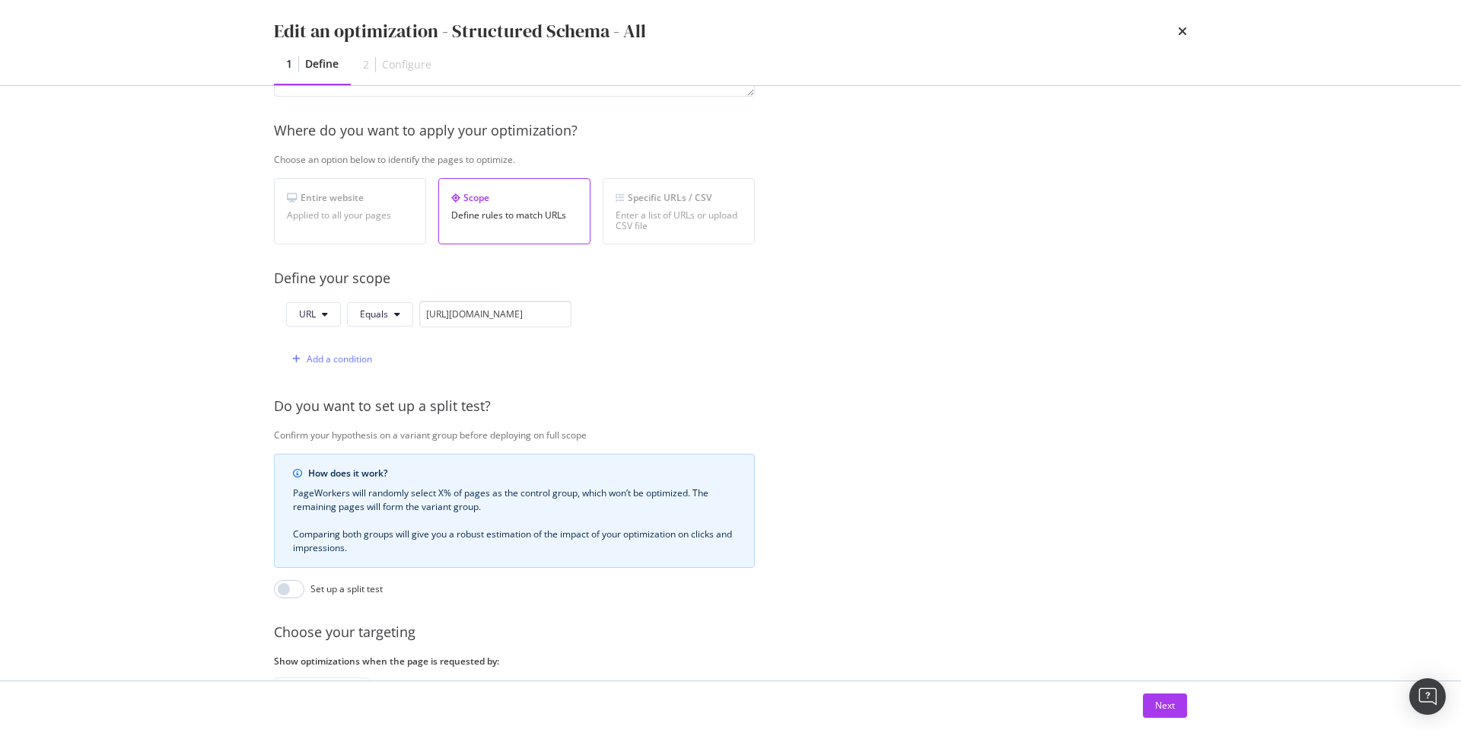
scroll to position [0, 0]
drag, startPoint x: 1163, startPoint y: 702, endPoint x: 1144, endPoint y: 669, distance: 38.1
click at [1163, 702] on div "Next" at bounding box center [1165, 705] width 20 height 13
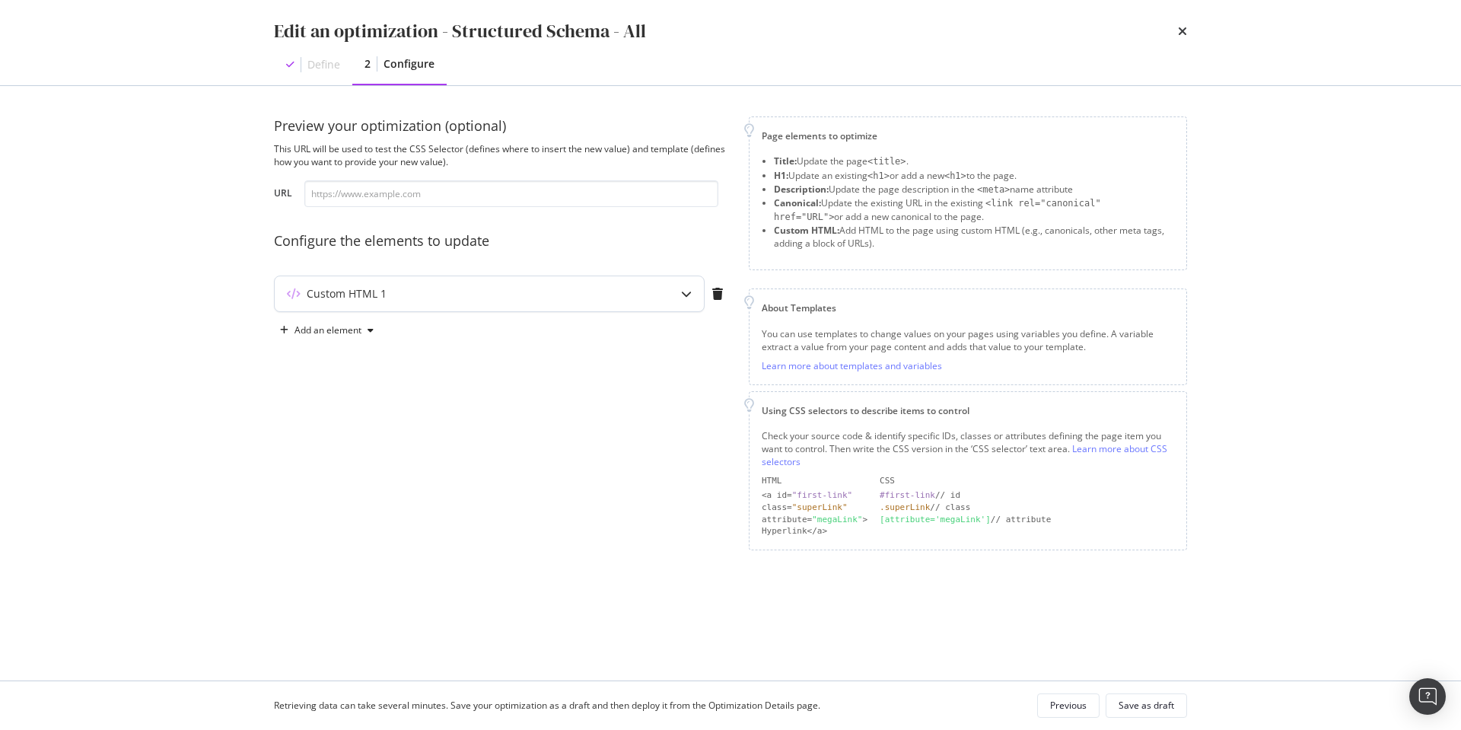
click at [684, 292] on icon "modal" at bounding box center [686, 293] width 11 height 11
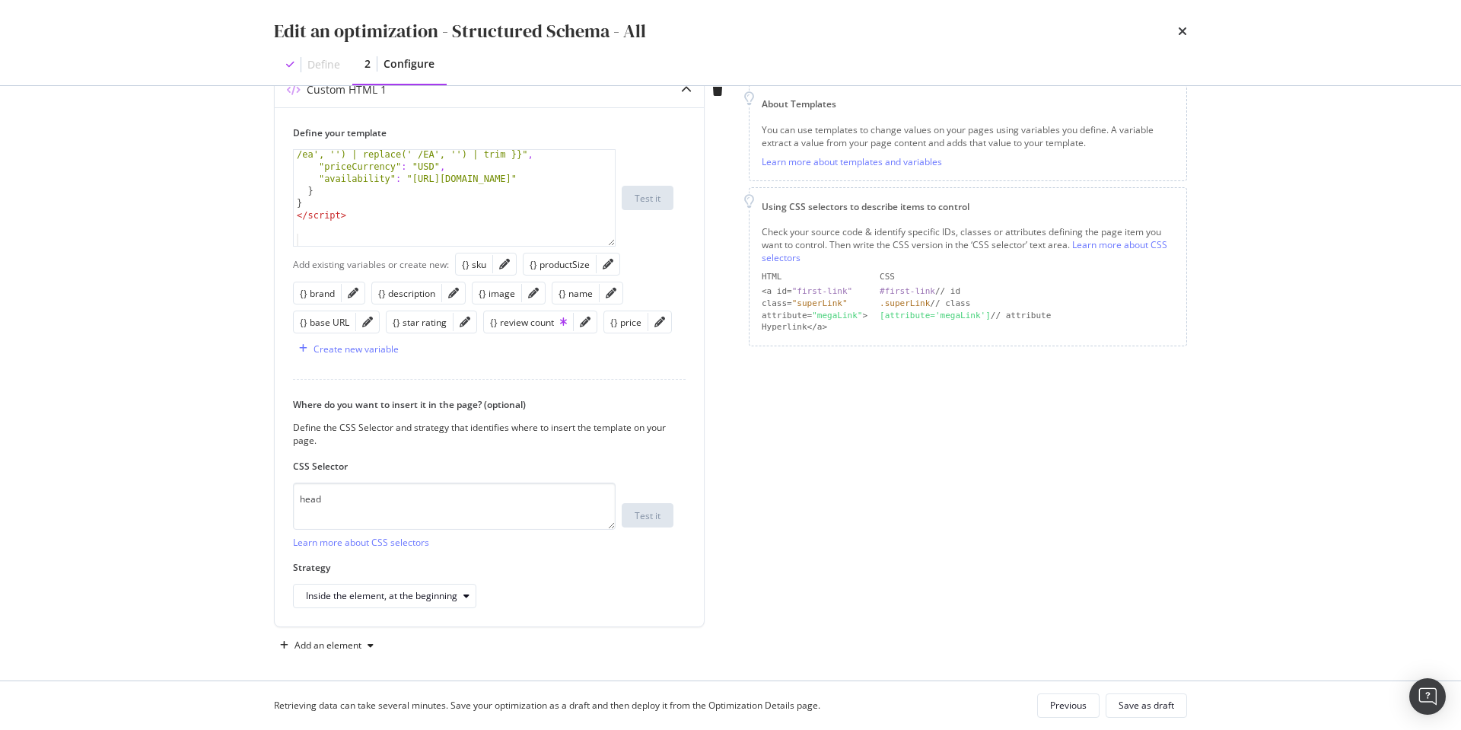
scroll to position [205, 0]
click at [416, 502] on textarea "head" at bounding box center [454, 505] width 323 height 47
paste textarea "script[type="application/ld+json"]:last-of-type"
type textarea "script[type="application/ld+json"]:last-of-type"
click at [466, 592] on icon "modal" at bounding box center [466, 595] width 6 height 9
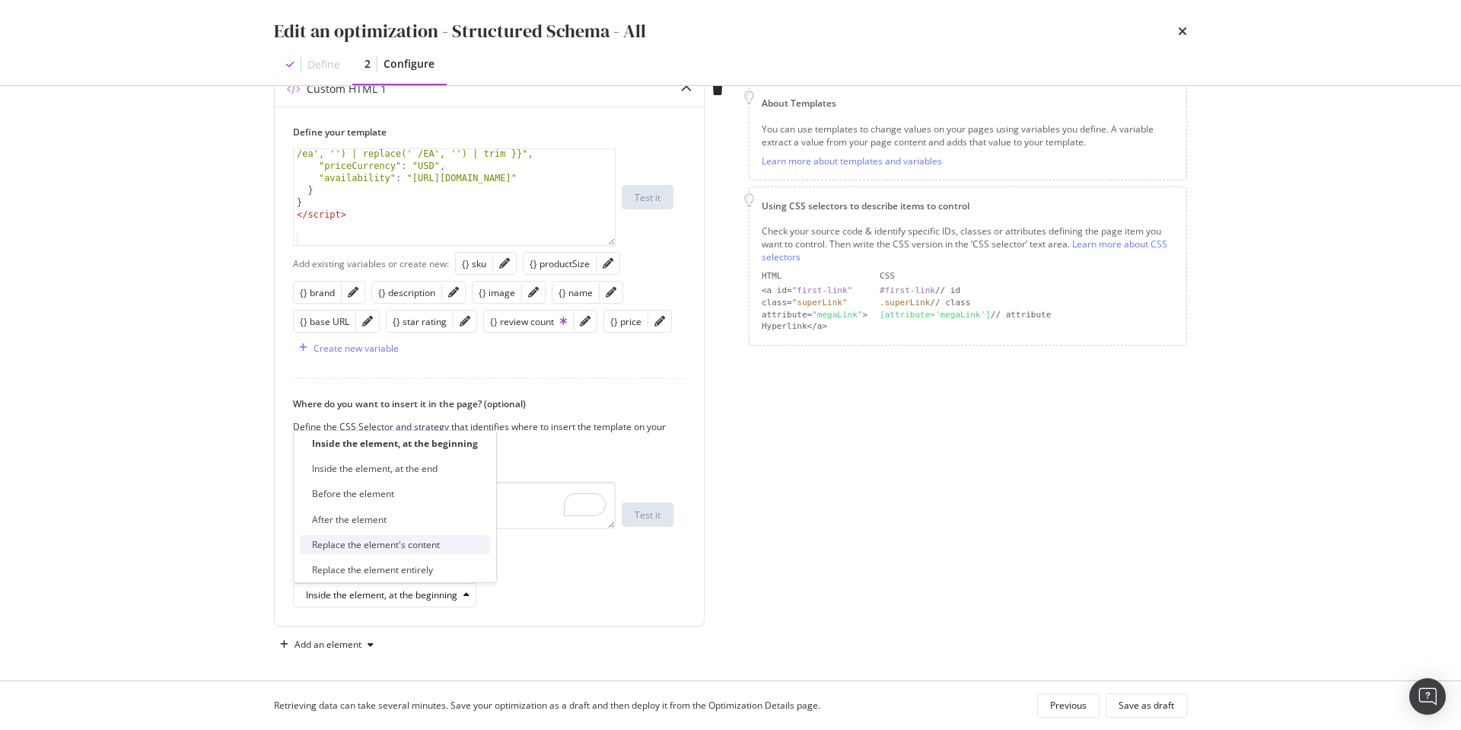
click at [463, 541] on div "Replace the element's content" at bounding box center [395, 544] width 190 height 19
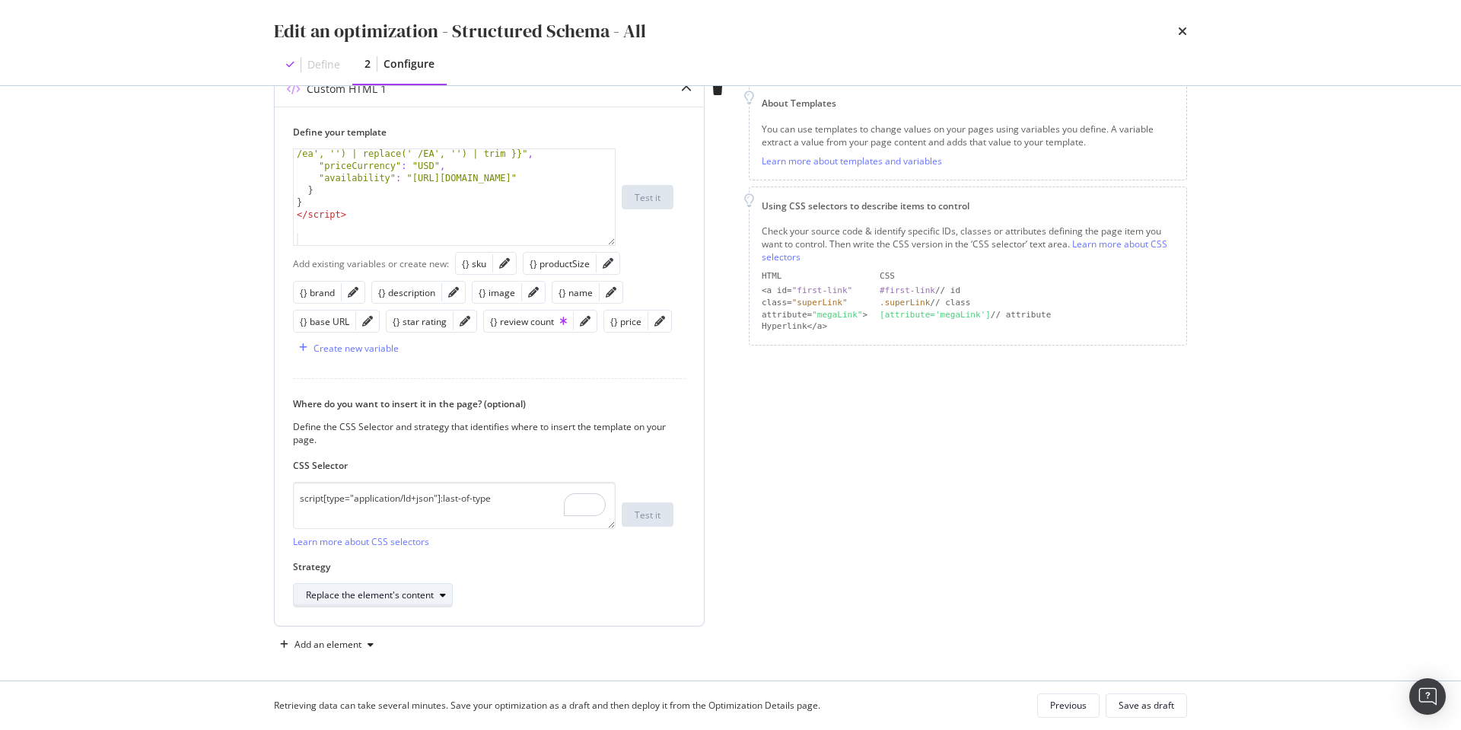
click at [440, 593] on icon "modal" at bounding box center [443, 595] width 6 height 9
click at [430, 568] on div "Replace the element entirely" at bounding box center [372, 569] width 121 height 13
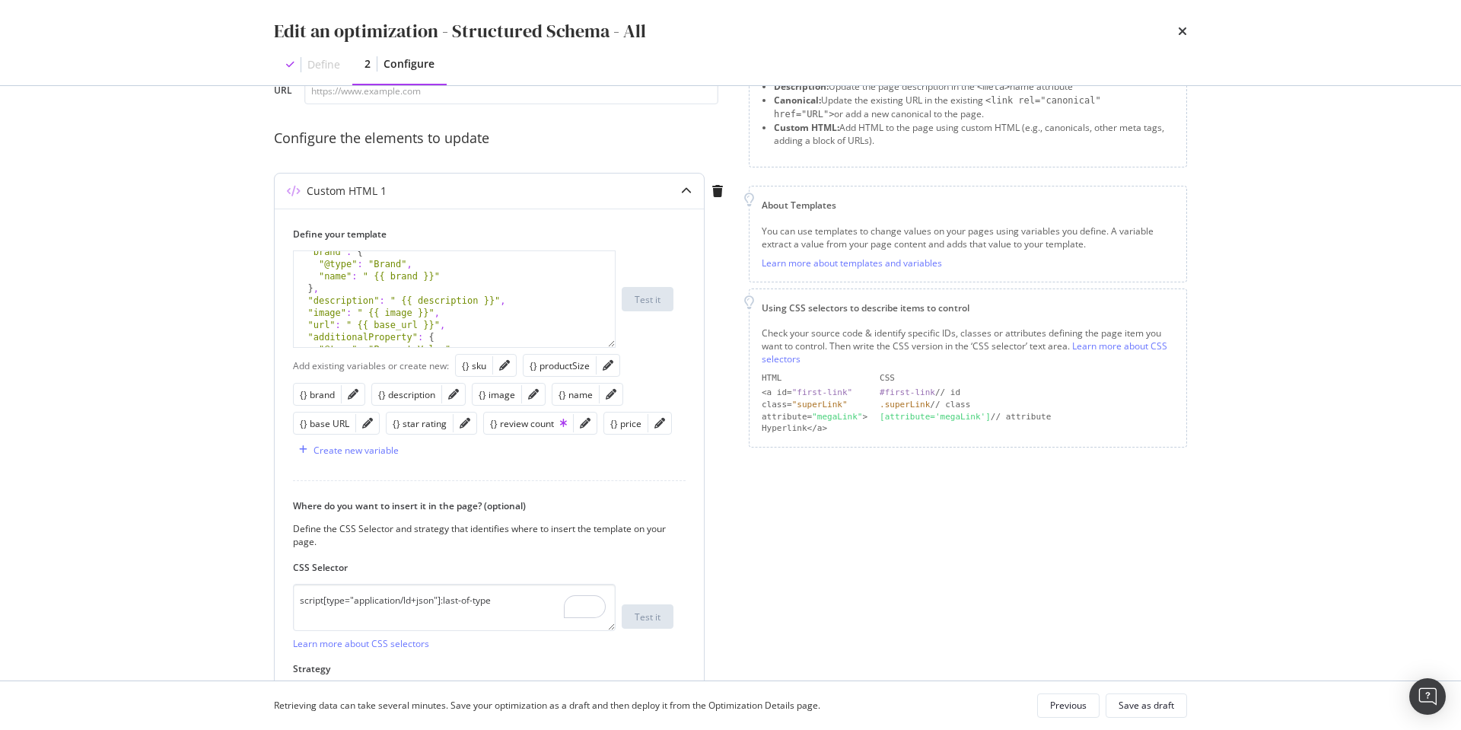
scroll to position [78, 0]
click at [453, 393] on icon "pencil" at bounding box center [453, 394] width 11 height 11
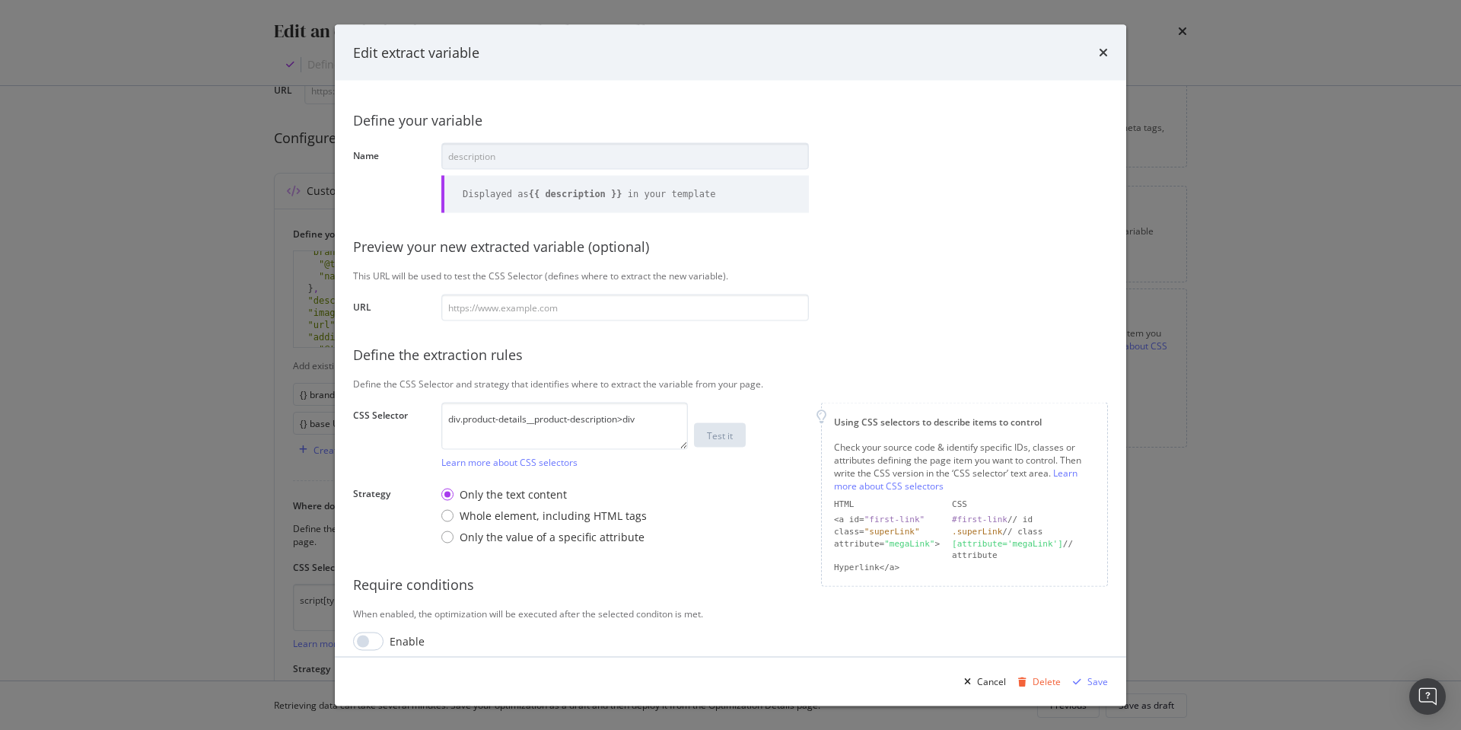
scroll to position [12, 0]
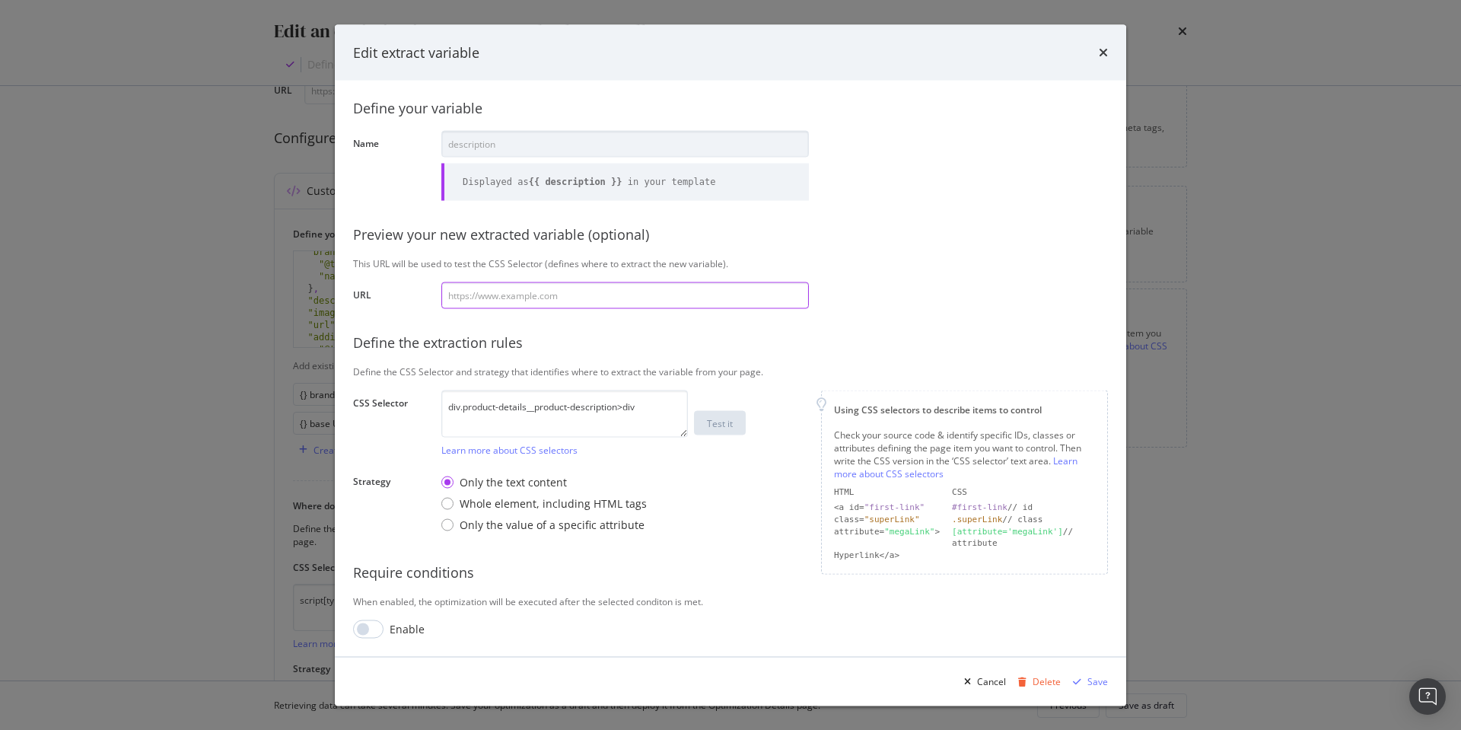
drag, startPoint x: 502, startPoint y: 296, endPoint x: 549, endPoint y: 290, distance: 47.6
click at [502, 296] on input "modal" at bounding box center [625, 295] width 368 height 27
paste input "[URL][DOMAIN_NAME]"
type input "[URL][DOMAIN_NAME]"
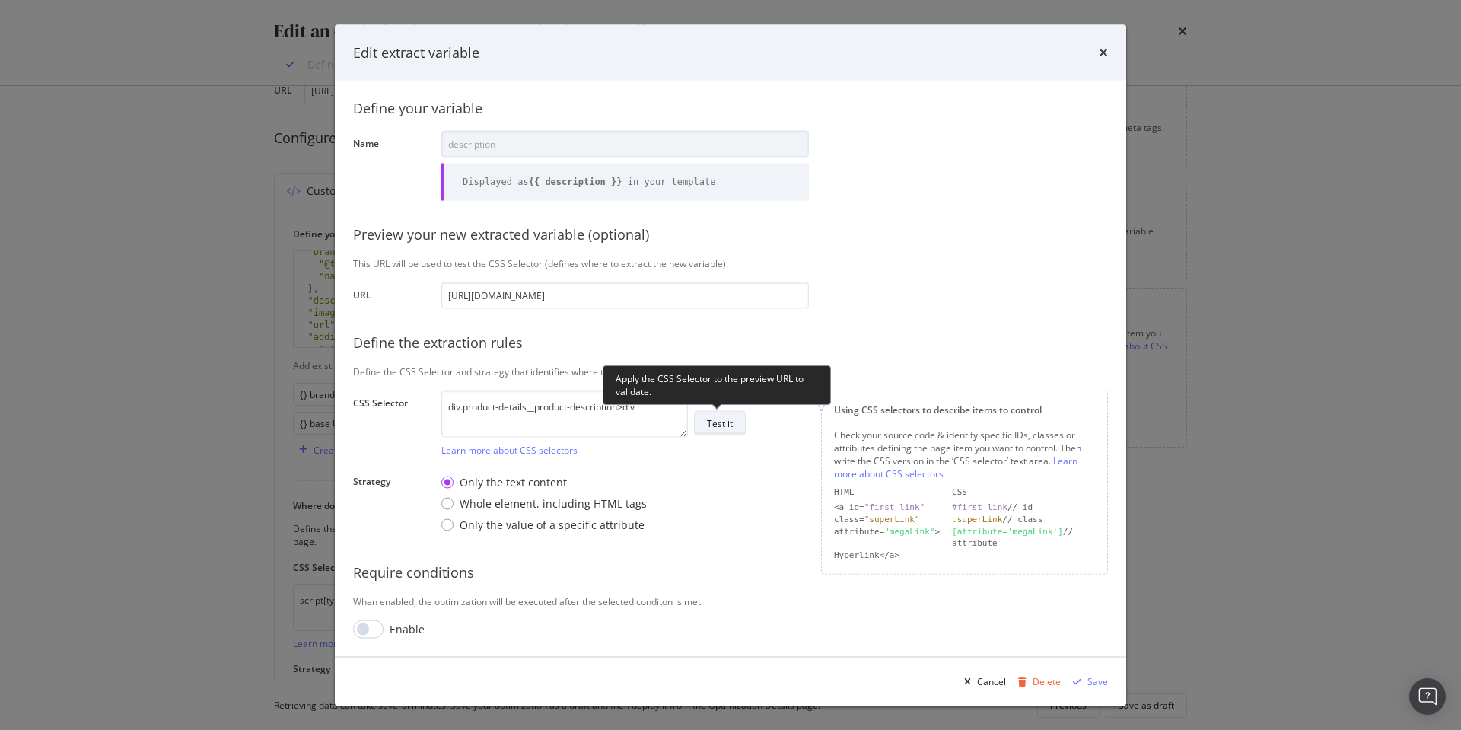
click at [721, 424] on div "Test it" at bounding box center [720, 422] width 26 height 13
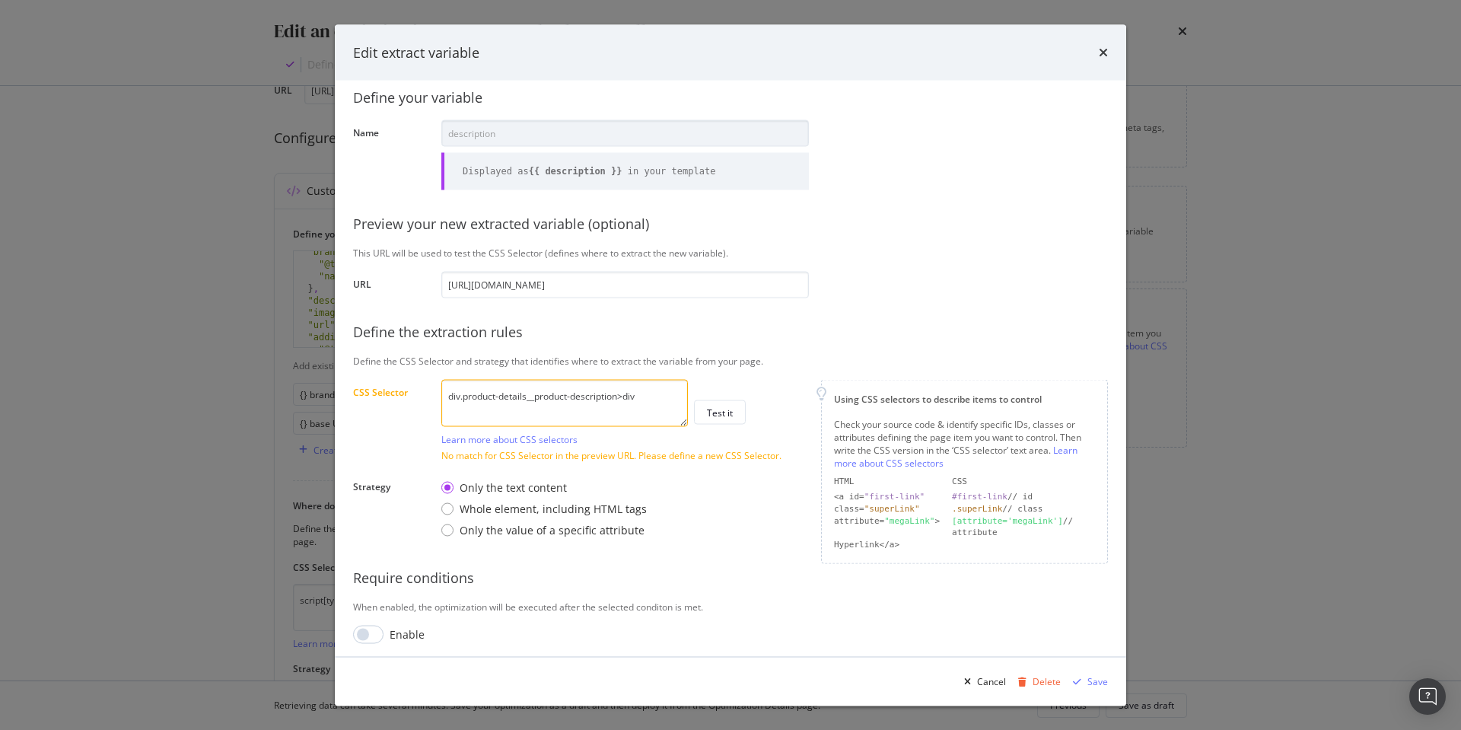
scroll to position [28, 0]
click at [649, 390] on textarea "div.product-details__product-description>div" at bounding box center [564, 397] width 247 height 47
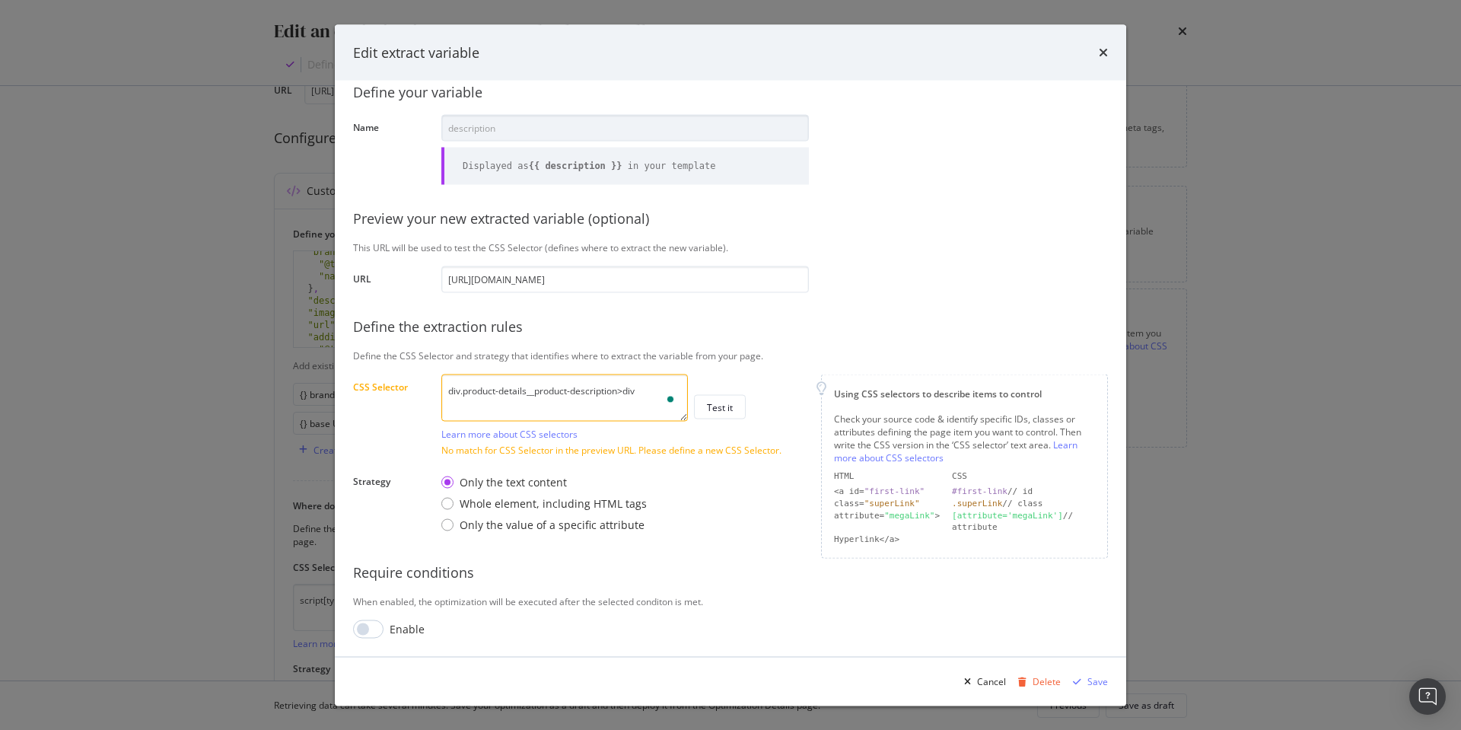
paste textarea "product-details__description-collapsed___2EXXx"
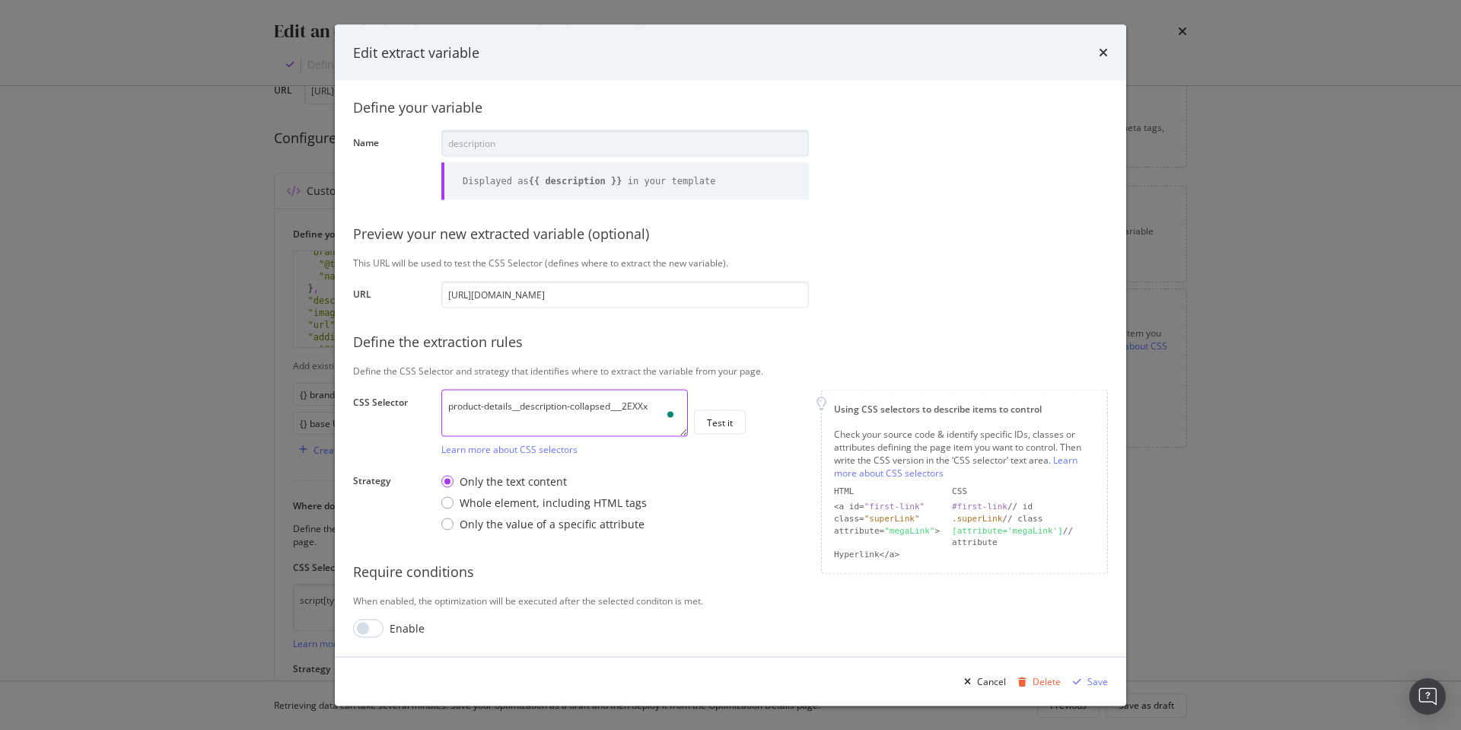
scroll to position [13, 0]
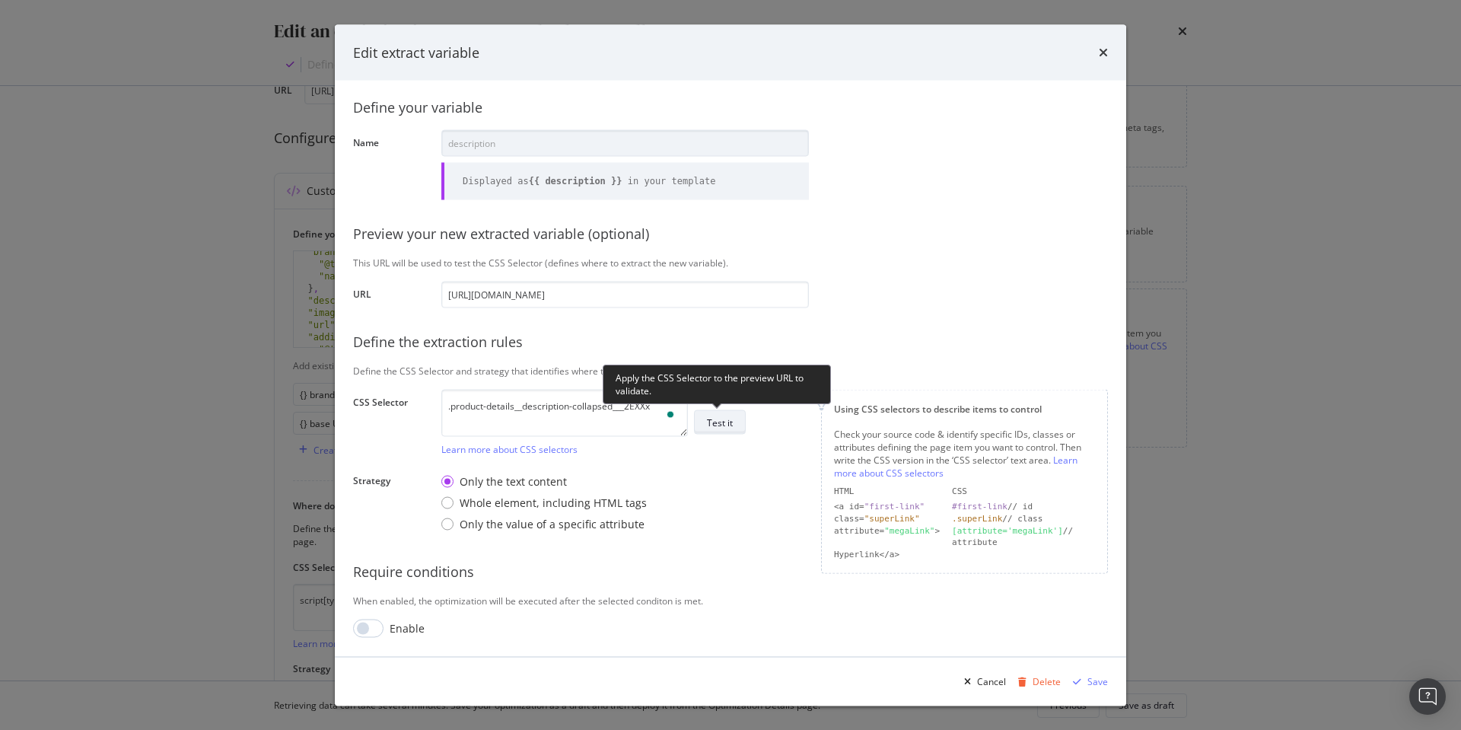
click at [722, 425] on div "Test it" at bounding box center [720, 421] width 26 height 13
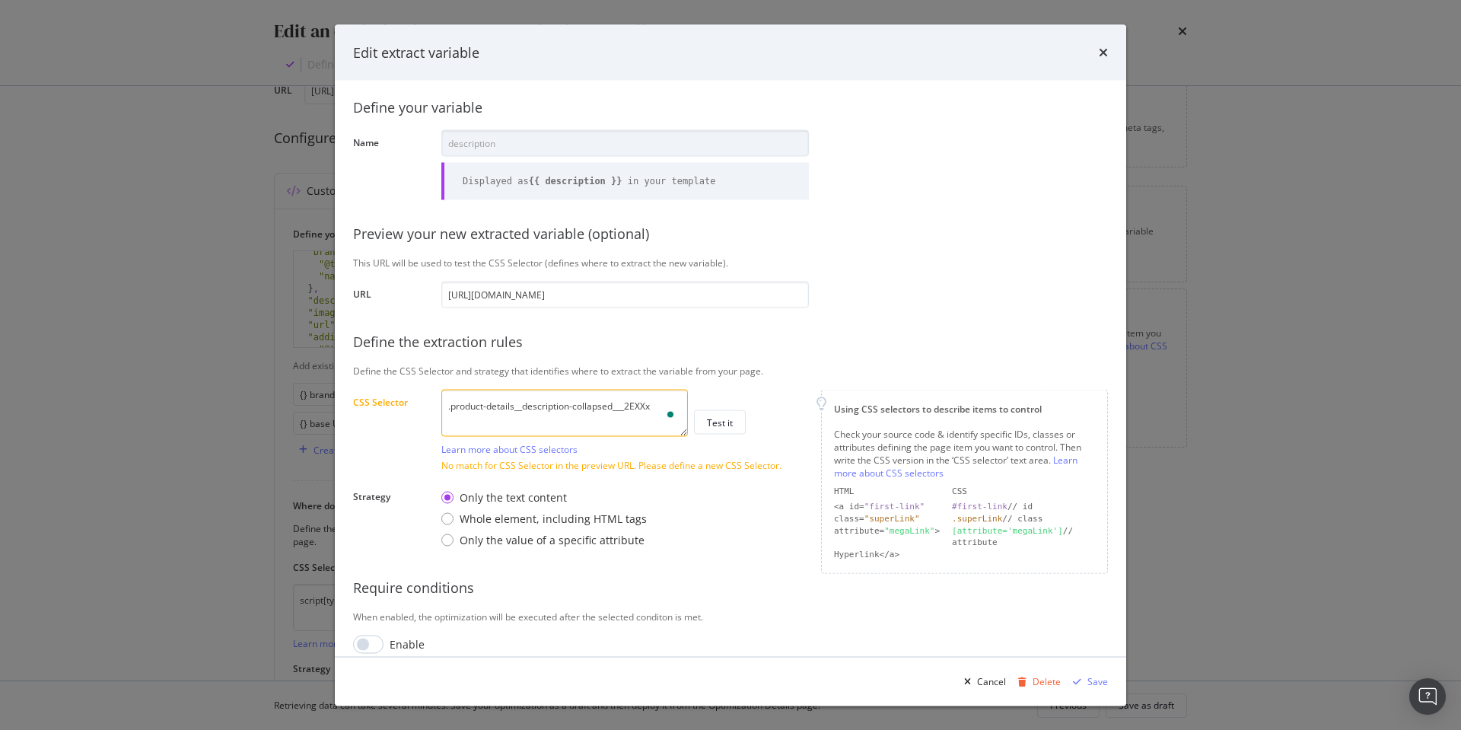
click at [659, 406] on textarea ".product-details__description-collapsed___2EXXx" at bounding box center [564, 412] width 247 height 47
paste textarea "product-details__product-description___3zO5h"
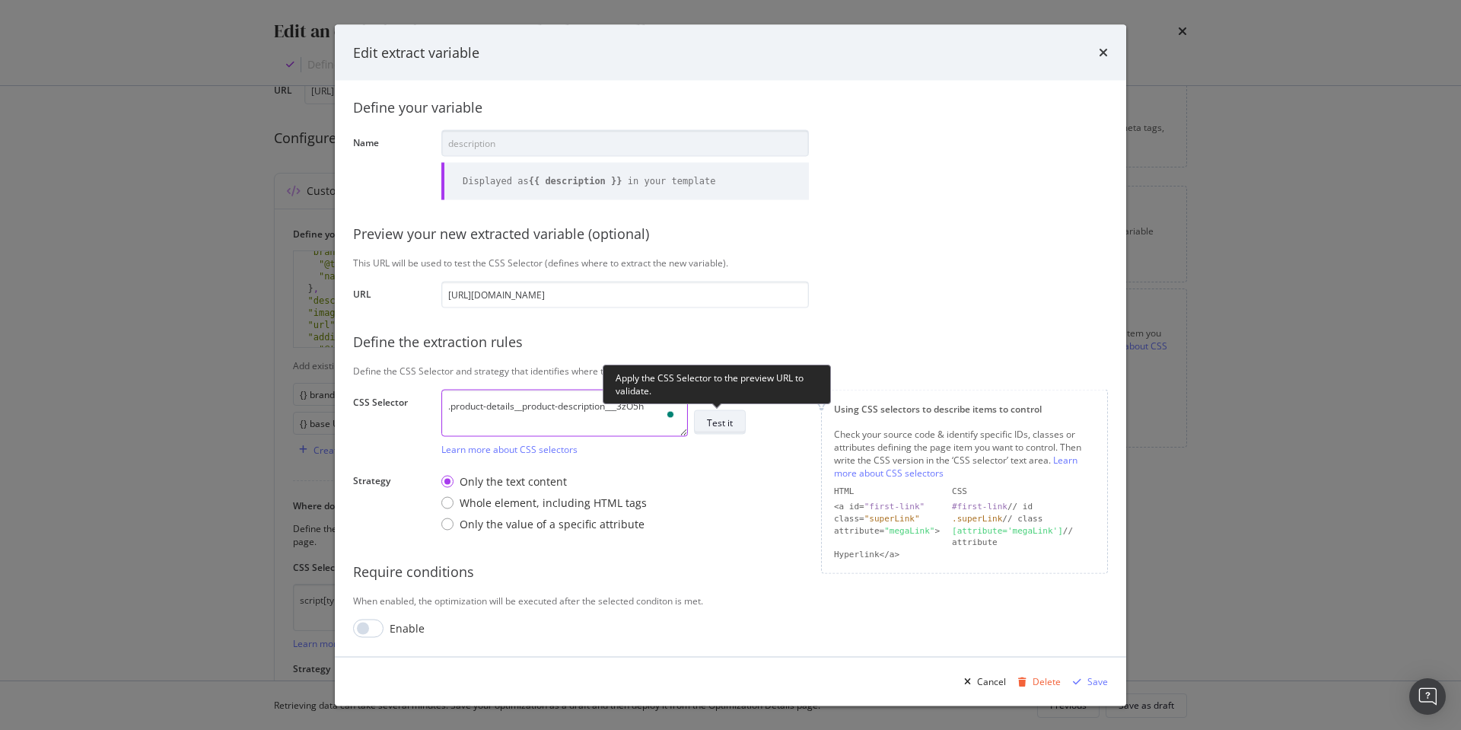
type textarea ".product-details__product-description___3zO5h"
click at [730, 419] on div "Test it" at bounding box center [720, 421] width 26 height 13
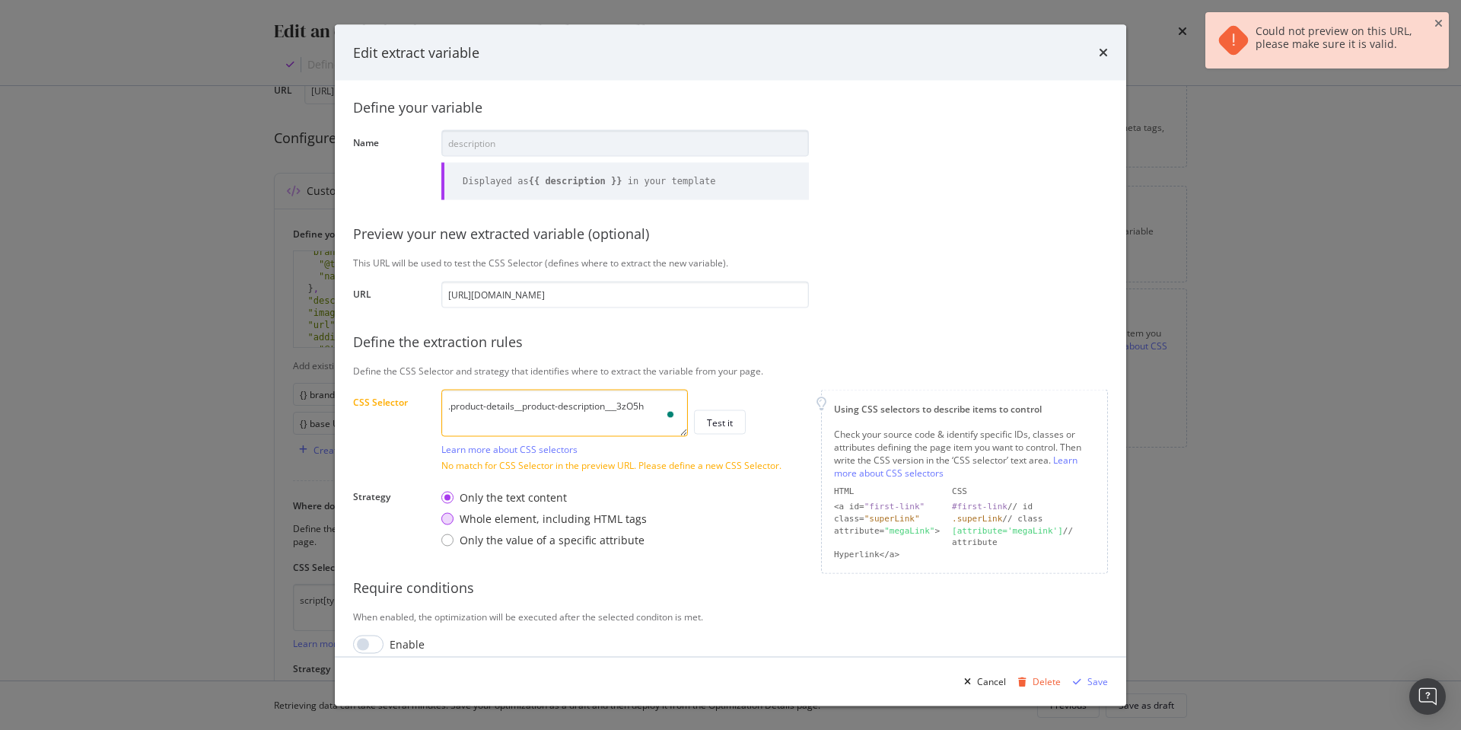
click at [449, 514] on div "Whole element, including HTML tags" at bounding box center [447, 519] width 12 height 12
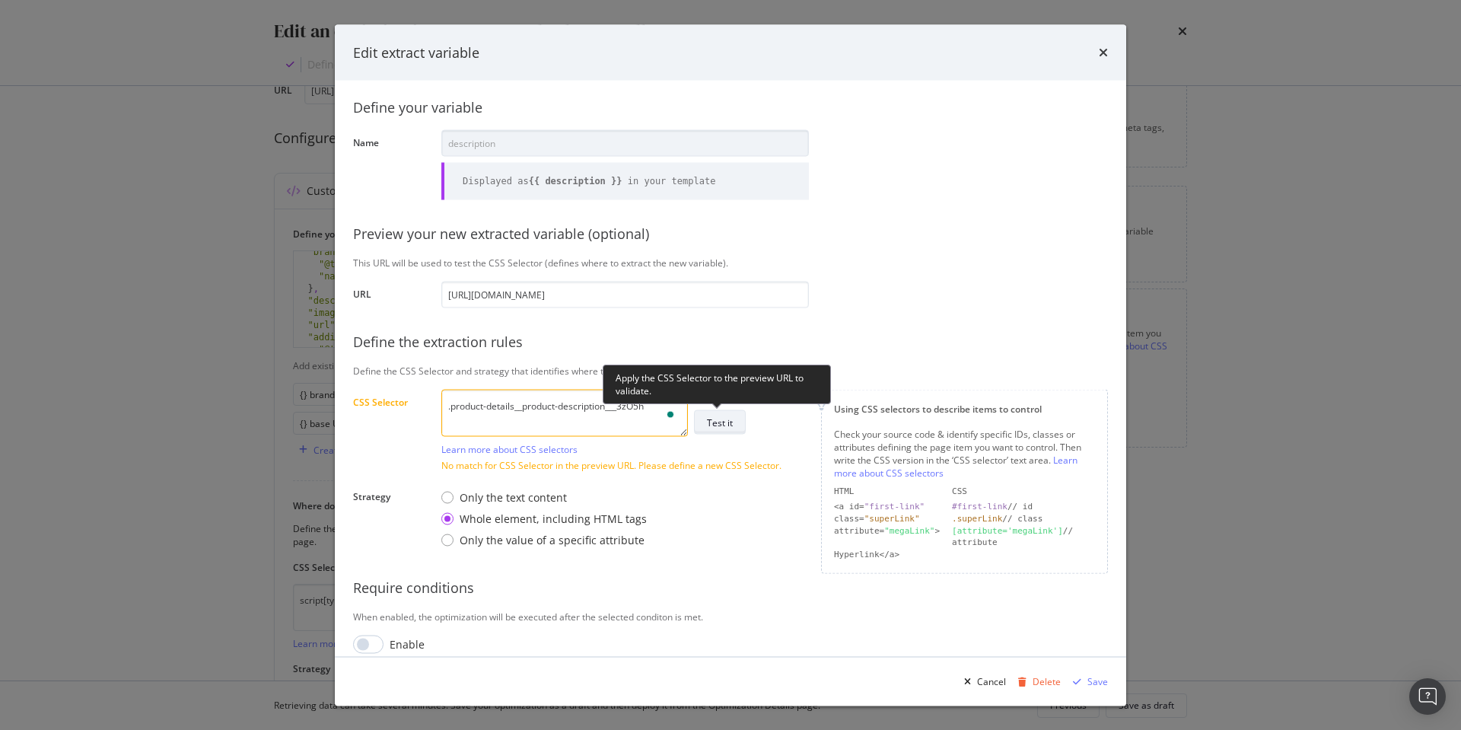
click at [728, 422] on div "Test it" at bounding box center [720, 421] width 26 height 13
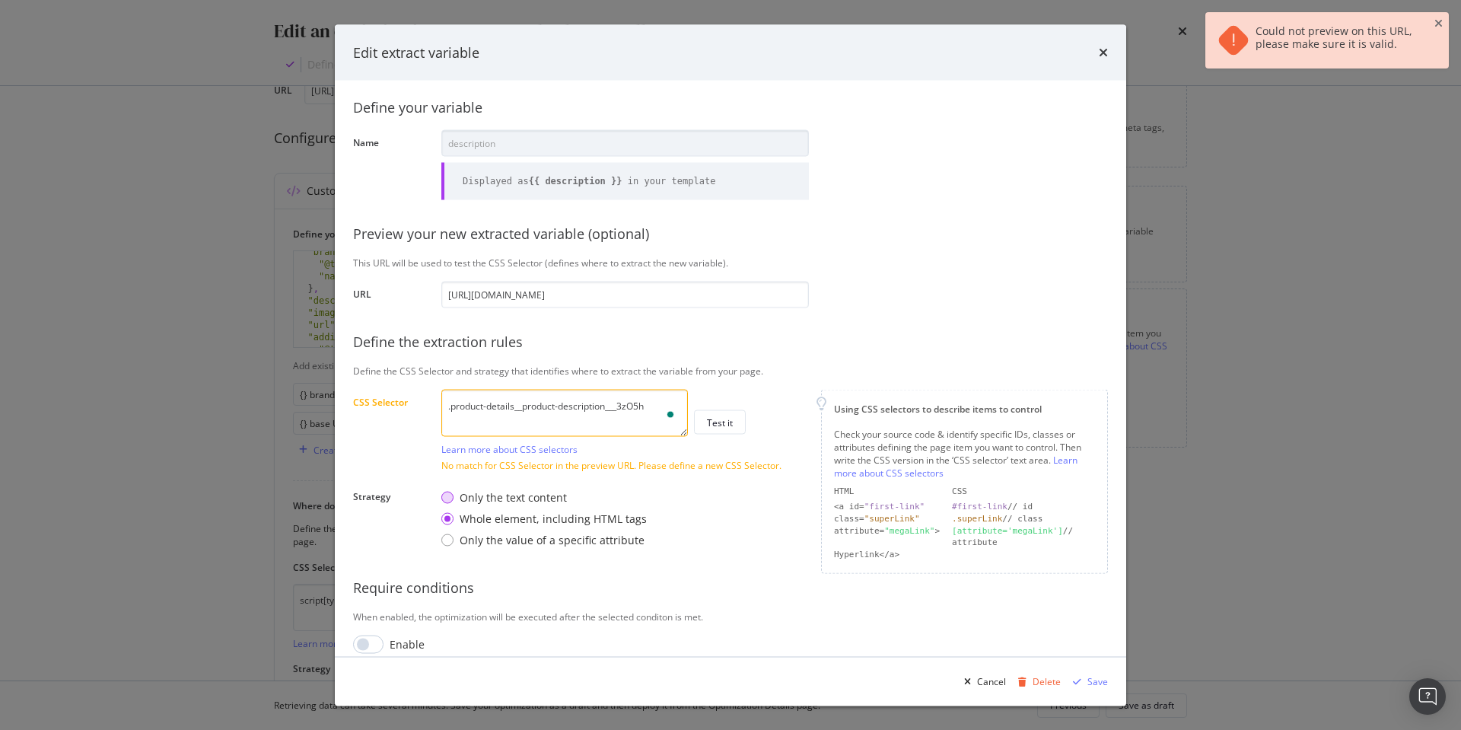
click at [450, 498] on div "Only the text content" at bounding box center [447, 498] width 12 height 12
